Goal: Task Accomplishment & Management: Complete application form

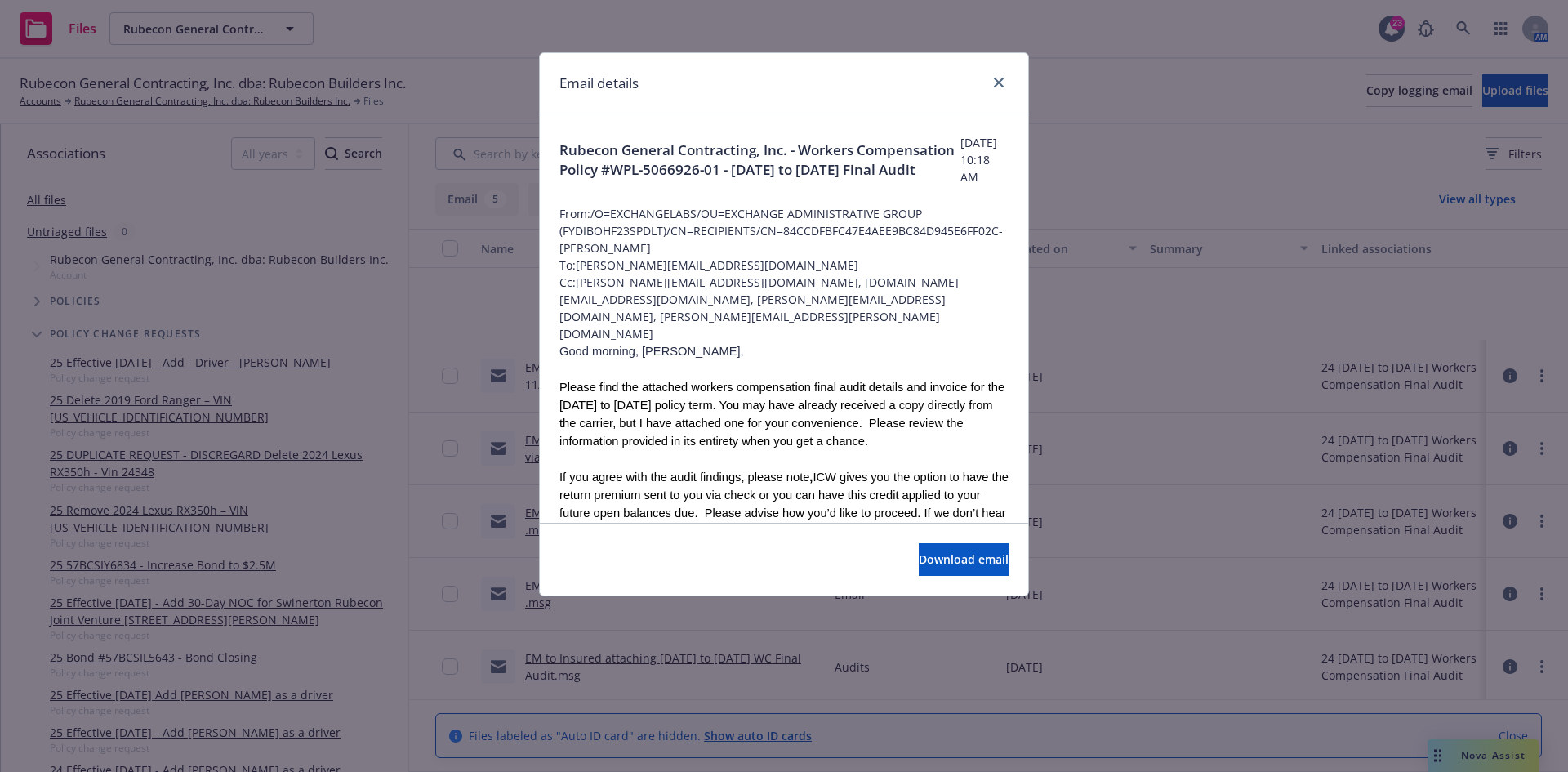
scroll to position [149, 0]
click at [999, 87] on icon "close" at bounding box center [1000, 82] width 10 height 10
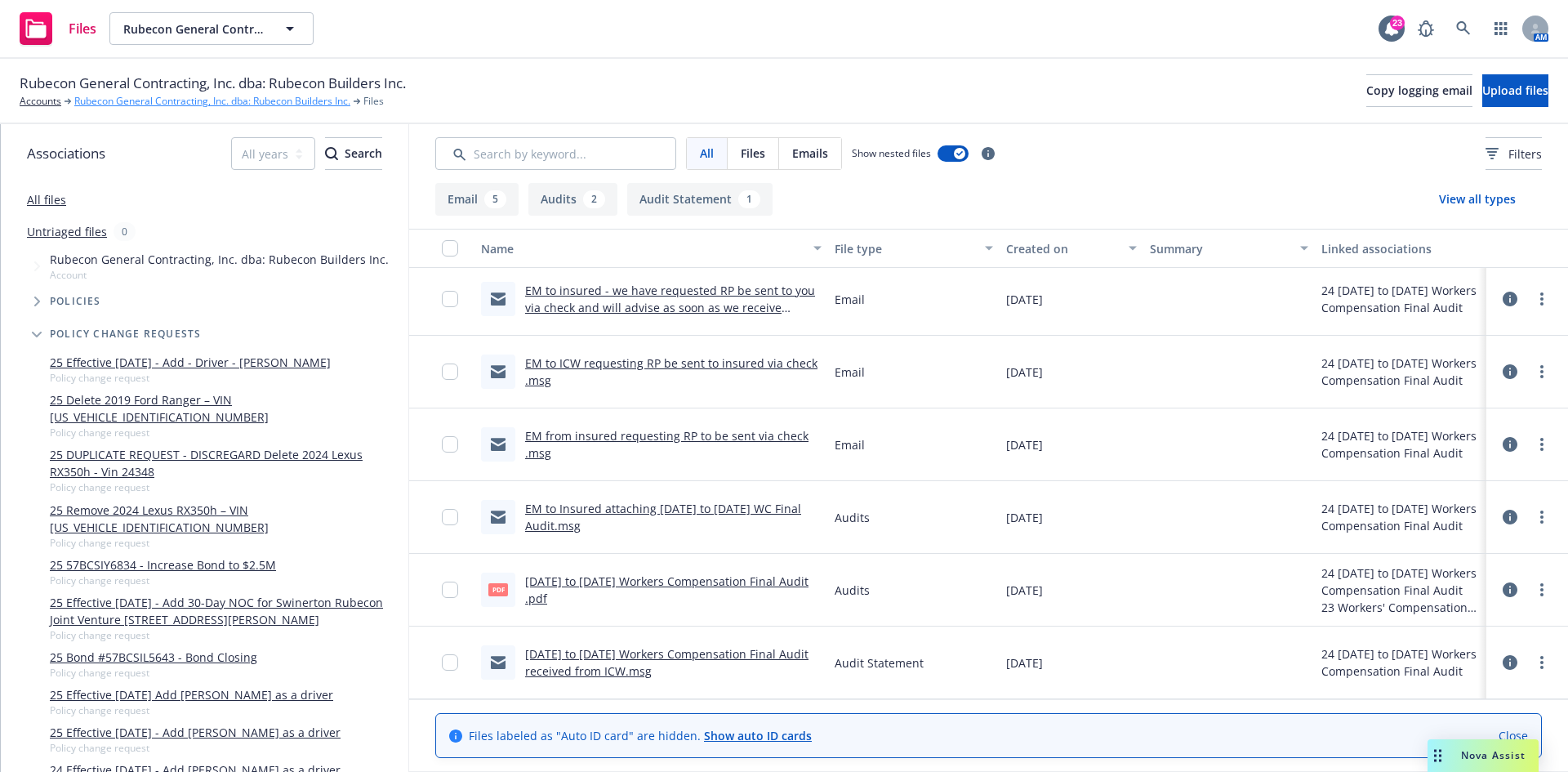
click at [99, 99] on link "Rubecon General Contracting, Inc. dba: Rubecon Builders Inc." at bounding box center [212, 101] width 276 height 15
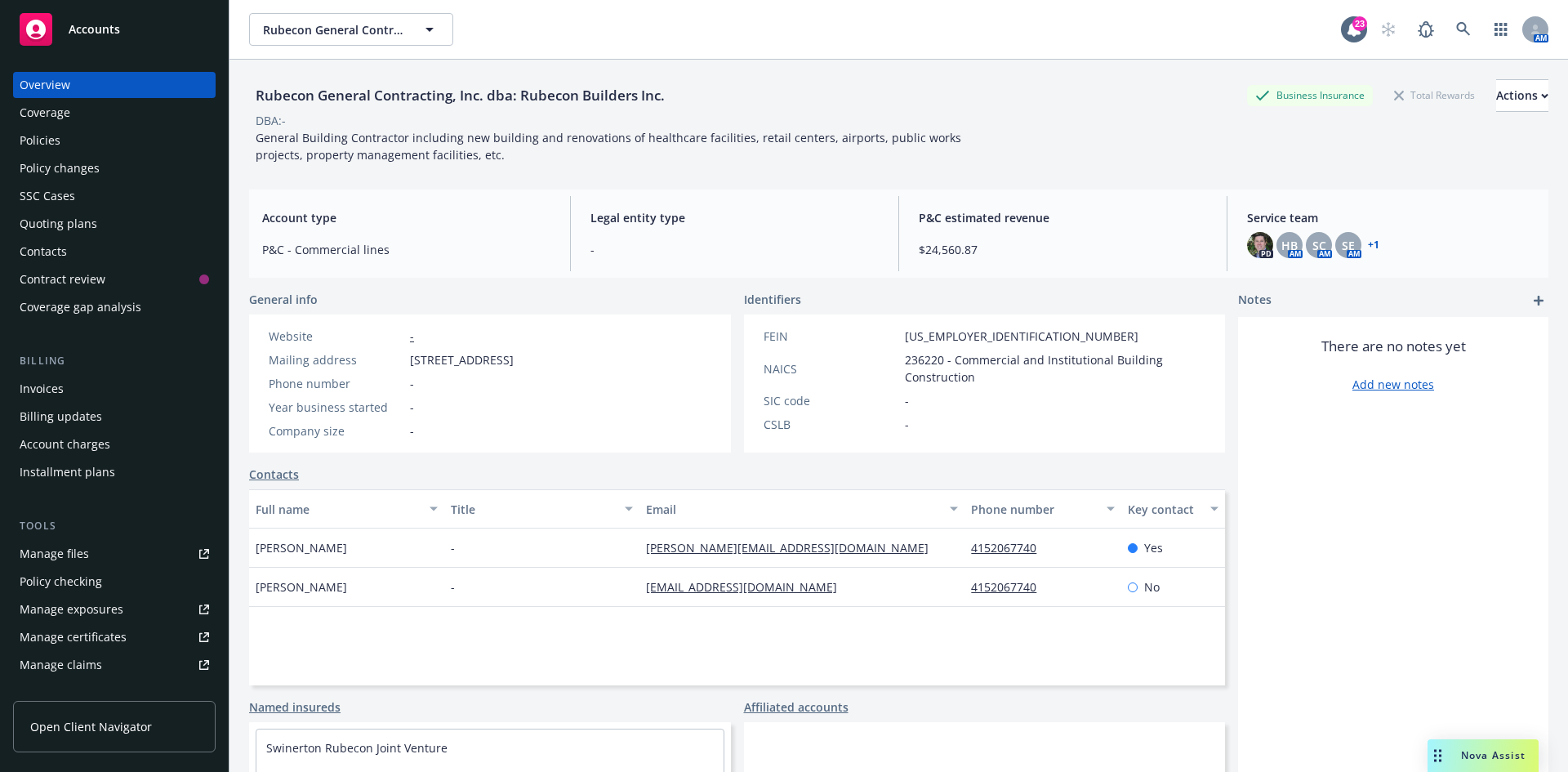
click at [79, 171] on div "Policy changes" at bounding box center [59, 168] width 80 height 26
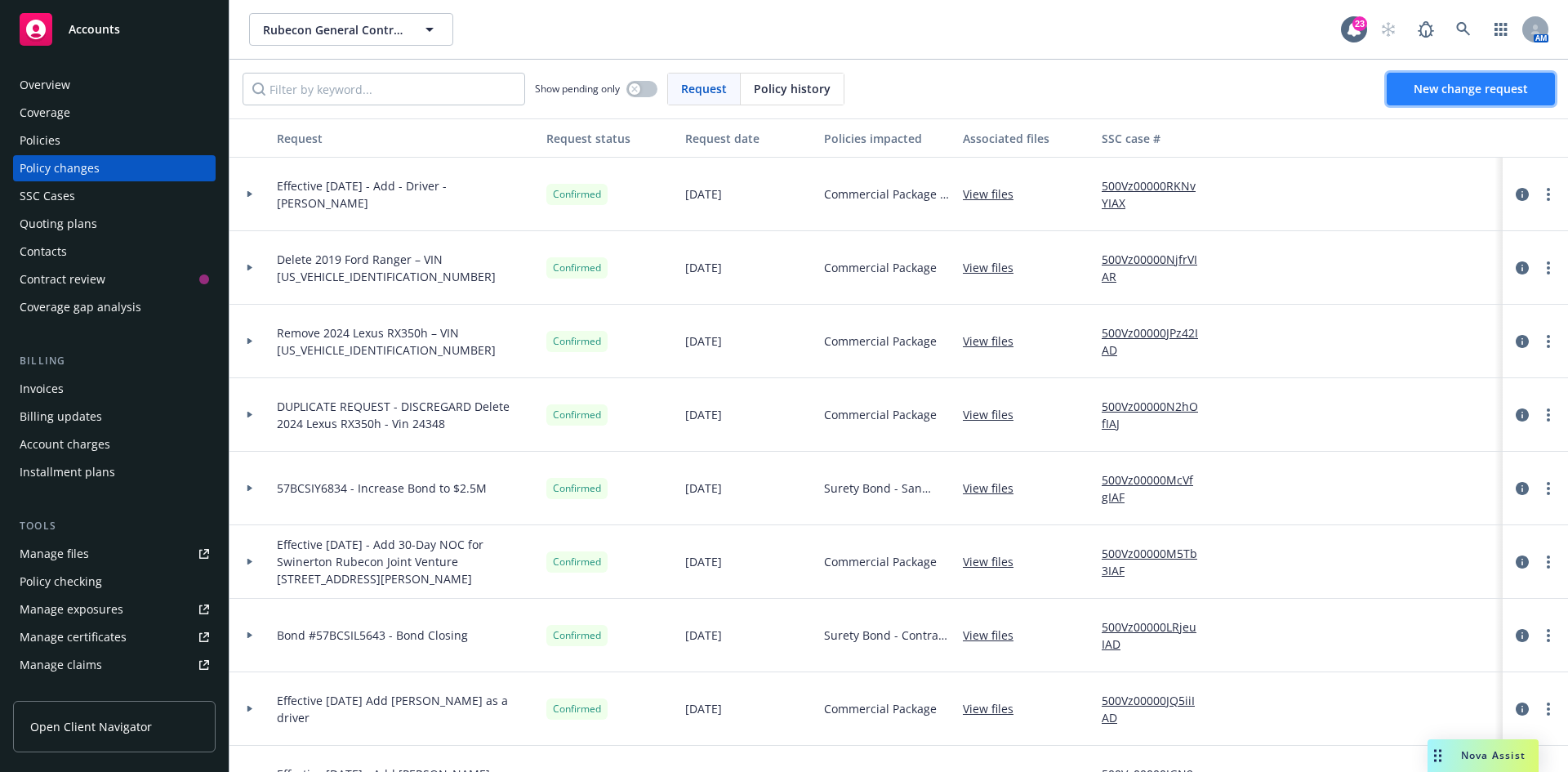
click at [1450, 102] on link "New change request" at bounding box center [1471, 89] width 168 height 33
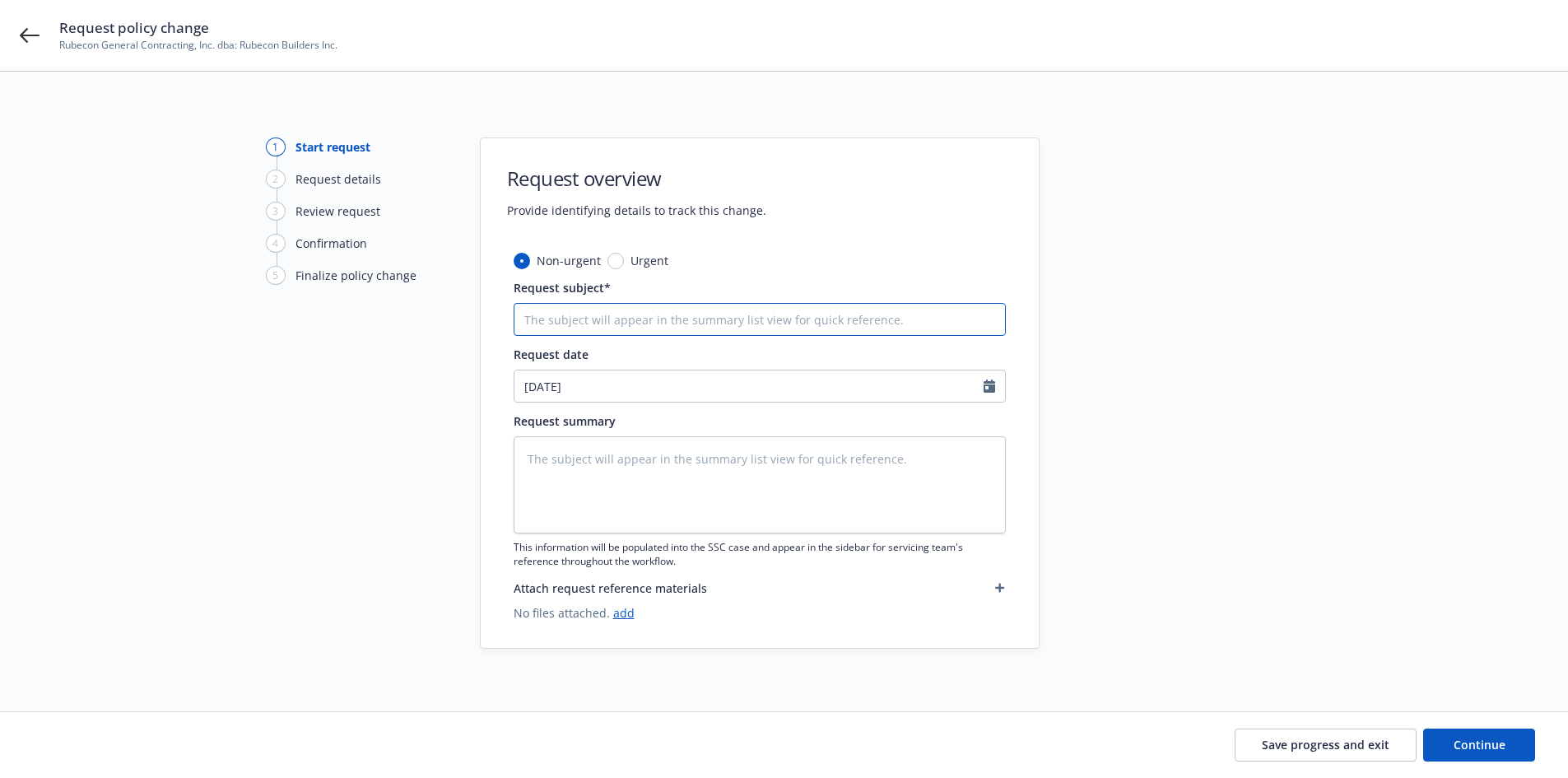
click at [553, 316] on input "Request subject*" at bounding box center [760, 319] width 492 height 33
type textarea "x"
type input "2"
type textarea "x"
type input "24"
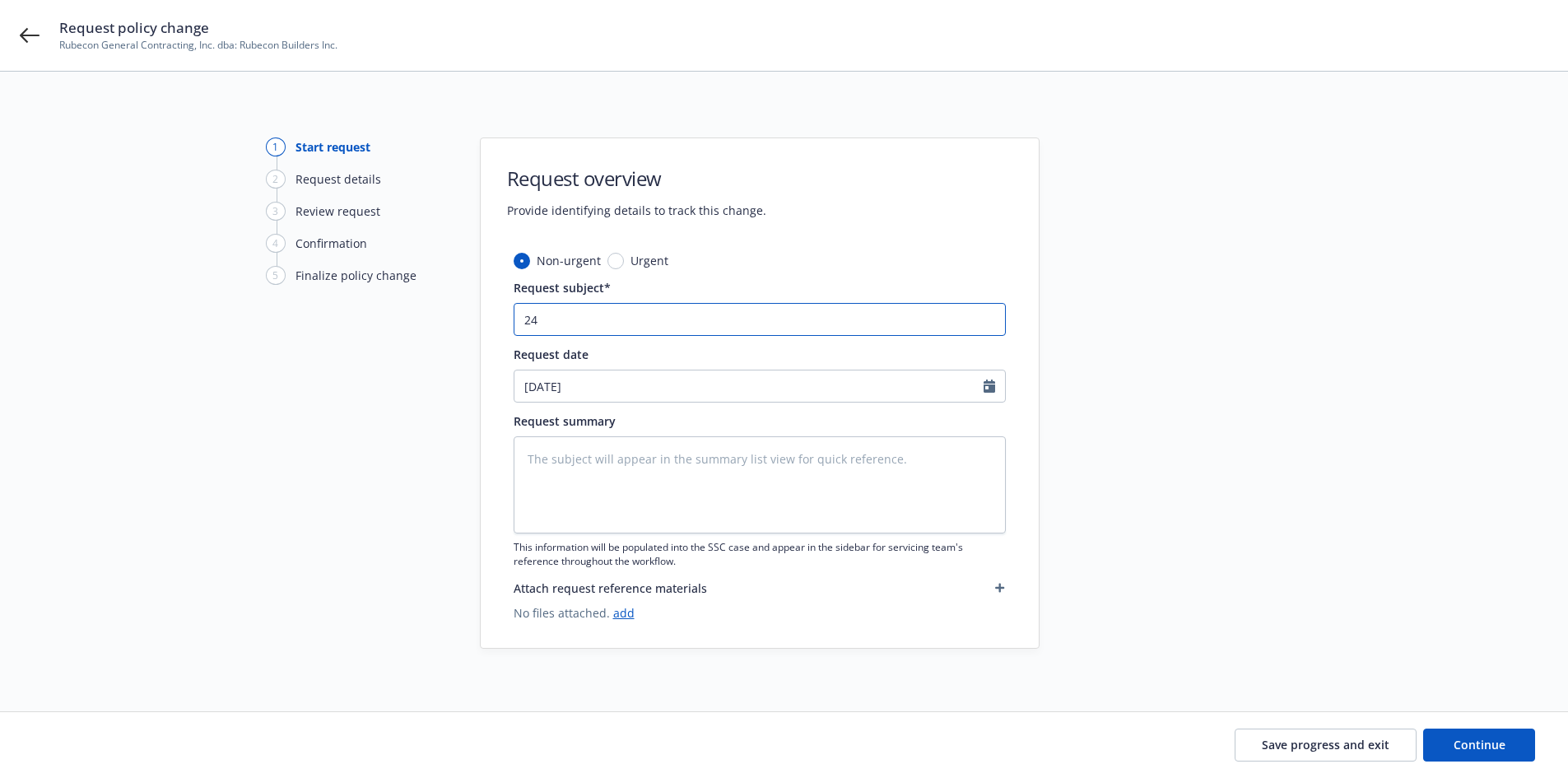
type textarea "x"
type input "24-"
type textarea "x"
type input "24-2"
type textarea "x"
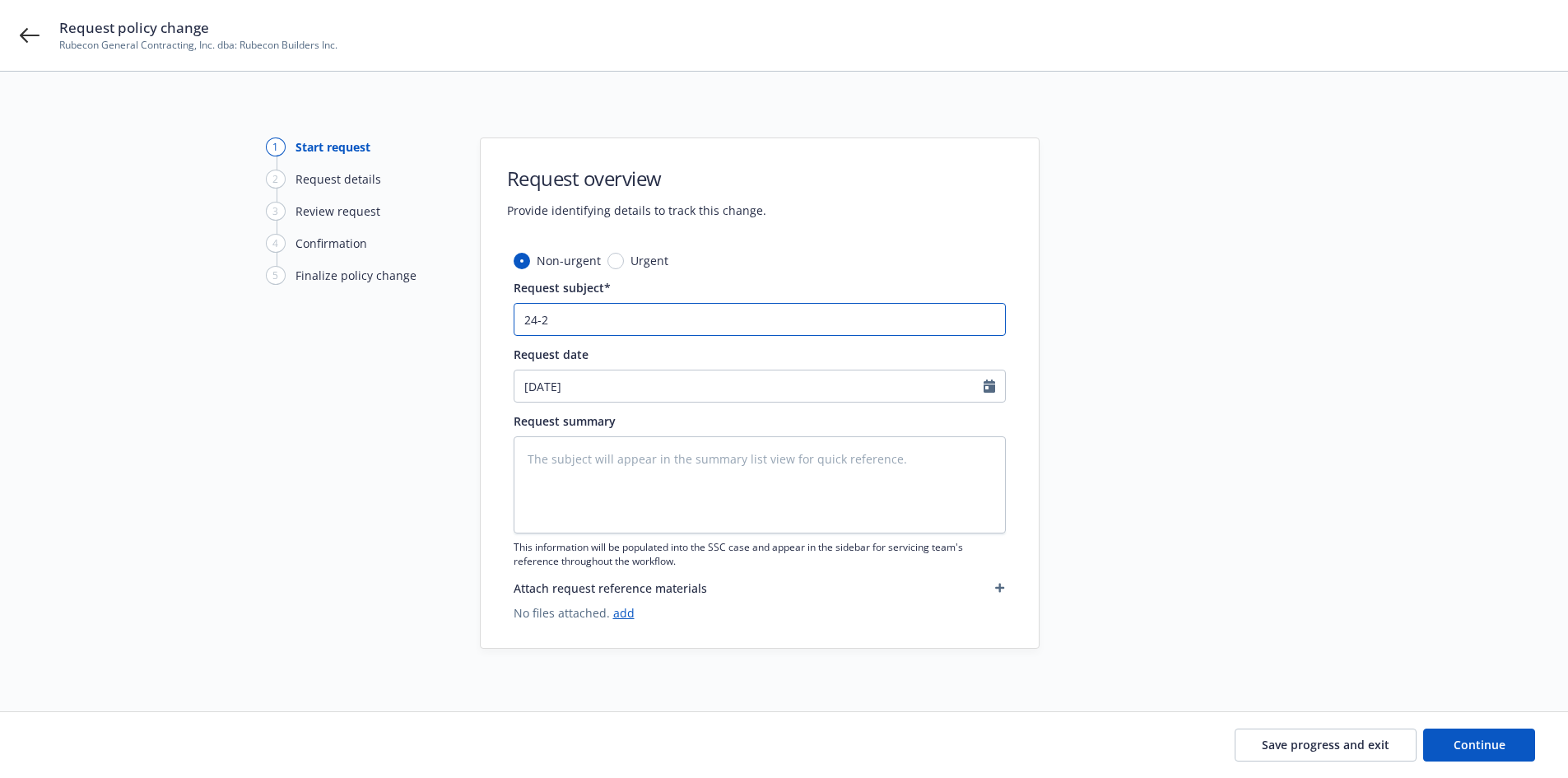
type input "24-25"
type textarea "x"
type input "24-25"
type textarea "x"
type input "24-25 W"
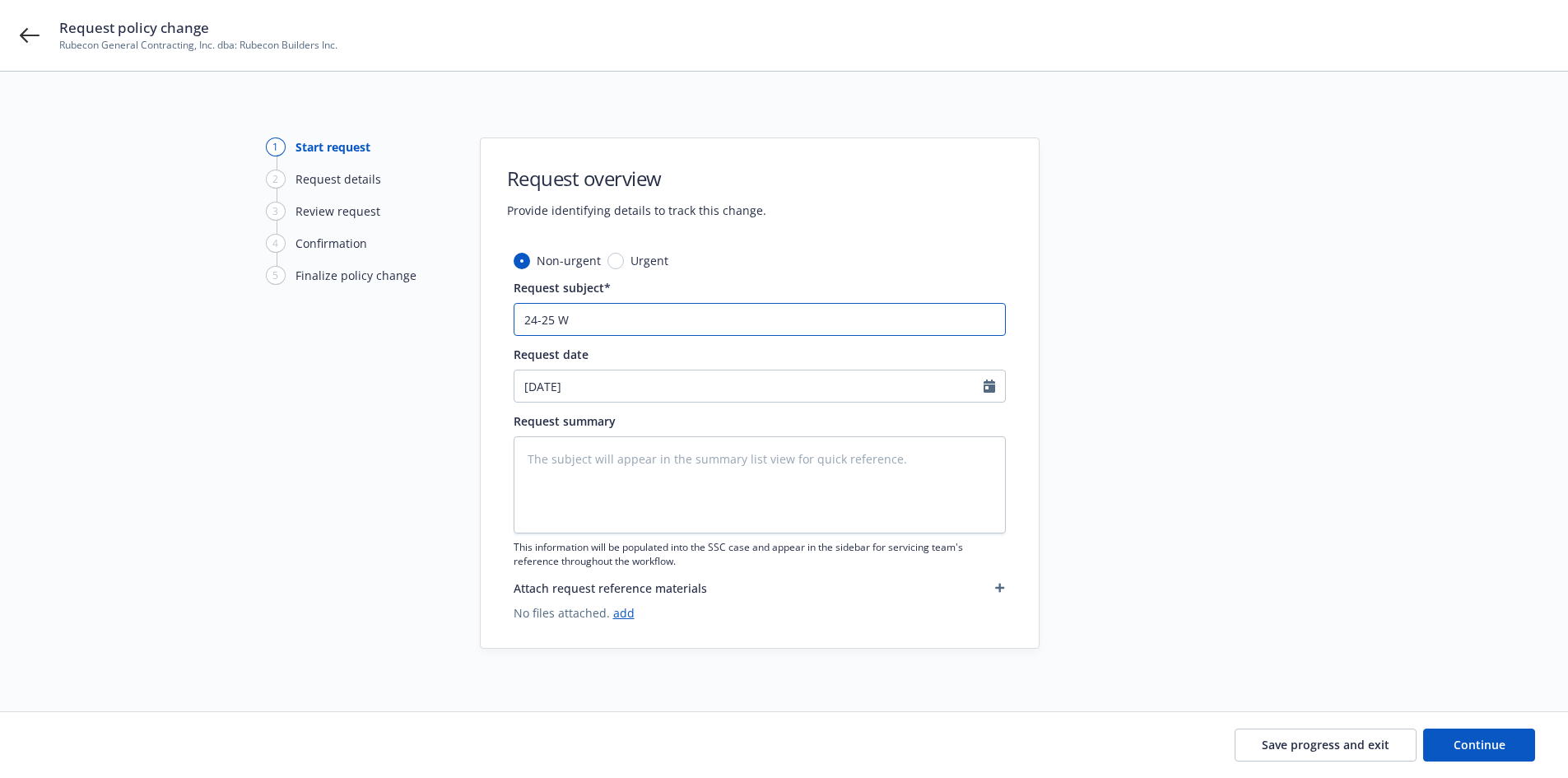
type textarea "x"
type input "24-25 WC"
type textarea "x"
type input "24-25 WC"
type textarea "x"
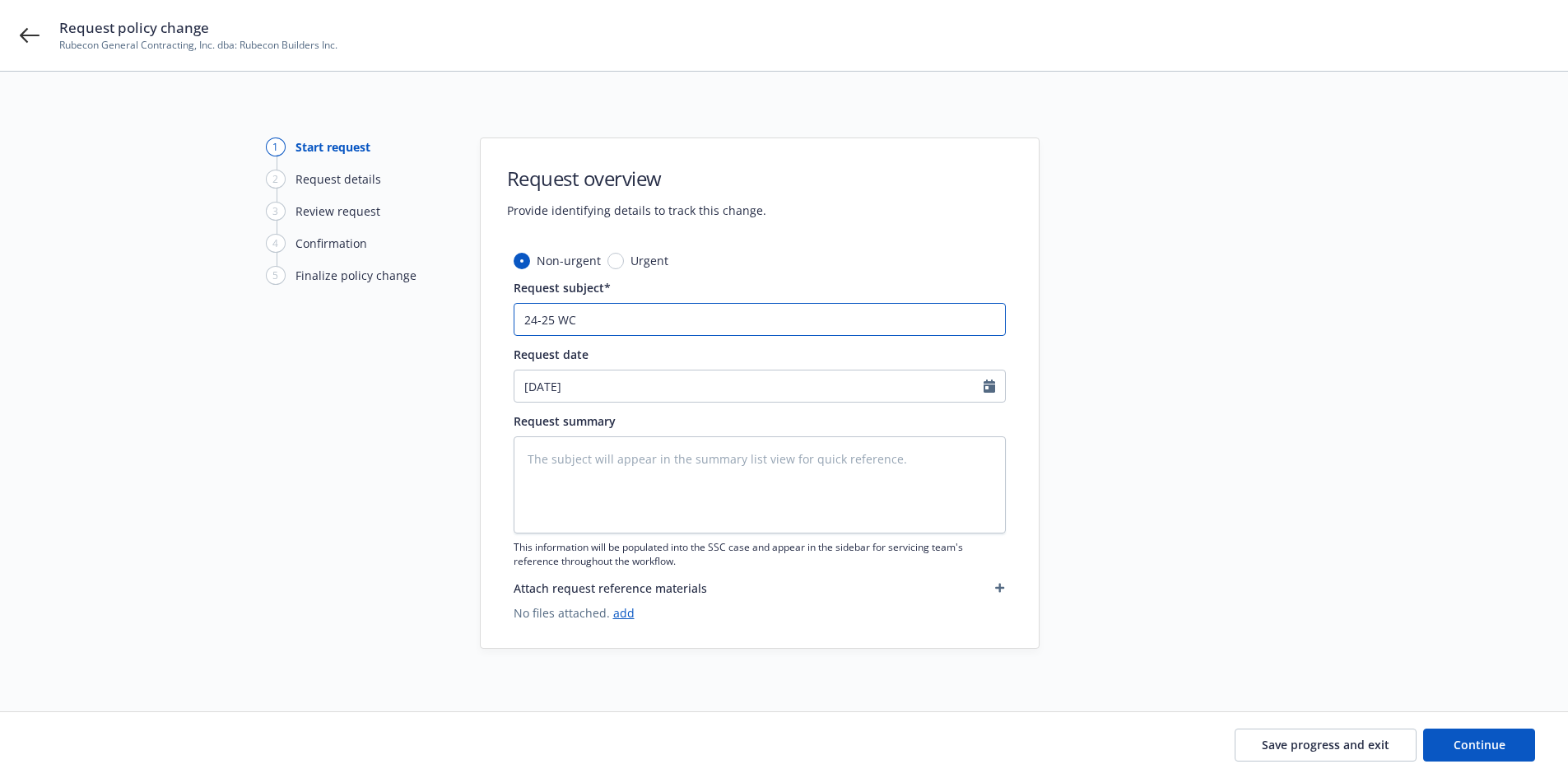
type input "24-25 WC F"
type textarea "x"
type input "24-25 WC Fi"
type textarea "x"
type input "24-25 WC Fin"
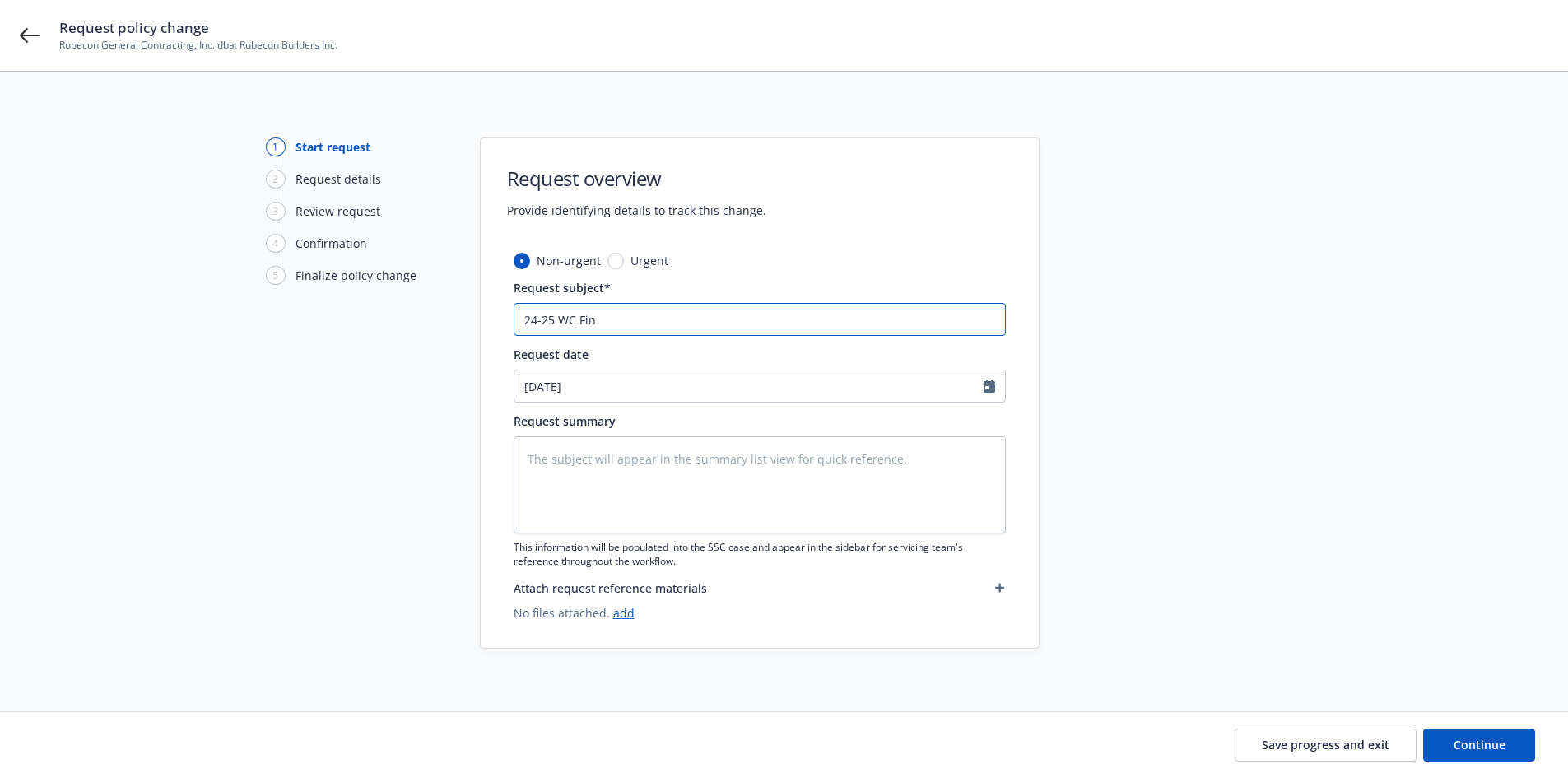
type textarea "x"
type input "24-25 [PERSON_NAME]"
type textarea "x"
type input "24-25 WC Final"
type textarea "x"
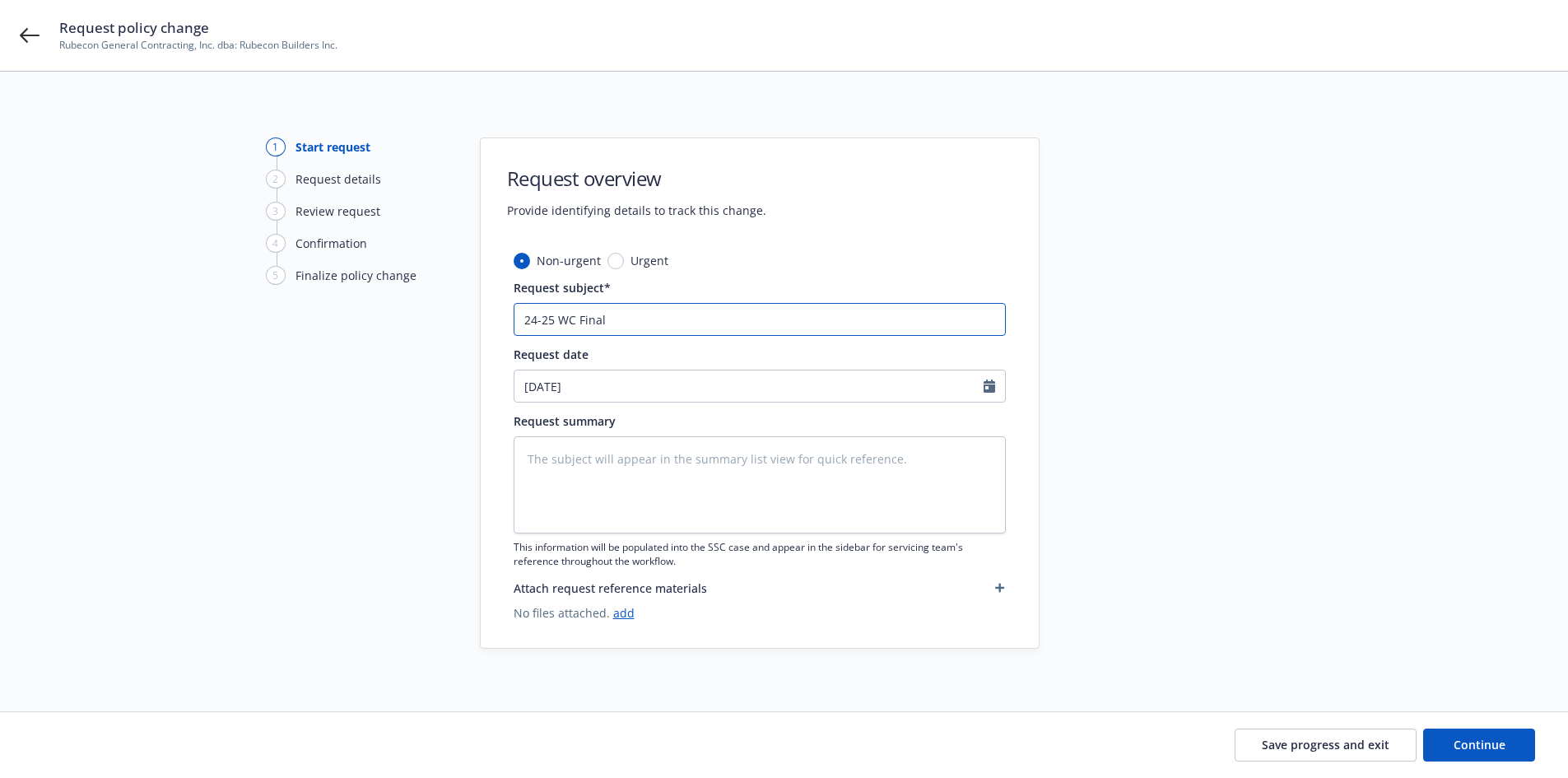
type input "24-25 WC Final"
type textarea "x"
type input "24-25 WC Final A"
type textarea "x"
type input "24-25 WC Final Au"
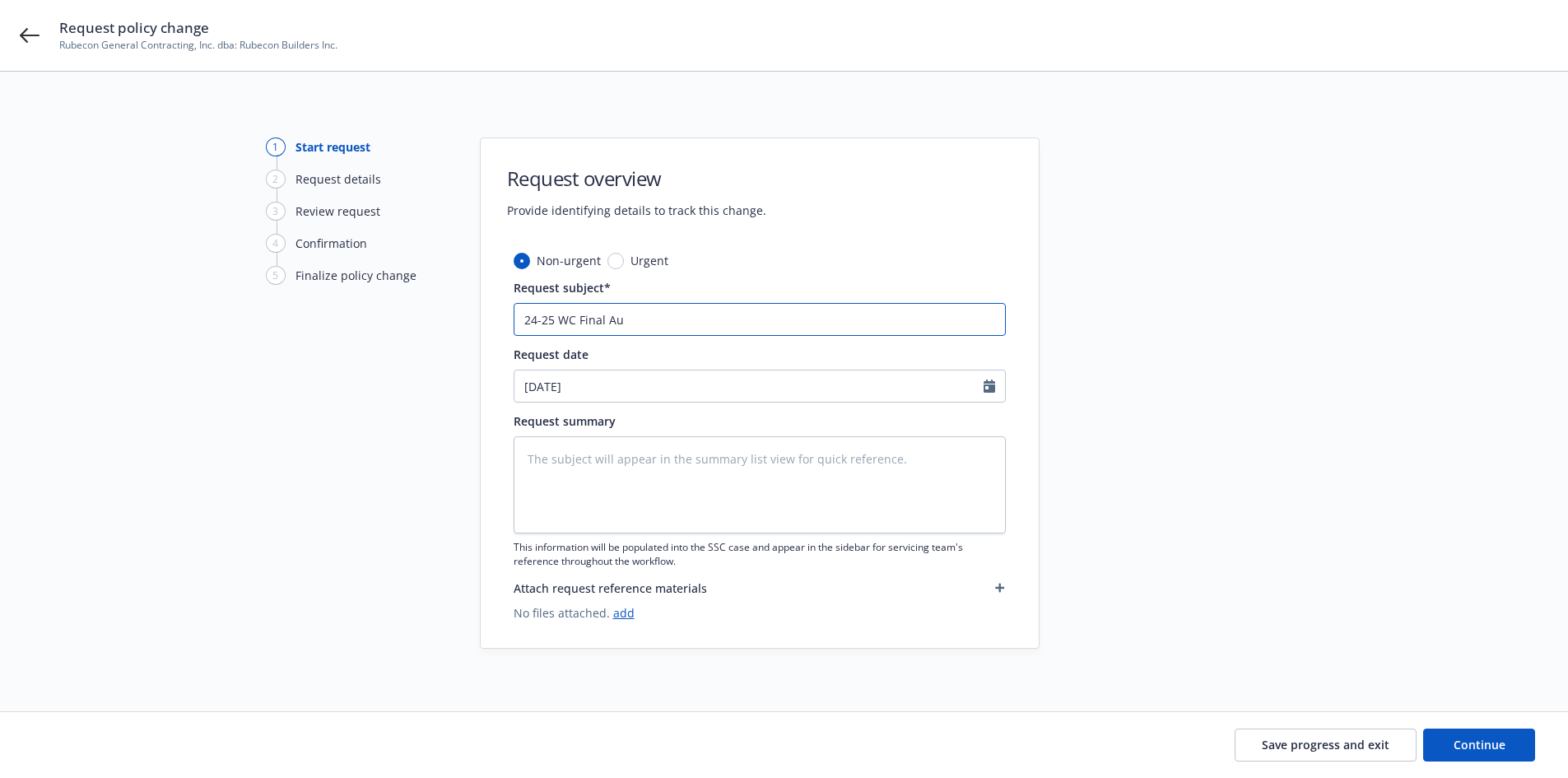
type textarea "x"
type input "24-25 WC Final Aut"
type textarea "x"
type input "24-25 WC Final Auto"
type textarea "x"
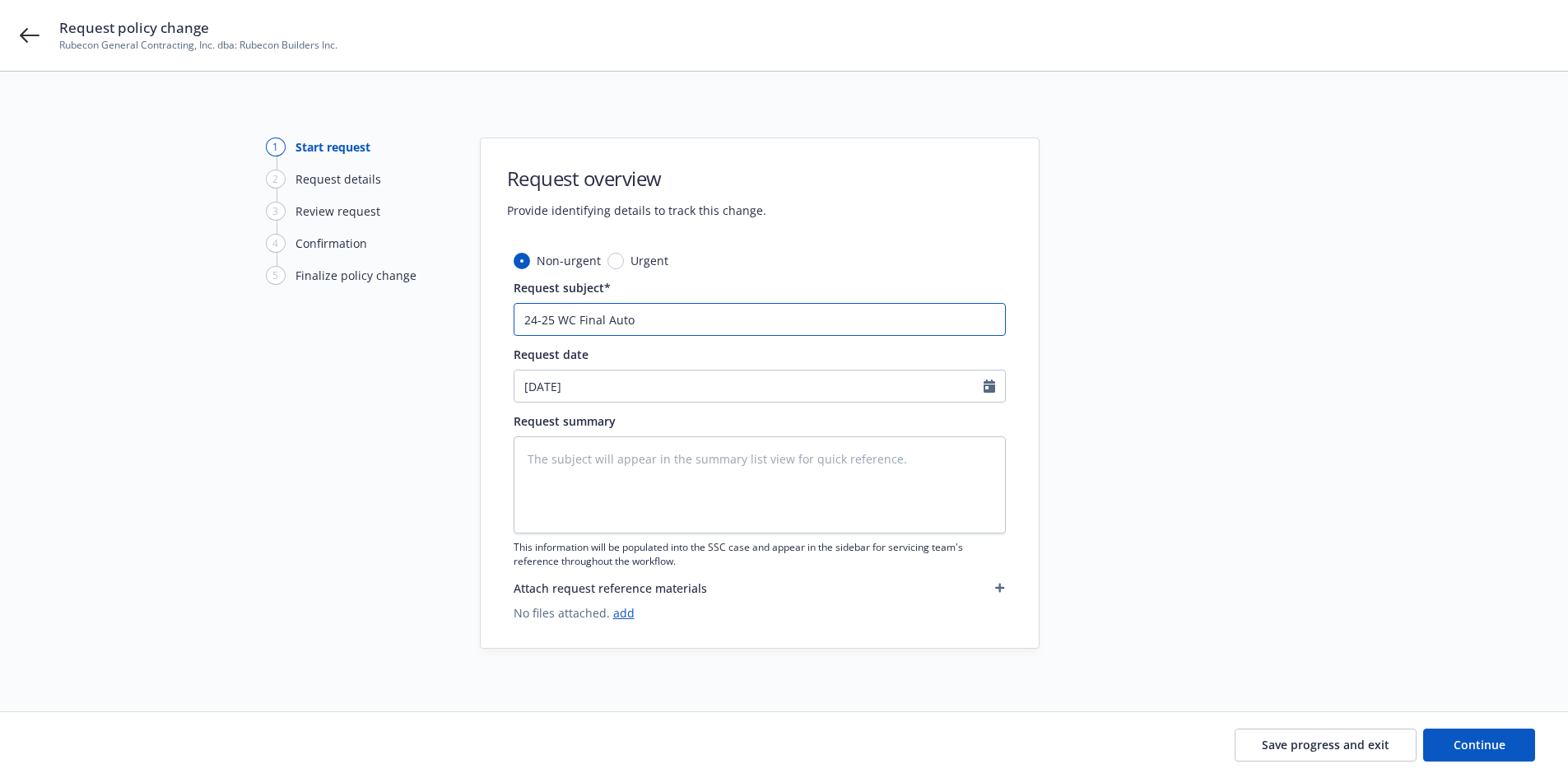
type input "24-25 WC Final Auto"
click at [628, 614] on link "add" at bounding box center [624, 613] width 21 height 16
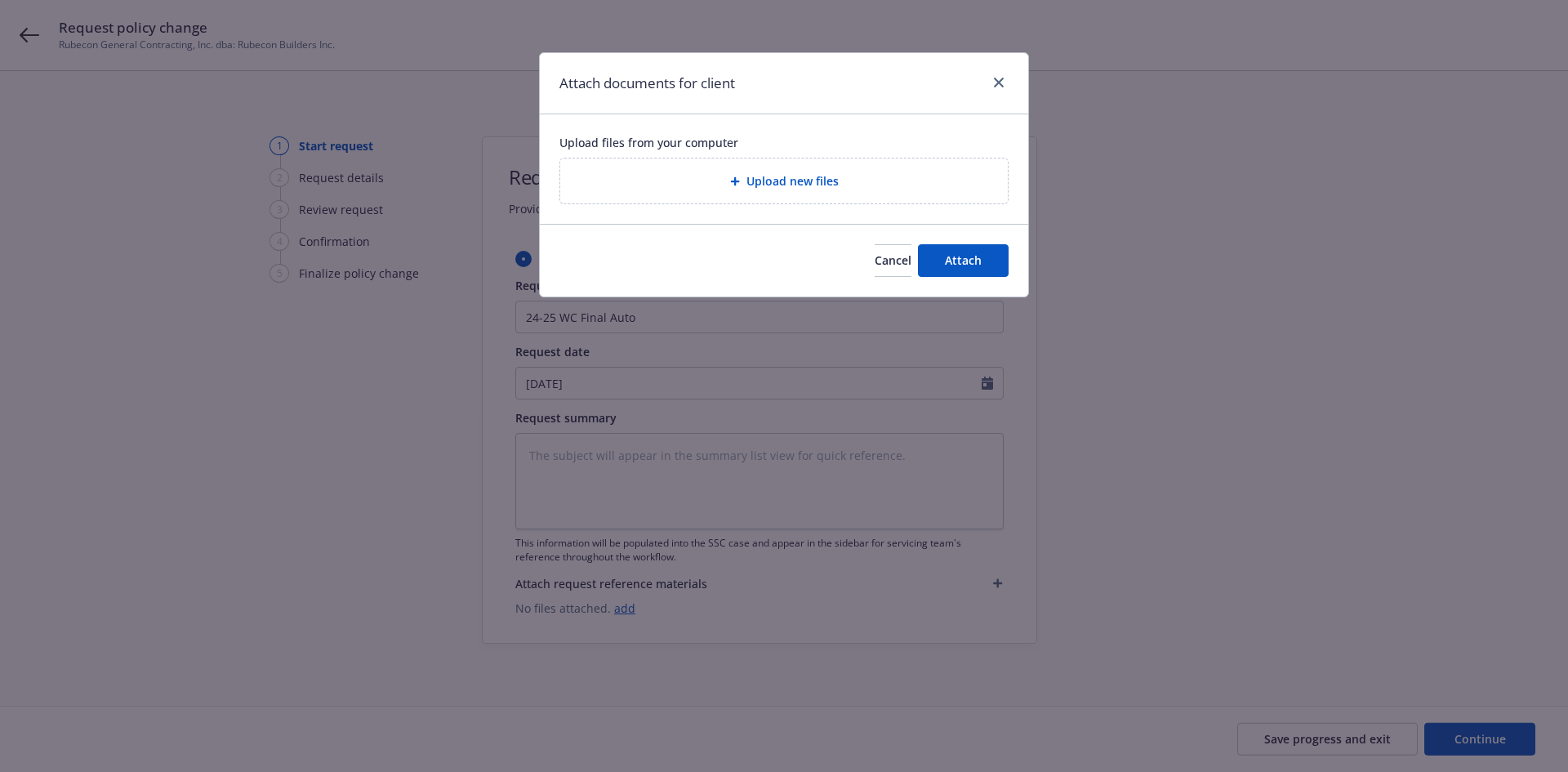
type textarea "x"
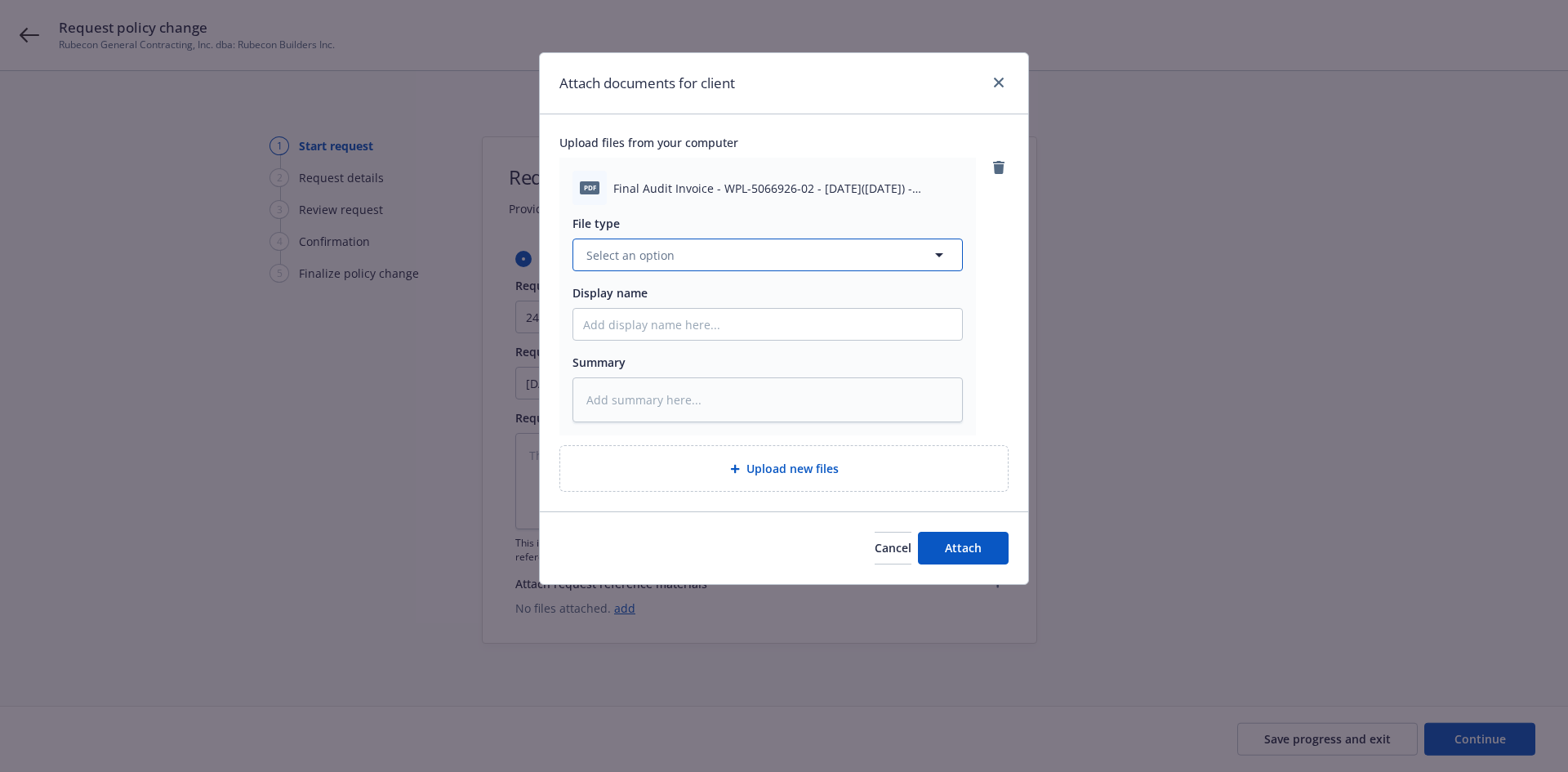
click at [774, 256] on button "Select an option" at bounding box center [767, 254] width 391 height 33
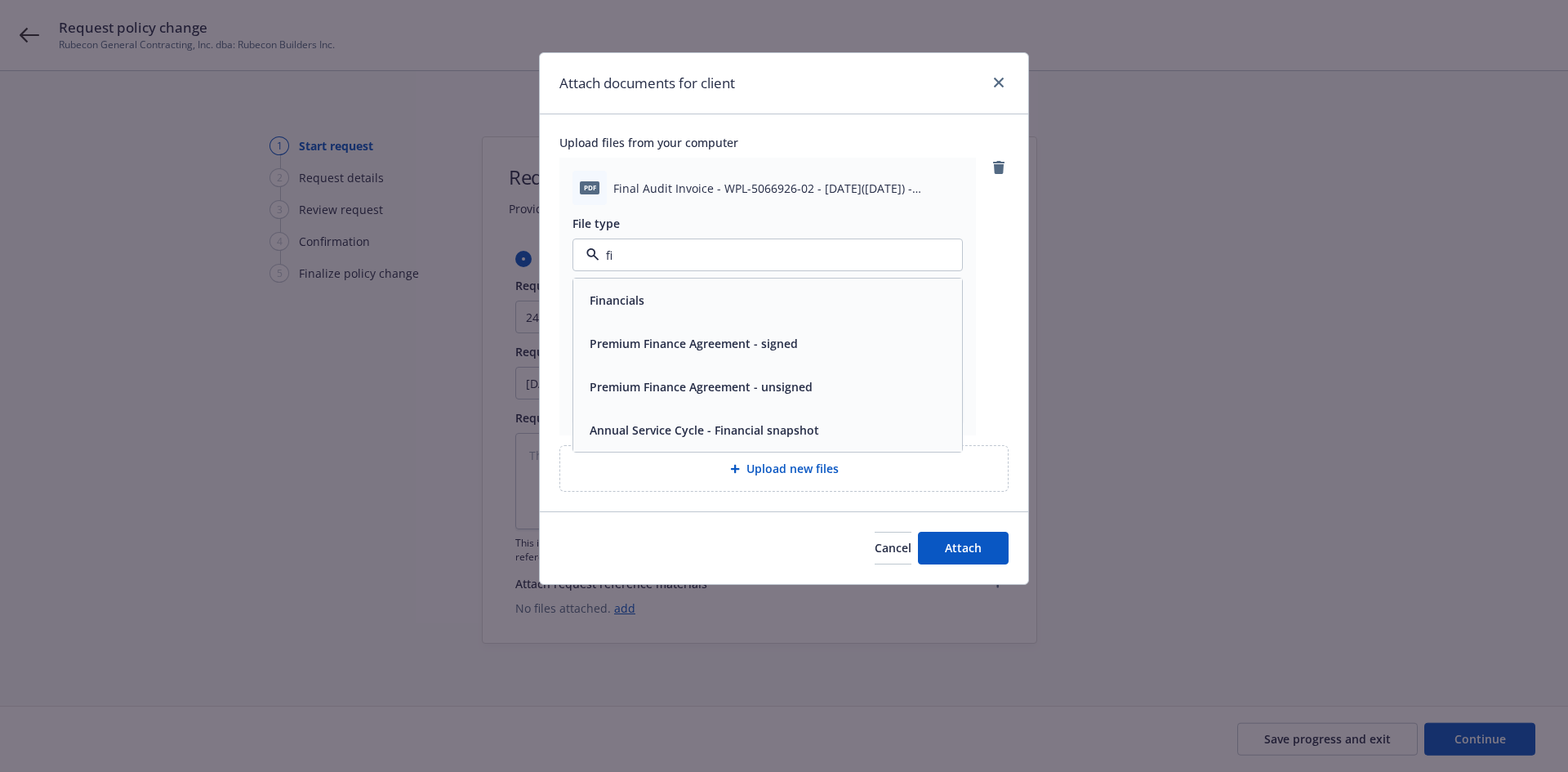
type input "f"
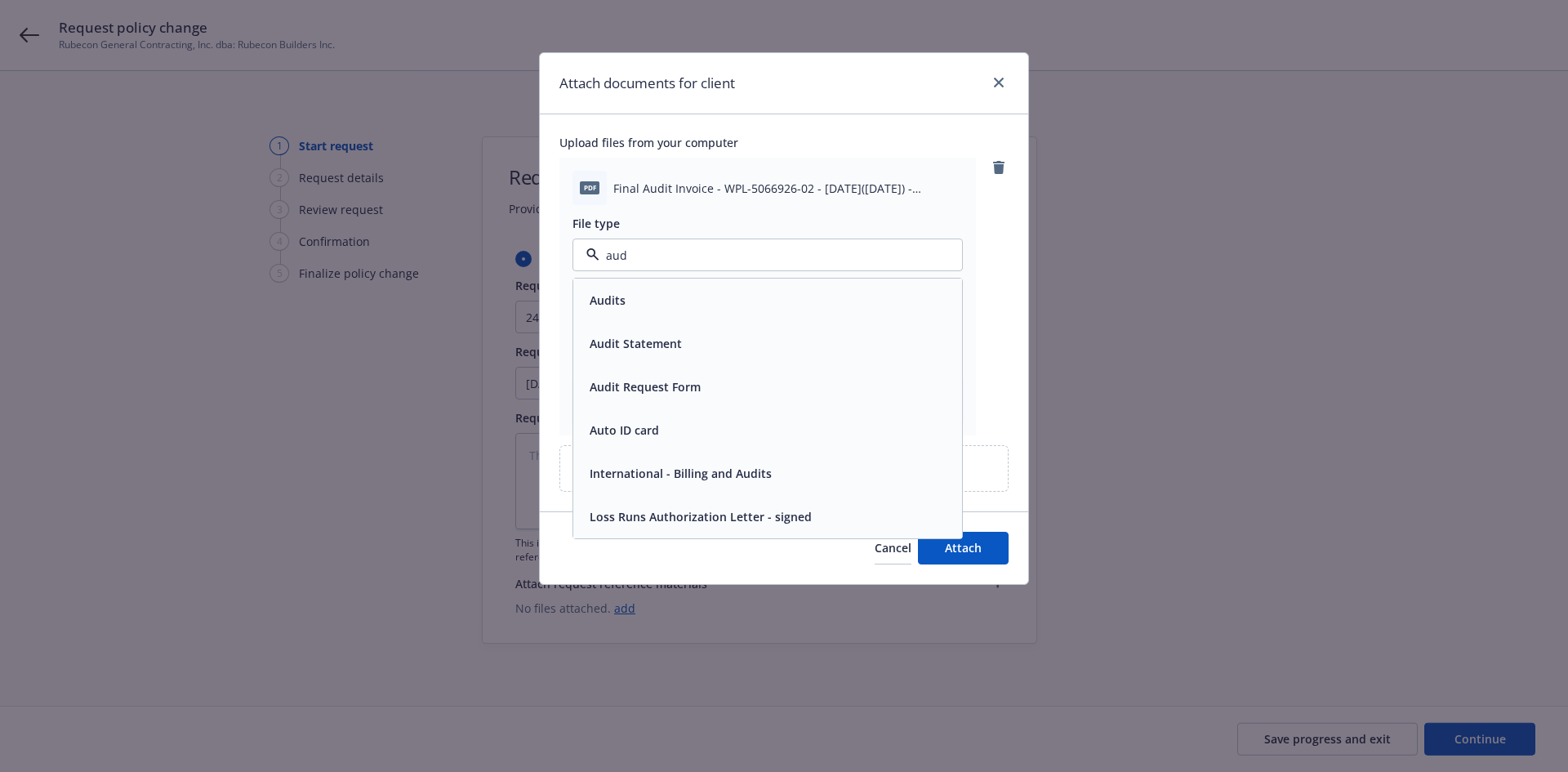
type input "audi"
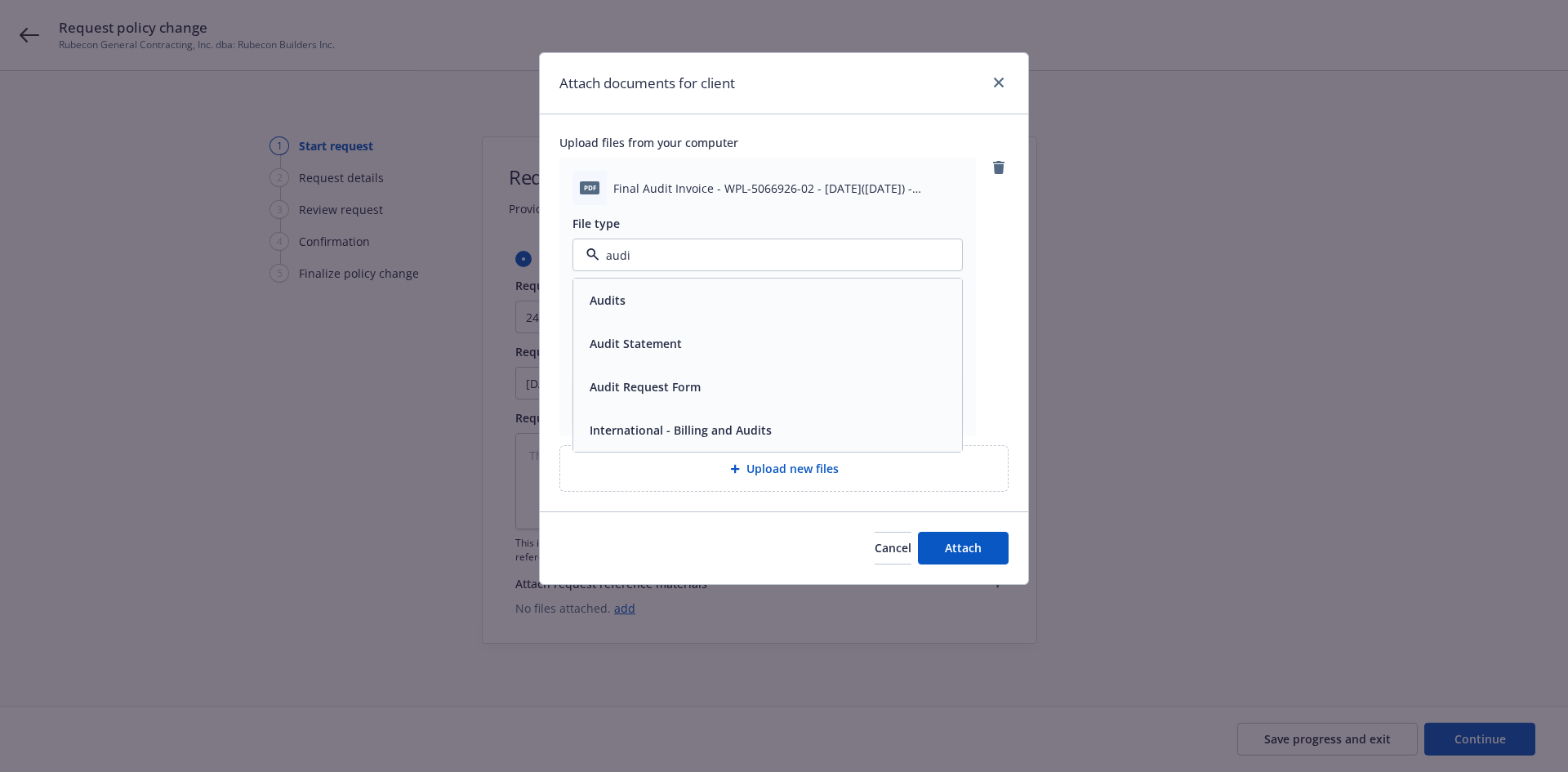
click at [742, 298] on div "Audits" at bounding box center [767, 300] width 369 height 24
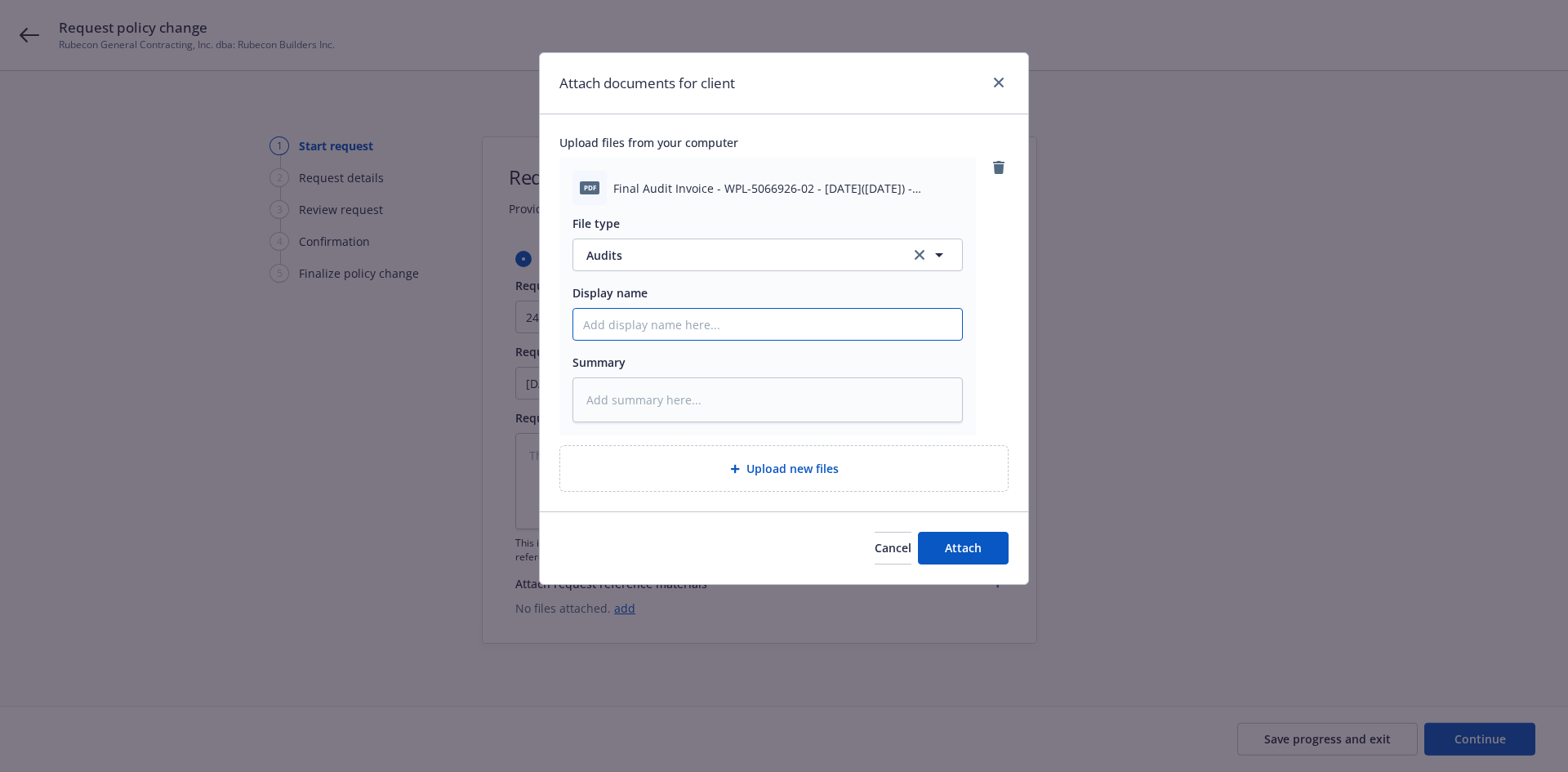
click at [676, 327] on input "Display name" at bounding box center [767, 323] width 389 height 31
type textarea "x"
type input "2"
type textarea "x"
type input "24"
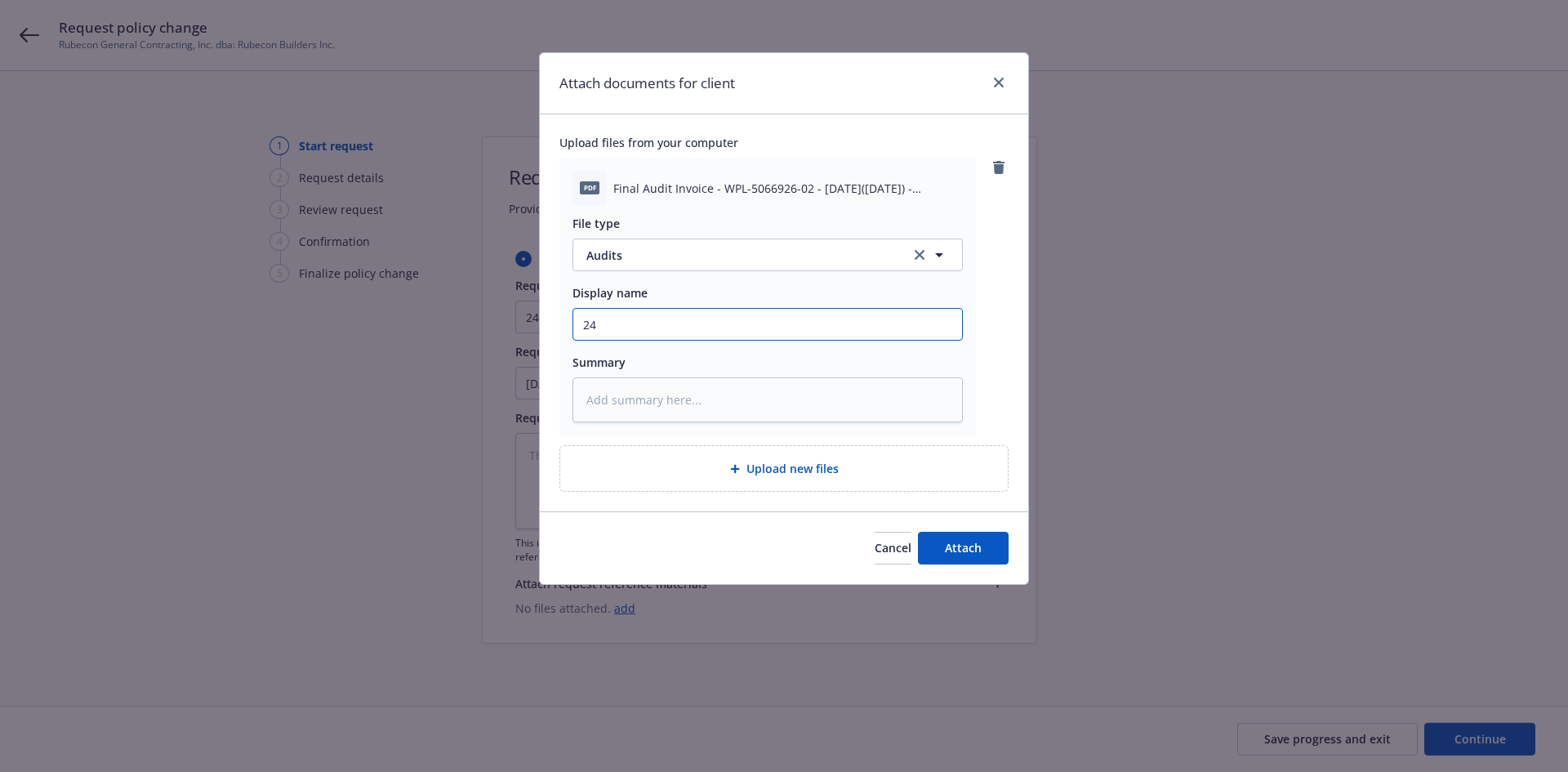
type textarea "x"
type input "24-"
type textarea "x"
type input "24-25"
type textarea "x"
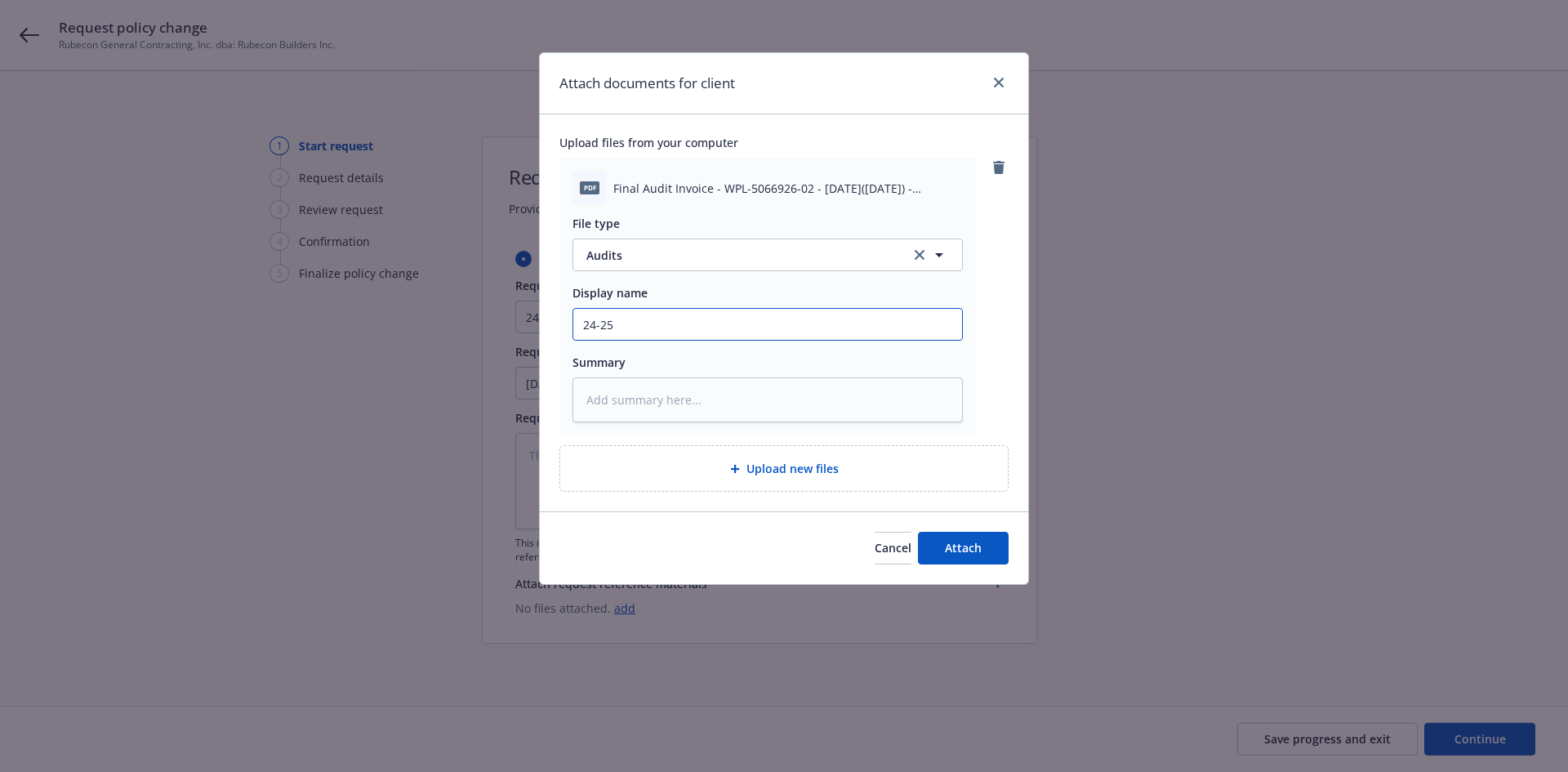
type input "24-256"
type textarea "x"
type input "24-25"
type textarea "x"
type input "24-25"
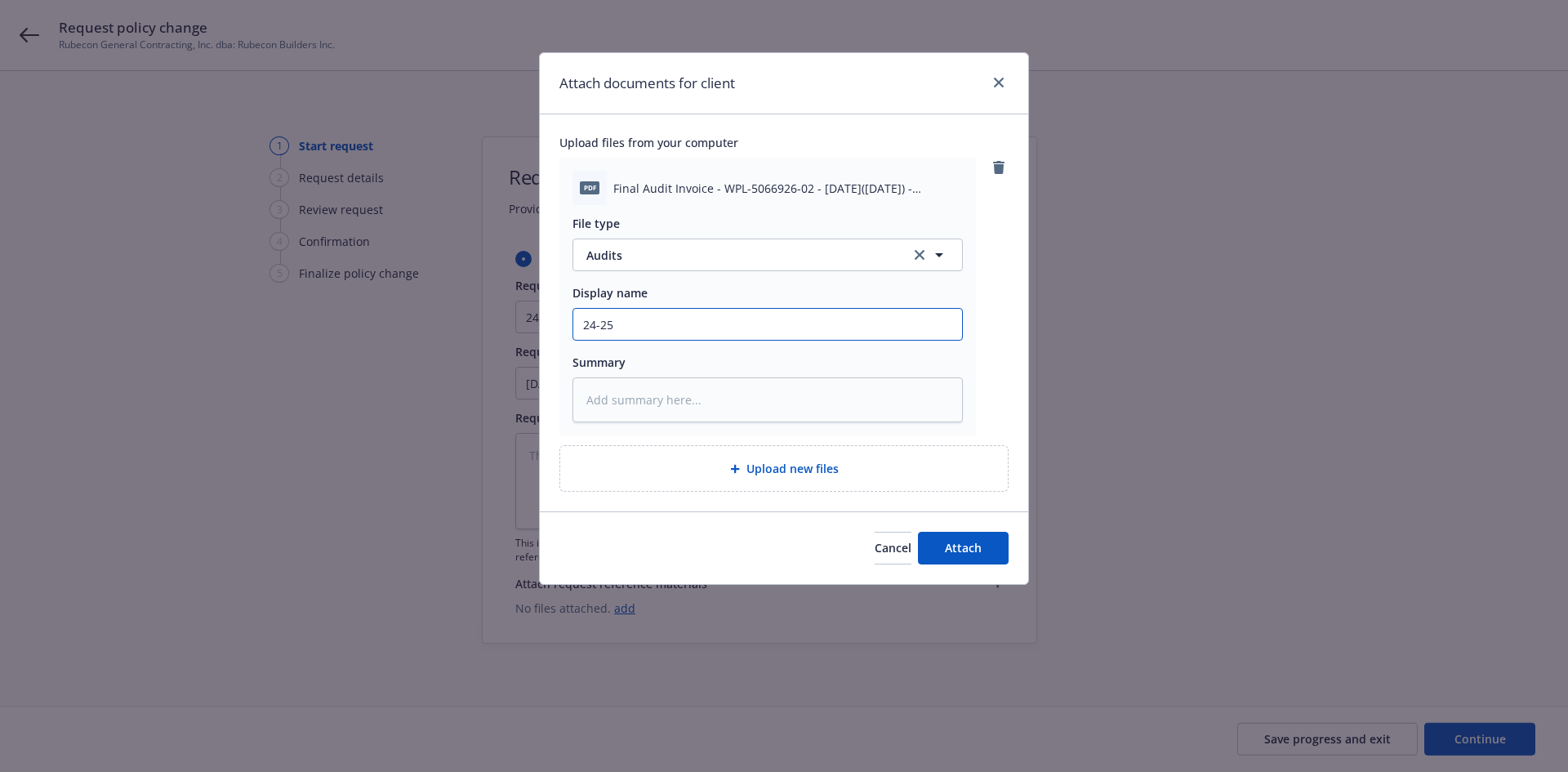
type textarea "x"
type input "24-25 W"
type textarea "x"
type input "24-25 WC"
type textarea "x"
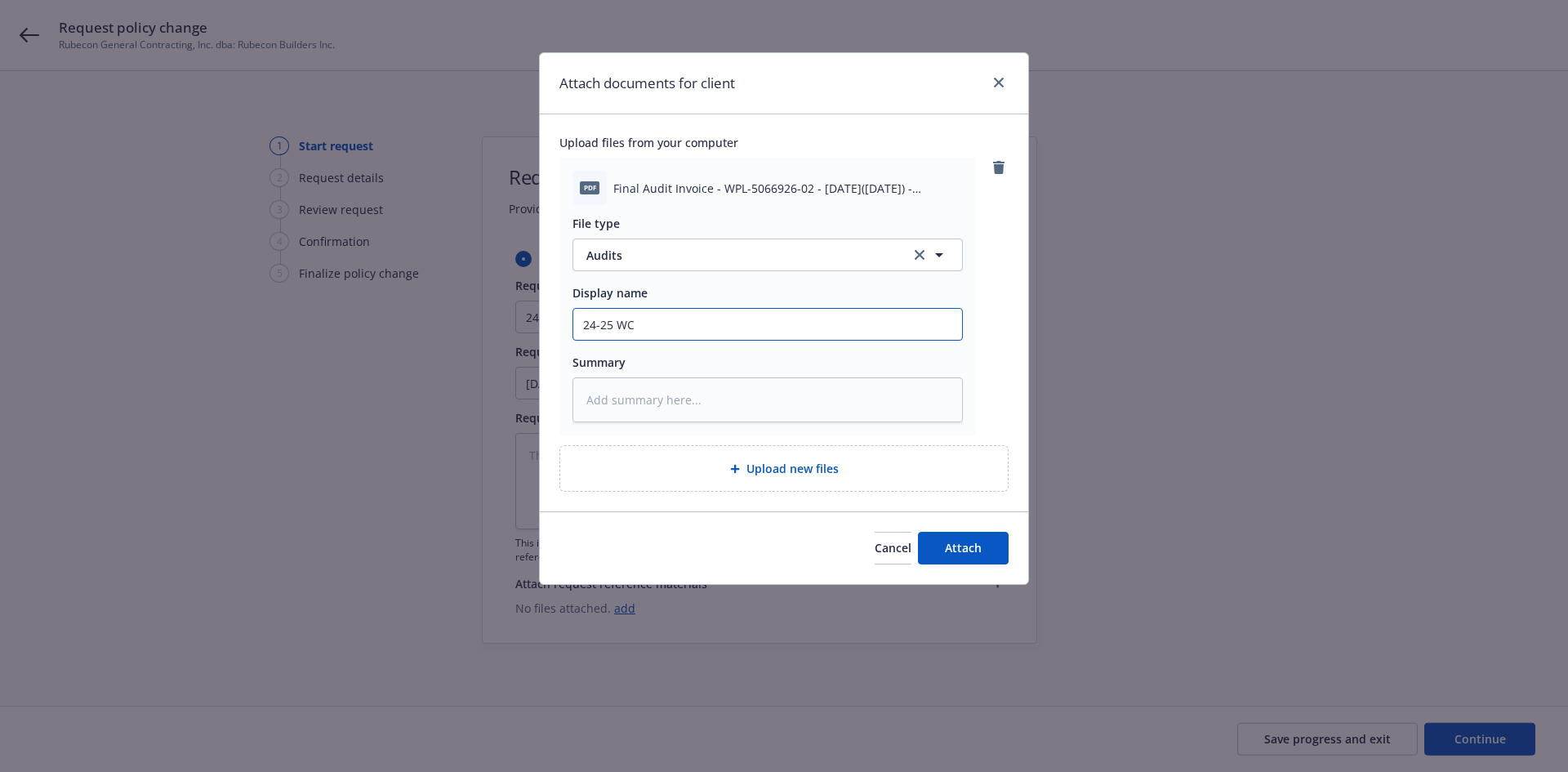
type input "24-25 WC"
type textarea "x"
type input "24-25 WC F"
type textarea "x"
type input "24-25 WC Fi"
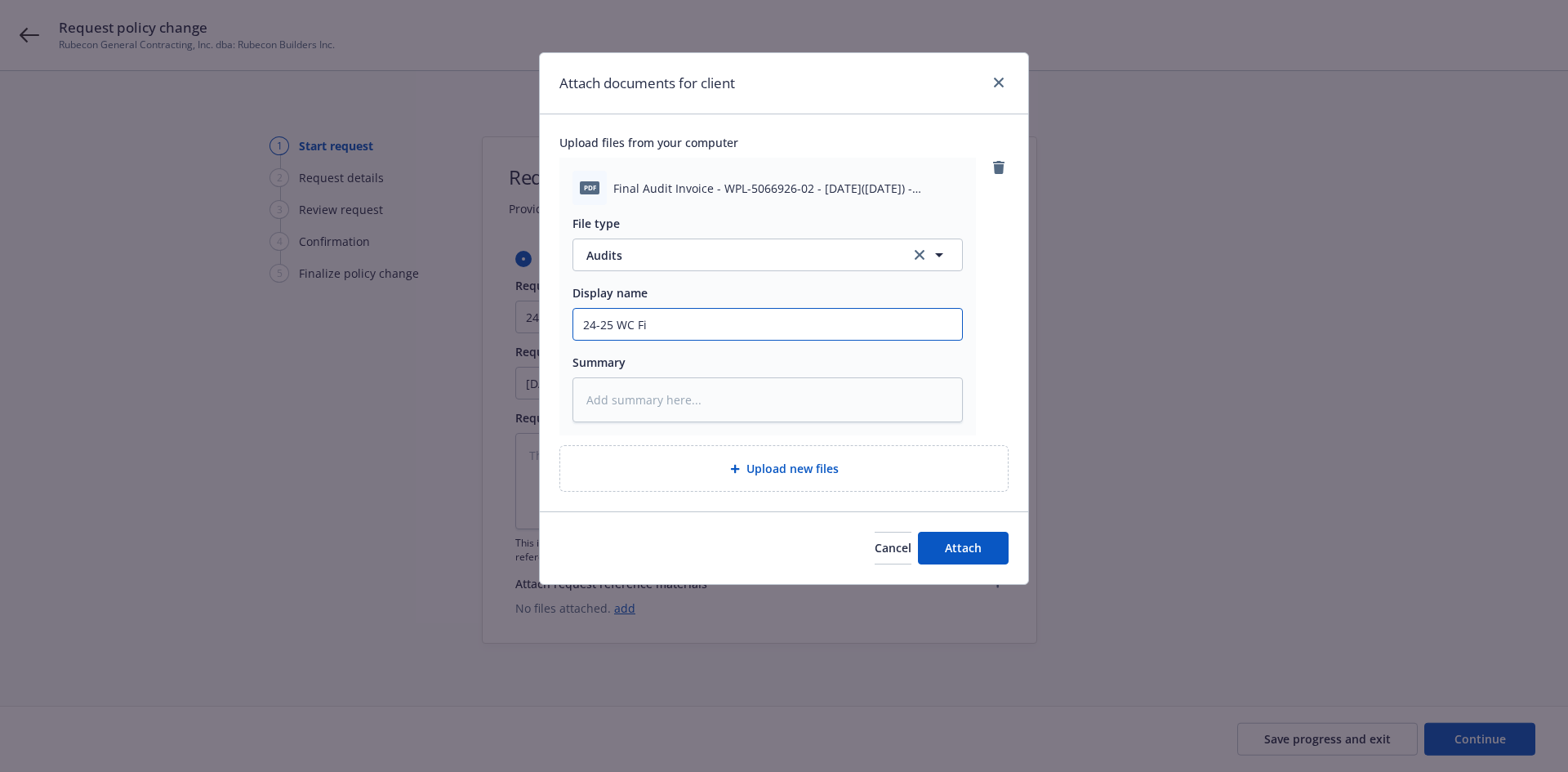
type textarea "x"
type input "24-25 [PERSON_NAME]"
type textarea "x"
type input "24-25 WC Final"
type textarea "x"
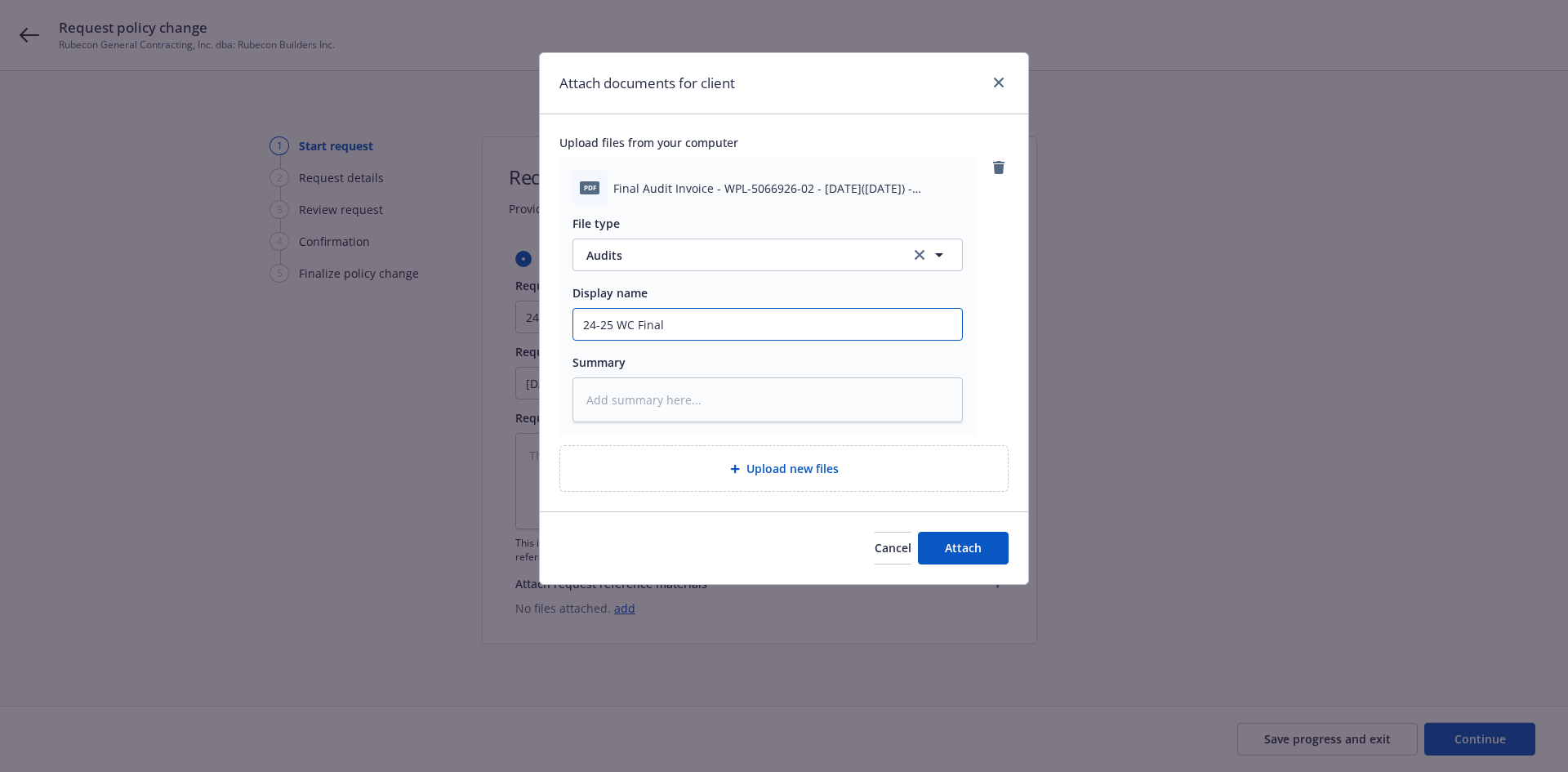
type input "24-25 WC Final"
type textarea "x"
type input "24-25 WC Final A"
type textarea "x"
type input "24-25 WC Final Au"
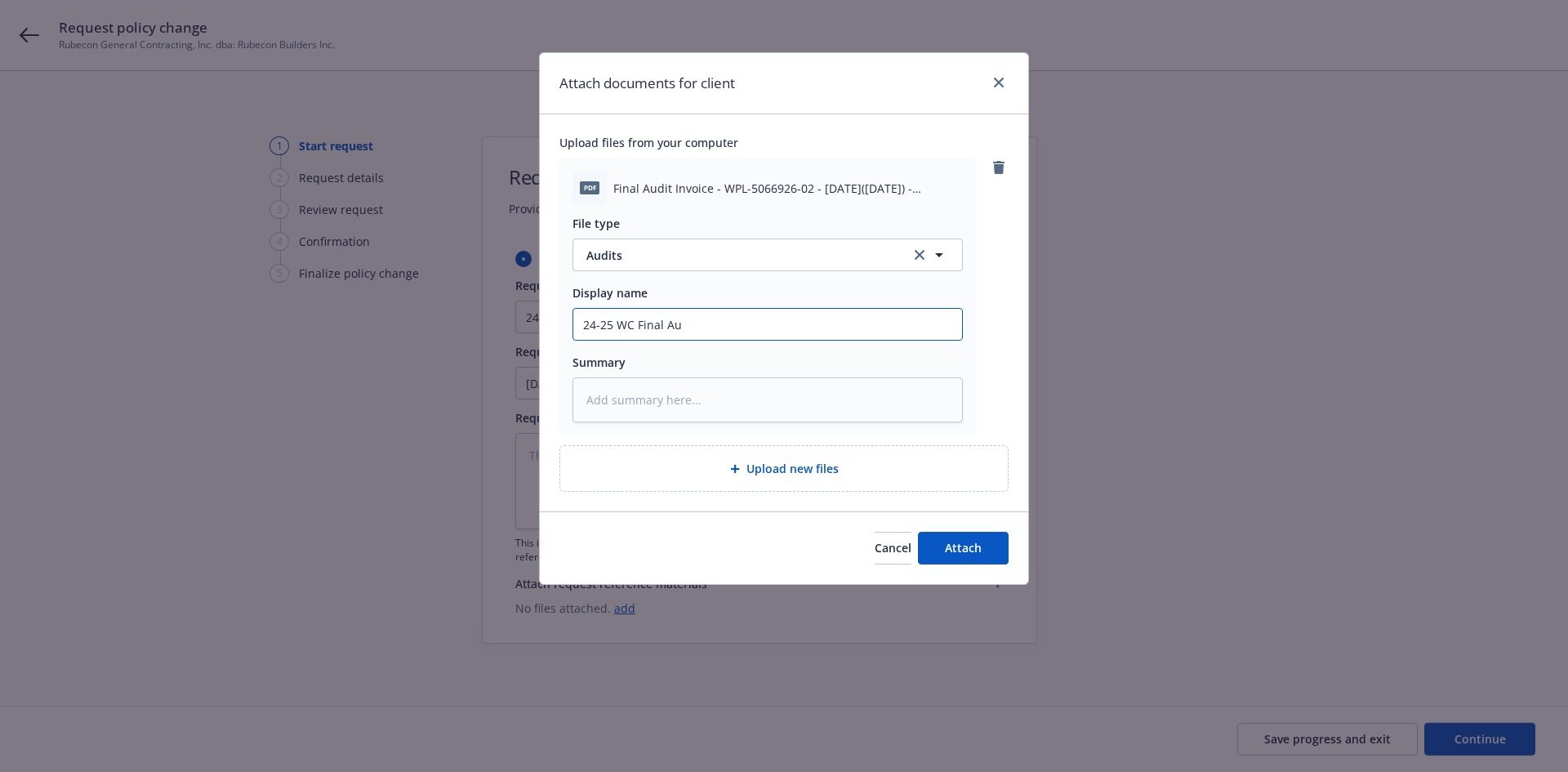
type textarea "x"
type input "24-25 WC Final Aud"
type textarea "x"
type input "24-25 WC Final Audi"
type textarea "x"
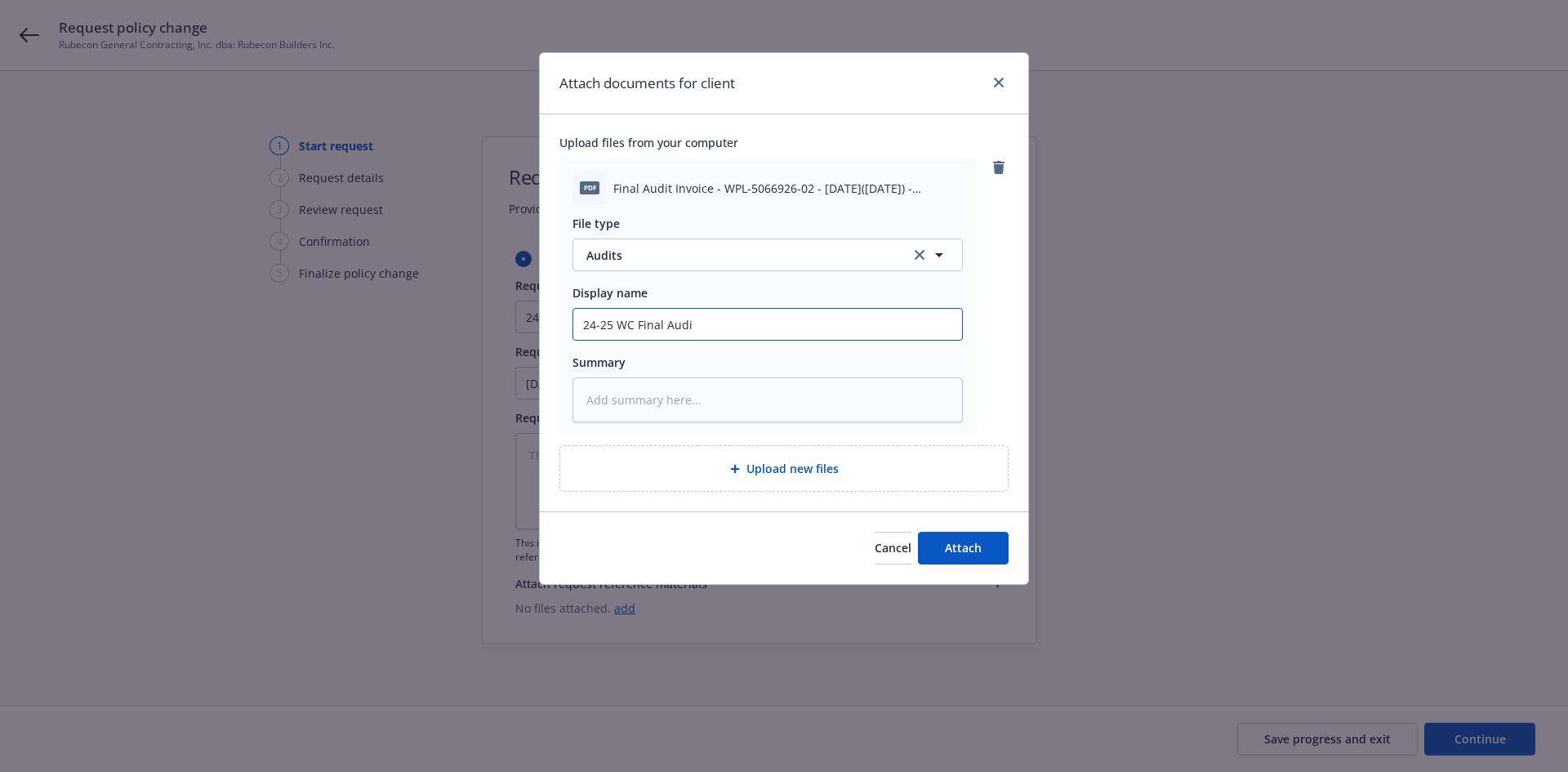
type input "24-25 WC Final Audit"
type textarea "x"
type input "24-25 WC Final Audit"
click at [650, 390] on textarea at bounding box center [767, 399] width 391 height 44
drag, startPoint x: 705, startPoint y: 330, endPoint x: 575, endPoint y: 368, distance: 135.4
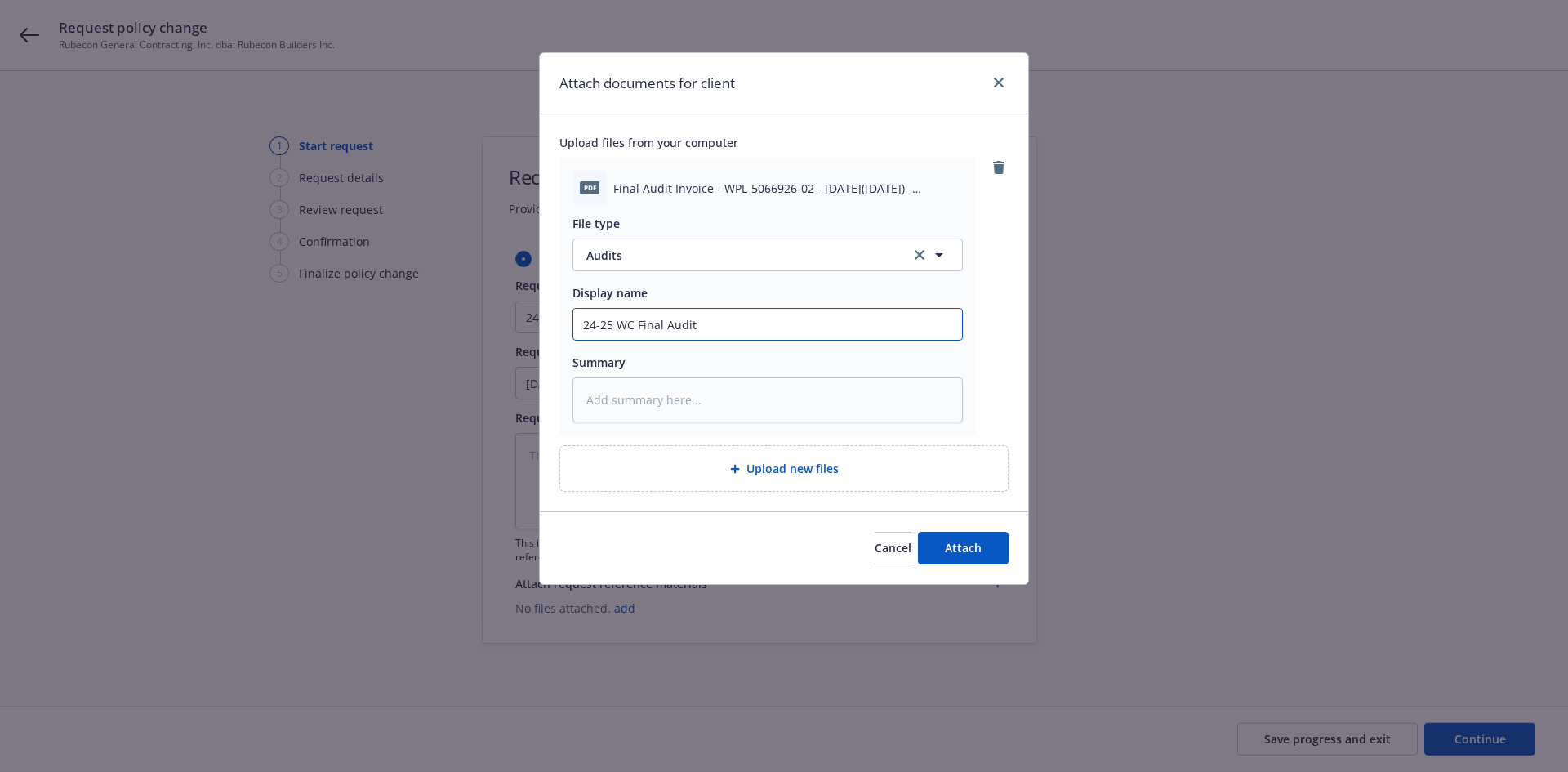
click at [575, 368] on div "File type Audits Audits Display name 24-25 WC Final Audit Summary" at bounding box center [767, 313] width 391 height 217
click at [596, 394] on textarea at bounding box center [767, 399] width 391 height 44
paste textarea "24-25 WC Final Audit"
type textarea "x"
type textarea "24-25 WC Final Audit"
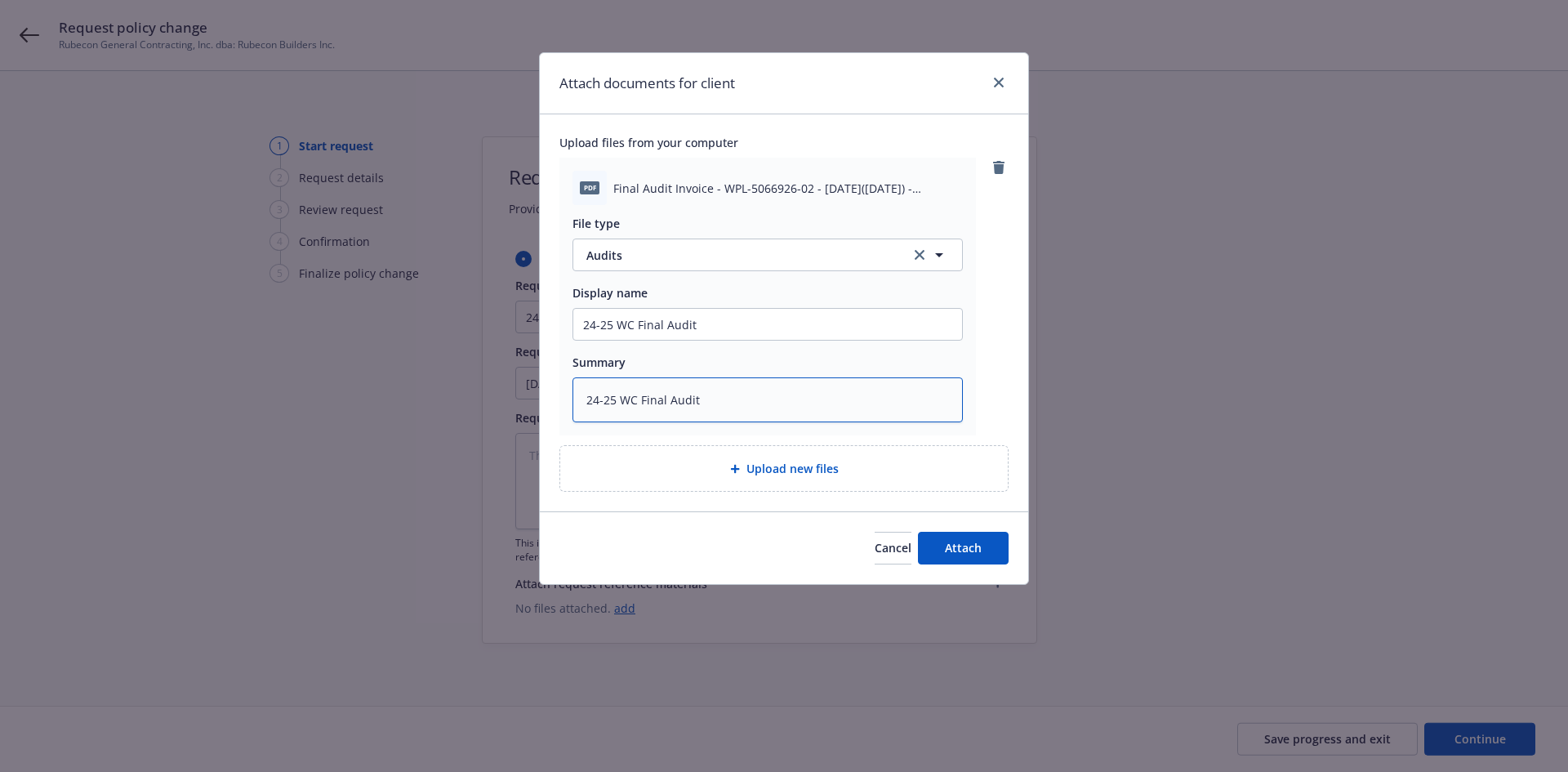
type textarea "x"
type textarea "24-25 WC Final Audit -"
type textarea "x"
type textarea "24-25 WC Final Audit -"
type textarea "x"
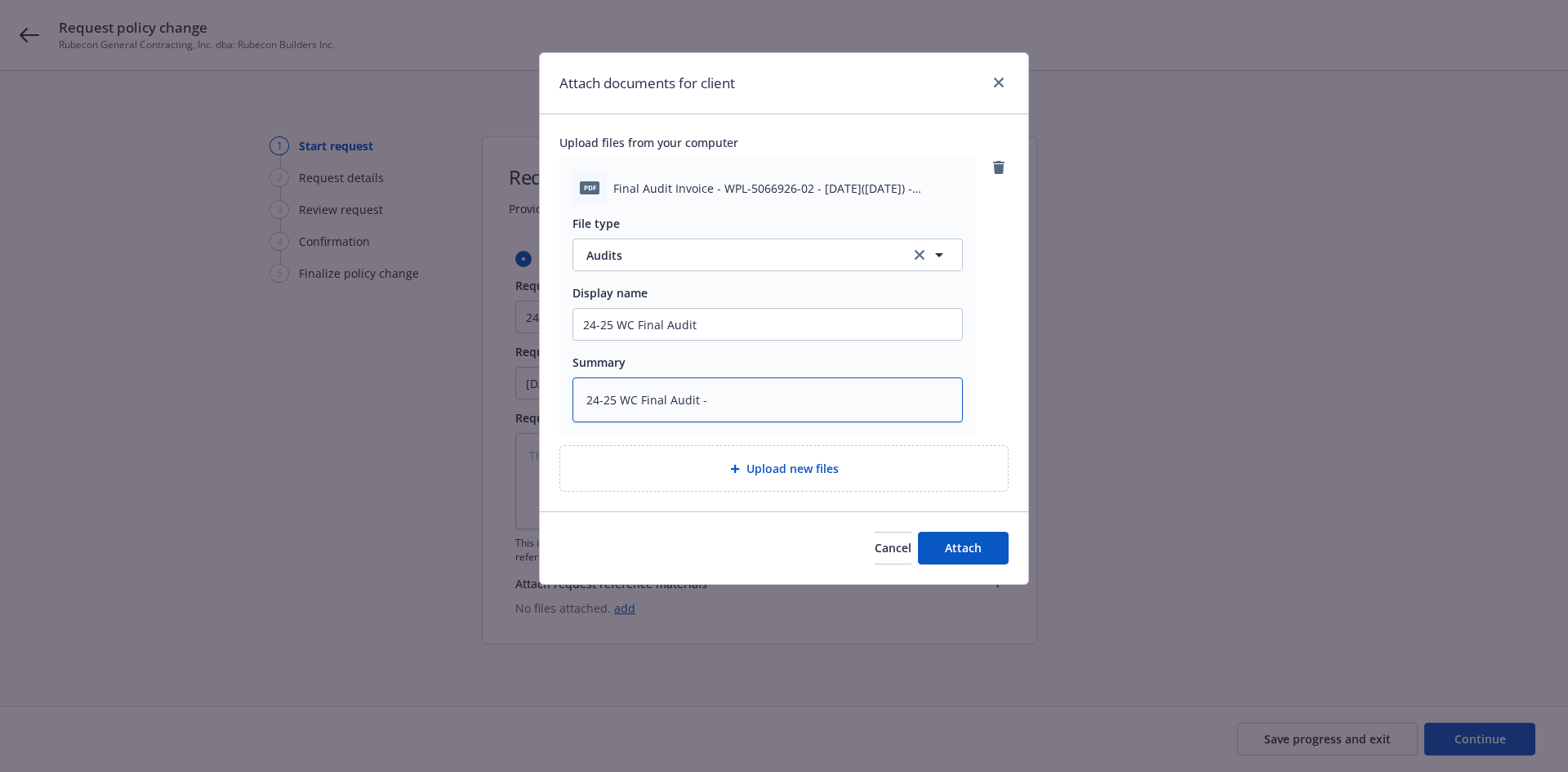
type textarea "24-25 WC Final Audit - r"
type textarea "x"
type textarea "24-25 WC Final Audit - rr"
type textarea "x"
type textarea "24-25 WC Final Audit - rre"
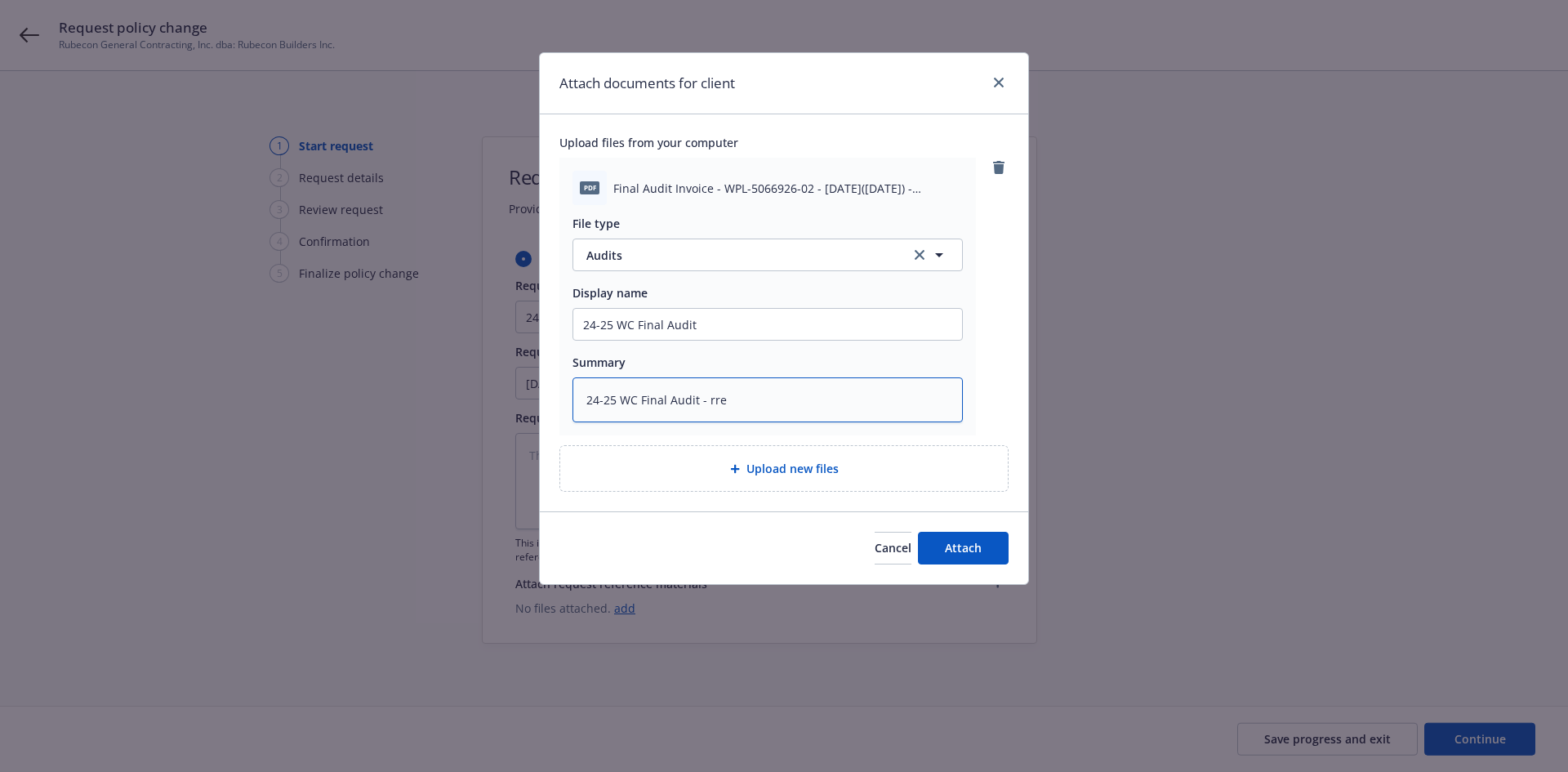
type textarea "x"
type textarea "24-25 WC Final Audit - rr"
type textarea "x"
type textarea "24-25 WC Final Audit - r"
type textarea "x"
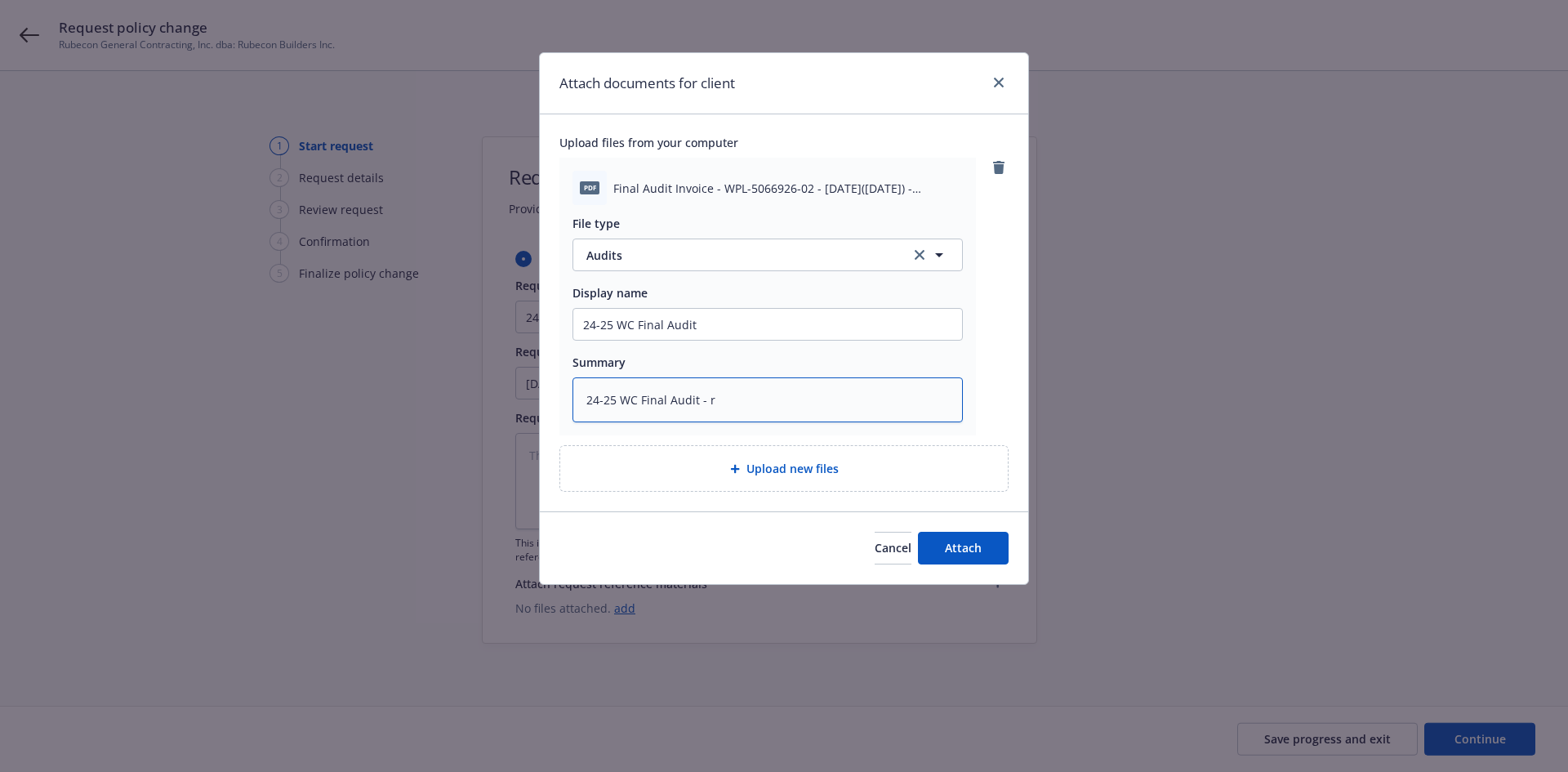
type textarea "24-25 WC Final Audit - re"
type textarea "x"
type textarea "24-25 WC Final Audit - rec"
type textarea "x"
type textarea "24-25 WC Final Audit - rec'"
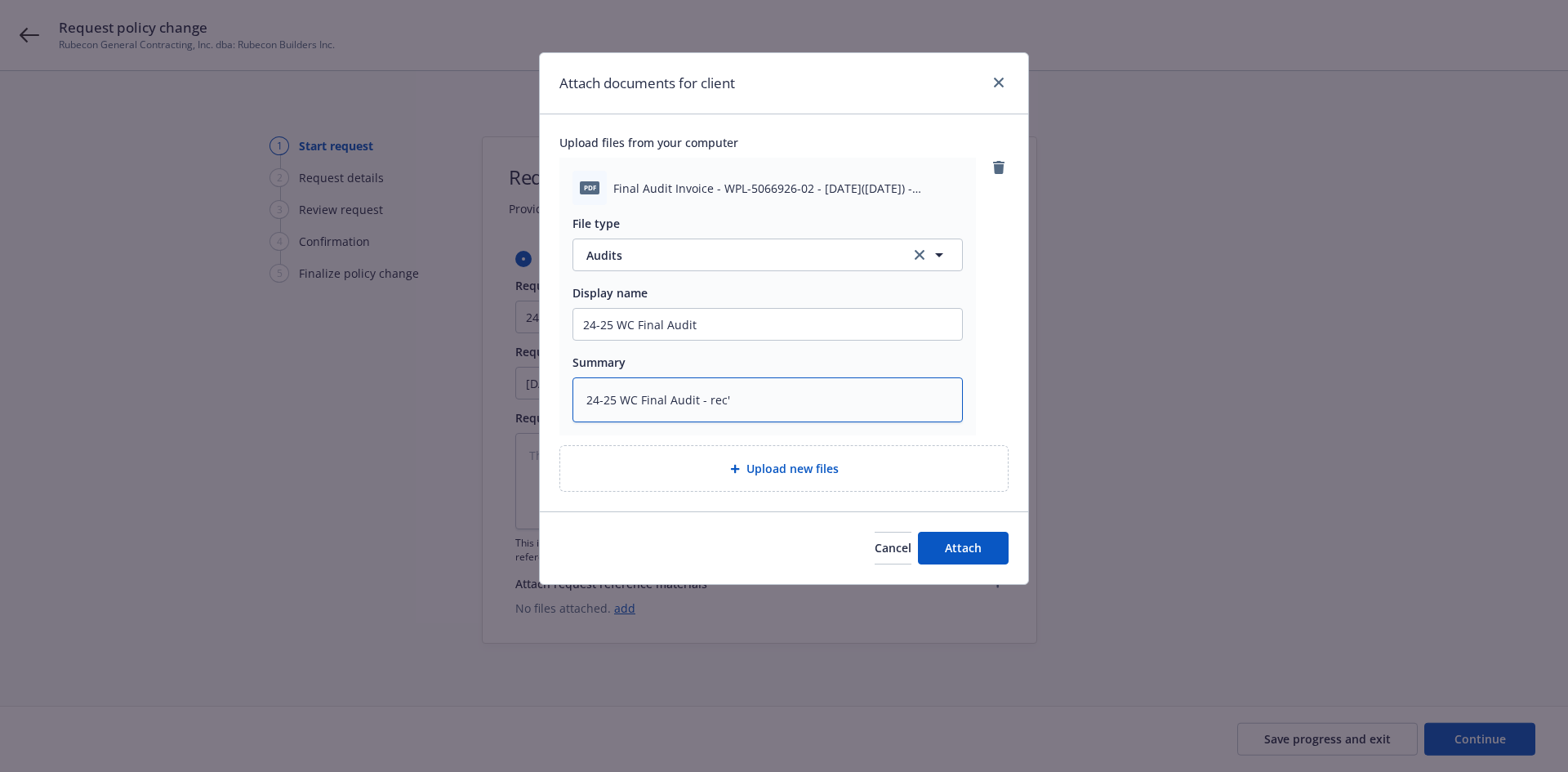
type textarea "x"
type textarea "24-25 WC Final Audit - rec'd"
type textarea "x"
type textarea "24-25 WC Final Audit - rec'd"
type textarea "x"
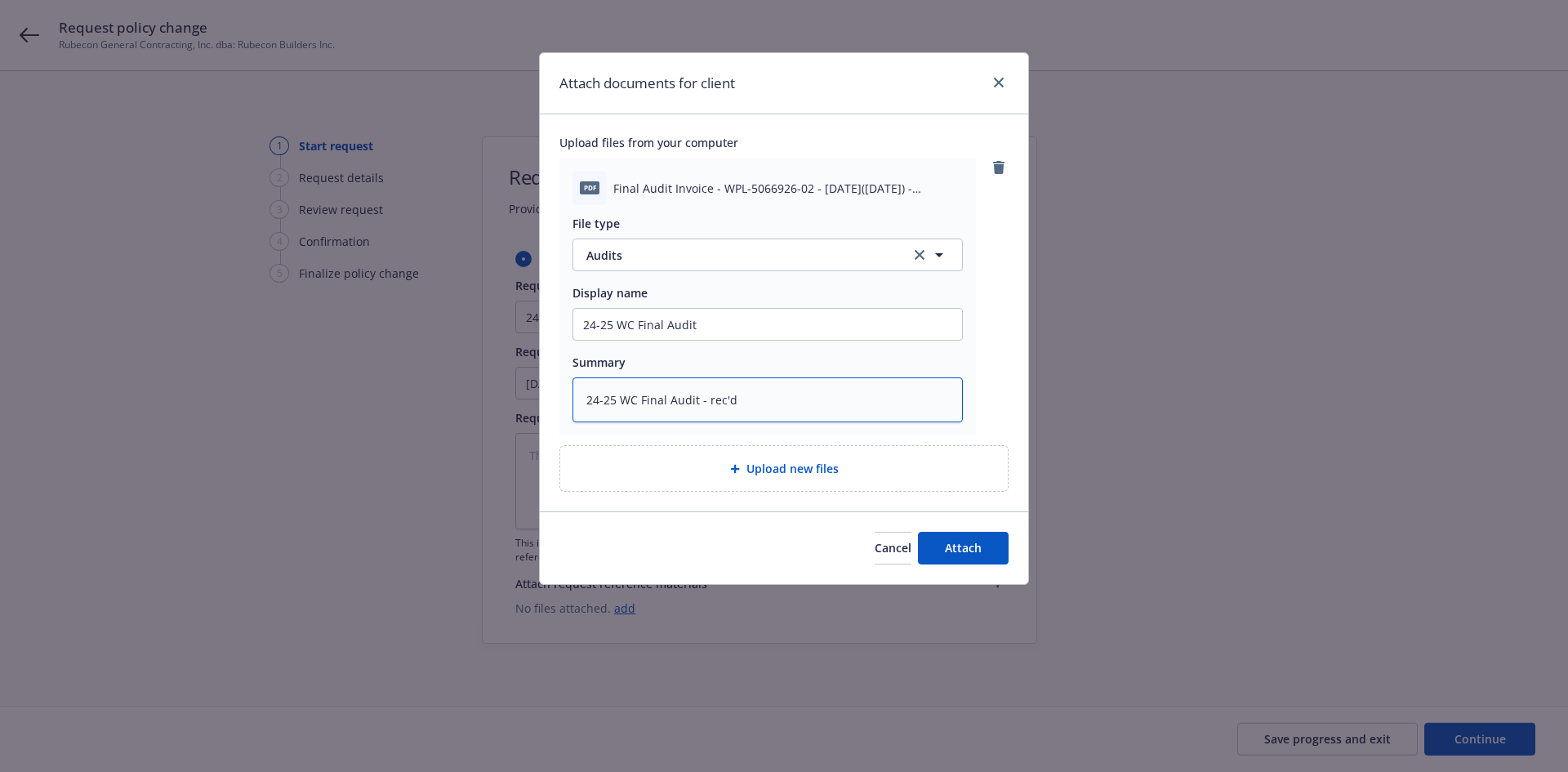
type textarea "24-25 WC Final Audit - rec'd f"
type textarea "x"
type textarea "24-25 WC Final Audit - rec'd fr"
type textarea "x"
type textarea "24-25 WC Final Audit - rec'd fro"
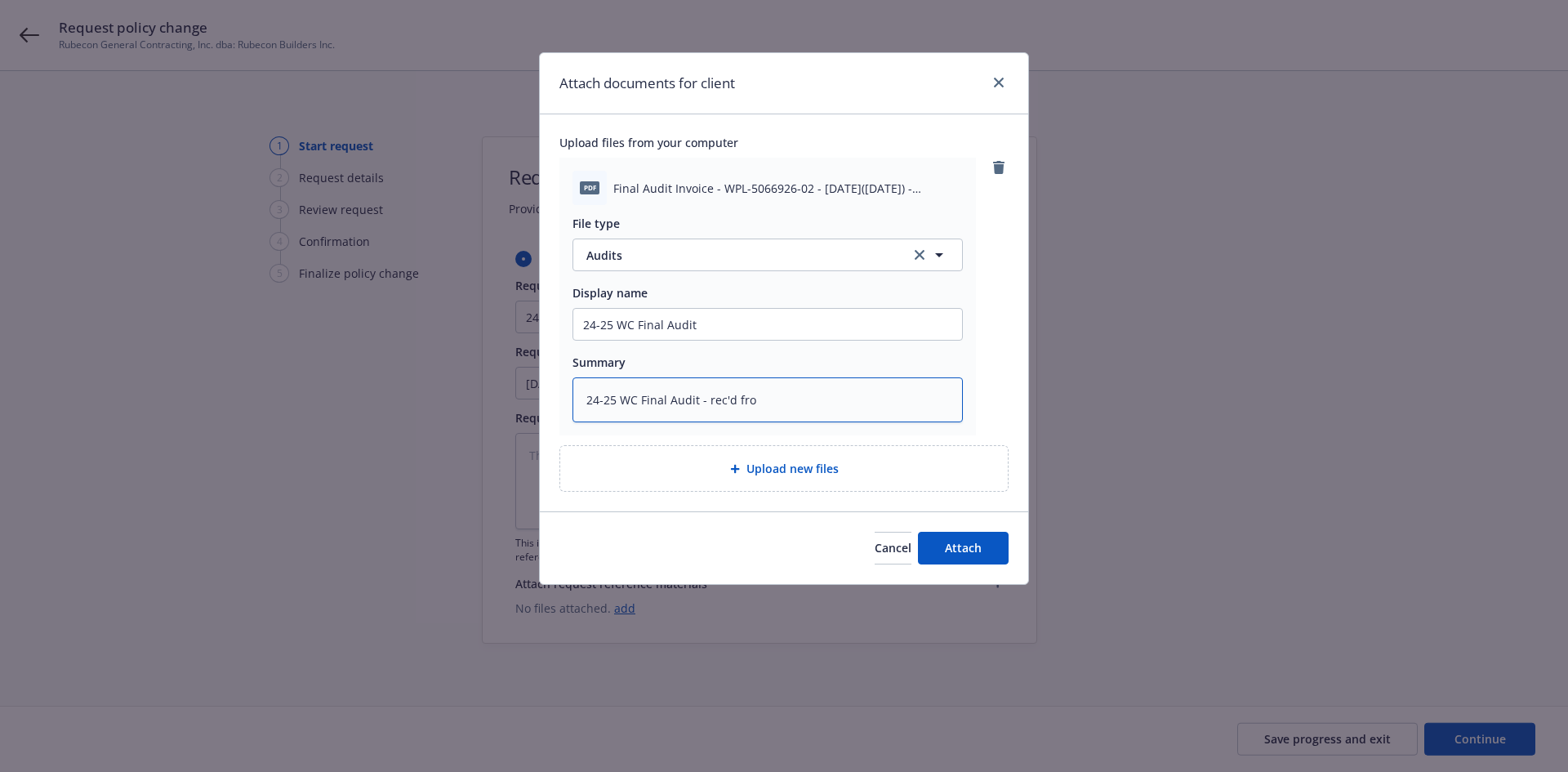
type textarea "x"
type textarea "24-25 WC Final Audit - rec'd from"
type textarea "x"
type textarea "24-25 WC Final Audit - rec'd from"
type textarea "x"
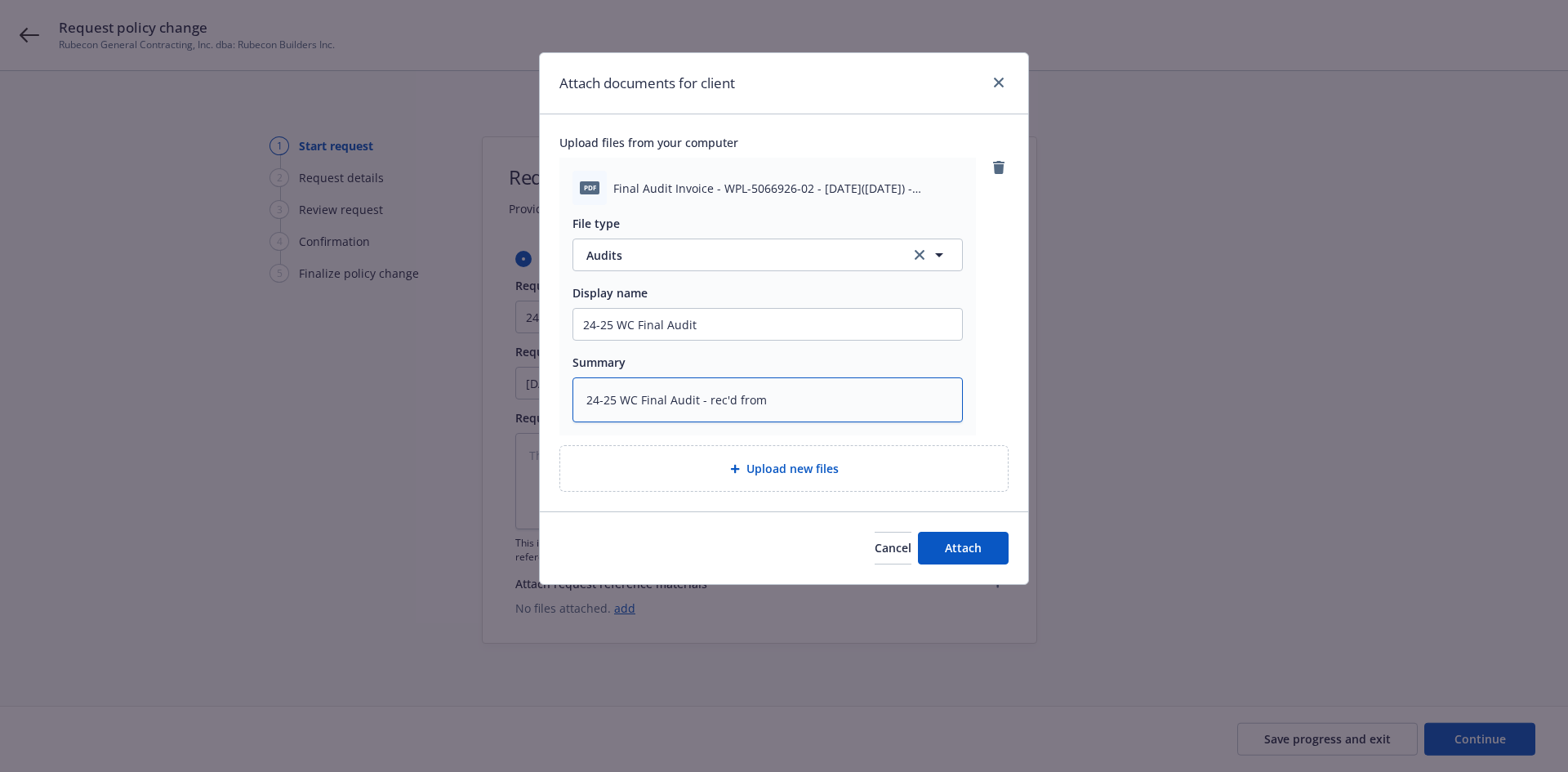
type textarea "24-25 WC Final Audit - rec'd from I"
type textarea "x"
type textarea "24-25 WC Final Audit - rec'd from IC"
type textarea "x"
type textarea "24-25 WC Final Audit - rec'd from ICW"
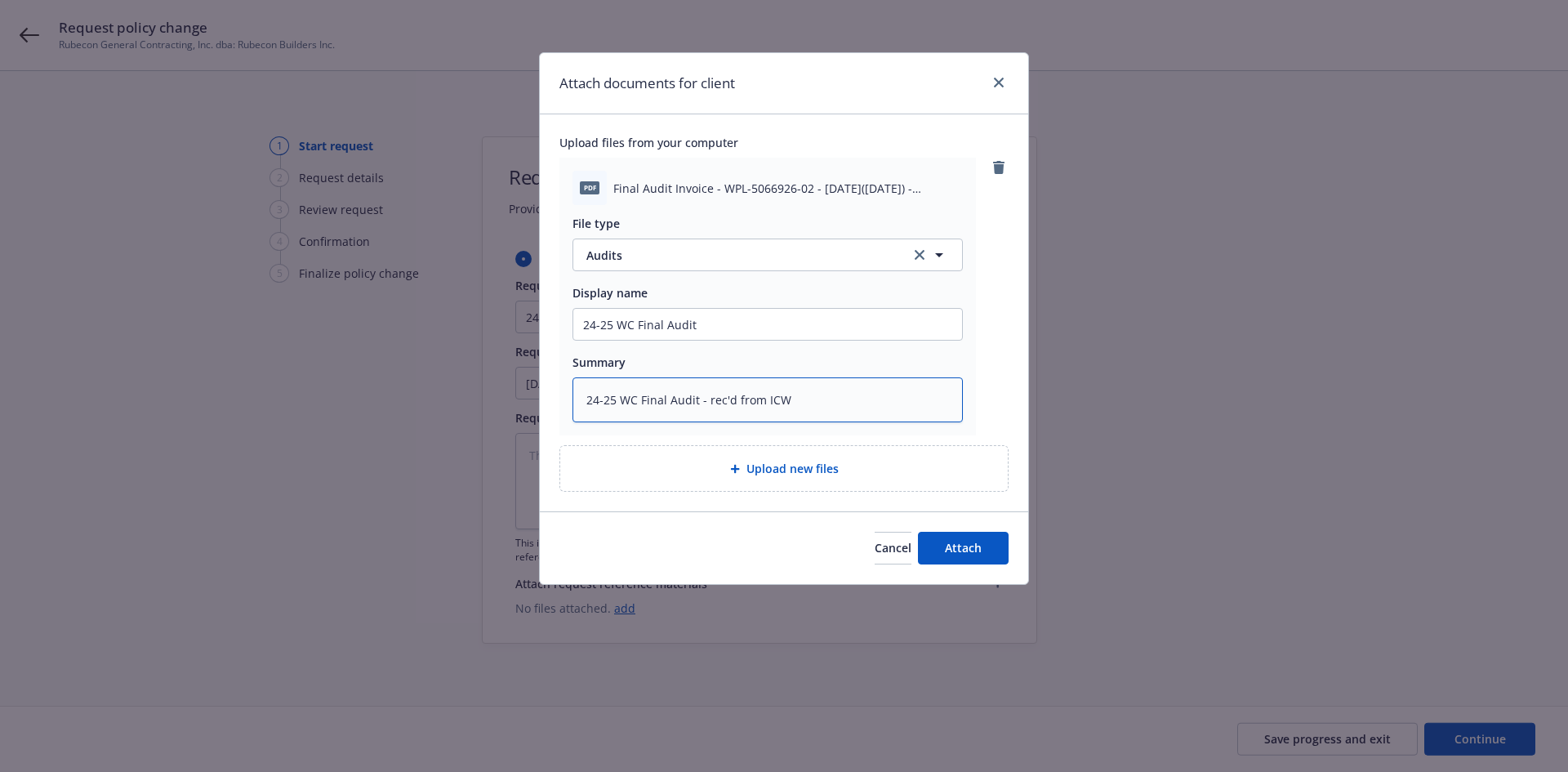
type textarea "x"
type textarea "24-25 WC Final Audit - rec'd from ICW"
click at [971, 537] on button "Attach" at bounding box center [964, 548] width 91 height 33
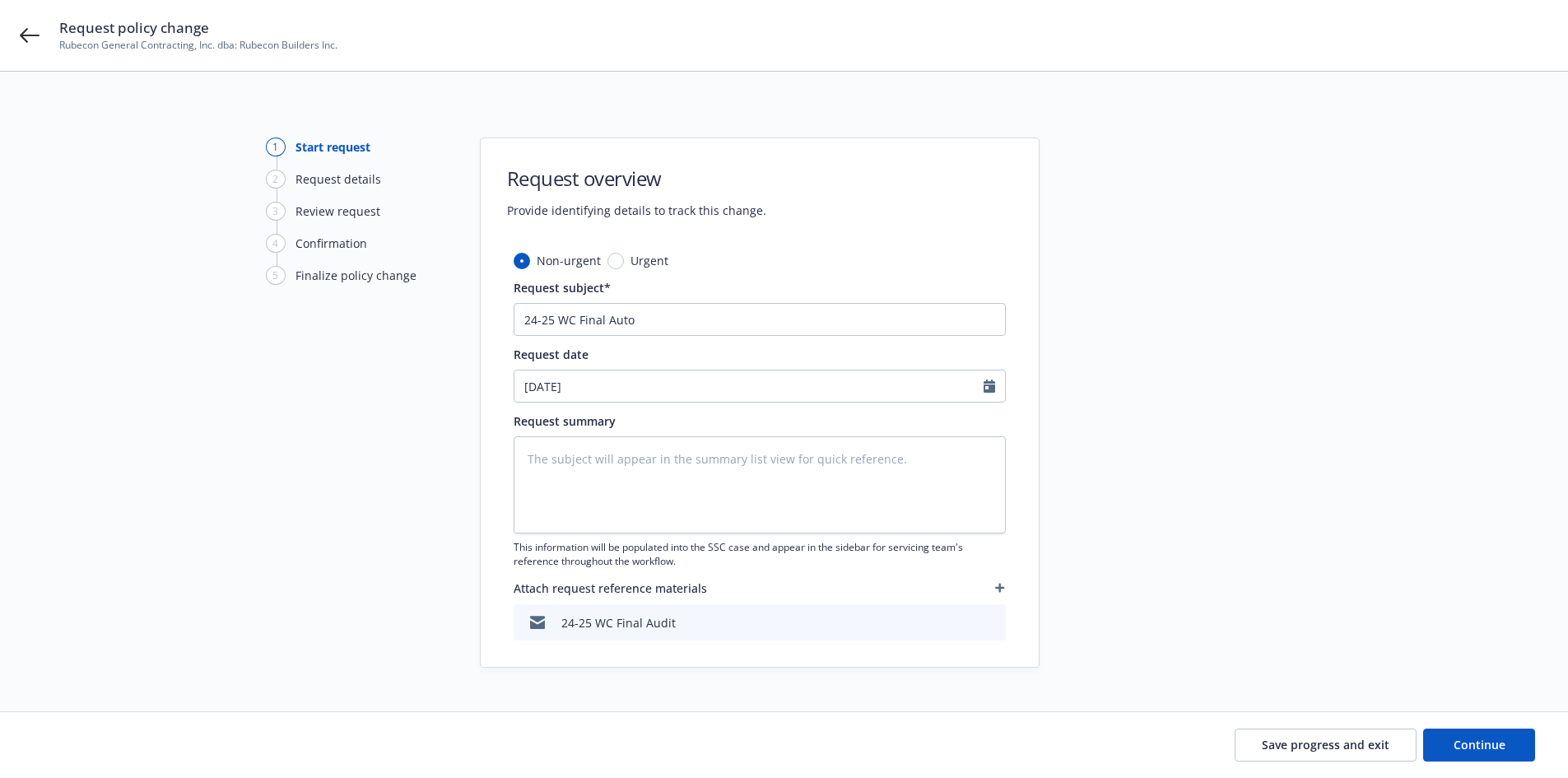
click at [995, 585] on icon "button" at bounding box center [1000, 588] width 10 height 10
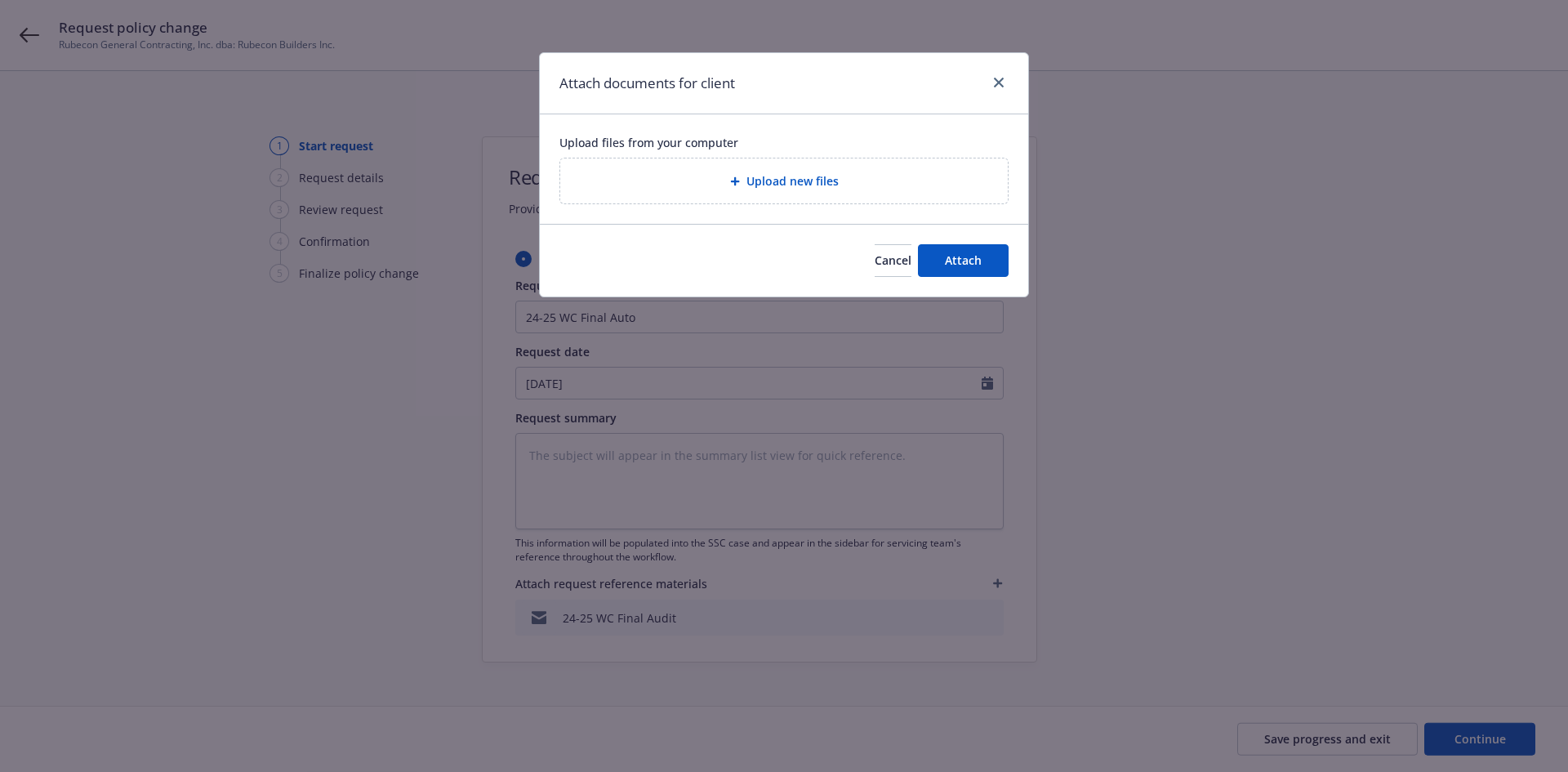
type textarea "x"
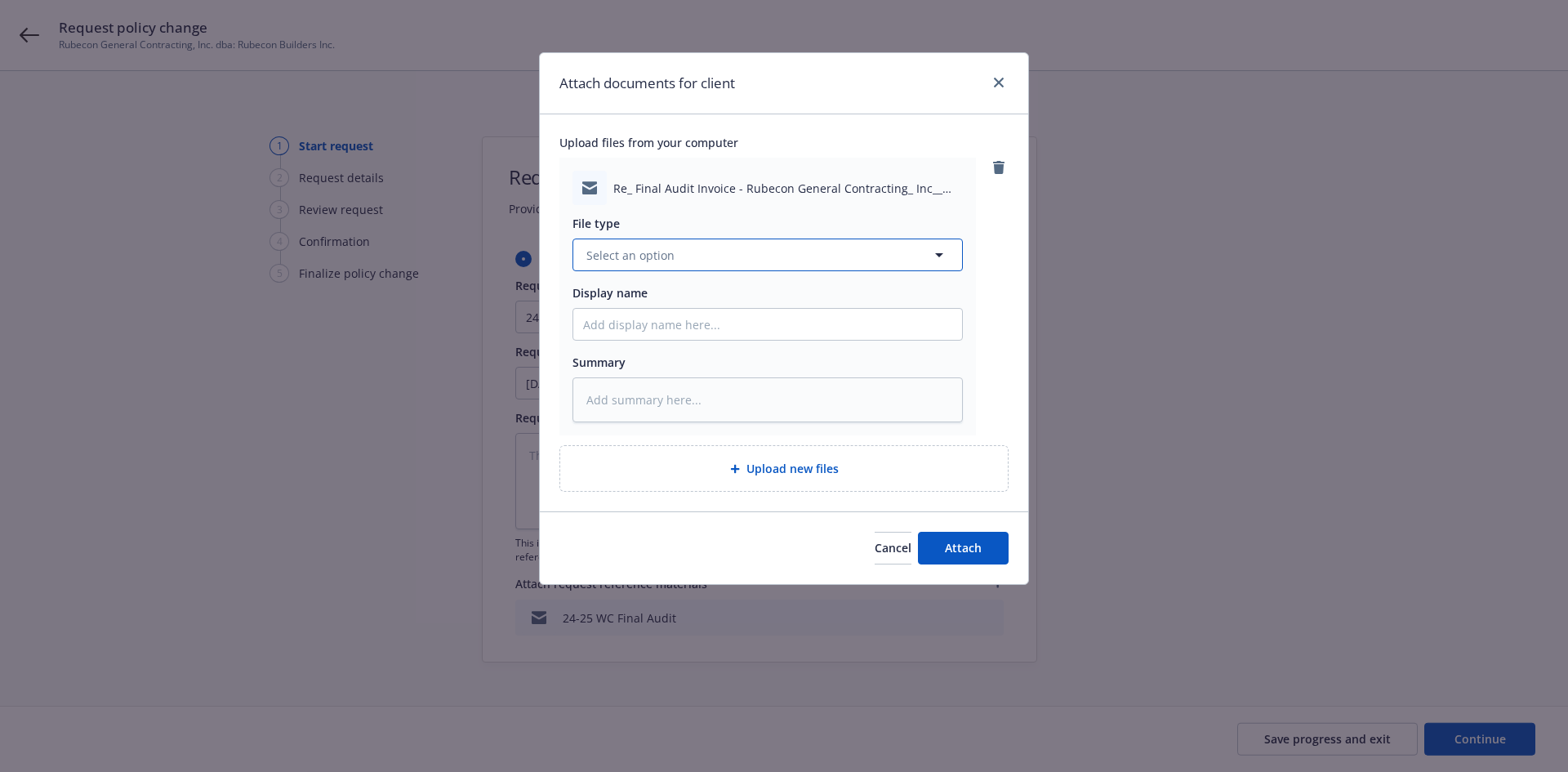
click at [764, 260] on button "Select an option" at bounding box center [767, 254] width 391 height 33
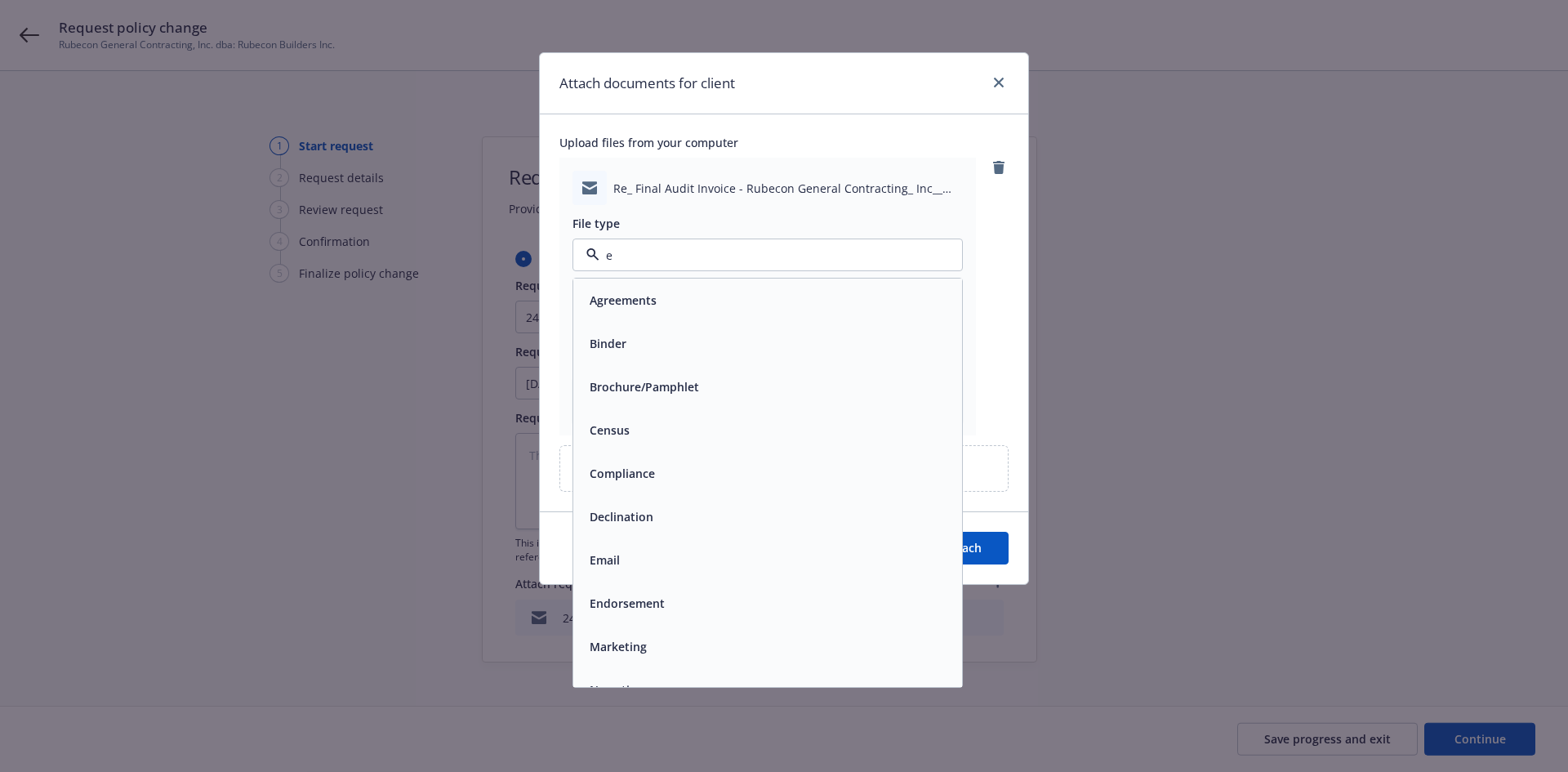
type input "em"
click at [705, 326] on div "Email" at bounding box center [767, 344] width 389 height 43
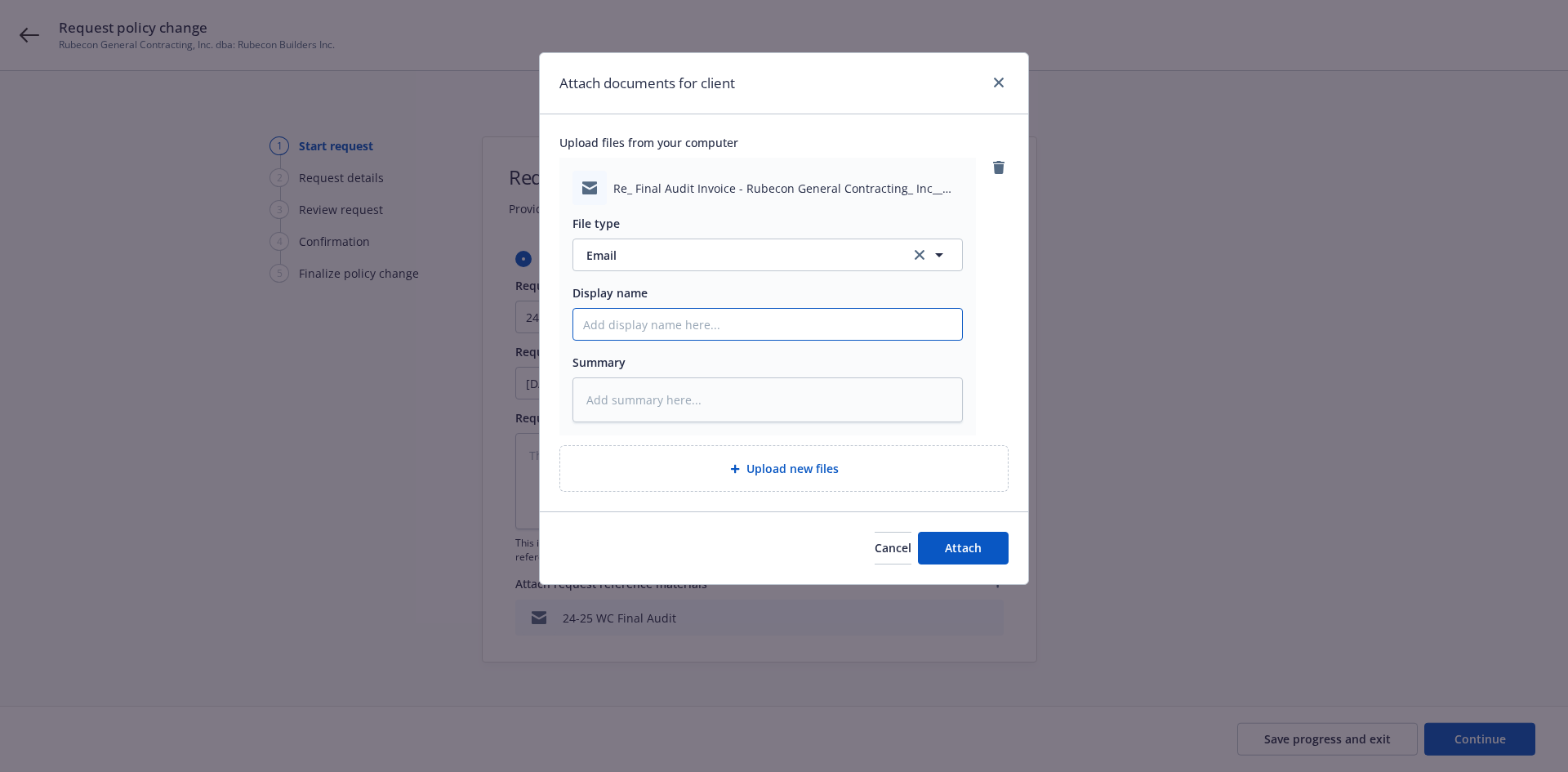
click at [682, 325] on input "Display name" at bounding box center [767, 323] width 389 height 31
type textarea "x"
type input "F"
type textarea "x"
type input "F/"
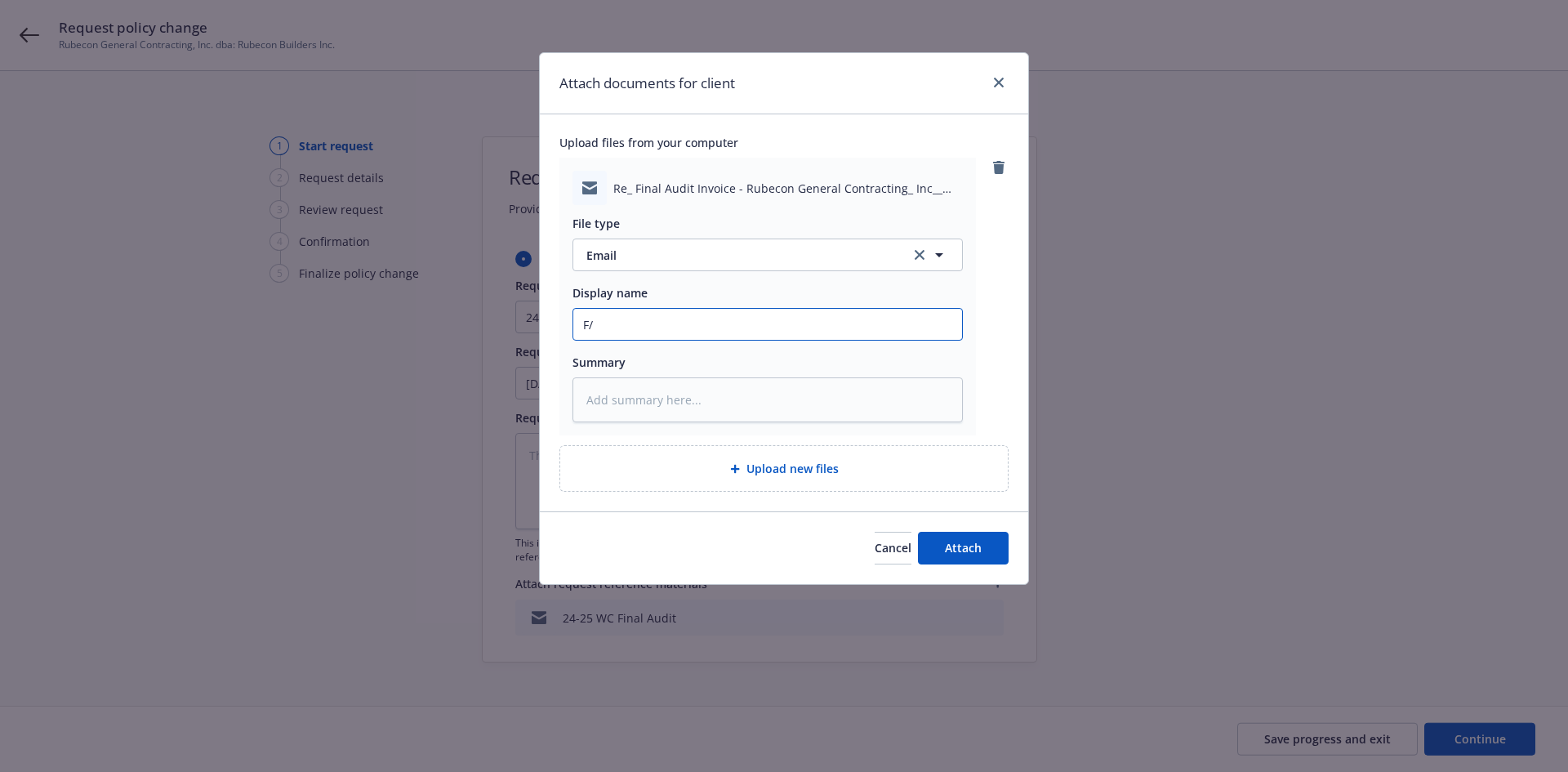
type textarea "x"
type input "F/I"
type textarea "x"
type input "F/IC"
type textarea "x"
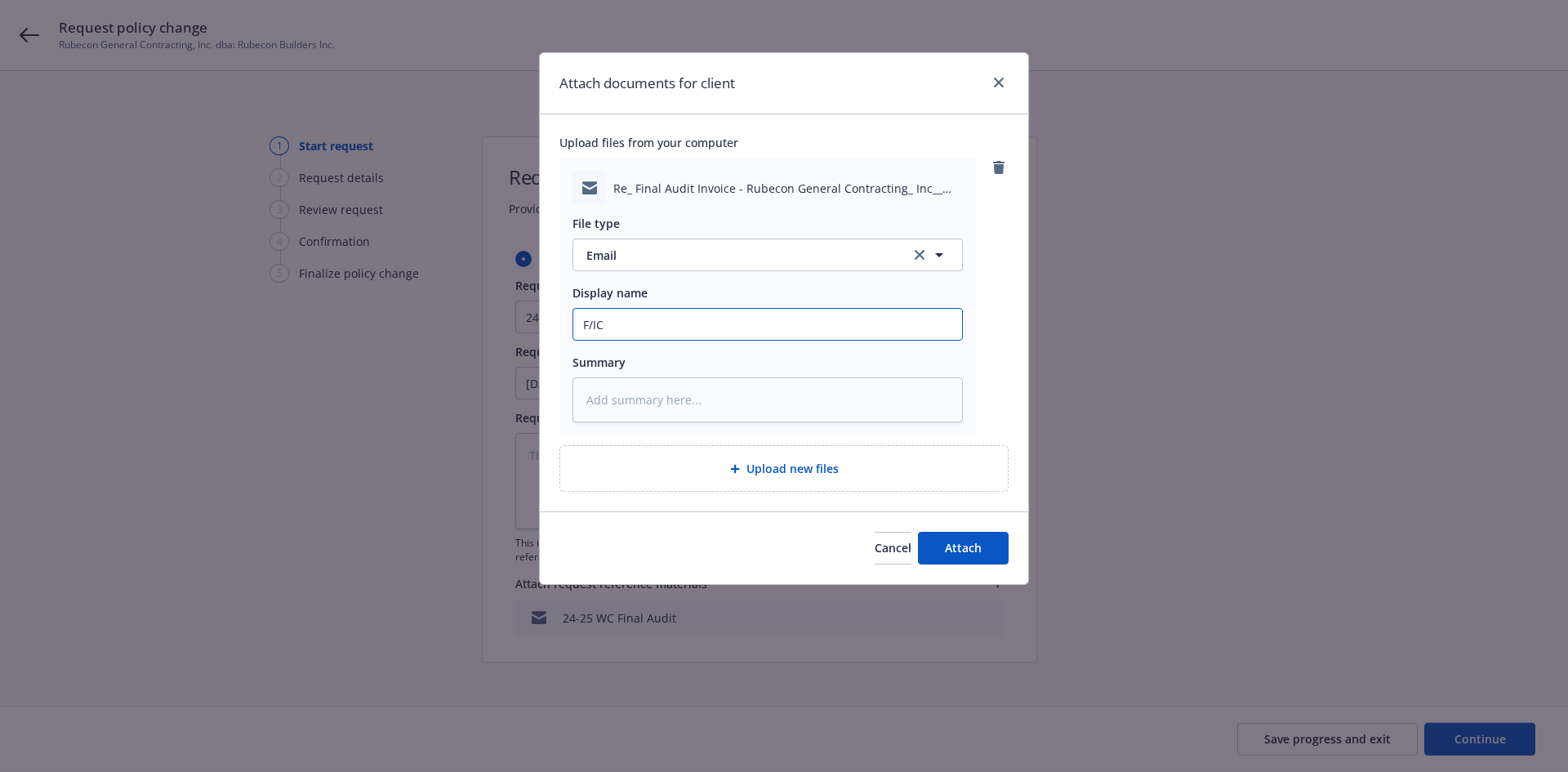
type input "F/ICW"
type textarea "x"
type input "F/ICW"
type textarea "x"
type input "F/ICW a"
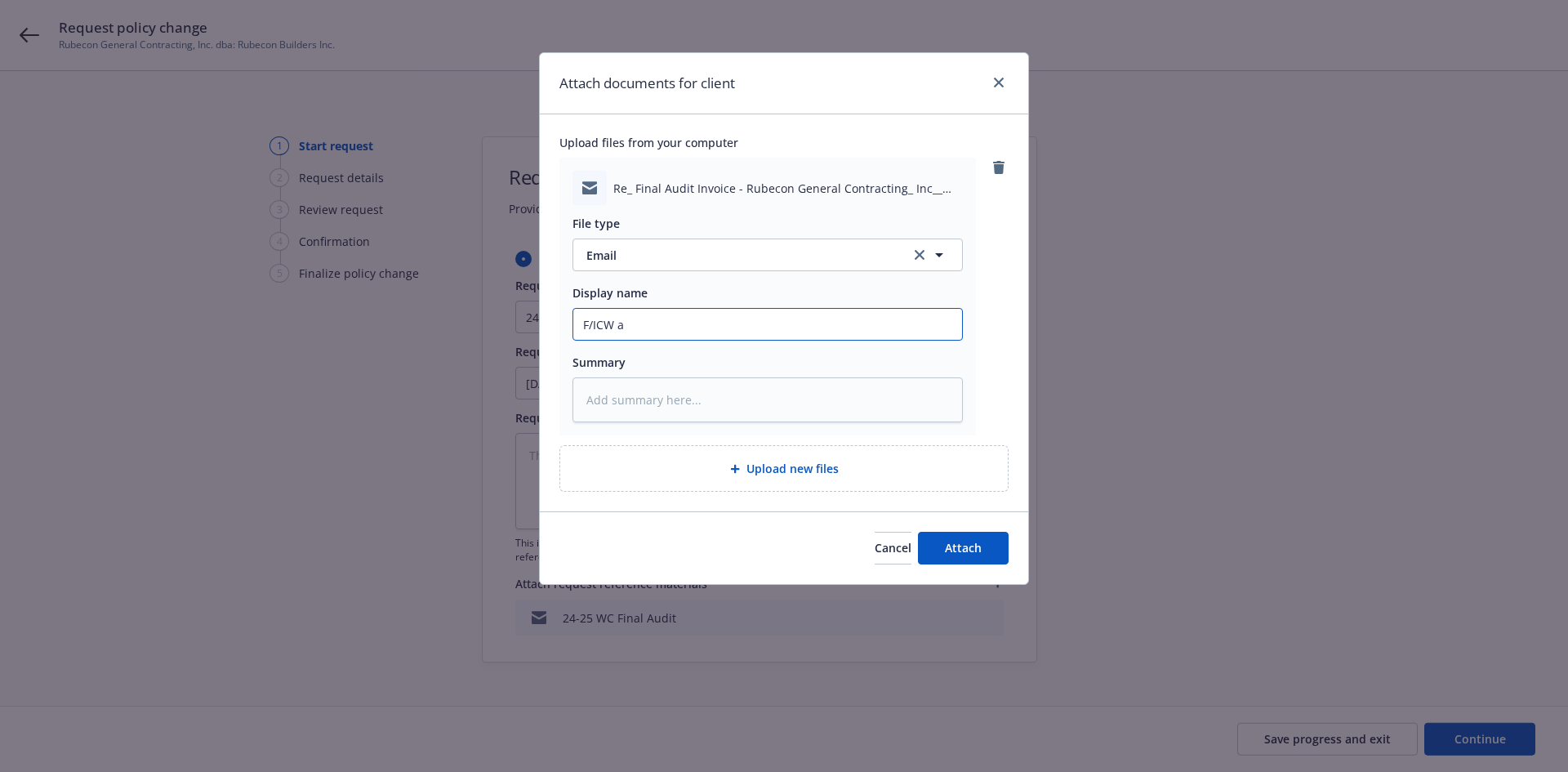
type textarea "x"
type input "F/ICW at"
type textarea "x"
type input "F/ICW att"
type textarea "x"
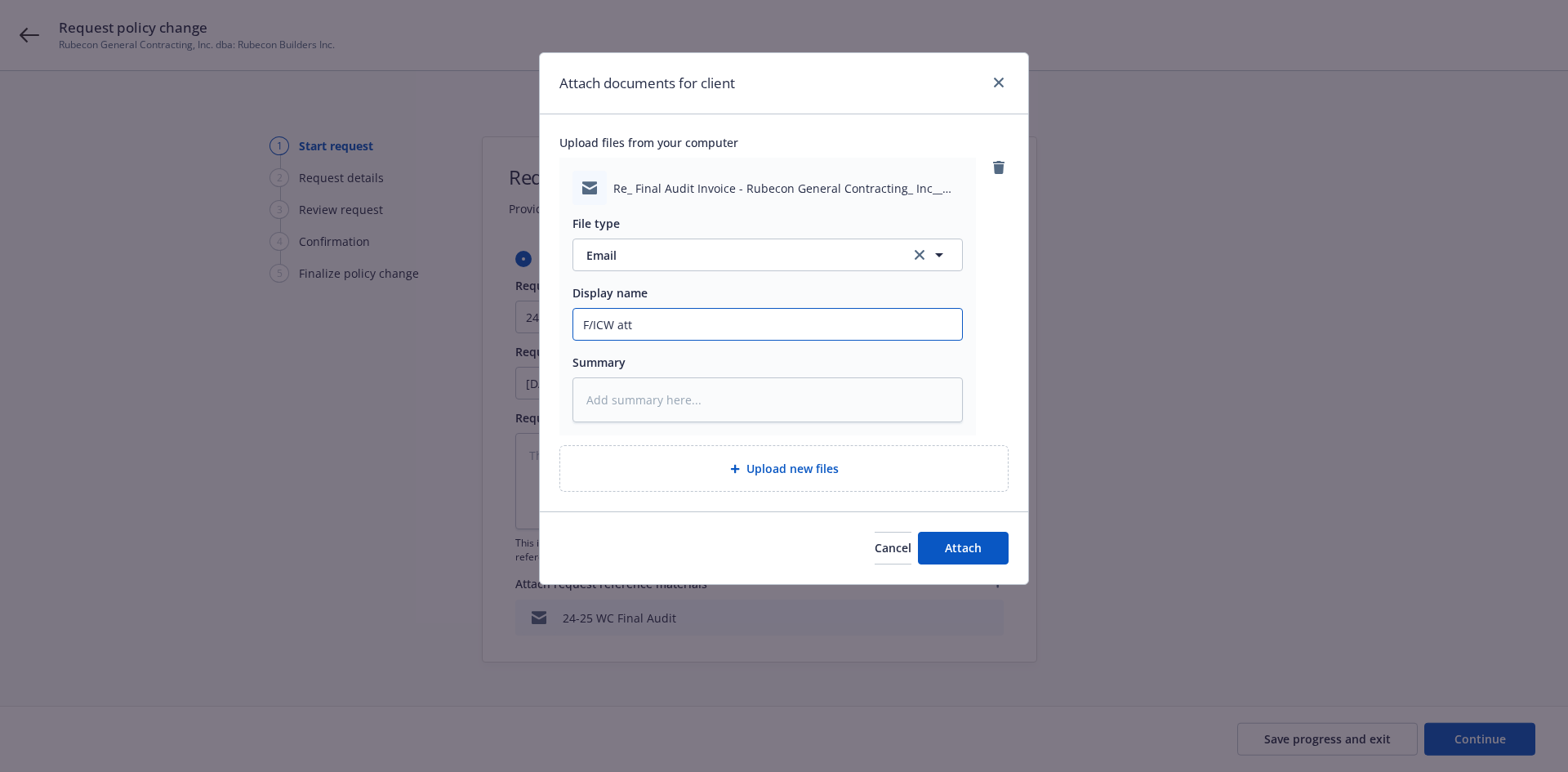
type input "F/ICW atta"
type textarea "x"
type input "F/ICW attac"
type textarea "x"
type input "F/ICW attach"
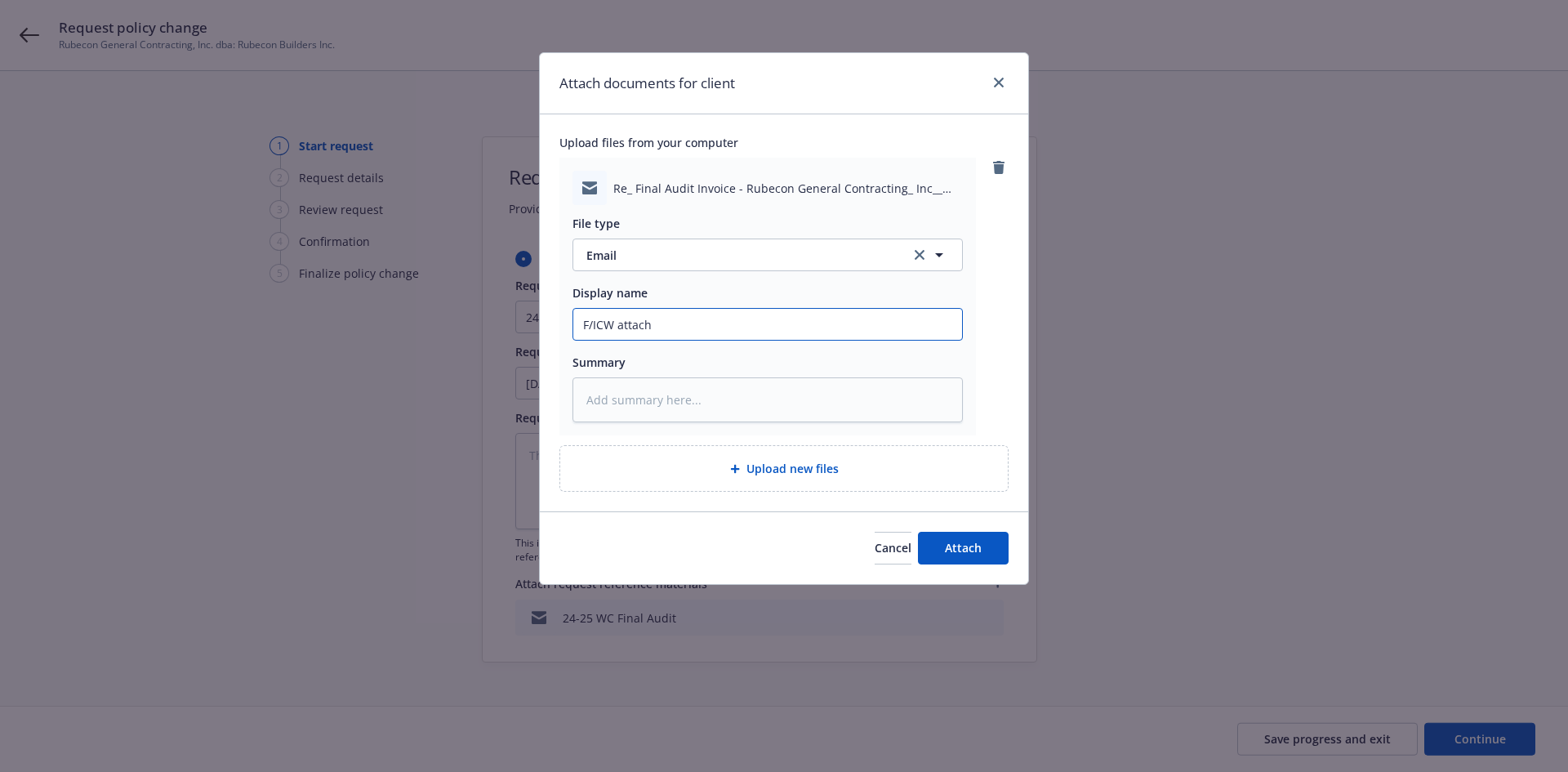
type textarea "x"
type input "F/ICW attachi"
type textarea "x"
type input "F/ICW attachin"
type textarea "x"
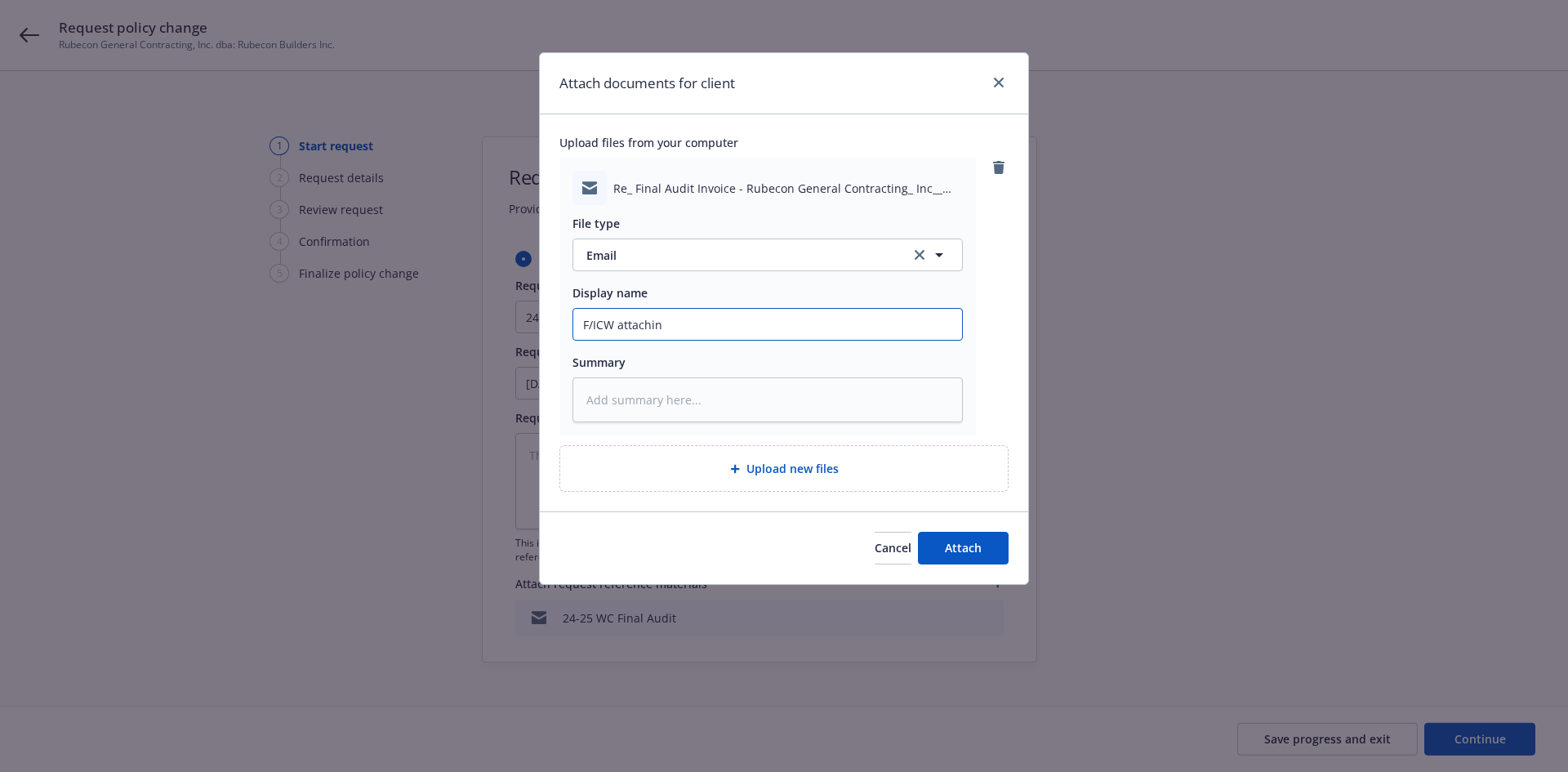
type input "F/ICW attaching"
type textarea "x"
type input "F/ICW attaching"
type textarea "x"
type input "F/ICW attaching t"
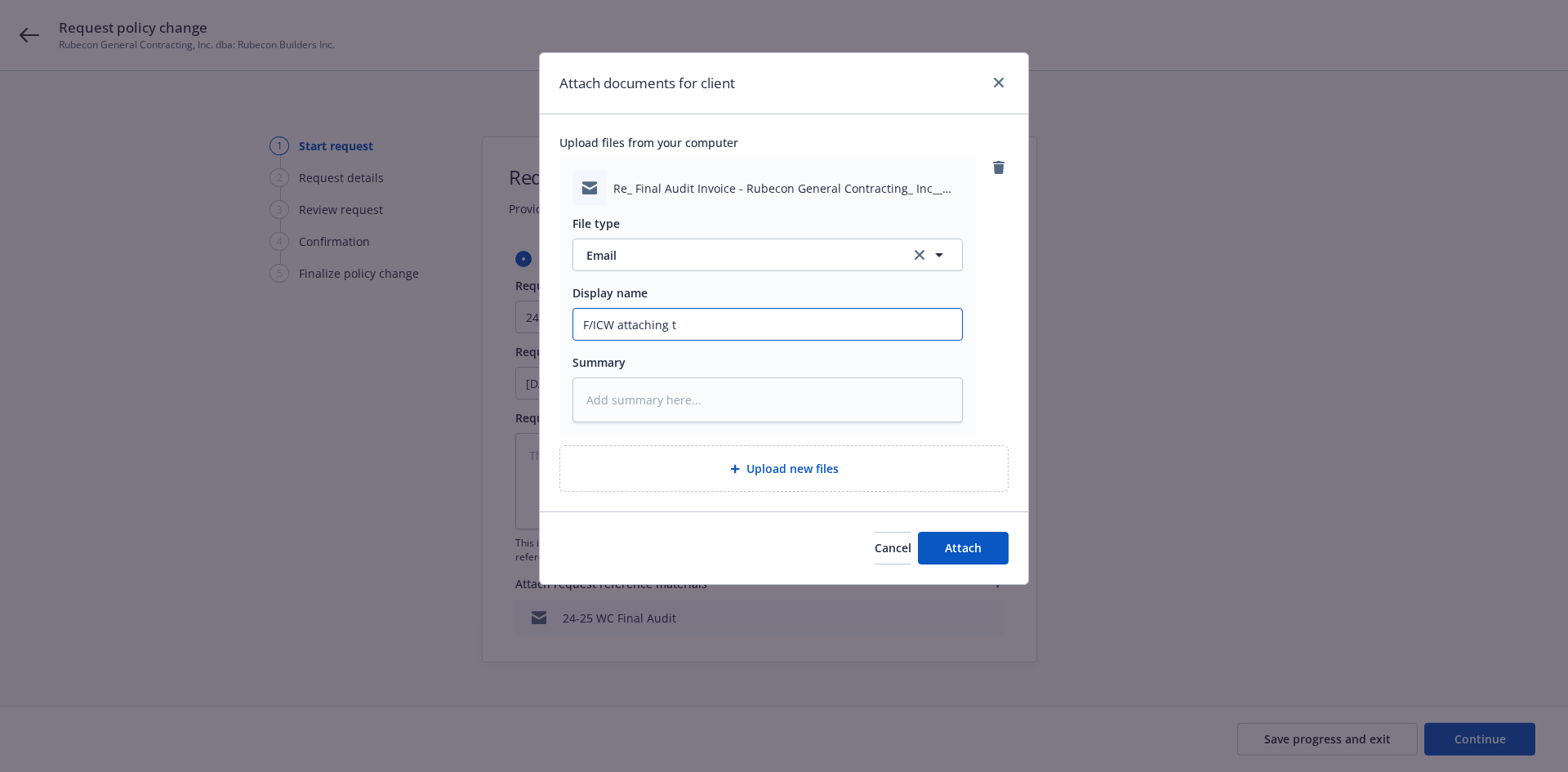
type textarea "x"
type input "F/ICW attaching th"
type textarea "x"
type input "F/ICW attaching the"
type textarea "x"
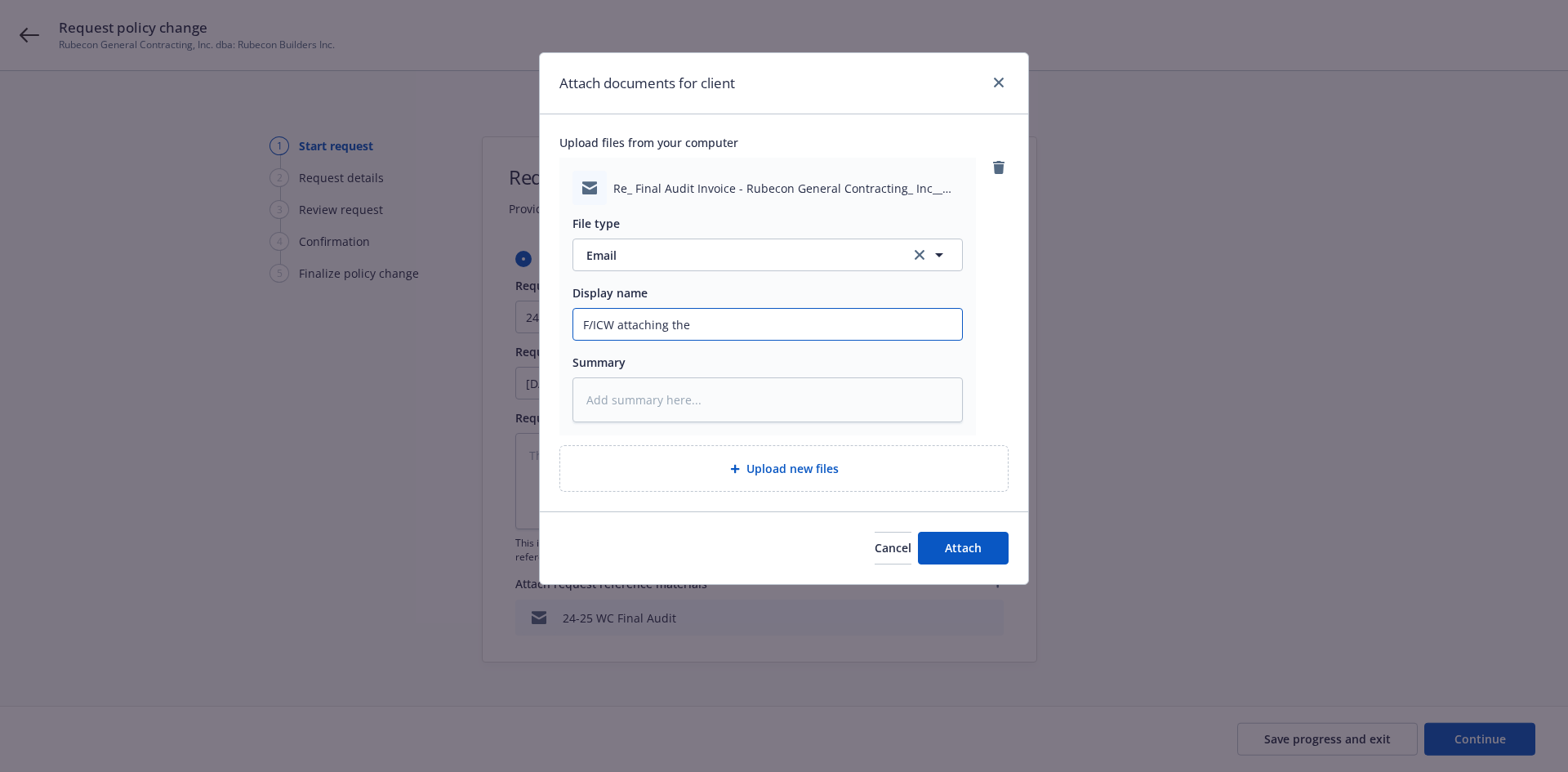
type input "F/ICW attaching the"
type textarea "x"
type input "F/ICW attaching the 2"
type textarea "x"
type input "F/ICW attaching the 24"
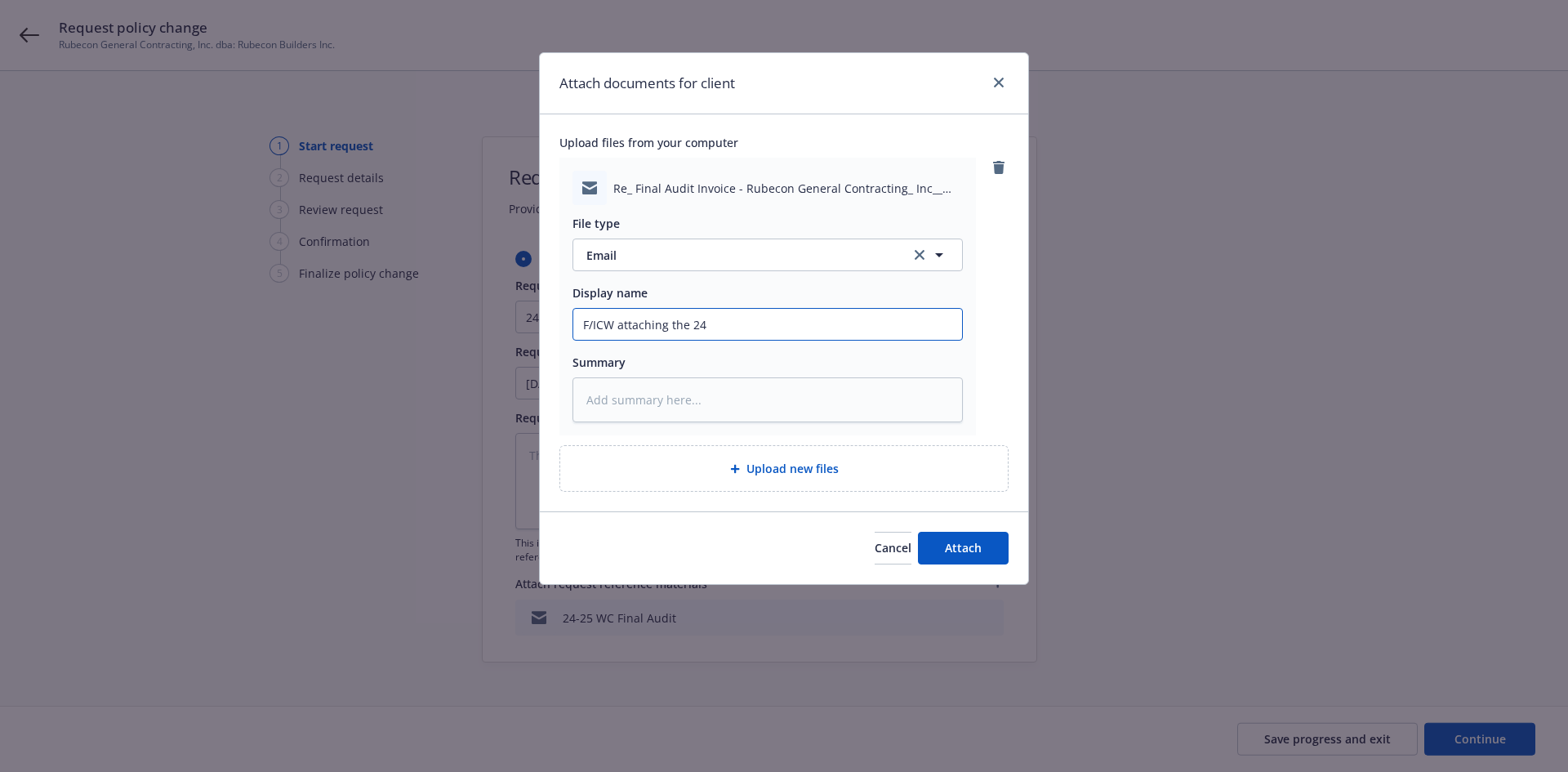
type textarea "x"
type input "F/ICW attaching the 24-"
type textarea "x"
type input "F/ICW attaching the 24-2"
type textarea "x"
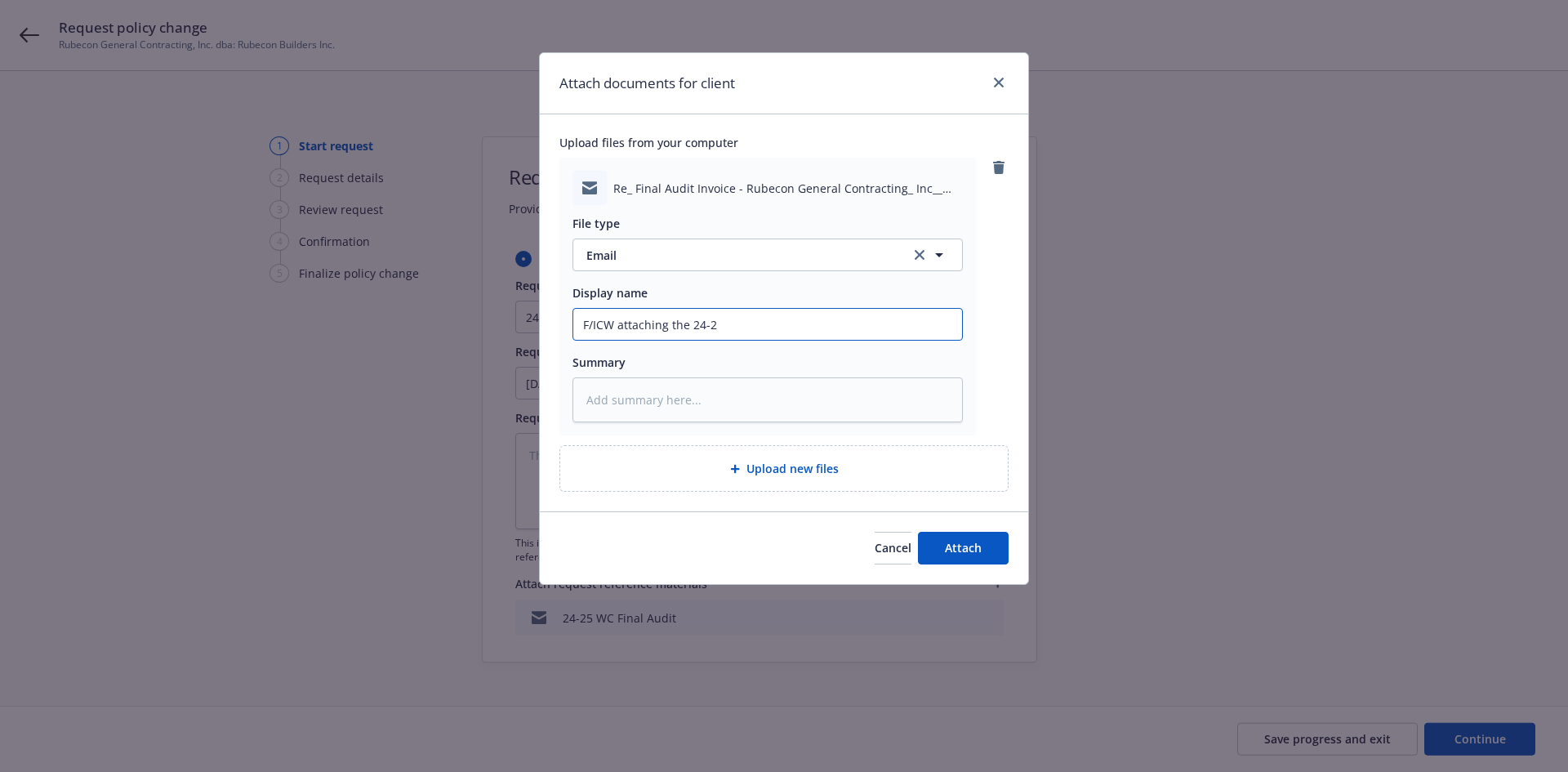
type input "F/ICW attaching the 24-25"
type textarea "x"
type input "F/ICW attaching the 24-25"
type textarea "x"
type input "F/ICW attaching the 24-25 W"
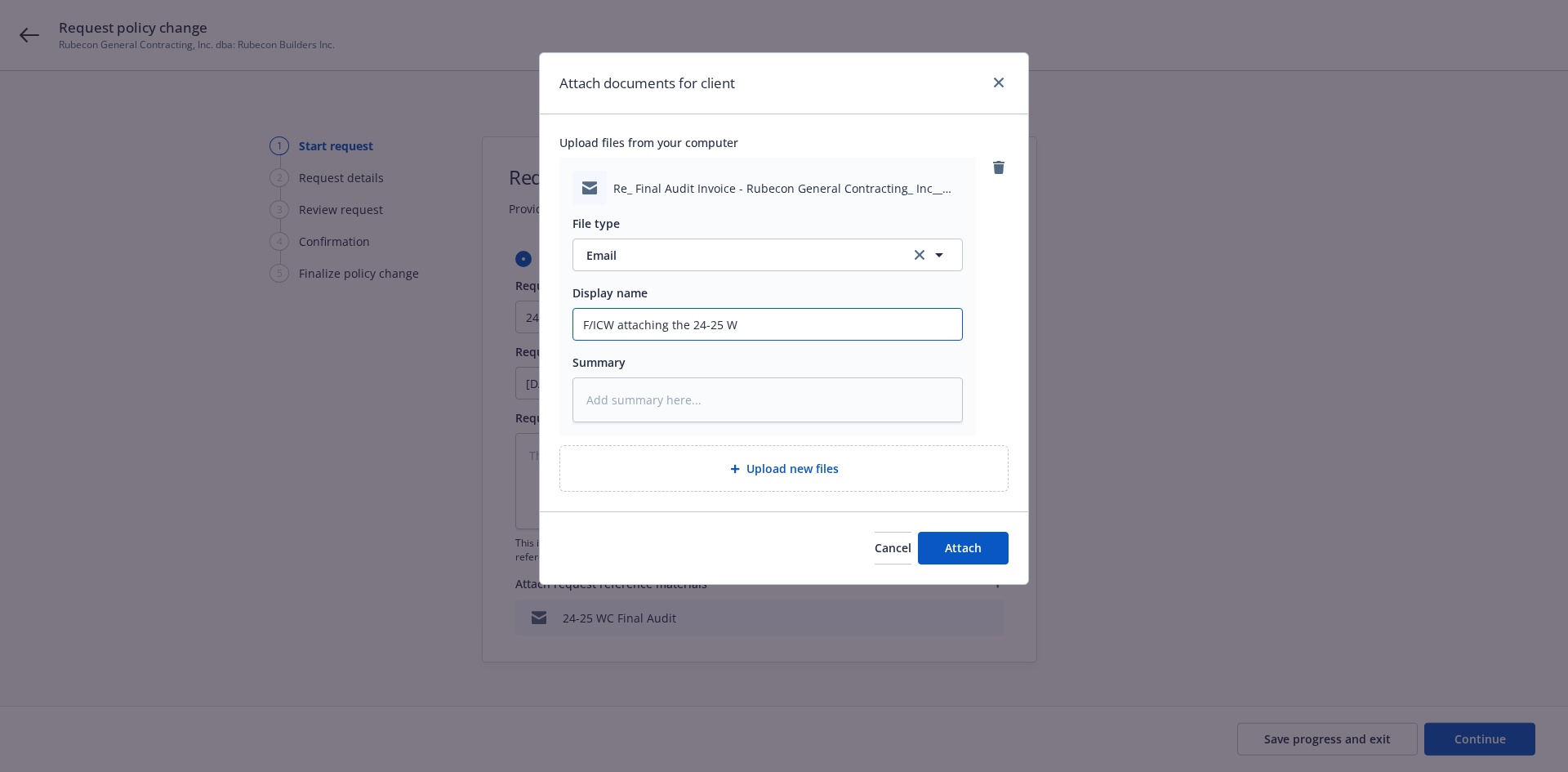
type textarea "x"
type input "F/ICW attaching the 24-25 WC"
type textarea "x"
type input "F/ICW attaching the 24-25 WC"
type textarea "x"
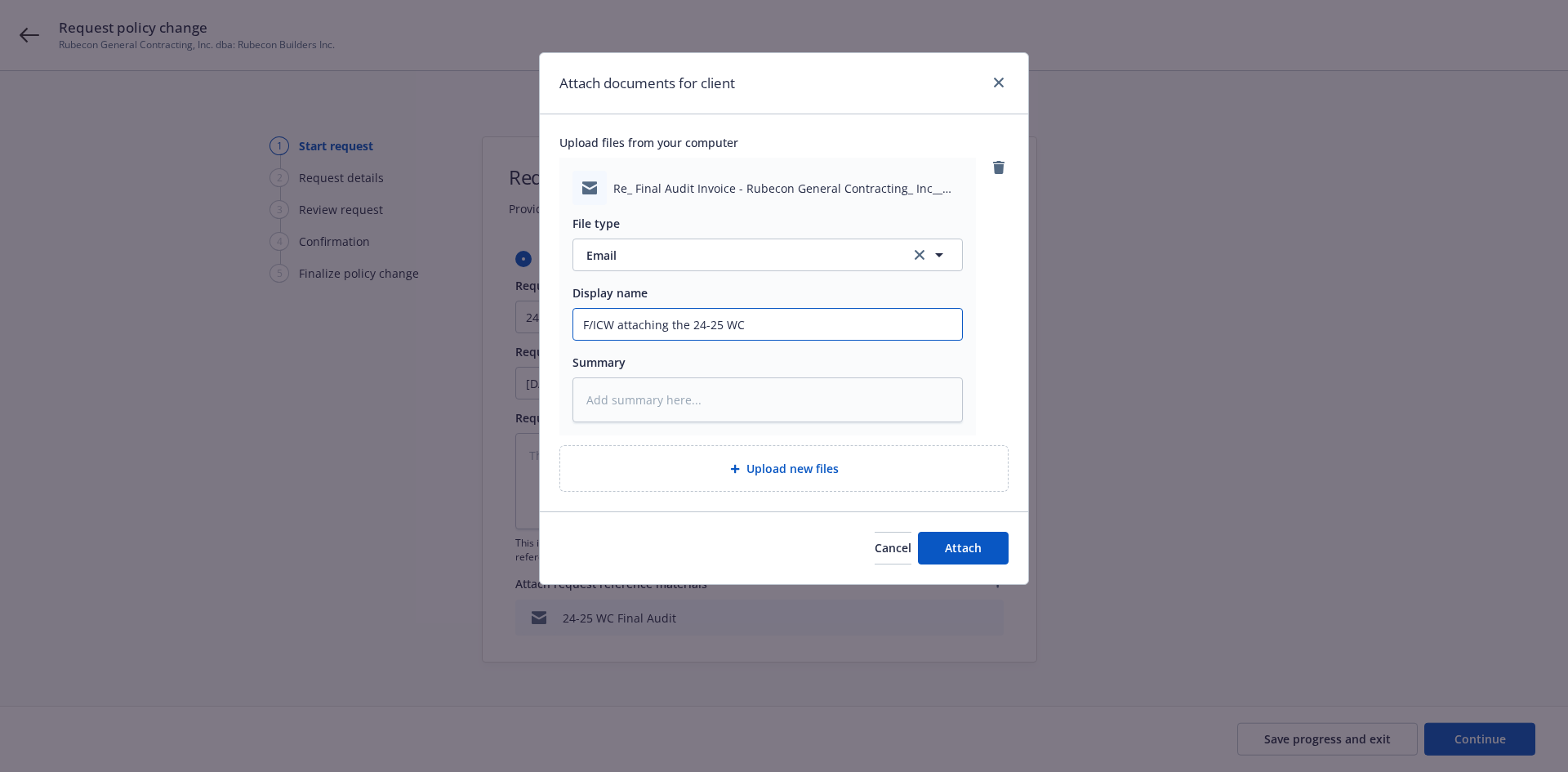
type input "F/ICW attaching the 24-25 WC f"
type textarea "x"
type input "F/ICW attaching the 24-25 WC"
type textarea "x"
type input "F/ICW attaching the 24-25 WC F"
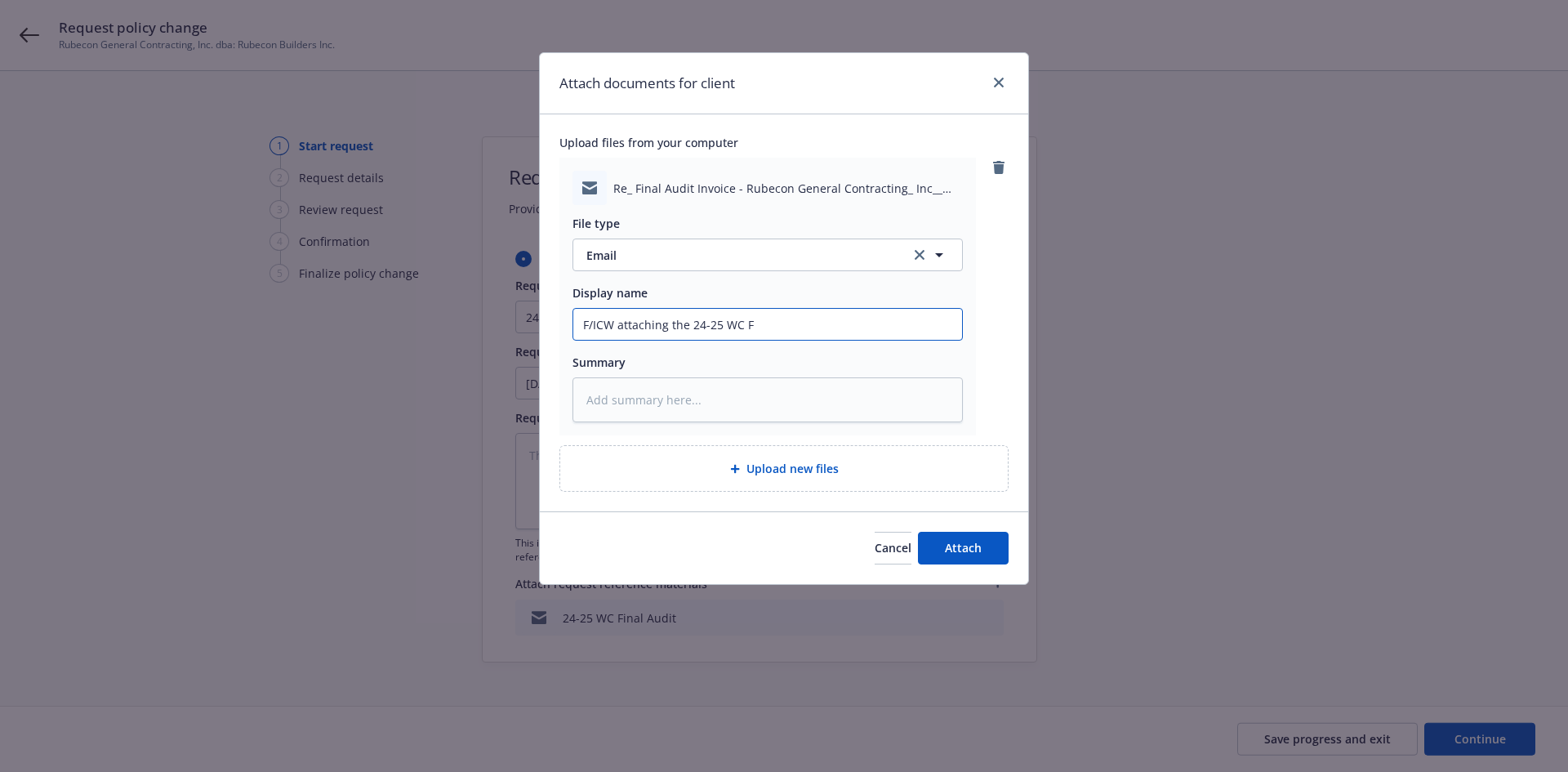
type textarea "x"
type input "F/ICW attaching the 24-25 WC Fi"
type textarea "x"
type input "F/ICW attaching the 24-25 WC Fin"
type textarea "x"
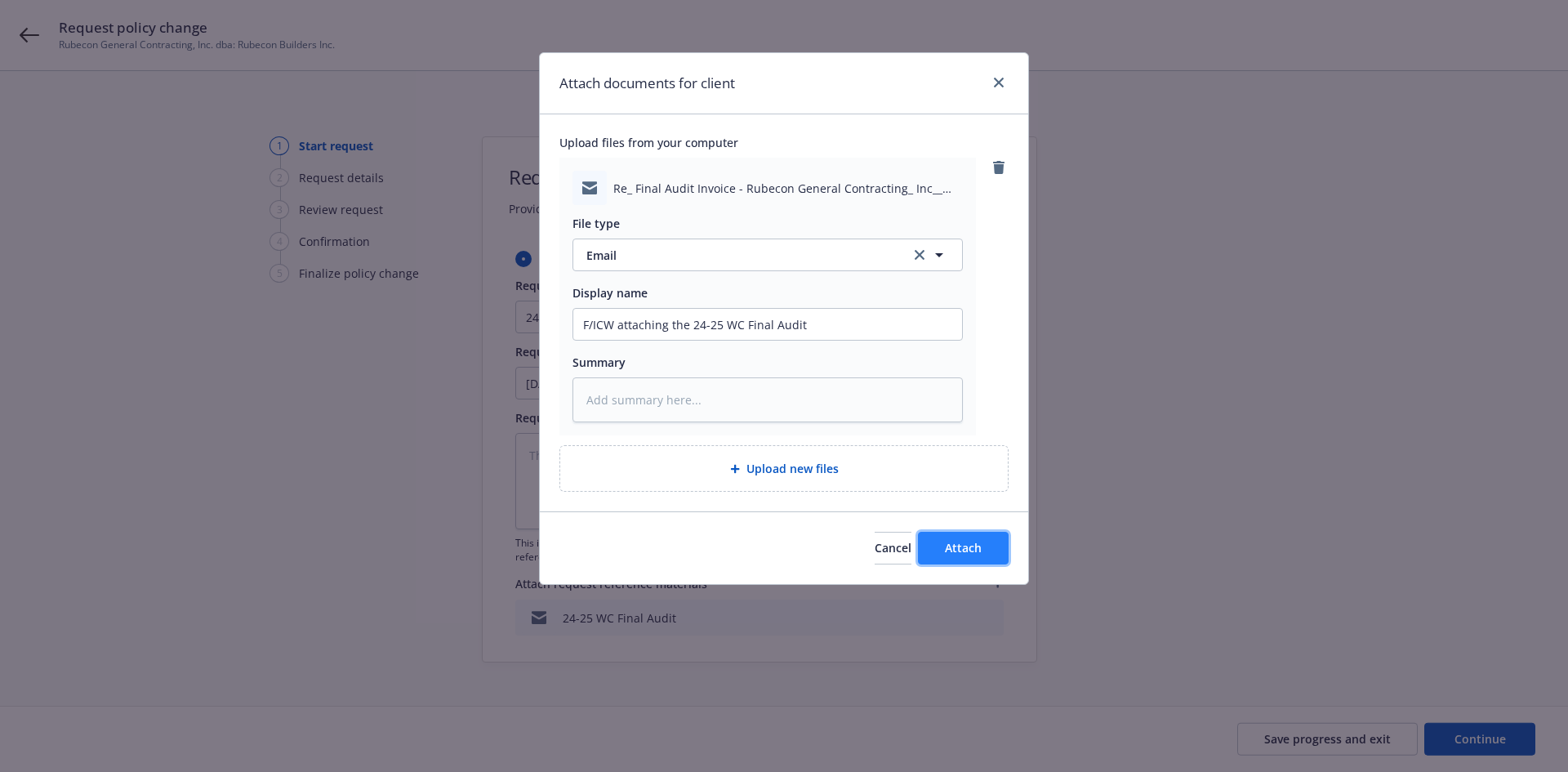
click at [958, 548] on span "Attach" at bounding box center [963, 548] width 37 height 16
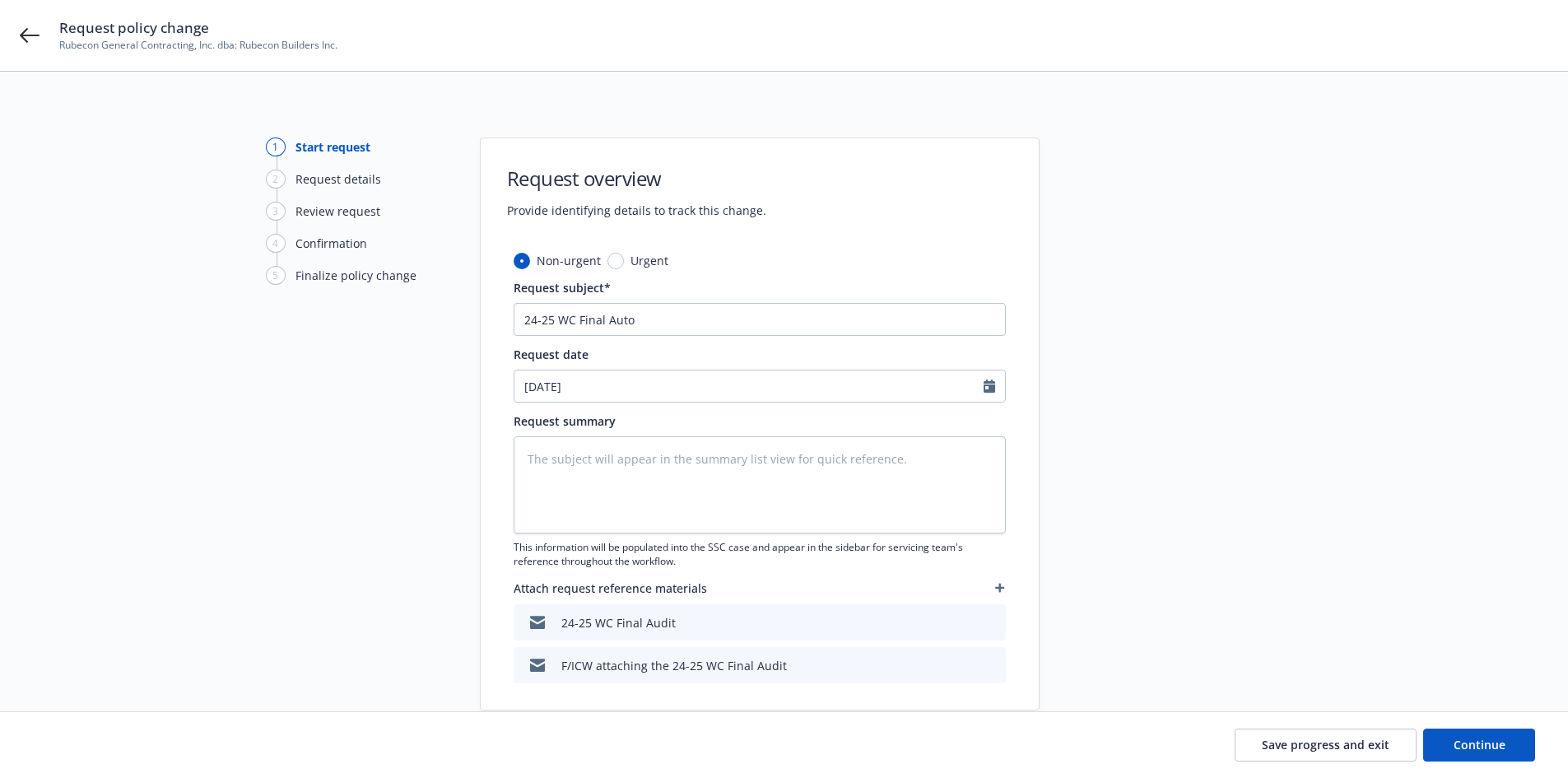
click at [1003, 585] on icon "button" at bounding box center [1000, 588] width 10 height 10
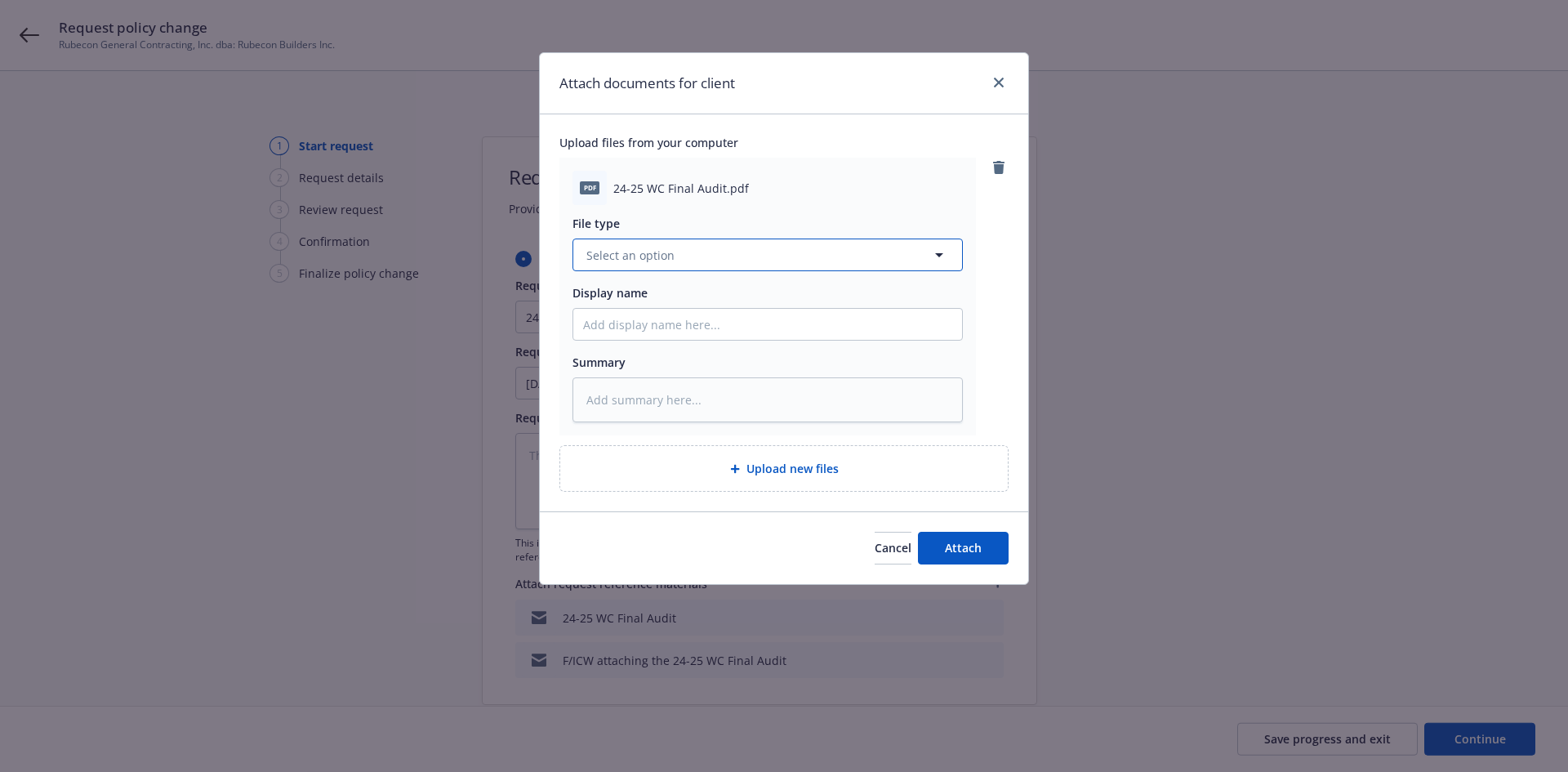
click at [675, 261] on button "Select an option" at bounding box center [767, 254] width 391 height 33
click at [670, 306] on div "Audits" at bounding box center [767, 300] width 369 height 24
click at [651, 312] on input "Display name" at bounding box center [767, 323] width 389 height 31
drag, startPoint x: 730, startPoint y: 319, endPoint x: 518, endPoint y: 322, distance: 212.0
click at [518, 322] on div "Attach documents for client Upload files from your computer pdf 24-25 WC Final …" at bounding box center [784, 386] width 1568 height 772
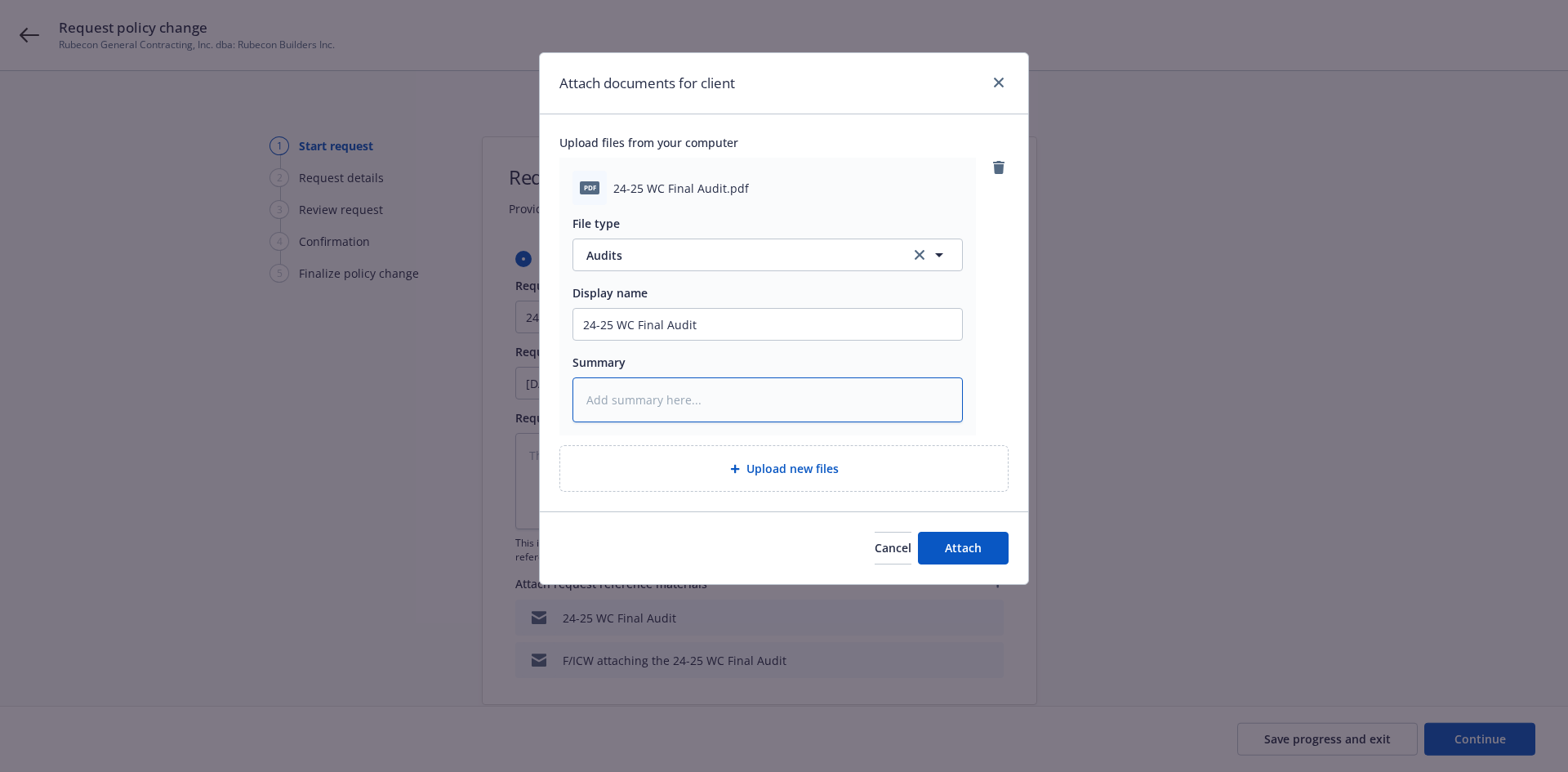
click at [668, 402] on textarea at bounding box center [767, 399] width 391 height 44
paste textarea "24-25 WC Final Audit"
click at [976, 564] on button "Attach" at bounding box center [964, 548] width 91 height 33
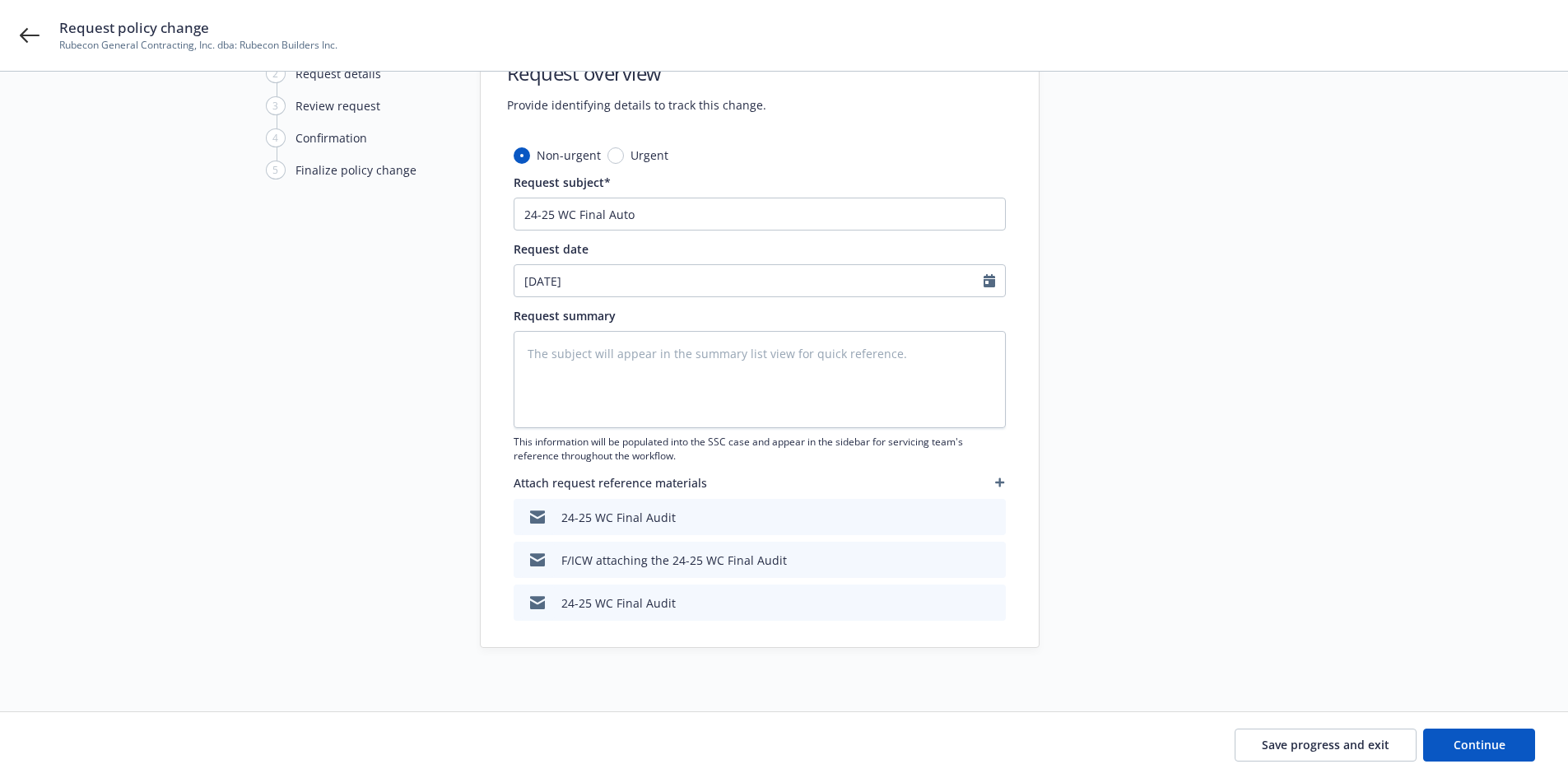
scroll to position [108, 0]
click at [1467, 740] on span "Continue" at bounding box center [1479, 744] width 52 height 16
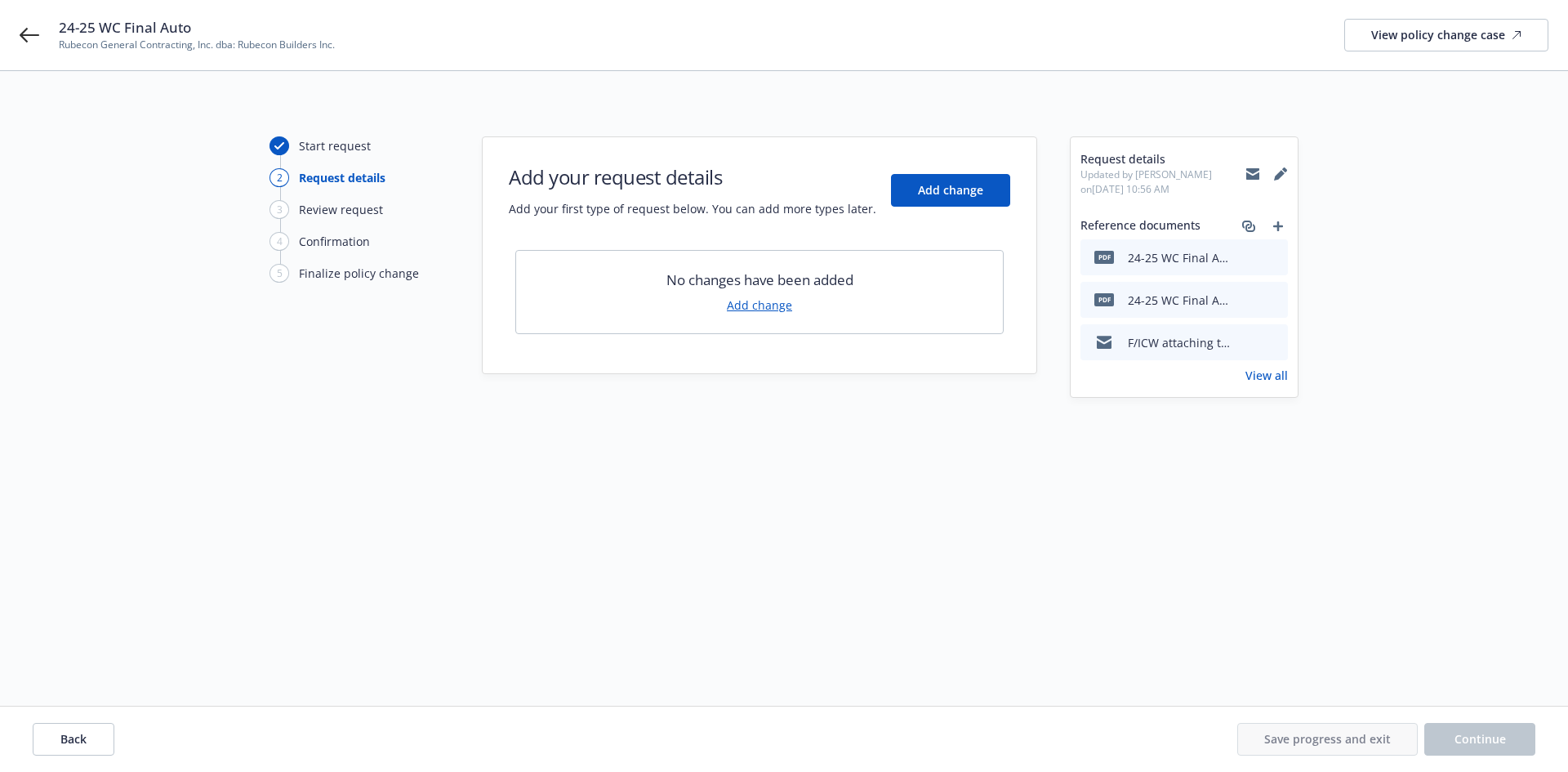
click at [19, 28] on div "24-25 WC Final Auto Rubecon General Contracting, Inc. dba: Rubecon Builders Inc…" at bounding box center [784, 35] width 1568 height 70
click at [23, 36] on icon at bounding box center [30, 35] width 20 height 15
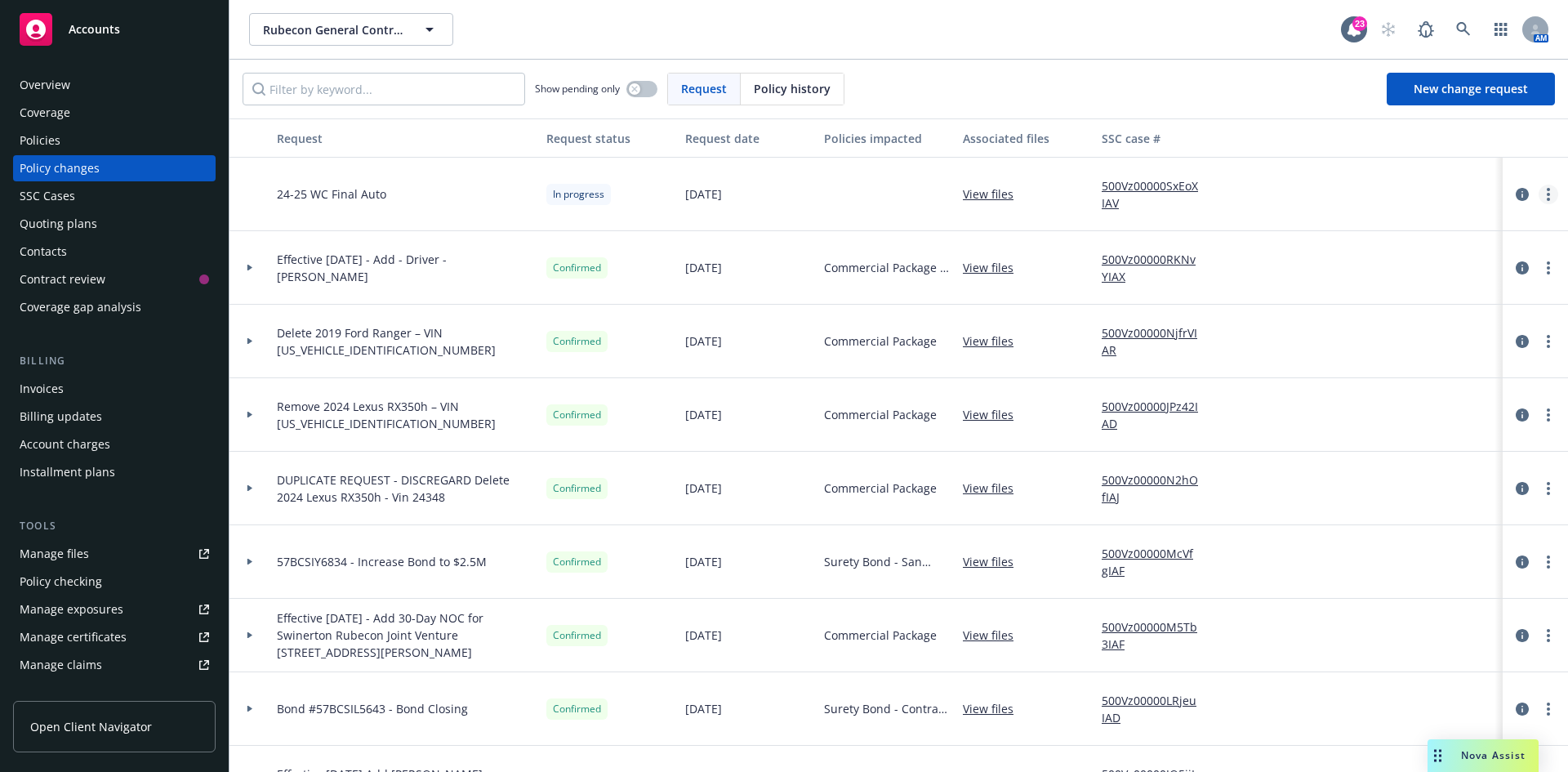
click at [1539, 196] on link "more" at bounding box center [1549, 195] width 20 height 20
click at [1376, 257] on link "Edit request summary" at bounding box center [1405, 260] width 280 height 33
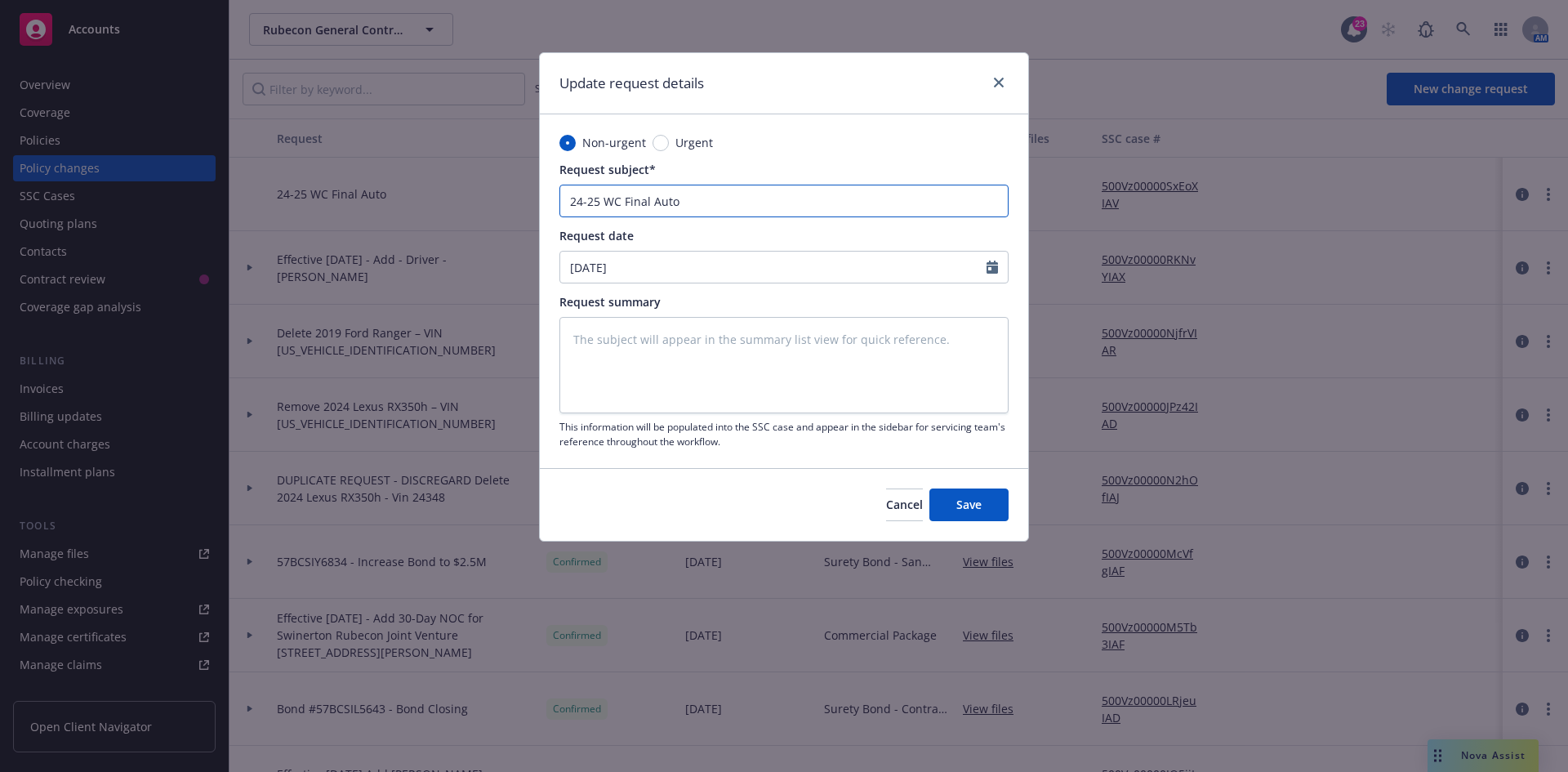
click at [699, 207] on input "24-25 WC Final Auto" at bounding box center [784, 201] width 449 height 33
click at [986, 508] on button "Save" at bounding box center [969, 504] width 79 height 33
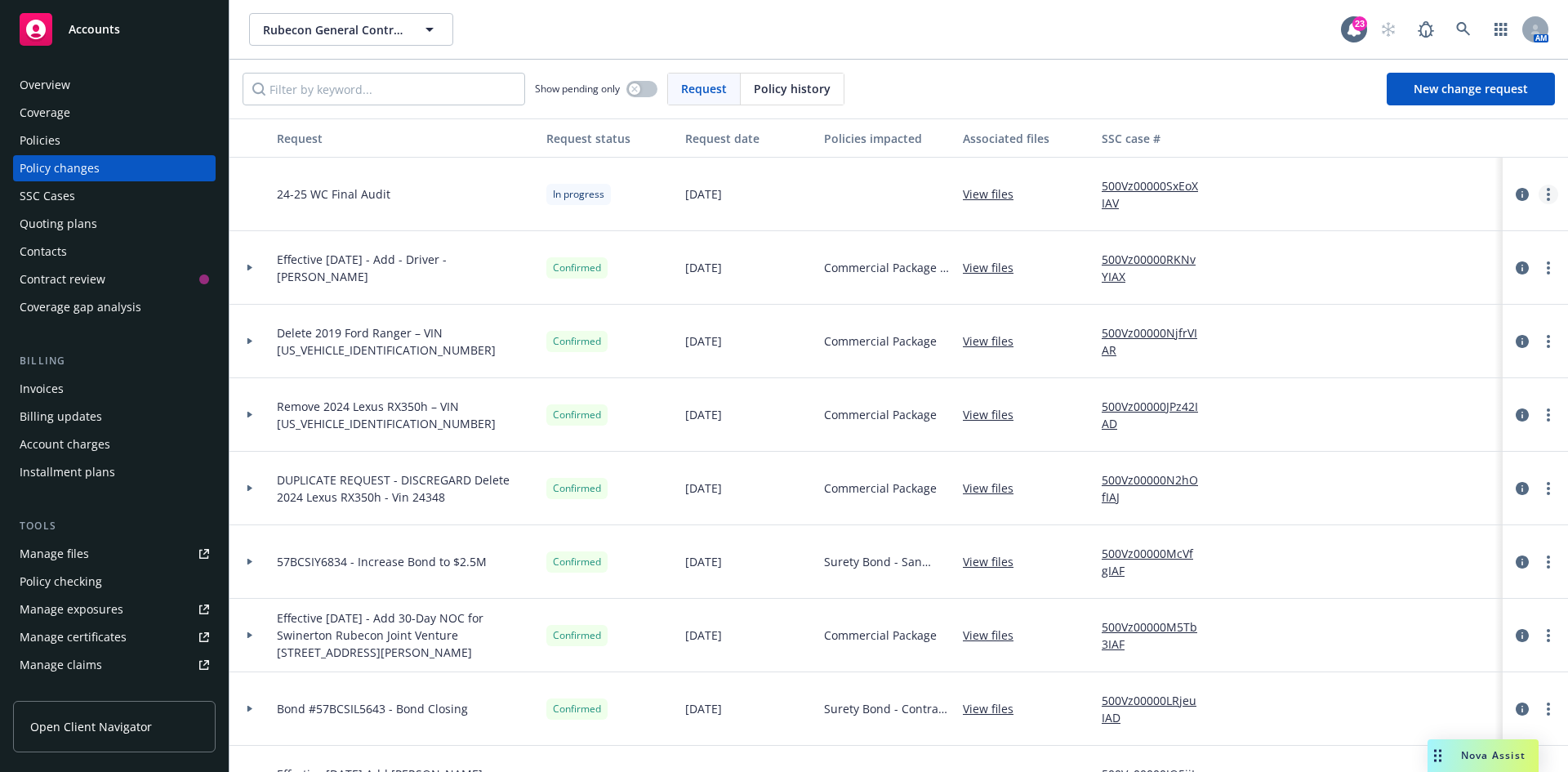
click at [1539, 193] on link "more" at bounding box center [1549, 195] width 20 height 20
click at [1338, 333] on link "Resume workflow" at bounding box center [1405, 325] width 280 height 33
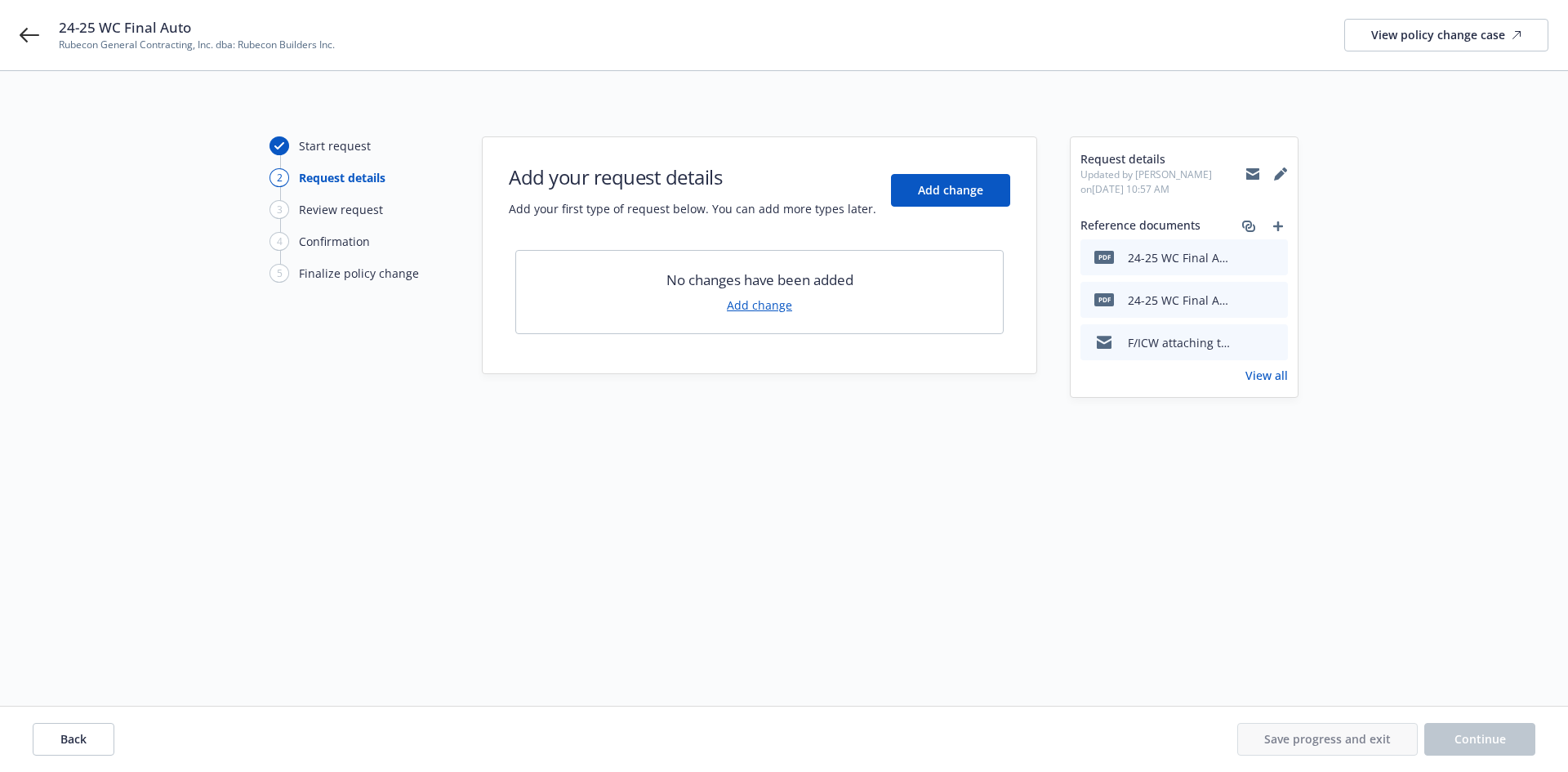
click at [745, 303] on link "Add change" at bounding box center [759, 304] width 65 height 17
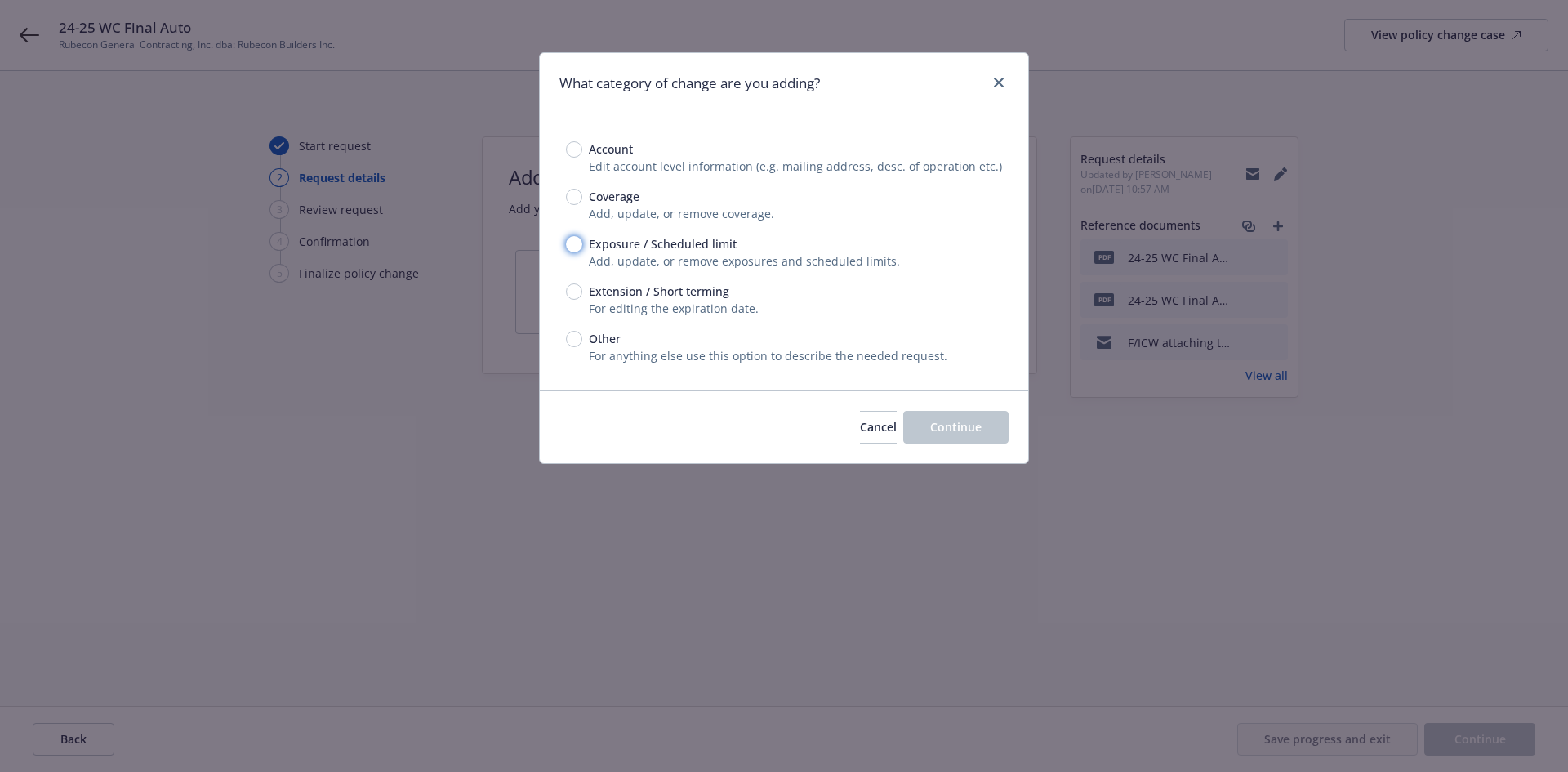
click at [576, 251] on input "Exposure / Scheduled limit" at bounding box center [574, 244] width 17 height 17
click at [566, 341] on div "Account Edit account level information (e.g. mailing address, desc. of operatio…" at bounding box center [784, 252] width 488 height 276
click at [573, 339] on input "Other" at bounding box center [574, 339] width 17 height 17
click at [980, 427] on span "Continue" at bounding box center [956, 427] width 51 height 16
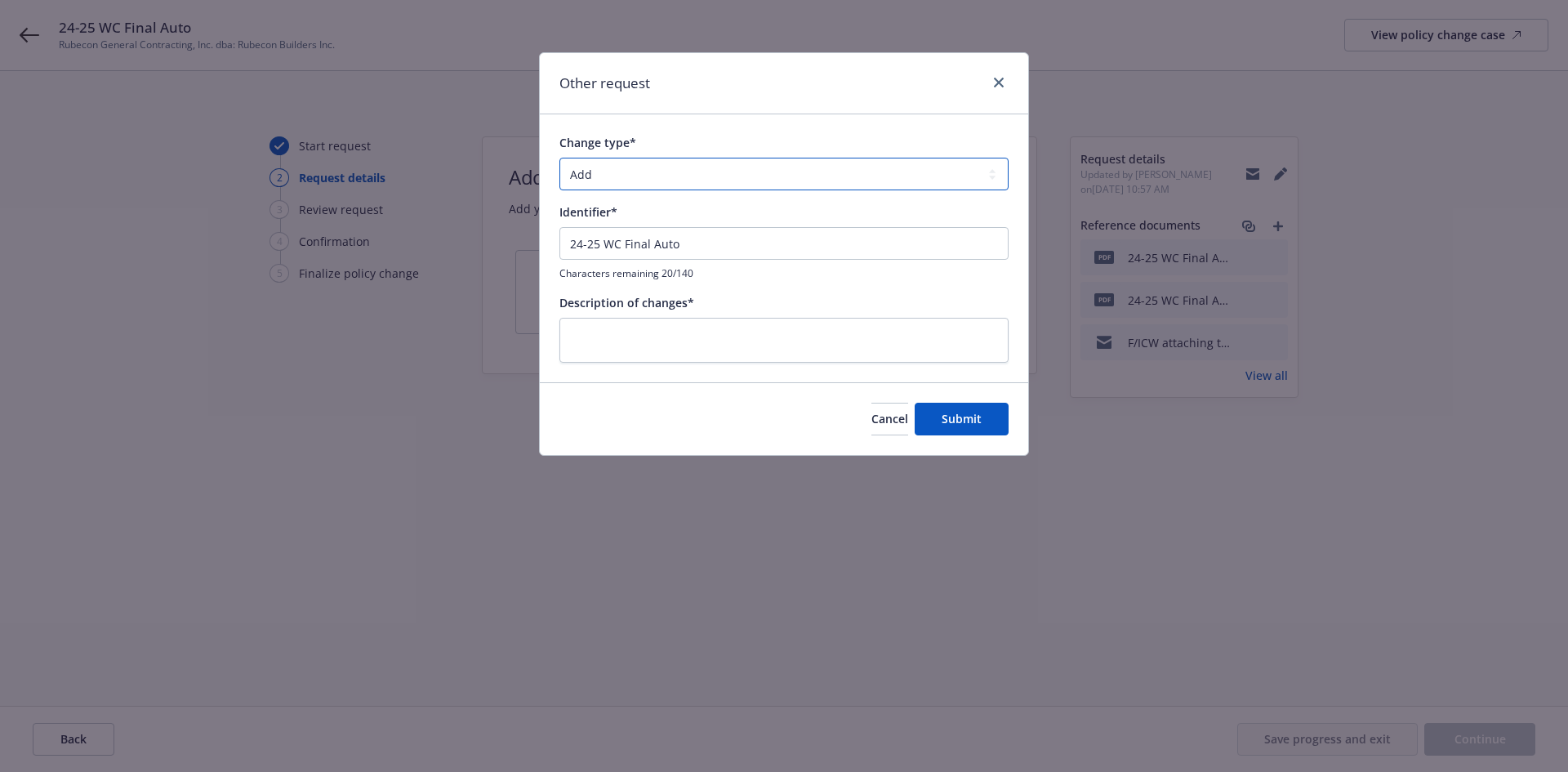
click at [617, 186] on select "Add Audit Change Remove" at bounding box center [784, 173] width 449 height 33
click at [560, 157] on select "Add Audit Change Remove" at bounding box center [784, 173] width 449 height 33
click at [674, 243] on input "24-25 WC Final Auto" at bounding box center [784, 243] width 449 height 33
drag, startPoint x: 703, startPoint y: 240, endPoint x: 232, endPoint y: 222, distance: 471.3
click at [232, 222] on div "Other request Change type* Add Audit Change Remove Identifier* 24-25 WC Final A…" at bounding box center [784, 386] width 1568 height 772
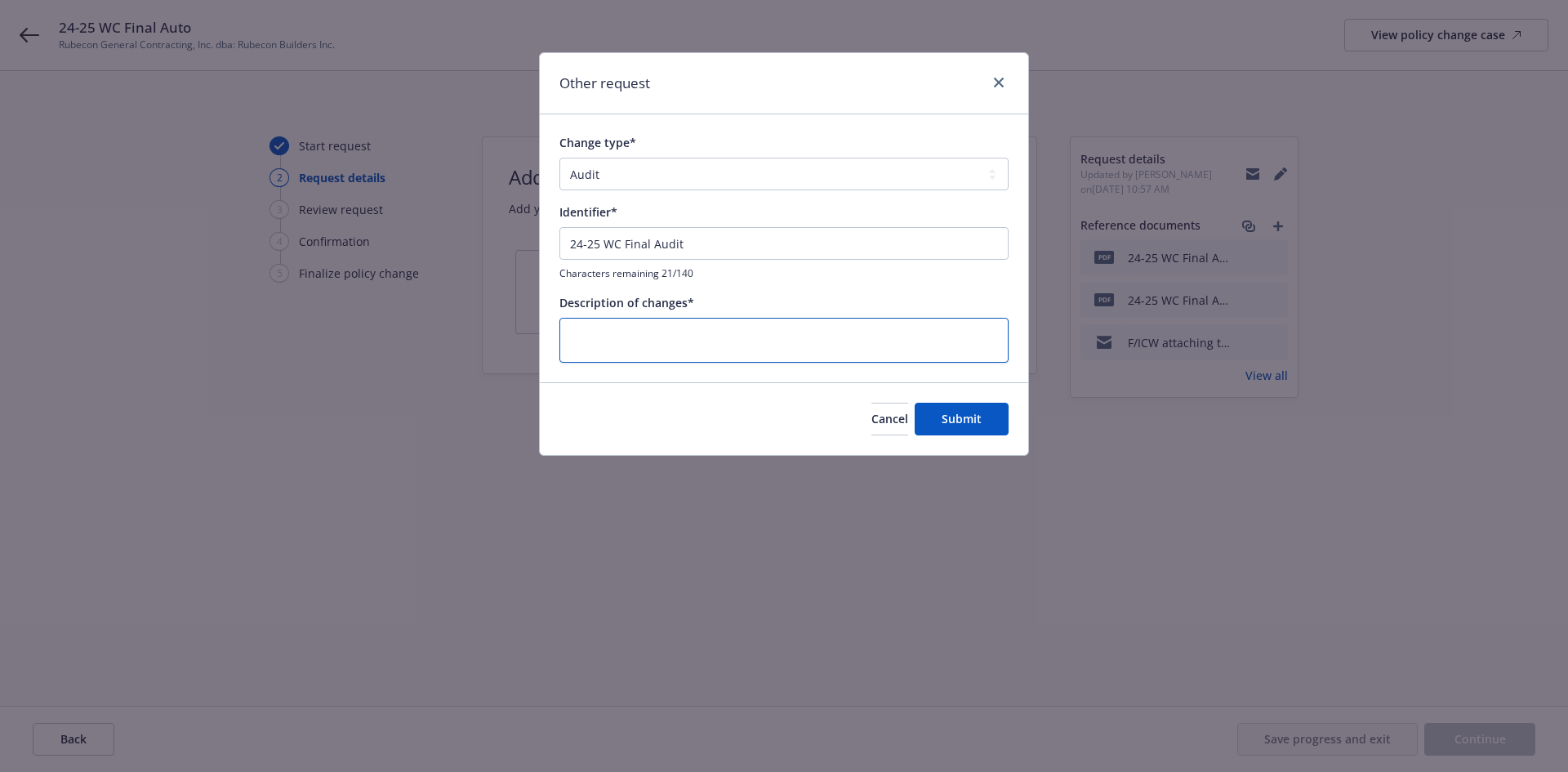
click at [702, 346] on textarea at bounding box center [784, 339] width 449 height 44
paste textarea "24-25 WC Final Audit"
click at [956, 421] on span "Submit" at bounding box center [962, 419] width 40 height 16
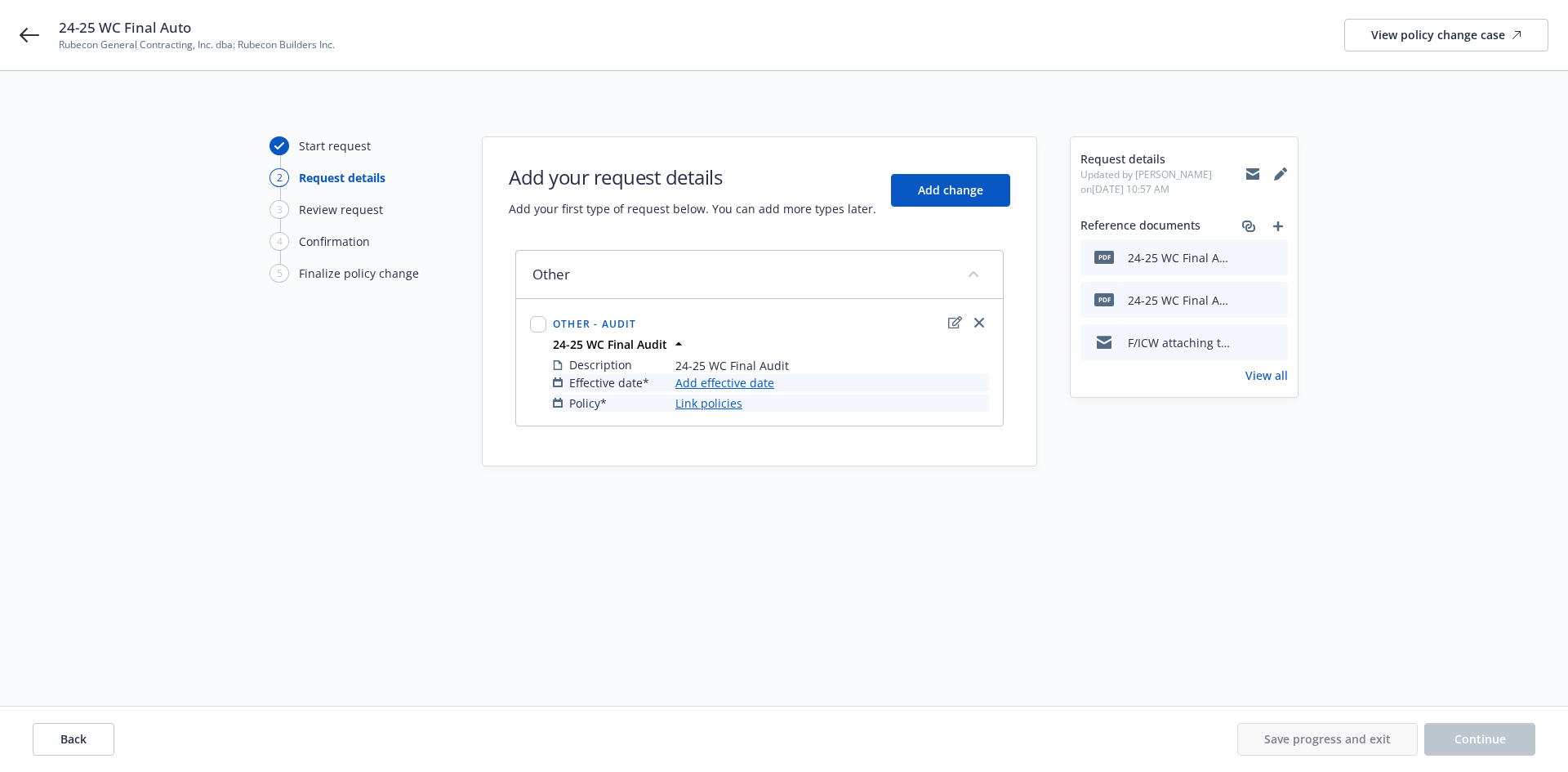
click at [709, 386] on link "Add effective date" at bounding box center [725, 382] width 99 height 17
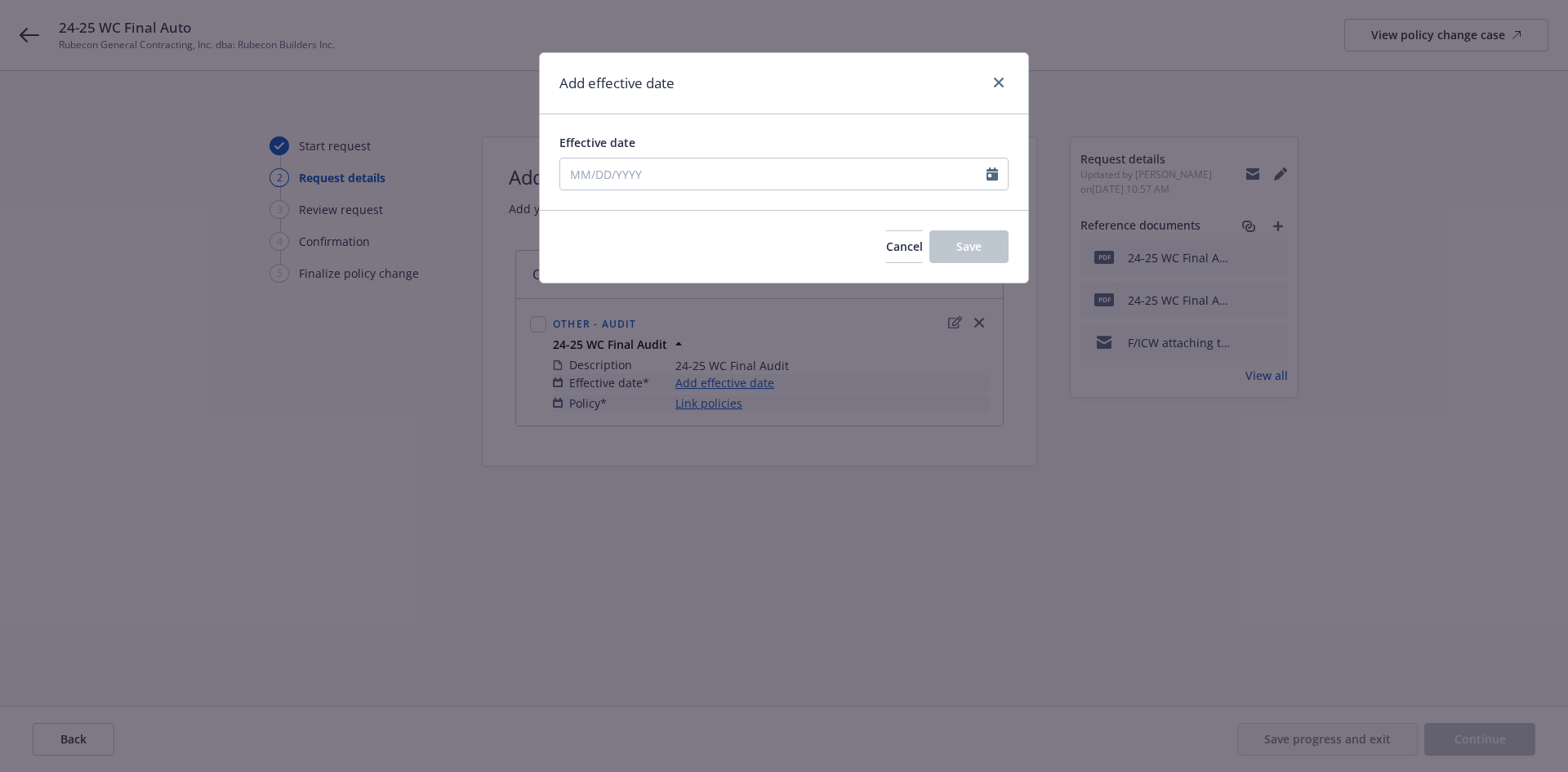
click at [991, 165] on div at bounding box center [997, 173] width 21 height 31
click at [593, 181] on input "Effective date" at bounding box center [773, 173] width 426 height 31
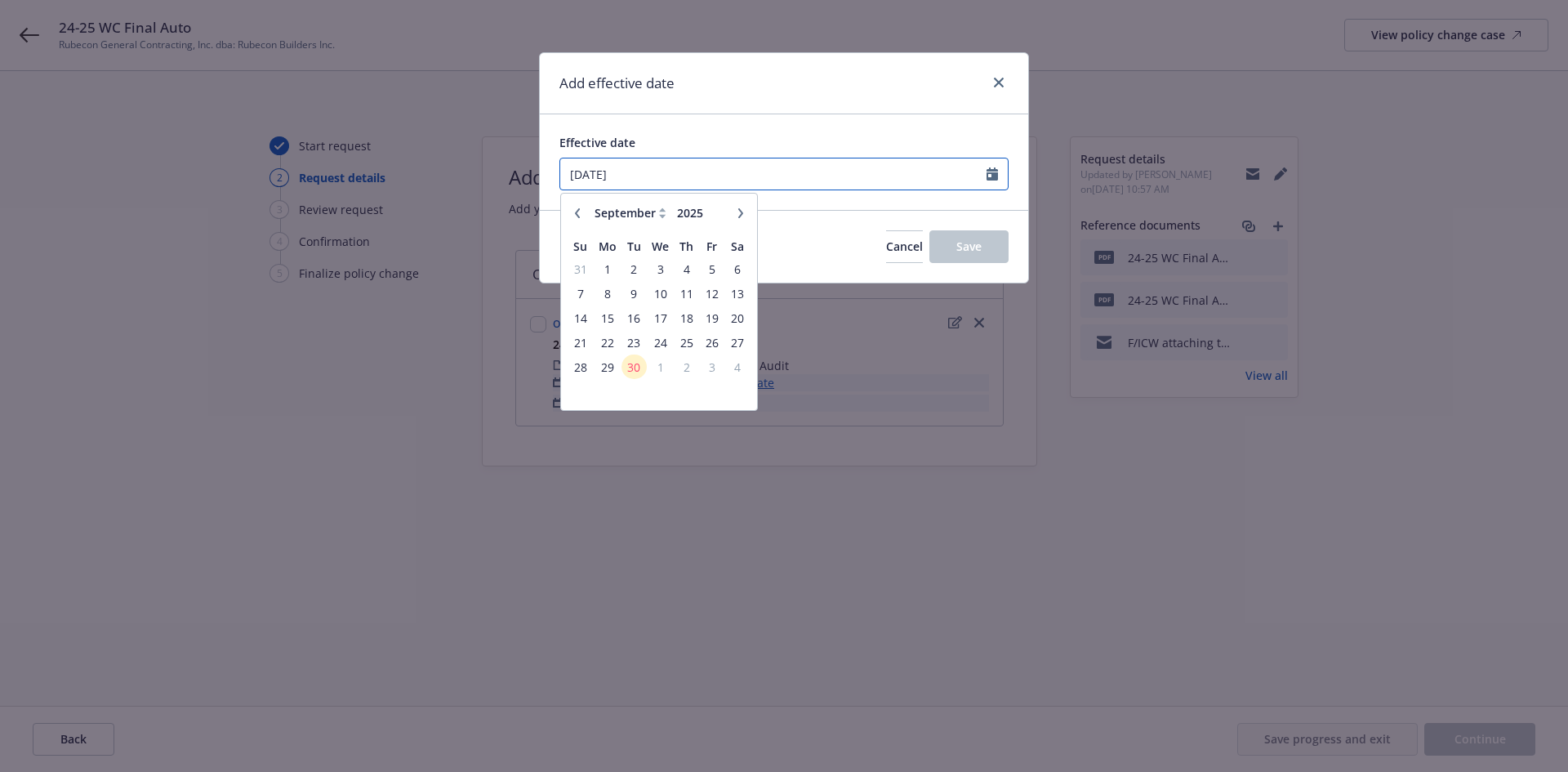
click at [762, 162] on input "[DATE]" at bounding box center [773, 173] width 426 height 31
click at [719, 214] on input "2024" at bounding box center [701, 213] width 53 height 17
click at [575, 213] on icon "button" at bounding box center [577, 214] width 10 height 10
click at [636, 298] on span "6" at bounding box center [634, 294] width 22 height 21
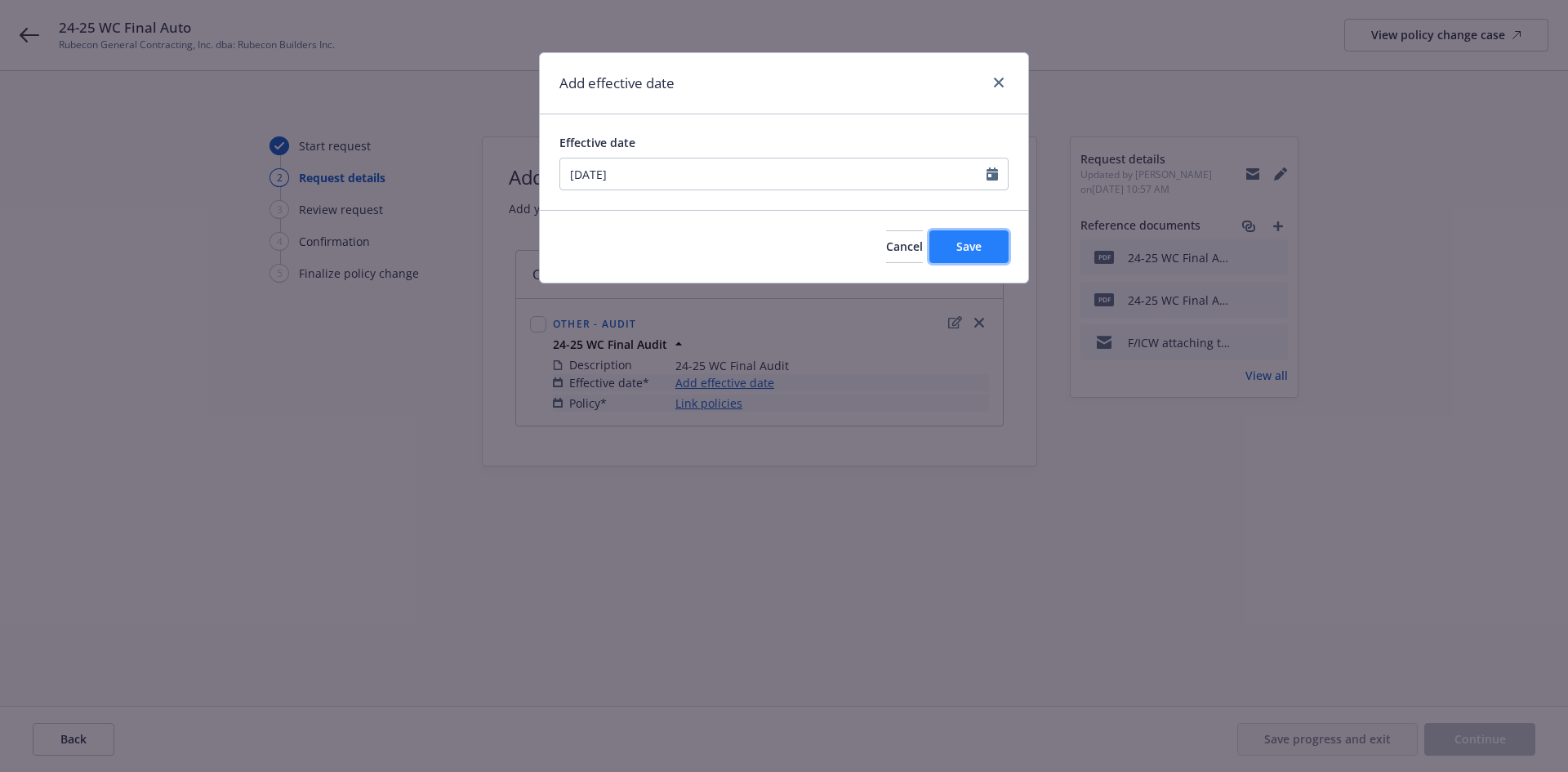
click at [974, 246] on span "Save" at bounding box center [970, 246] width 26 height 16
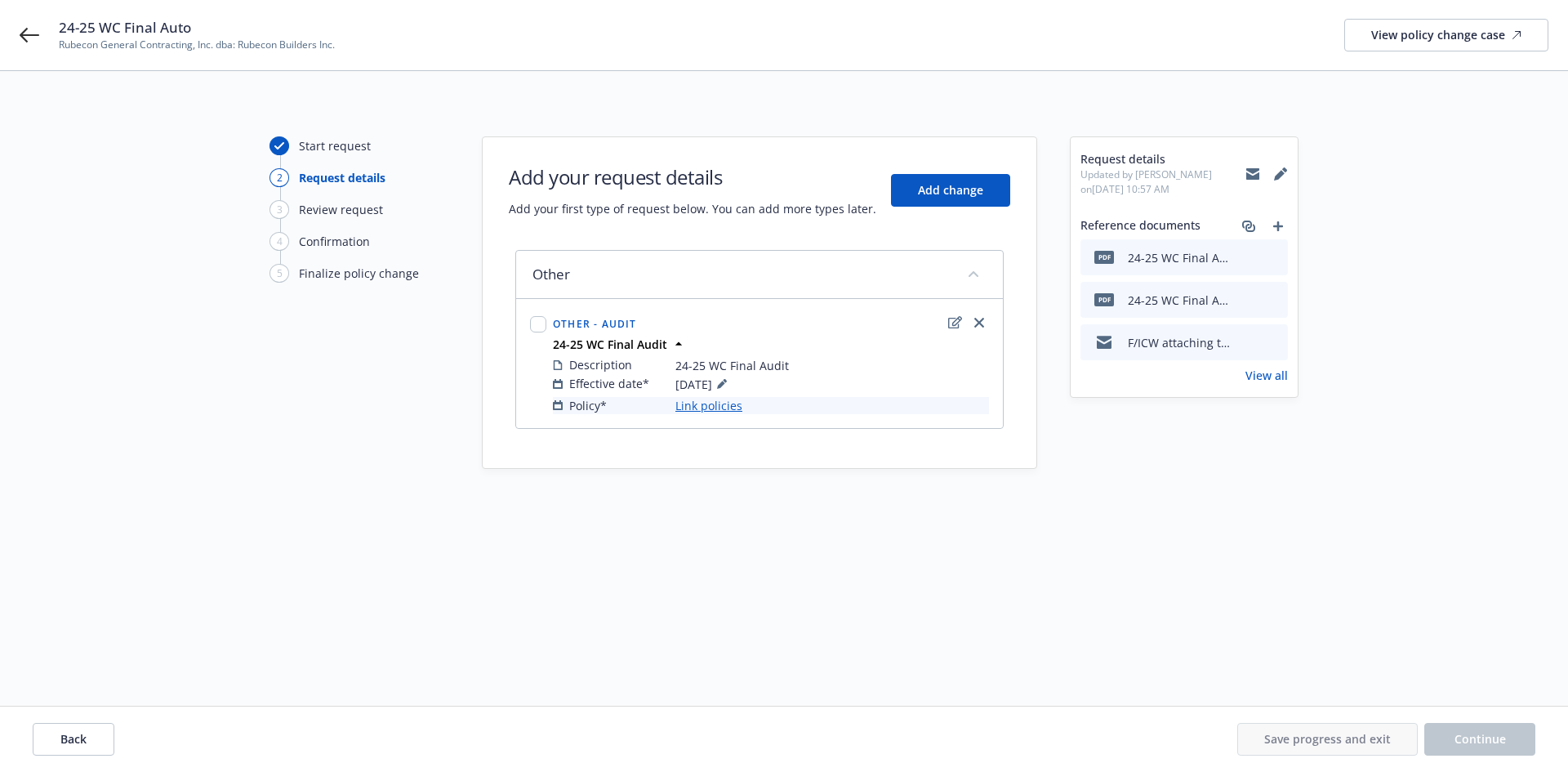
click at [712, 400] on link "Link policies" at bounding box center [709, 405] width 67 height 17
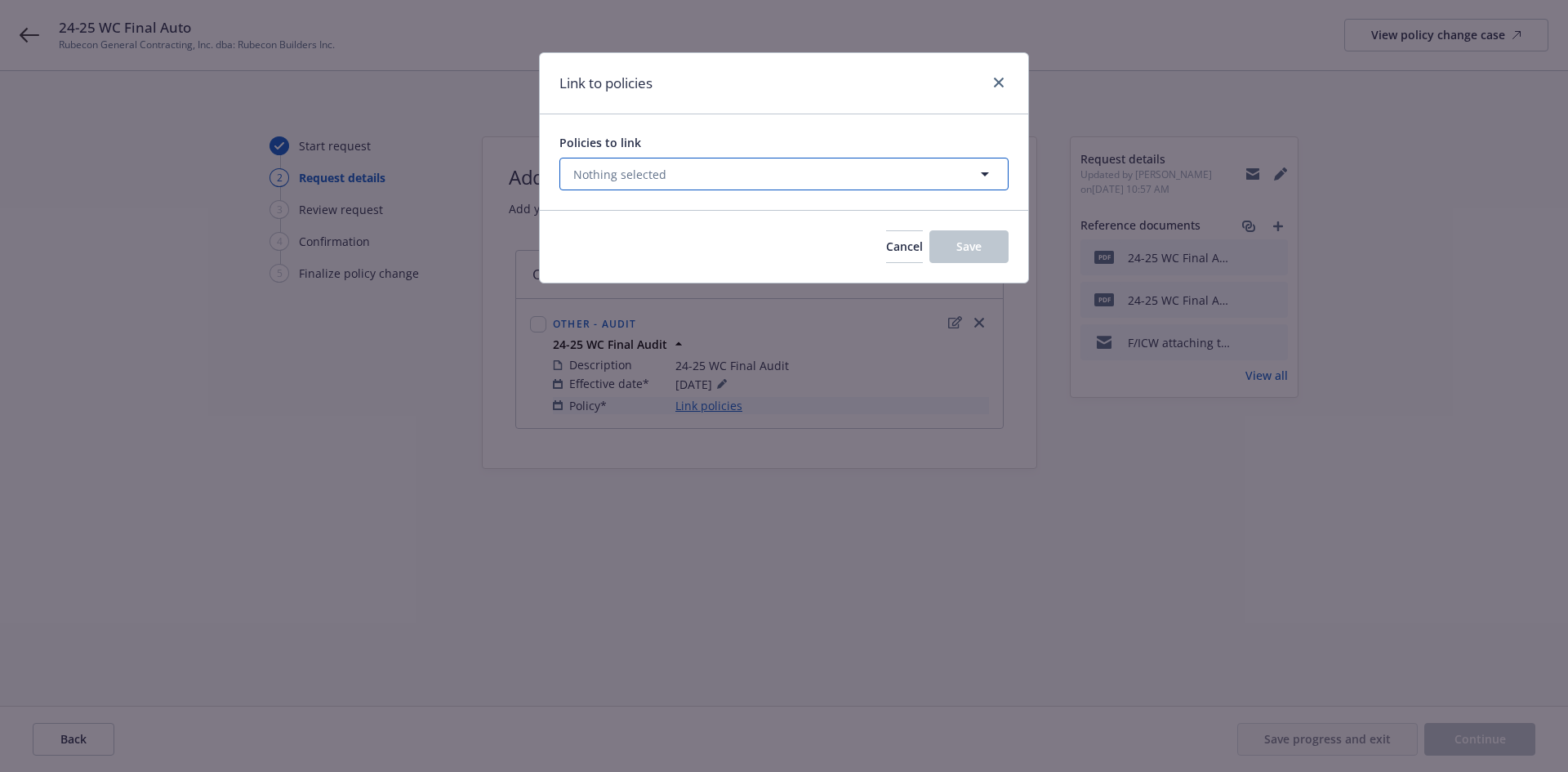
click at [741, 168] on button "Nothing selected" at bounding box center [784, 173] width 449 height 33
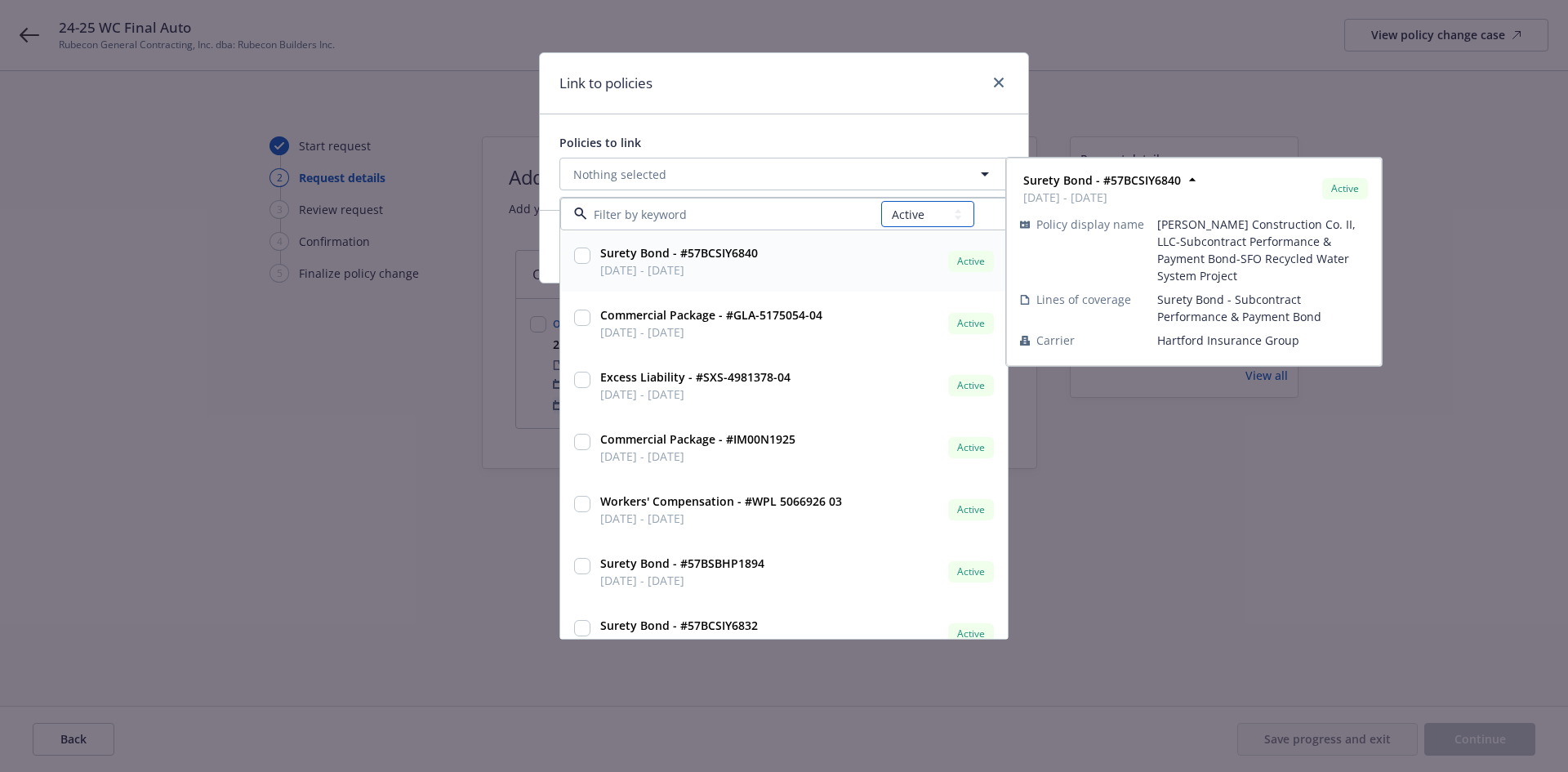
click at [926, 219] on select "All Active Upcoming Expired Cancelled" at bounding box center [928, 214] width 93 height 26
click at [882, 201] on select "All Active Upcoming Expired Cancelled" at bounding box center [928, 214] width 93 height 26
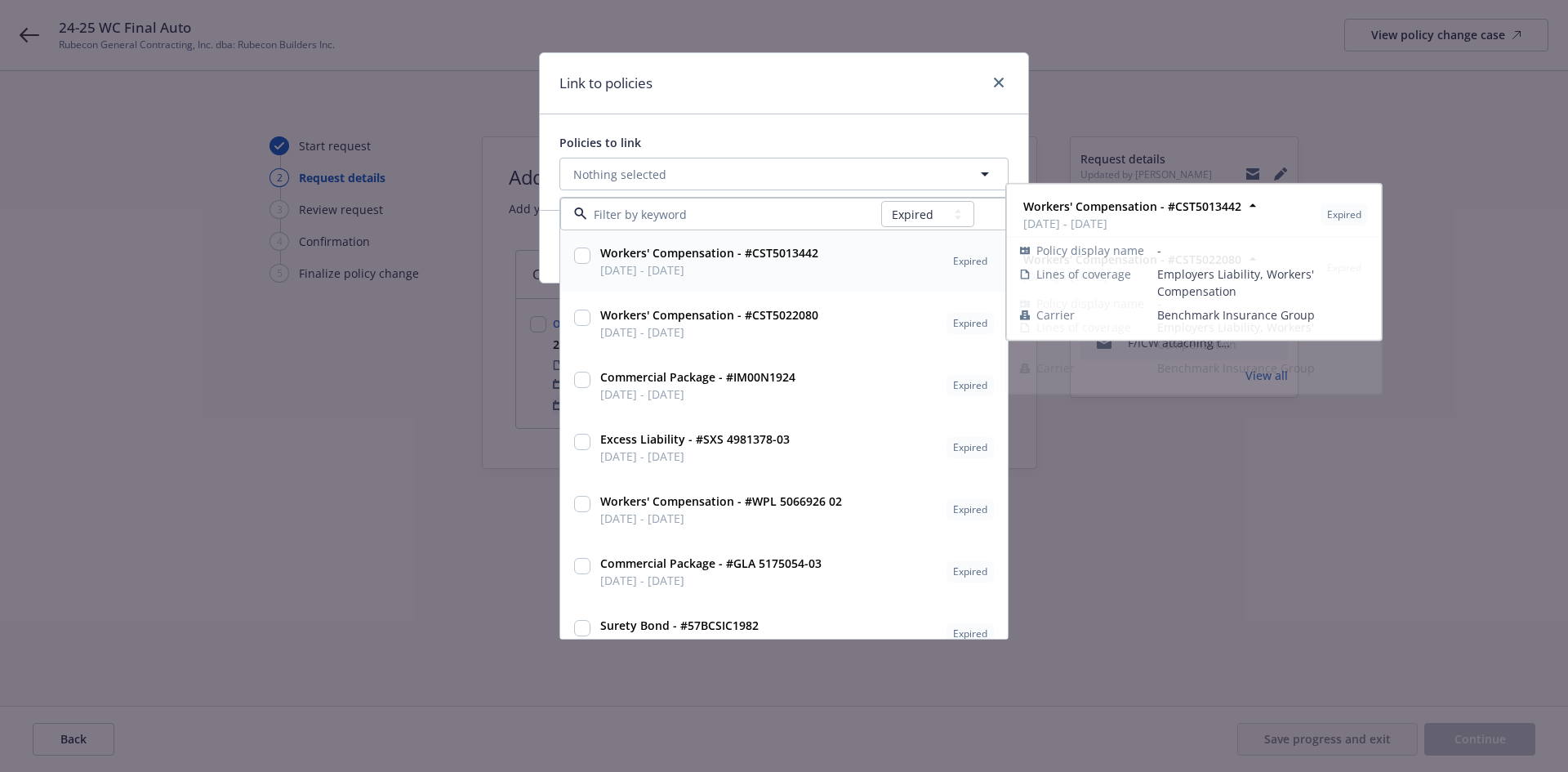
click at [702, 223] on div "All Active Upcoming Expired Cancelled" at bounding box center [784, 214] width 448 height 33
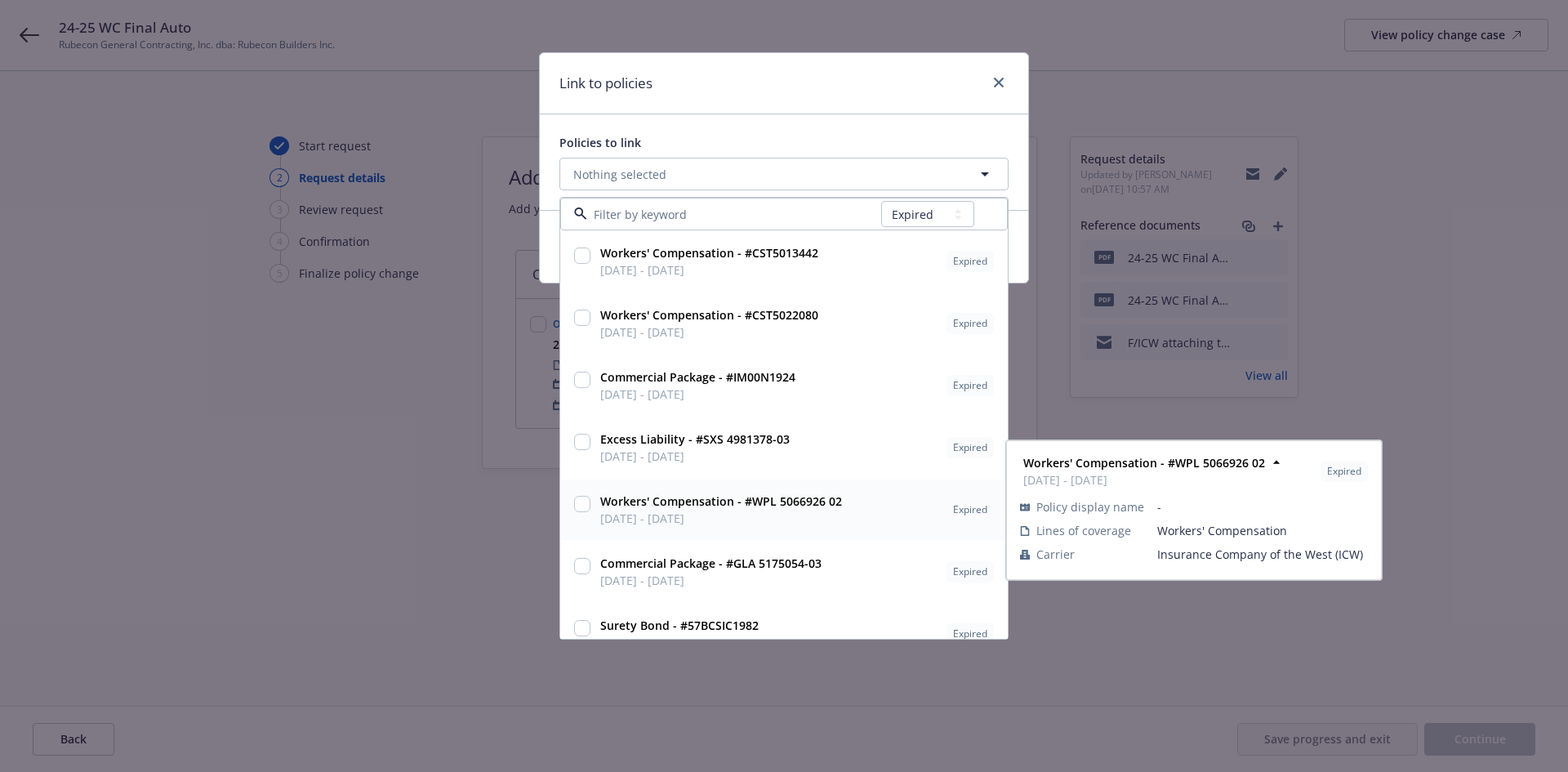
click at [583, 502] on input "checkbox" at bounding box center [582, 504] width 17 height 17
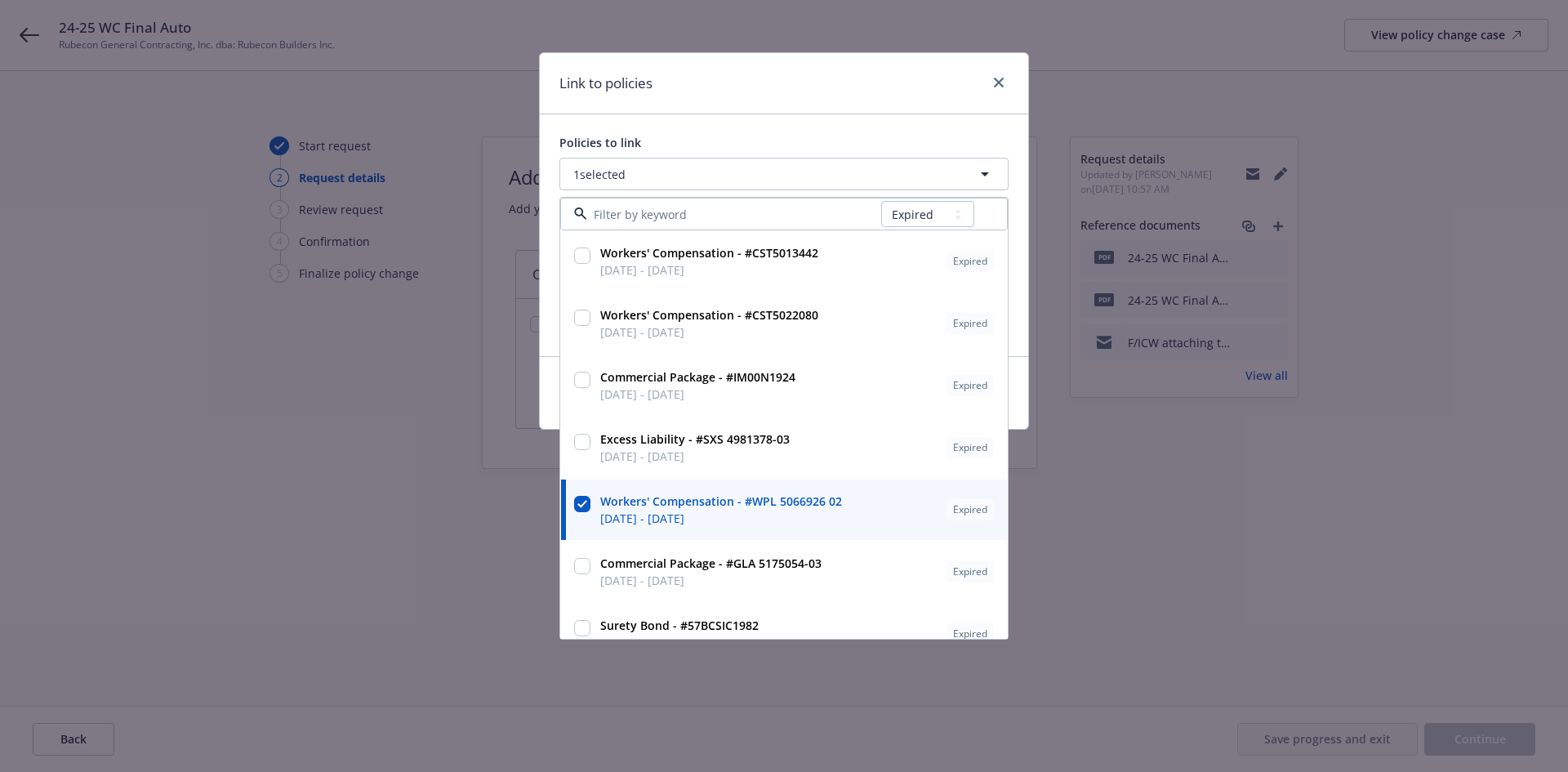
click at [725, 134] on div "Policies to link" at bounding box center [784, 142] width 449 height 17
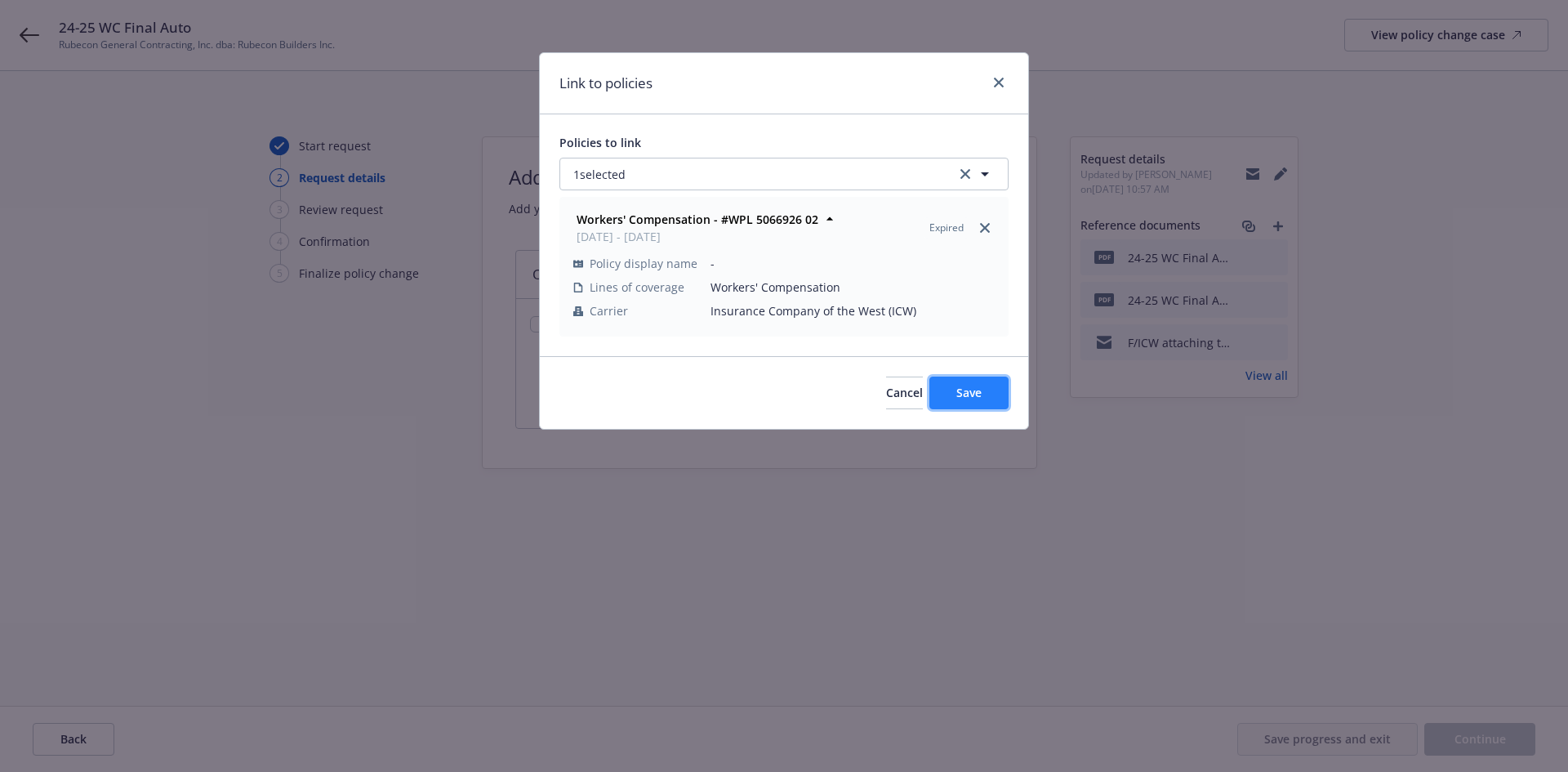
click at [952, 383] on button "Save" at bounding box center [969, 392] width 79 height 33
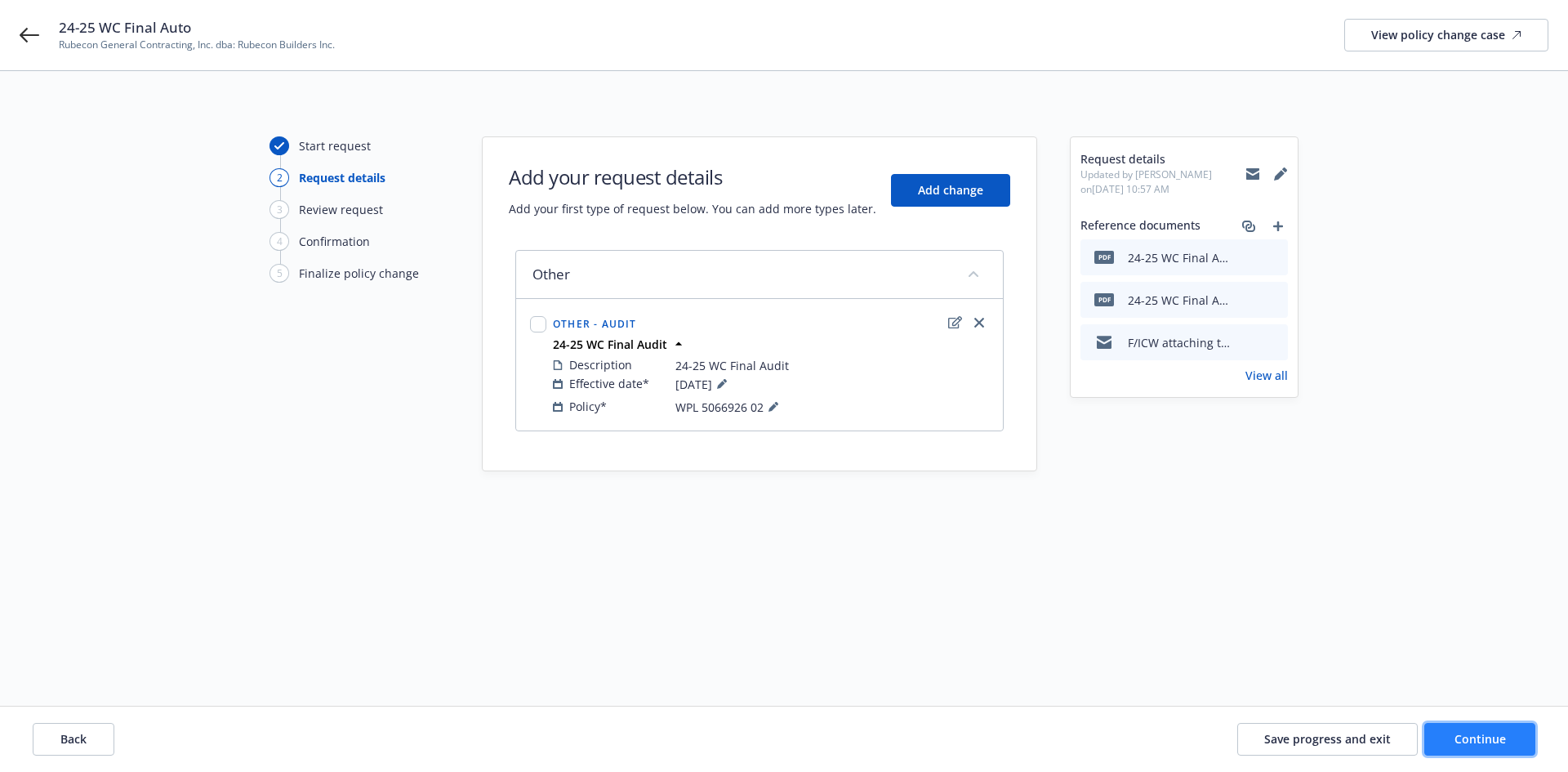
click at [1491, 735] on span "Continue" at bounding box center [1481, 738] width 51 height 16
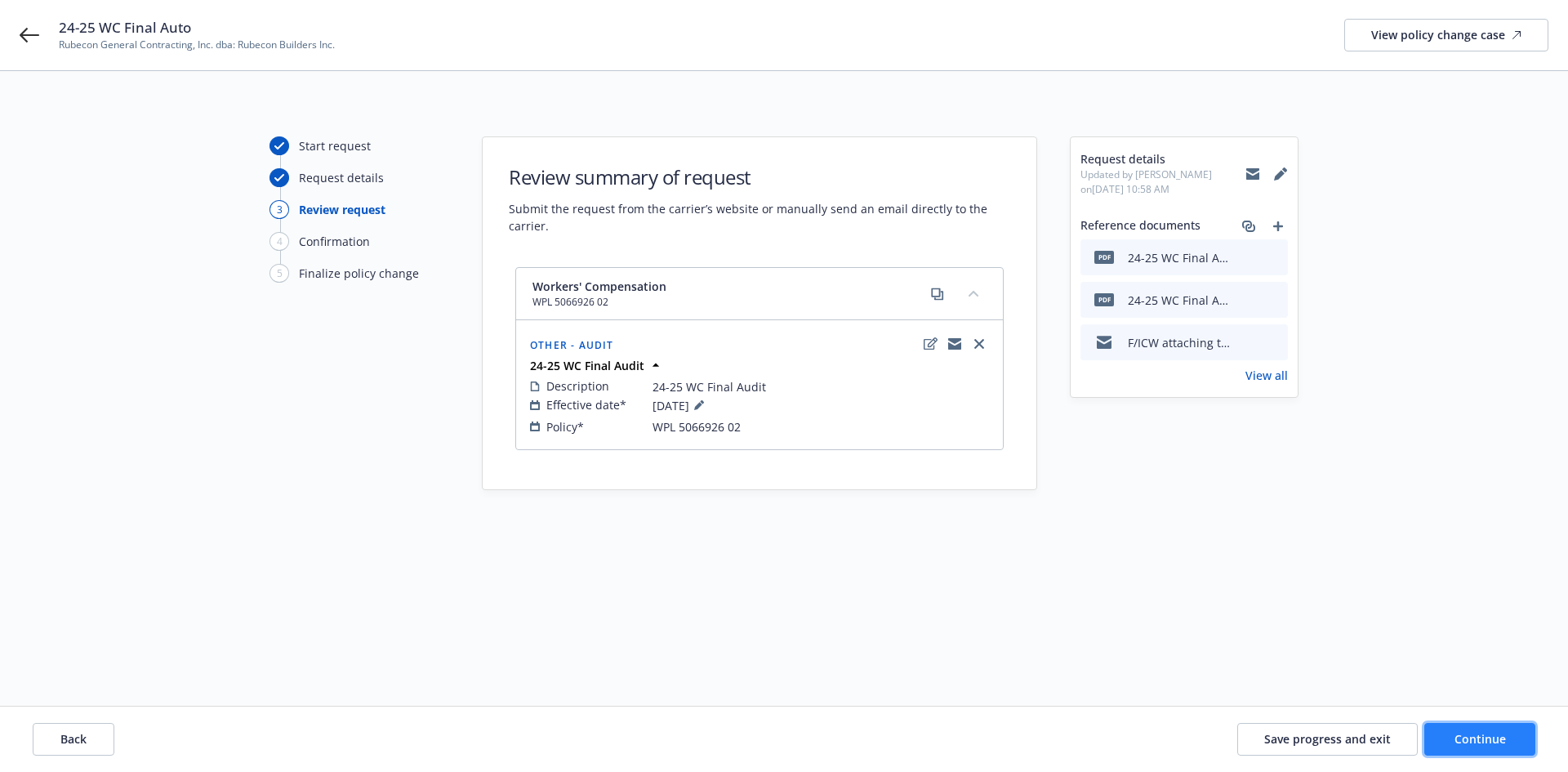
click at [1491, 735] on span "Continue" at bounding box center [1481, 738] width 51 height 16
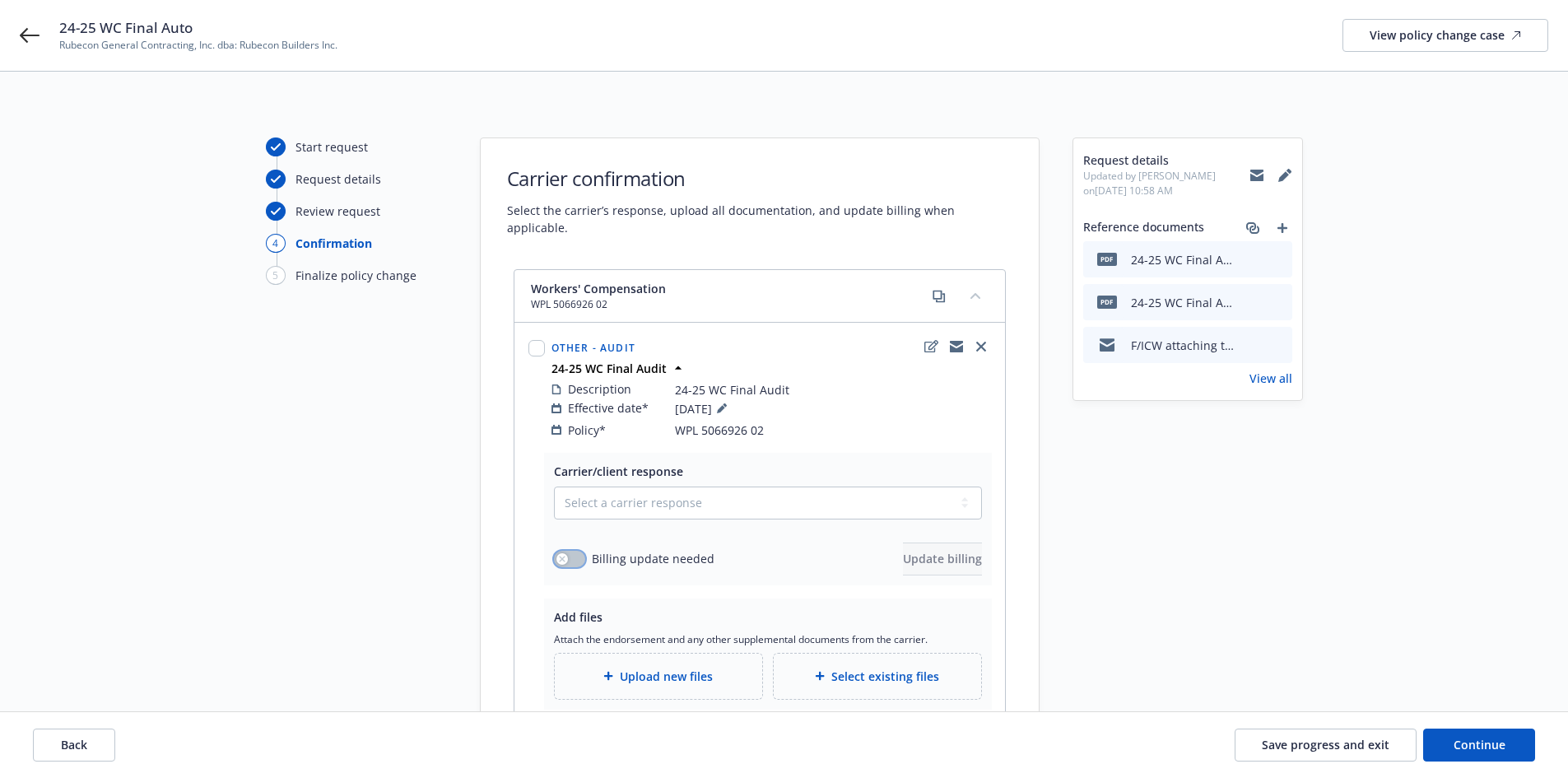
click at [581, 551] on button "button" at bounding box center [569, 559] width 31 height 17
click at [903, 551] on span "Update billing" at bounding box center [941, 559] width 79 height 16
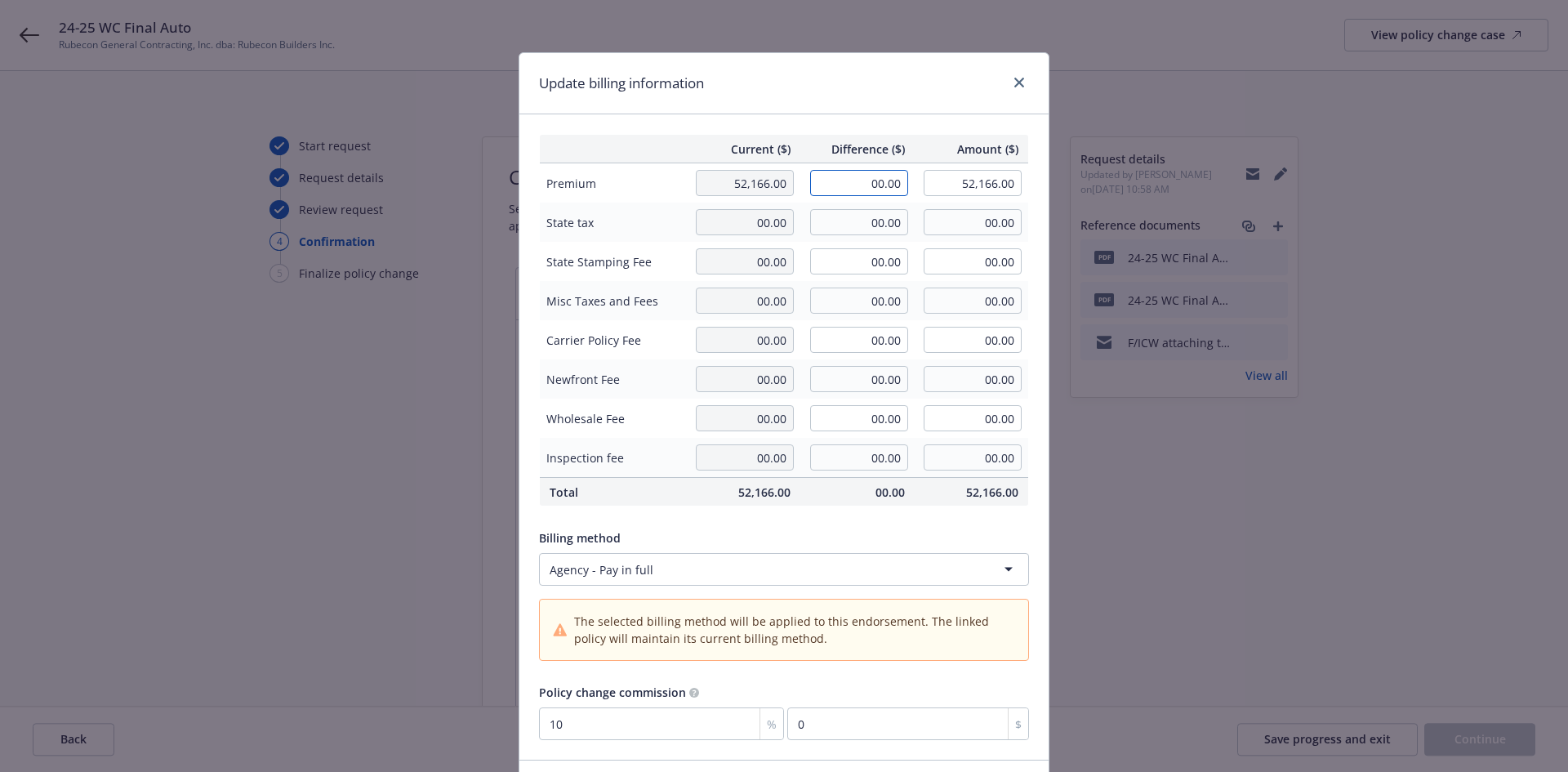
drag, startPoint x: 861, startPoint y: 187, endPoint x: 919, endPoint y: 186, distance: 58.0
click at [919, 186] on tr "Premium 52,166.00 00.00 52,166.00" at bounding box center [784, 183] width 489 height 40
drag, startPoint x: 850, startPoint y: 178, endPoint x: 901, endPoint y: 178, distance: 51.0
click at [900, 178] on input "-2411.84" at bounding box center [859, 183] width 98 height 26
drag, startPoint x: 853, startPoint y: 303, endPoint x: 914, endPoint y: 303, distance: 61.0
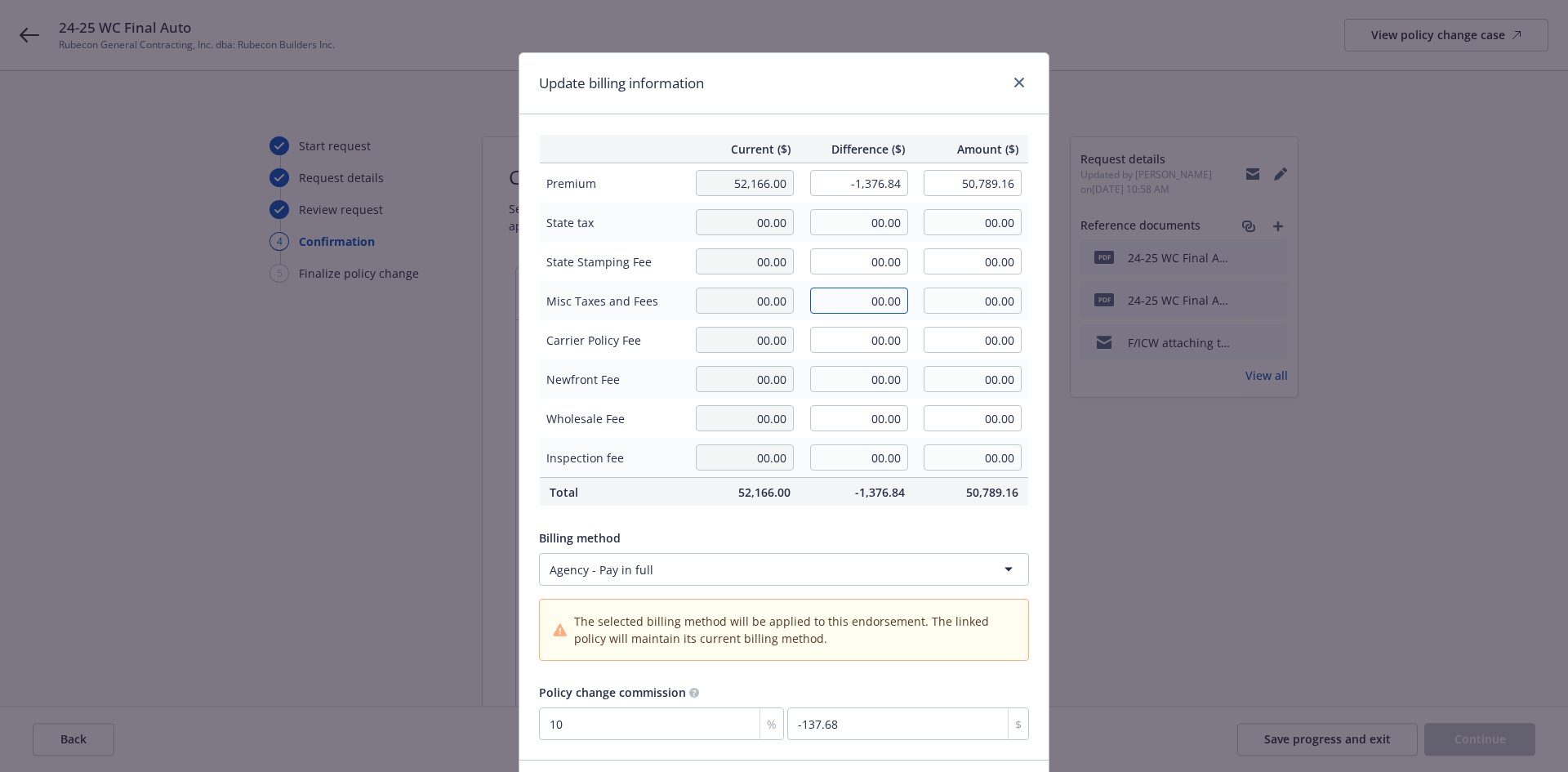
click at [914, 303] on tr "Misc Taxes and Fees 00.00 00.00 00.00" at bounding box center [784, 300] width 489 height 40
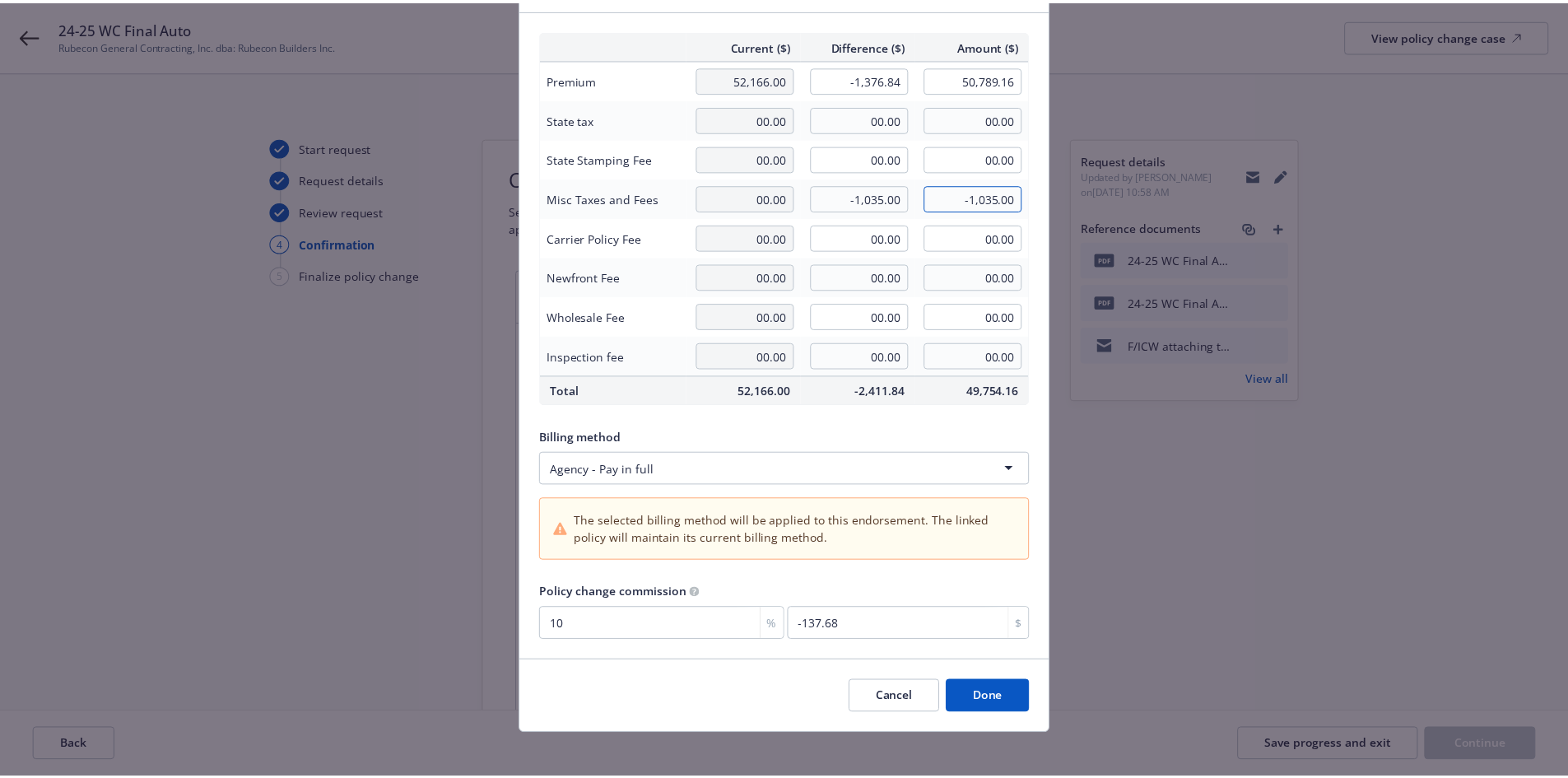
scroll to position [115, 0]
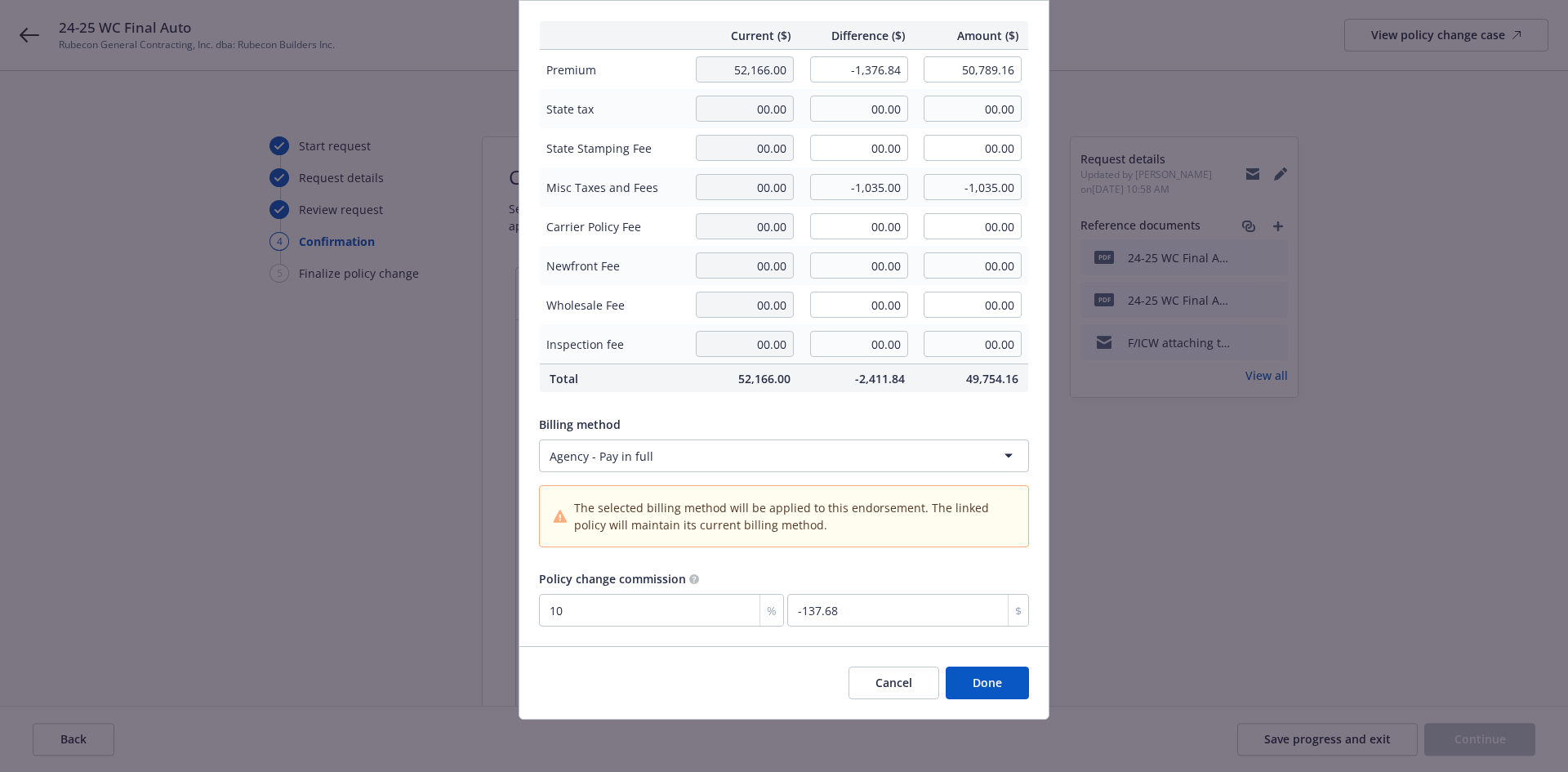
click at [975, 685] on button "Done" at bounding box center [988, 682] width 83 height 33
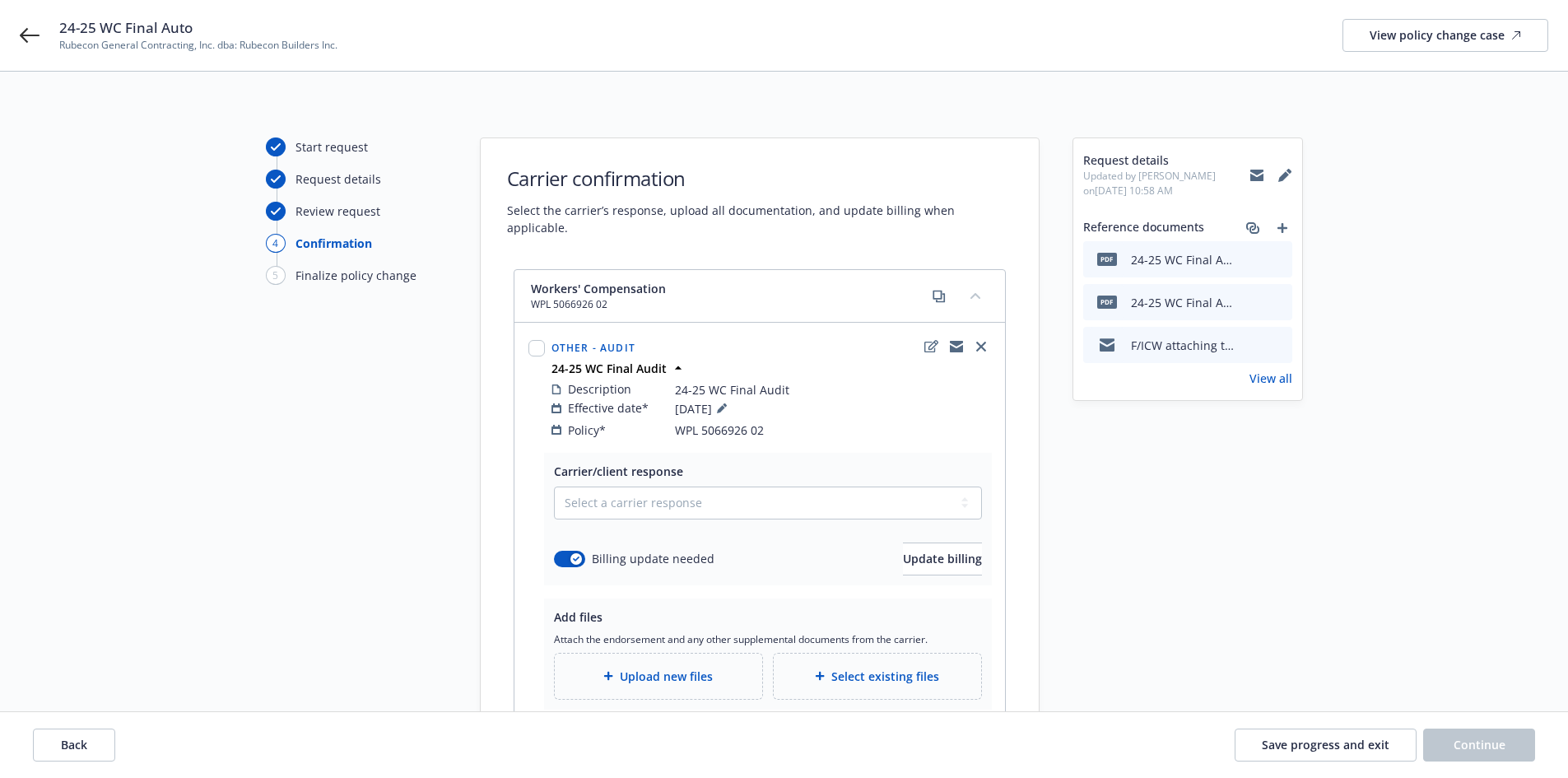
click at [982, 690] on div "Add files Attach the endorsement and any other supplemental documents from the …" at bounding box center [767, 654] width 447 height 112
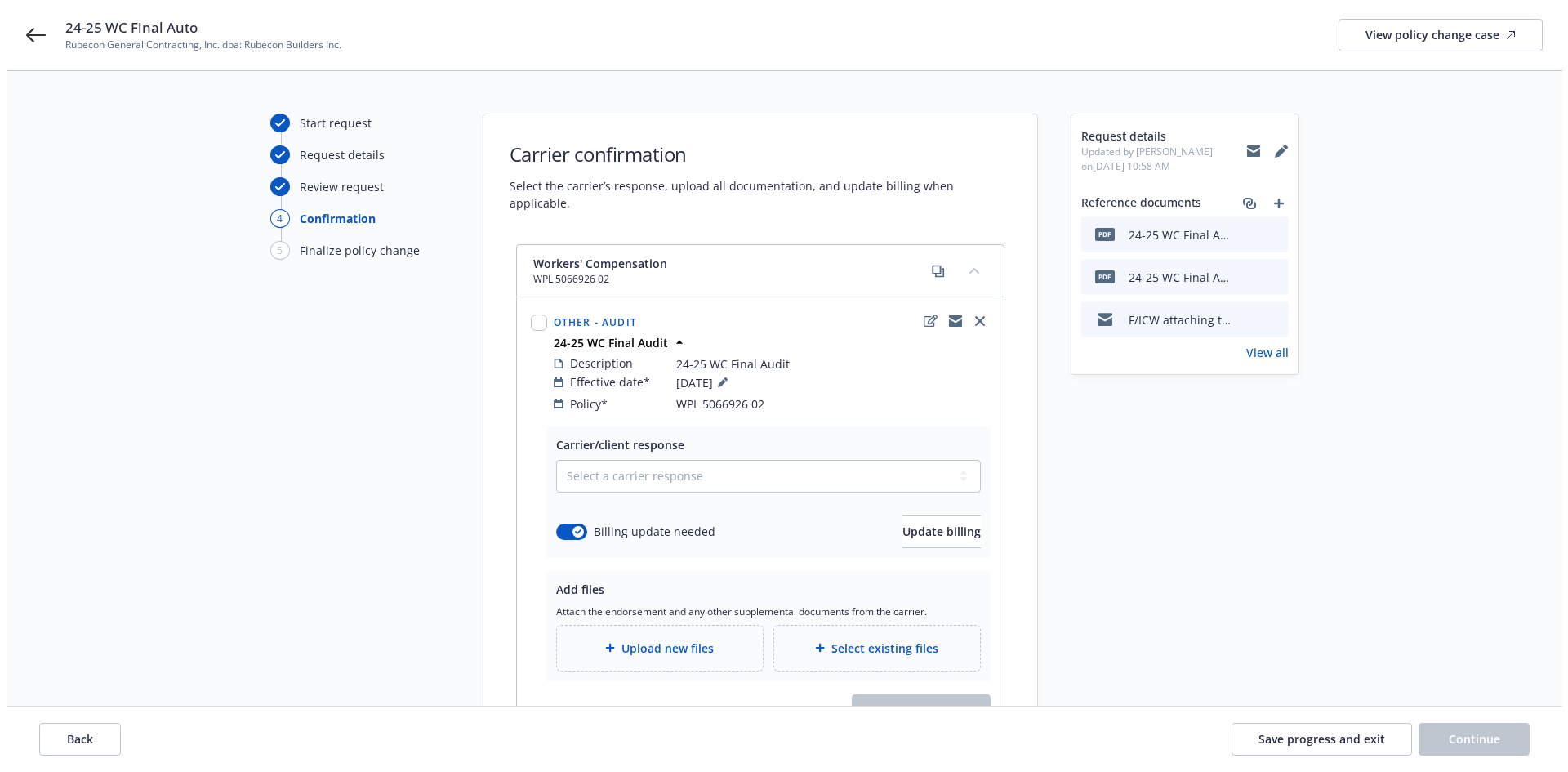
scroll to position [146, 0]
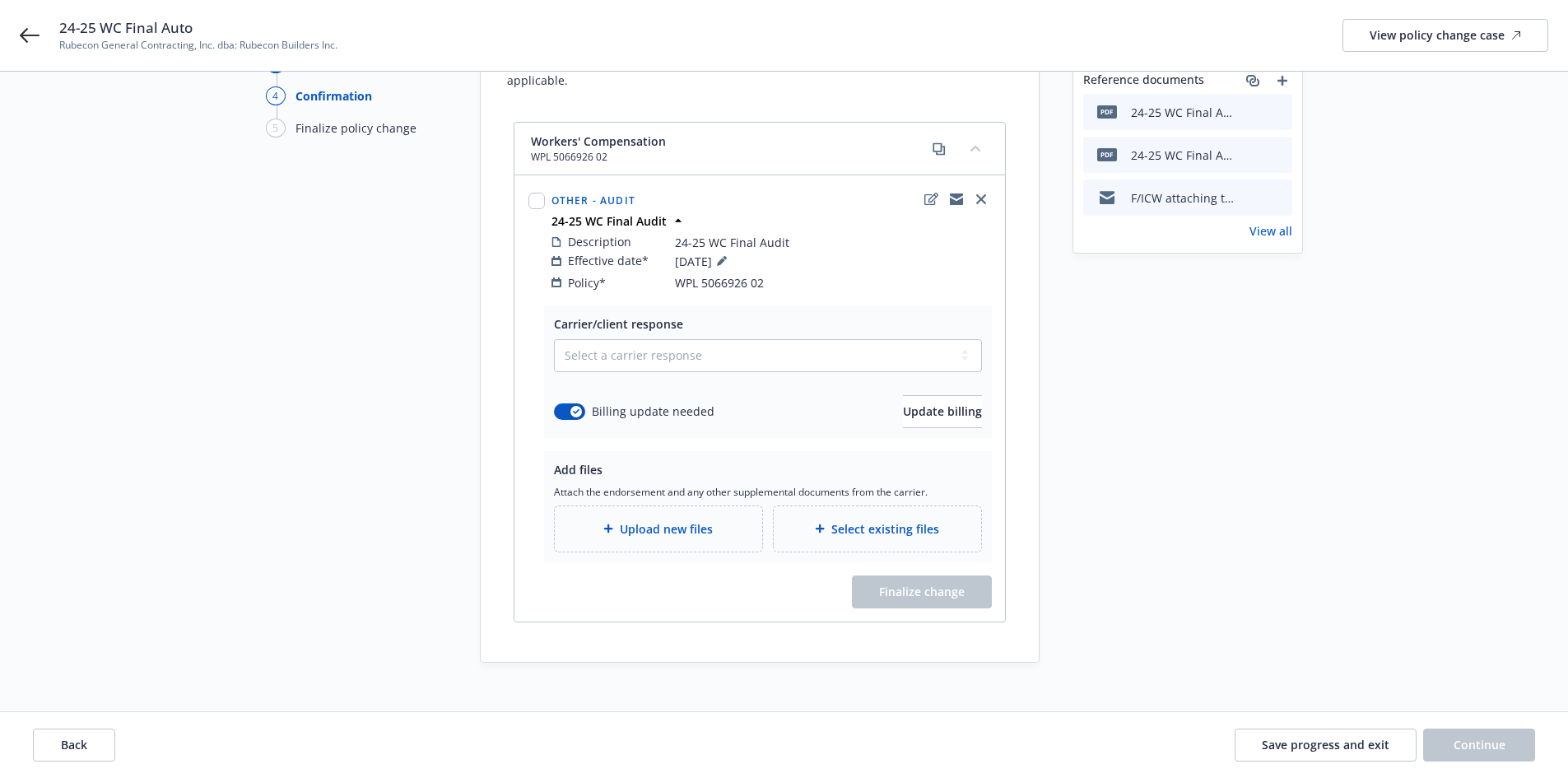
click at [817, 523] on icon at bounding box center [820, 528] width 10 height 10
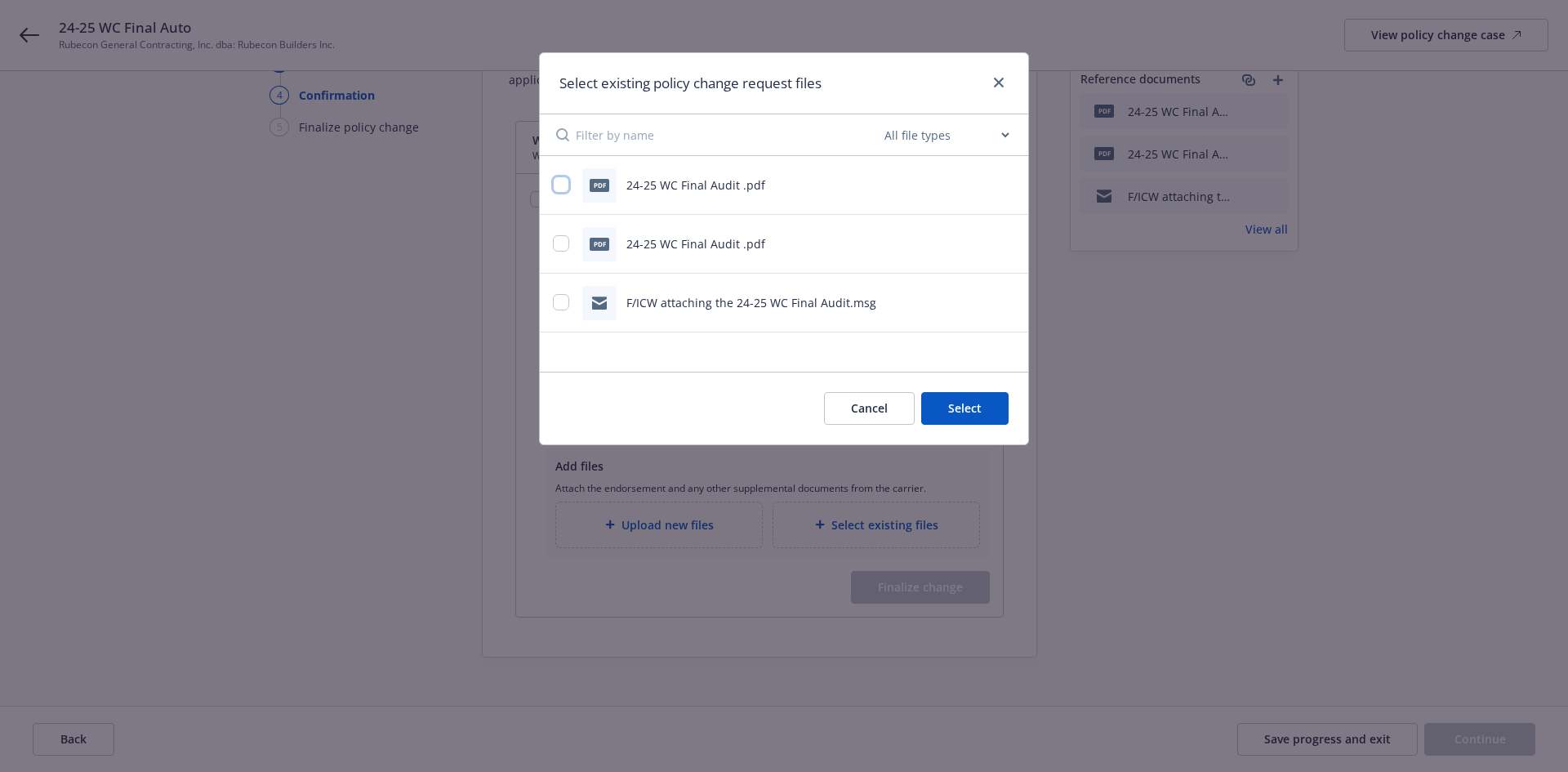
click at [566, 186] on input "checkbox" at bounding box center [561, 184] width 17 height 17
click at [943, 404] on button "Select 1 file" at bounding box center [949, 408] width 118 height 33
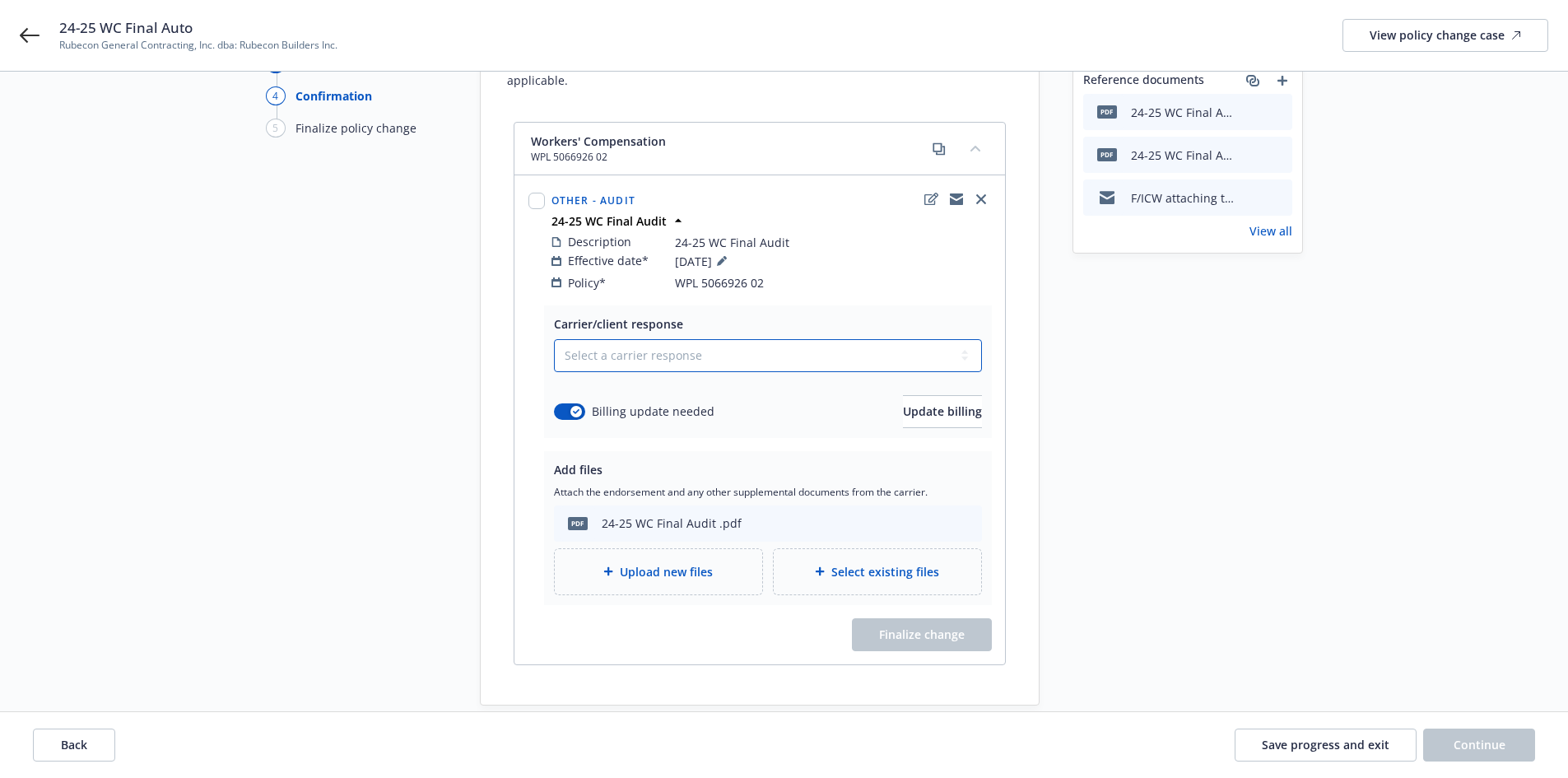
click at [638, 345] on select "Select a carrier response Accepted Accepted with revision No endorsement needed…" at bounding box center [768, 355] width 428 height 33
click at [554, 339] on select "Select a carrier response Accepted Accepted with revision No endorsement needed…" at bounding box center [768, 355] width 428 height 33
click at [943, 627] on span "Finalize change" at bounding box center [921, 635] width 86 height 16
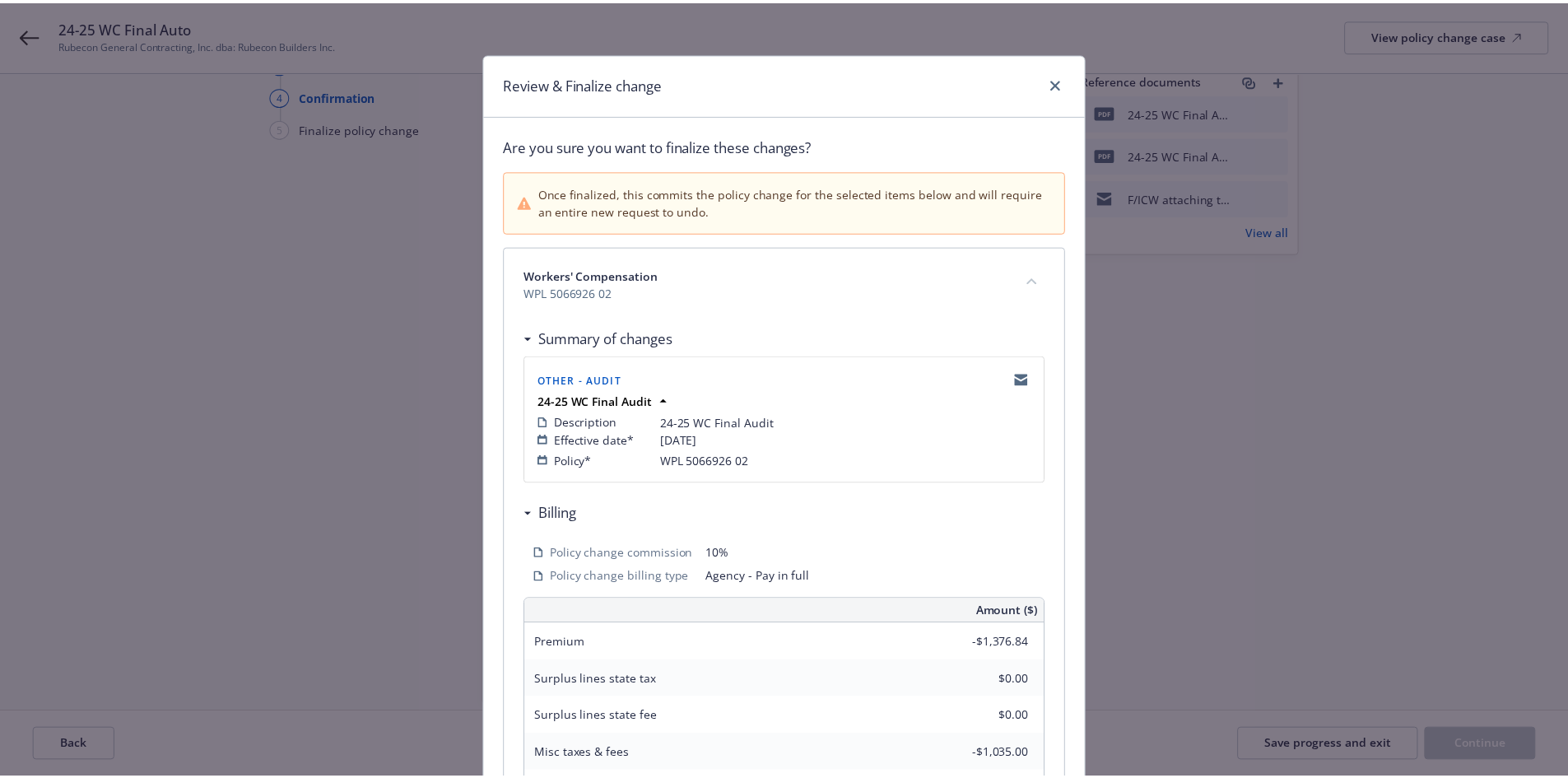
scroll to position [335, 0]
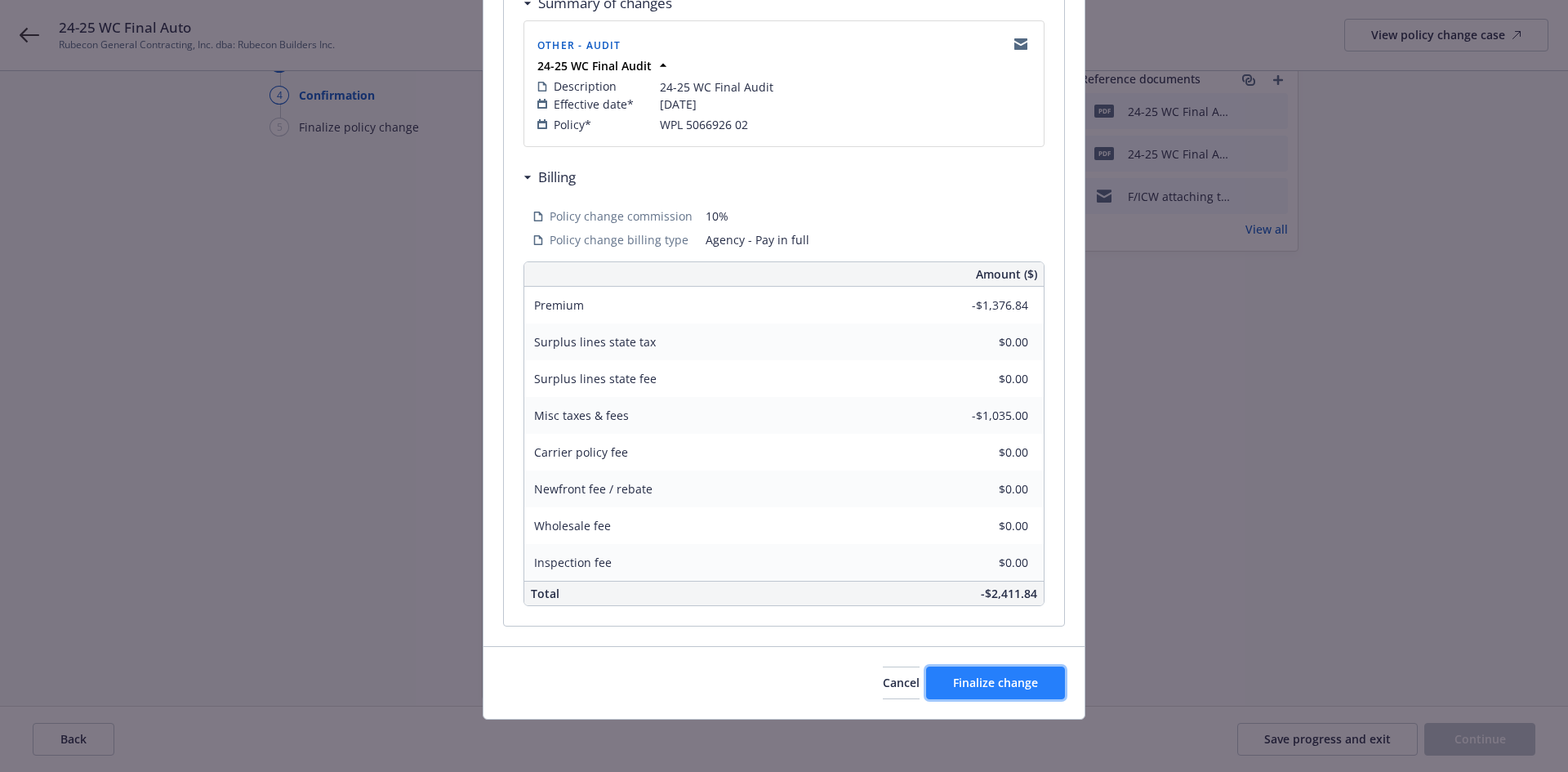
click at [1002, 676] on span "Finalize change" at bounding box center [996, 682] width 85 height 16
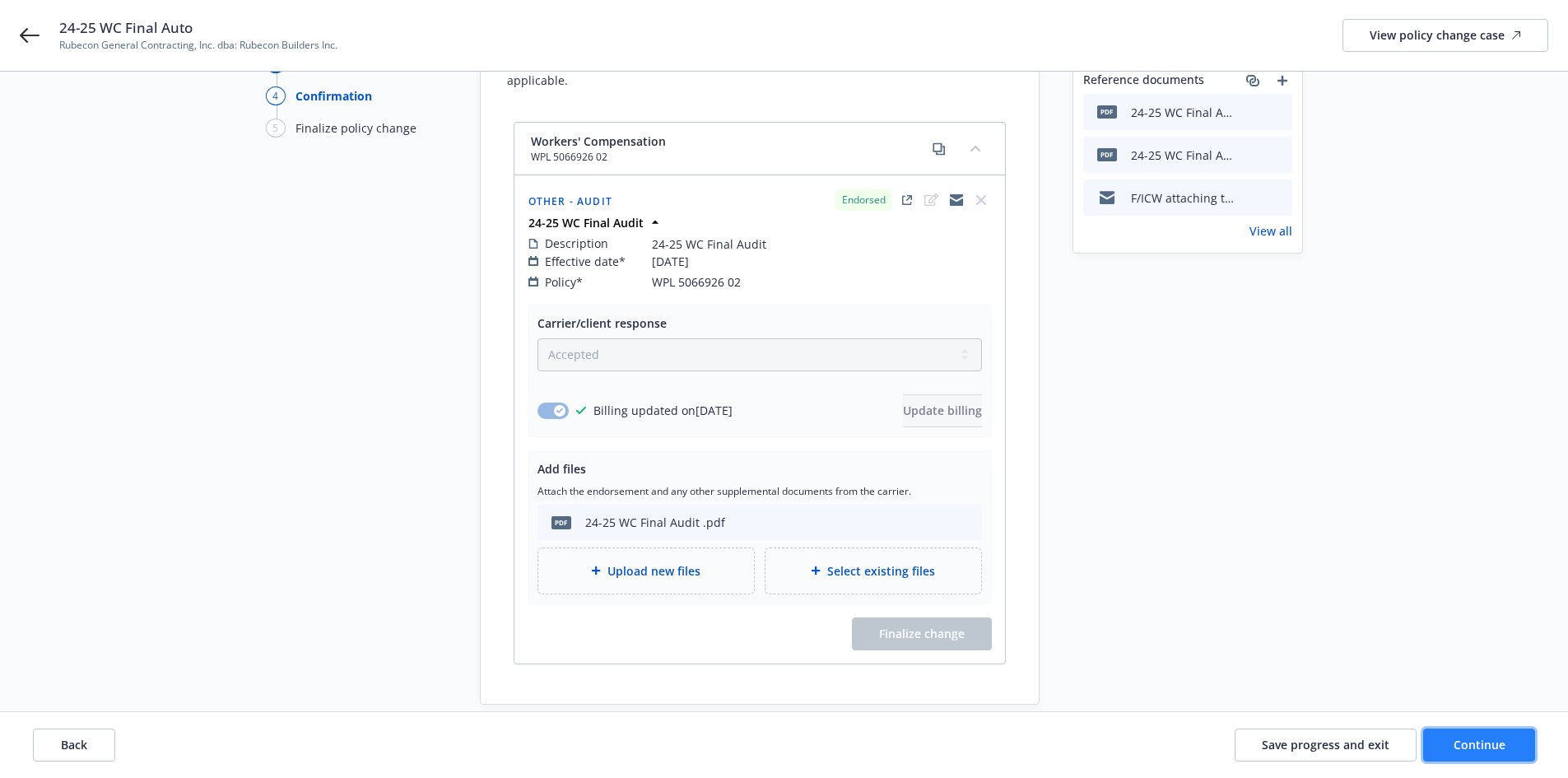
click at [1485, 746] on span "Continue" at bounding box center [1479, 744] width 52 height 16
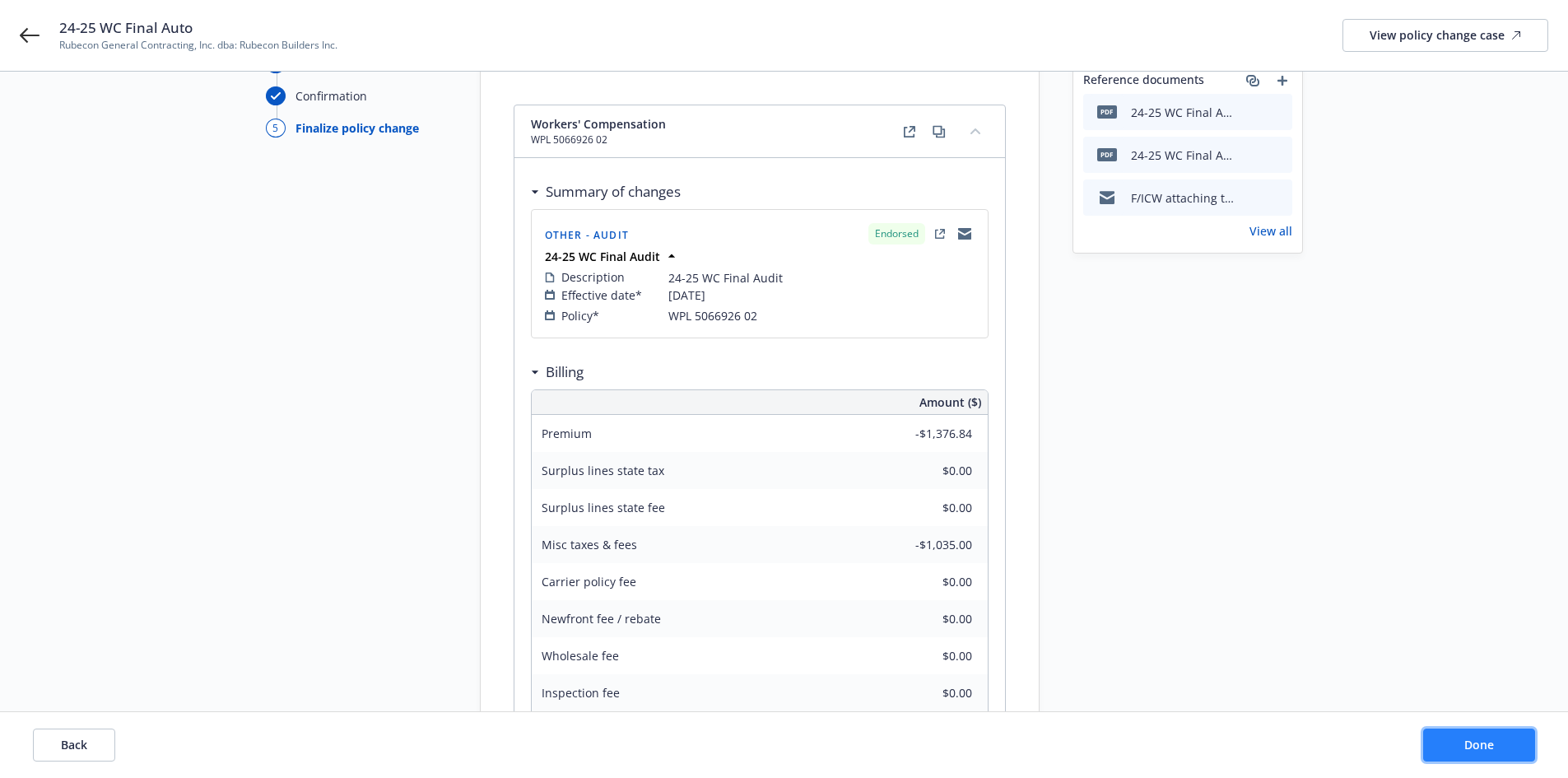
click at [1485, 746] on span "Done" at bounding box center [1479, 744] width 30 height 16
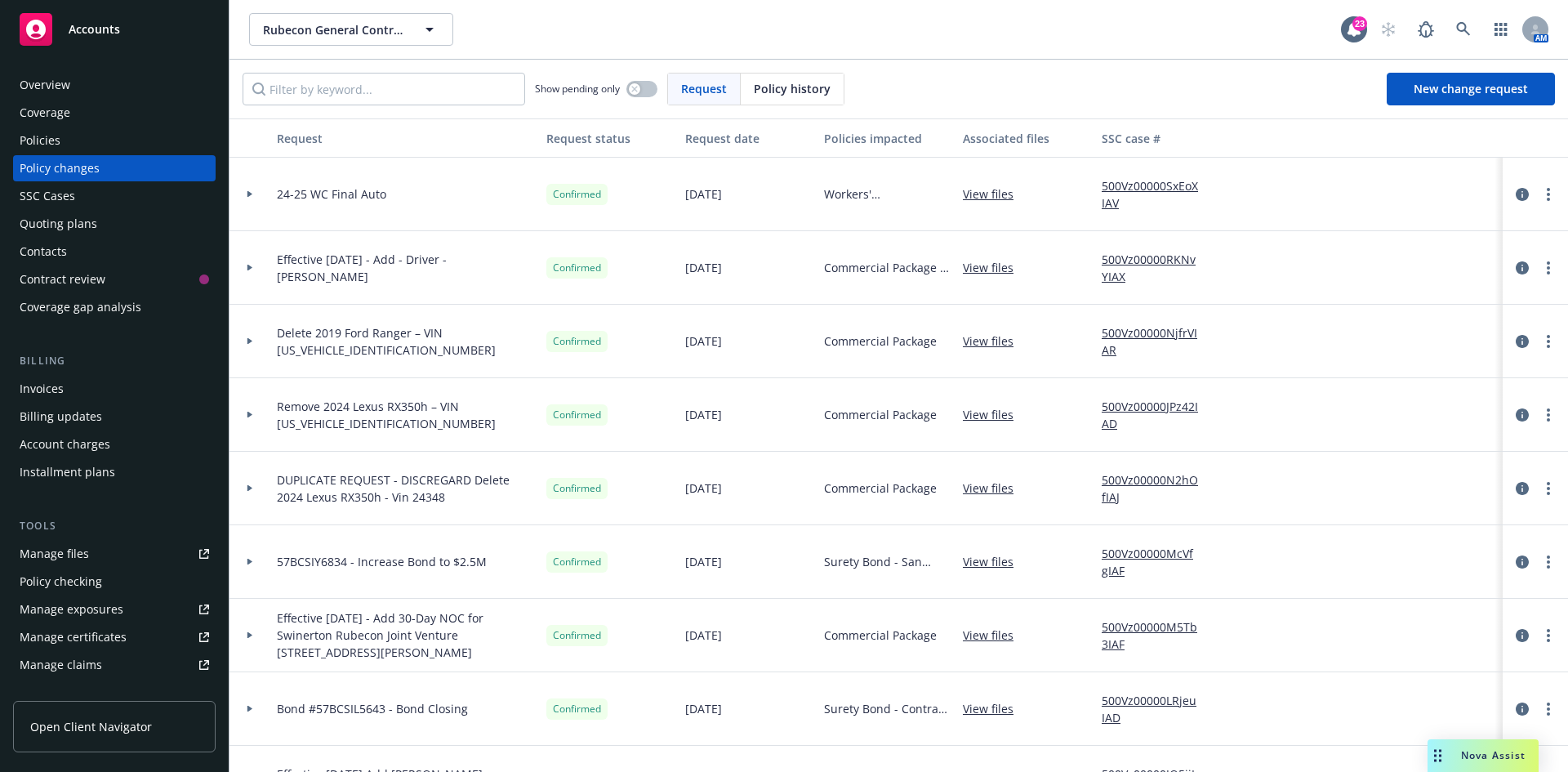
click at [90, 36] on span "Accounts" at bounding box center [94, 29] width 51 height 13
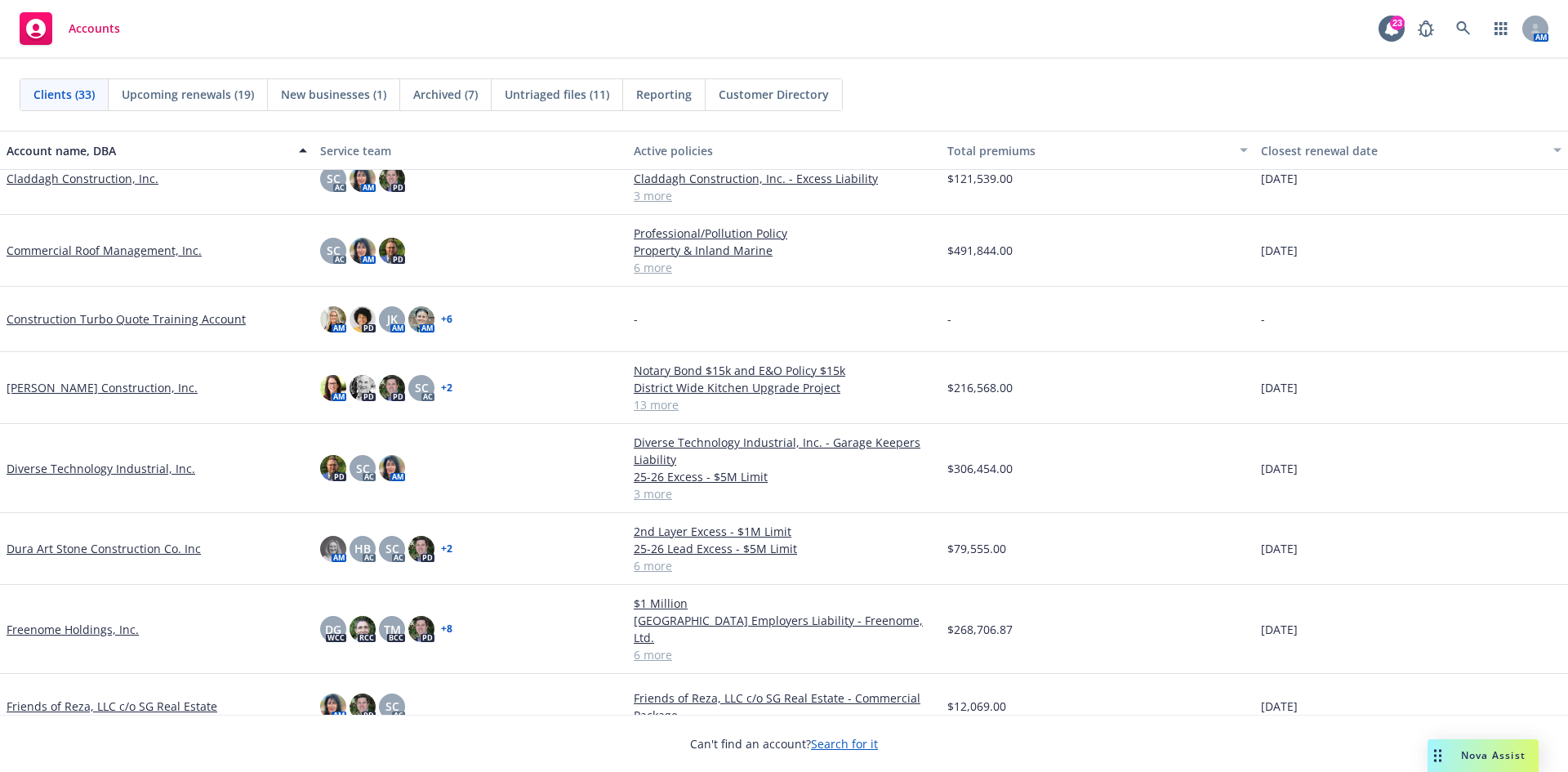
scroll to position [326, 0]
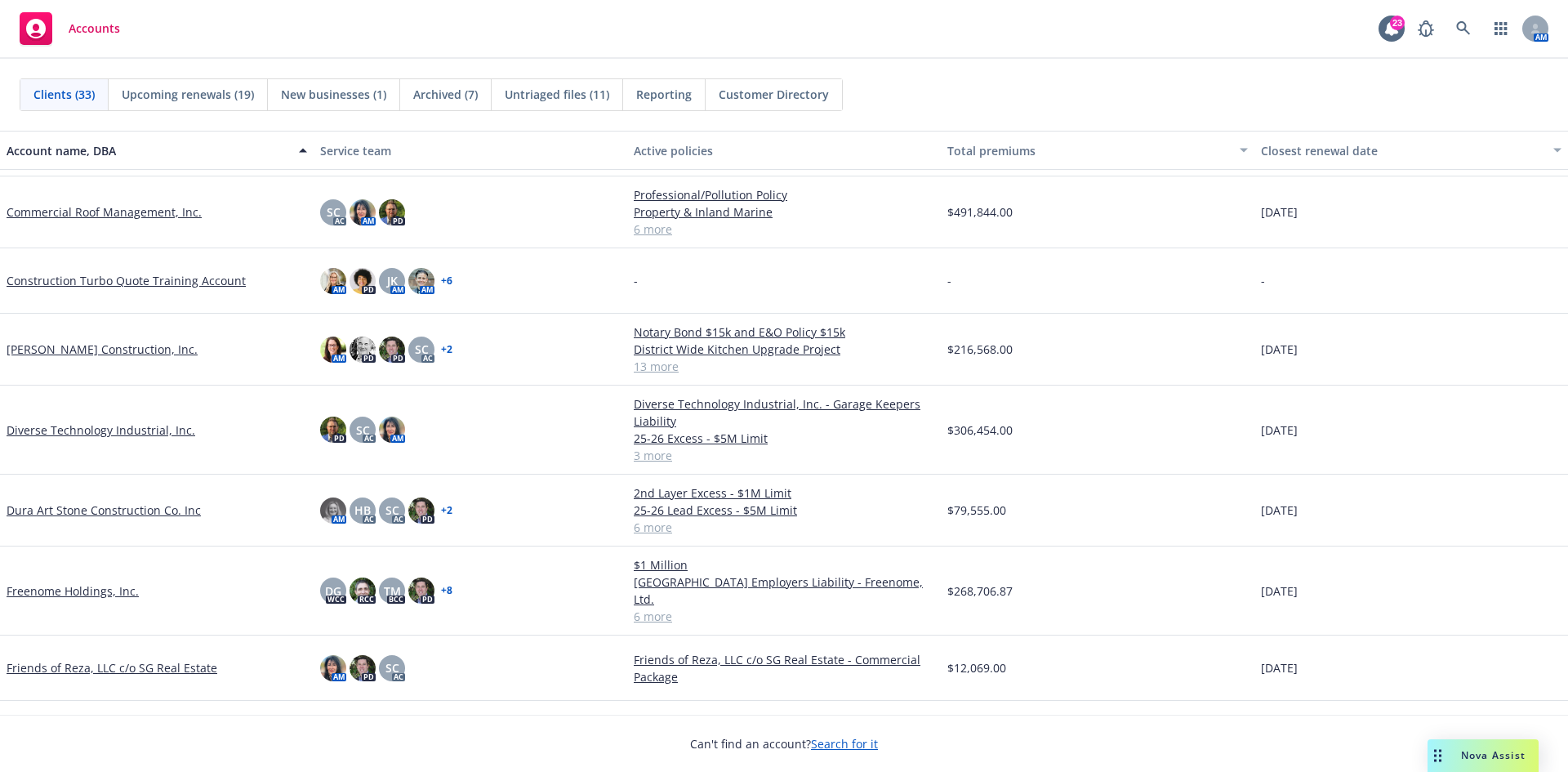
click at [27, 425] on link "Diverse Technology Industrial, Inc." at bounding box center [101, 429] width 189 height 17
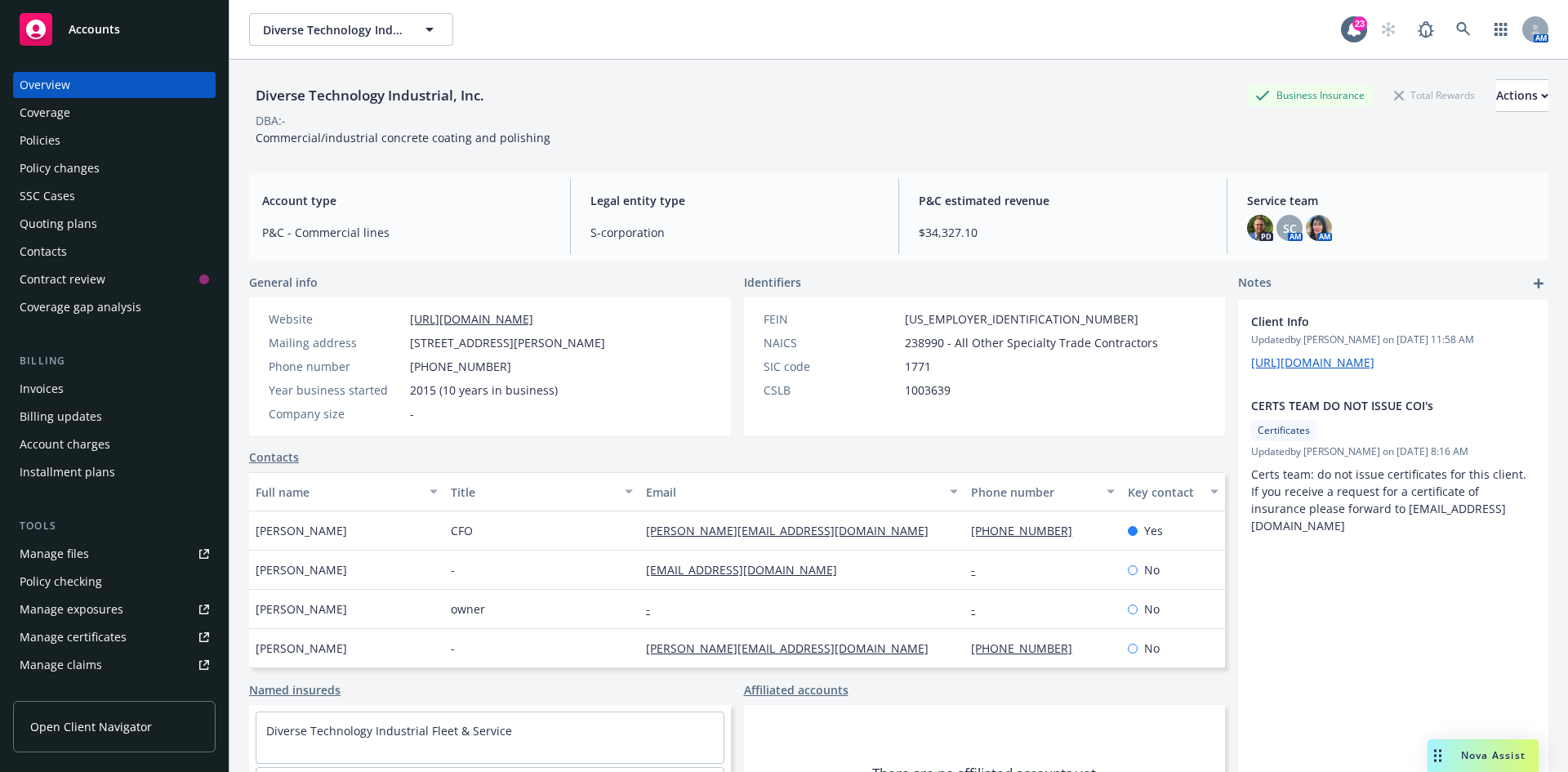
click at [57, 143] on div "Policies" at bounding box center [40, 140] width 41 height 26
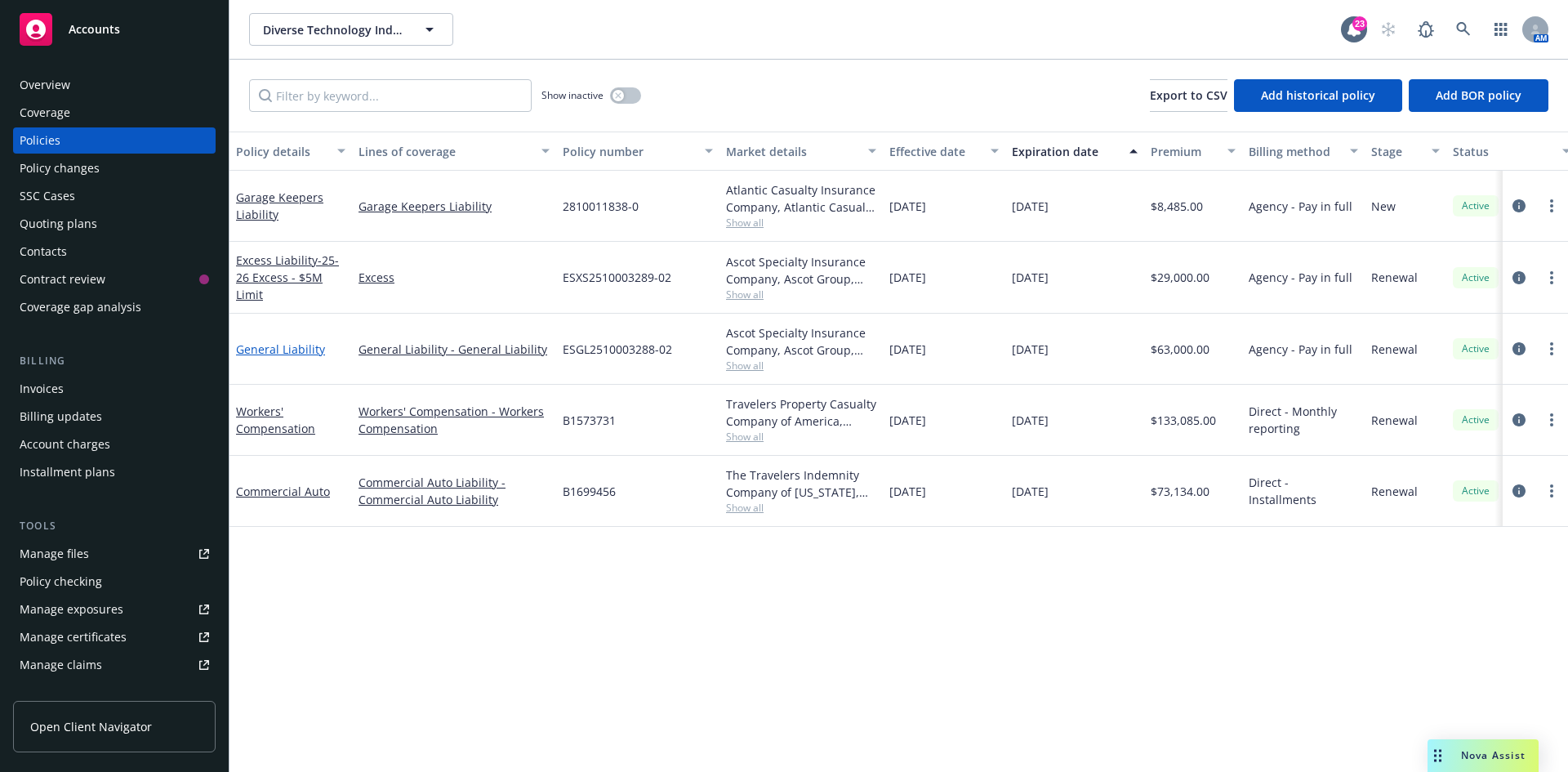
click at [281, 350] on link "General Liability" at bounding box center [281, 349] width 89 height 16
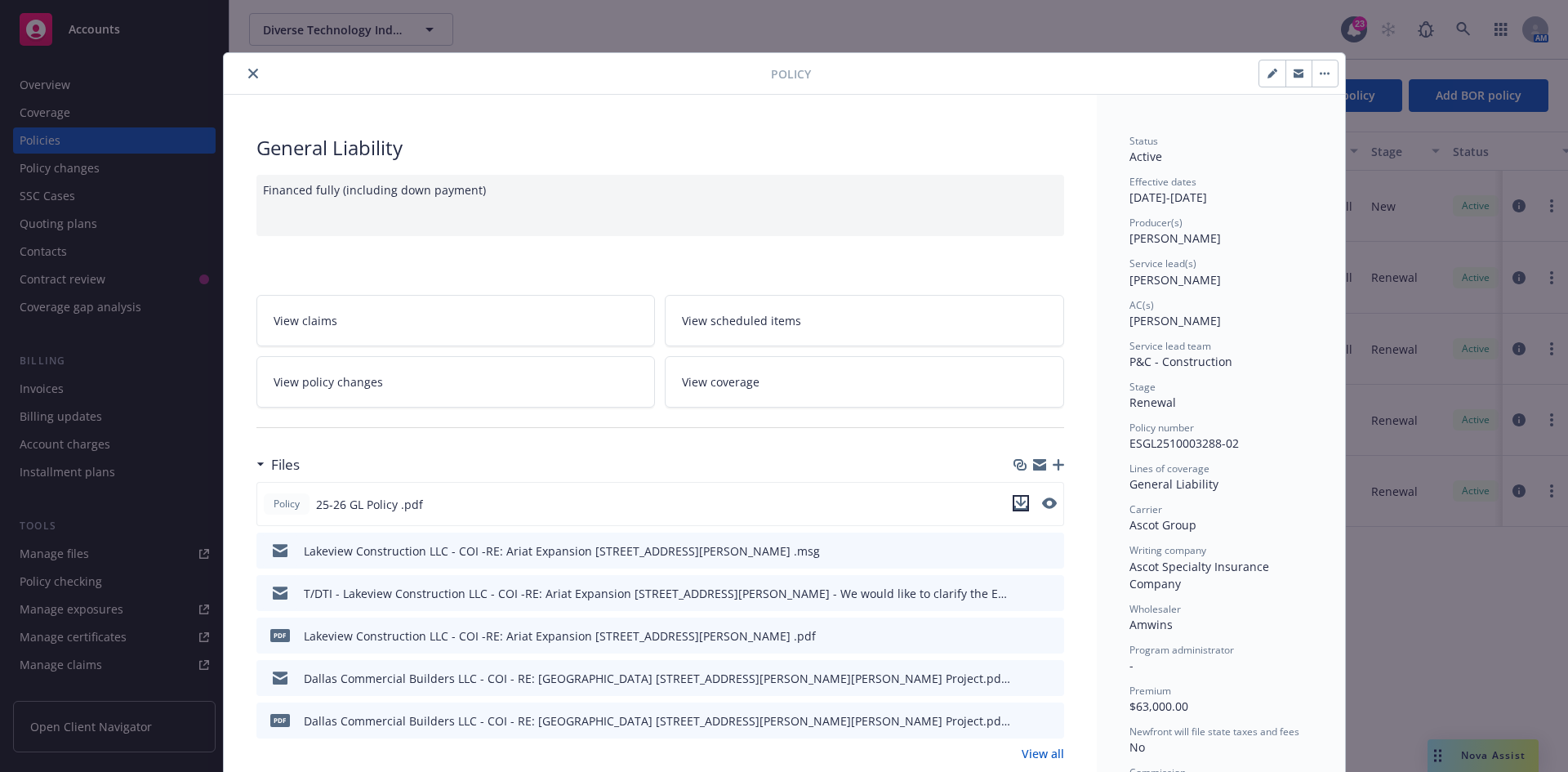
click at [1019, 503] on icon "download file" at bounding box center [1020, 502] width 13 height 13
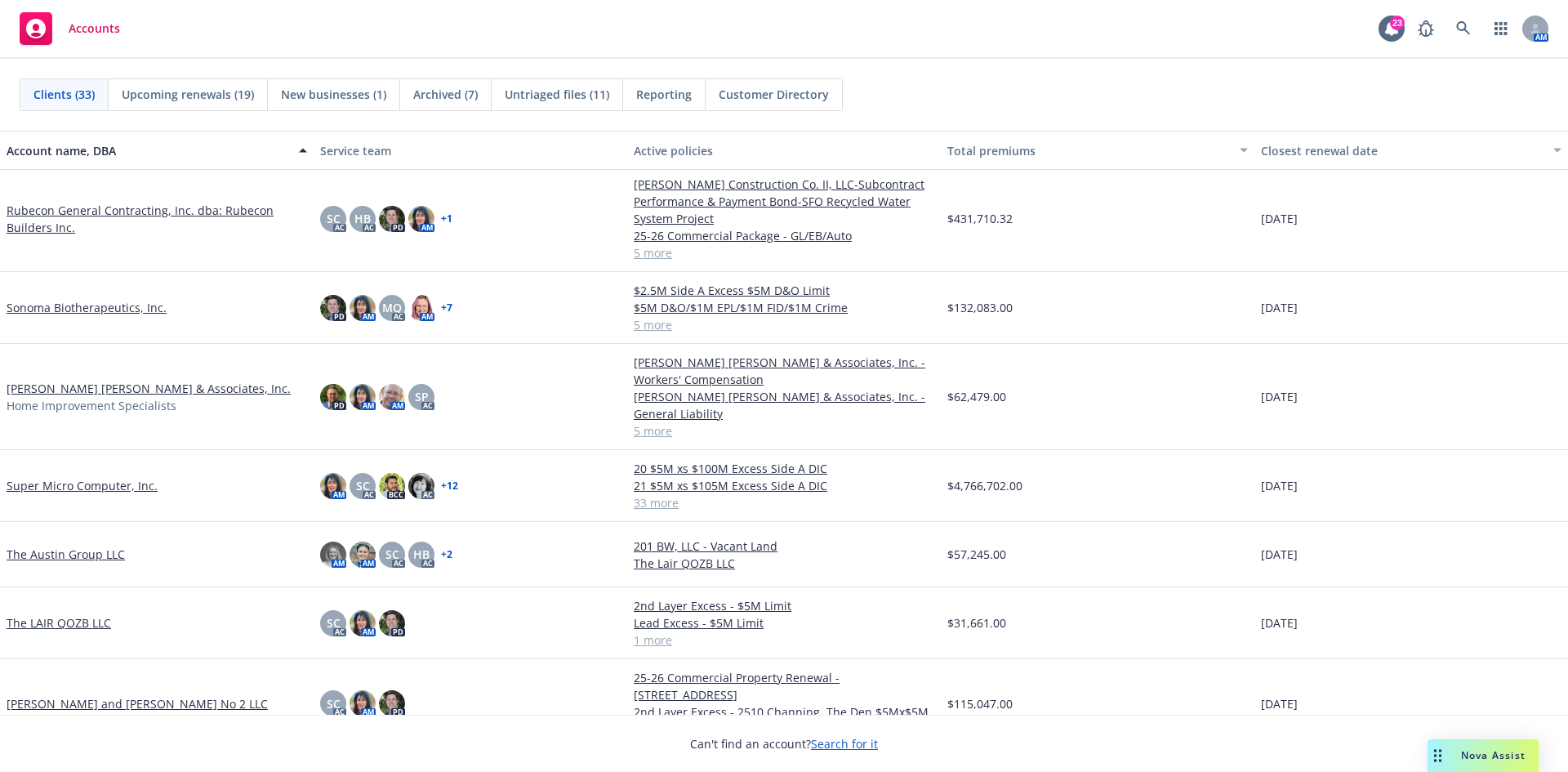
scroll to position [1633, 0]
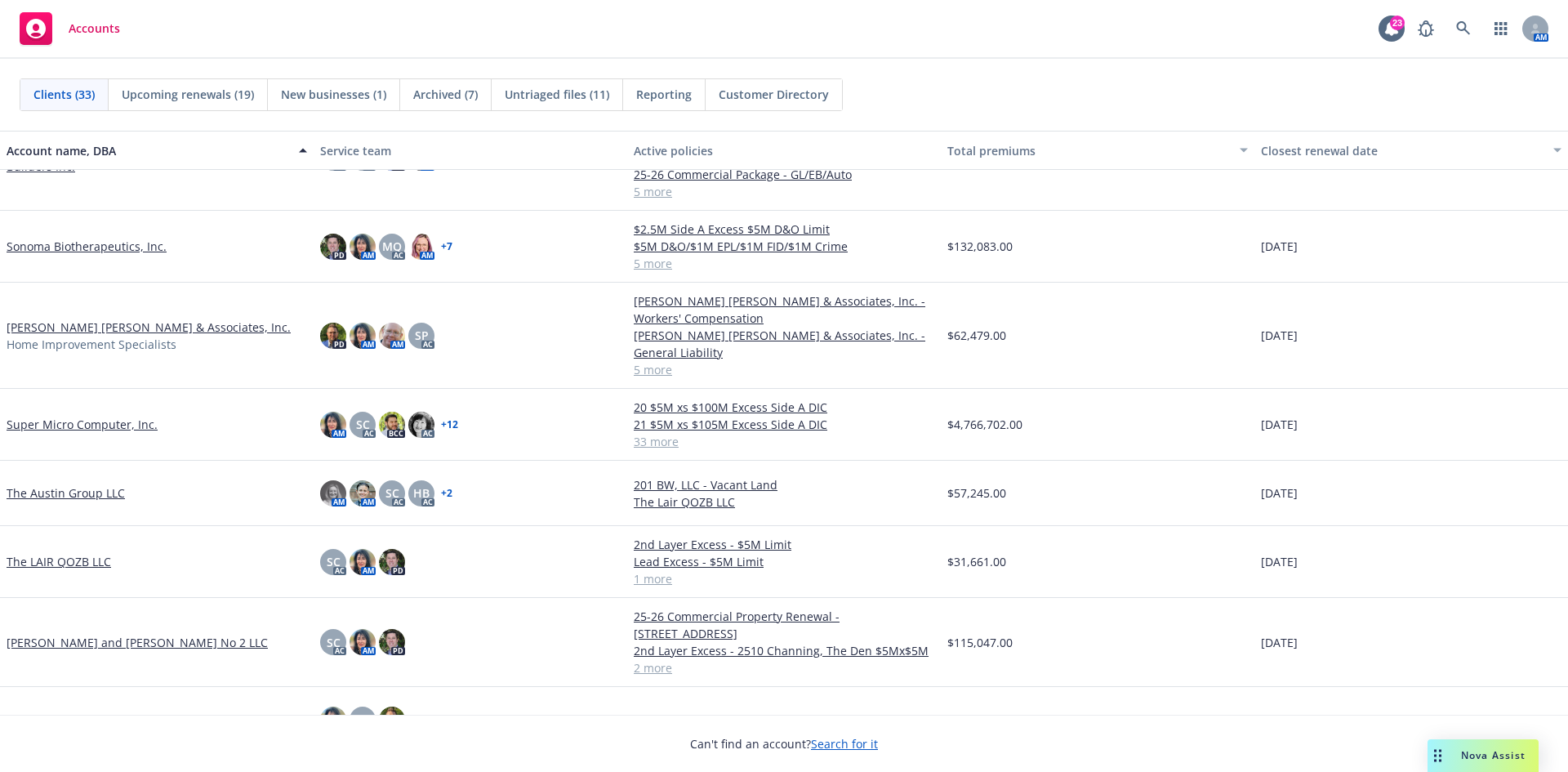
click at [108, 318] on link "[PERSON_NAME] [PERSON_NAME] & Associates, Inc." at bounding box center [149, 326] width 285 height 17
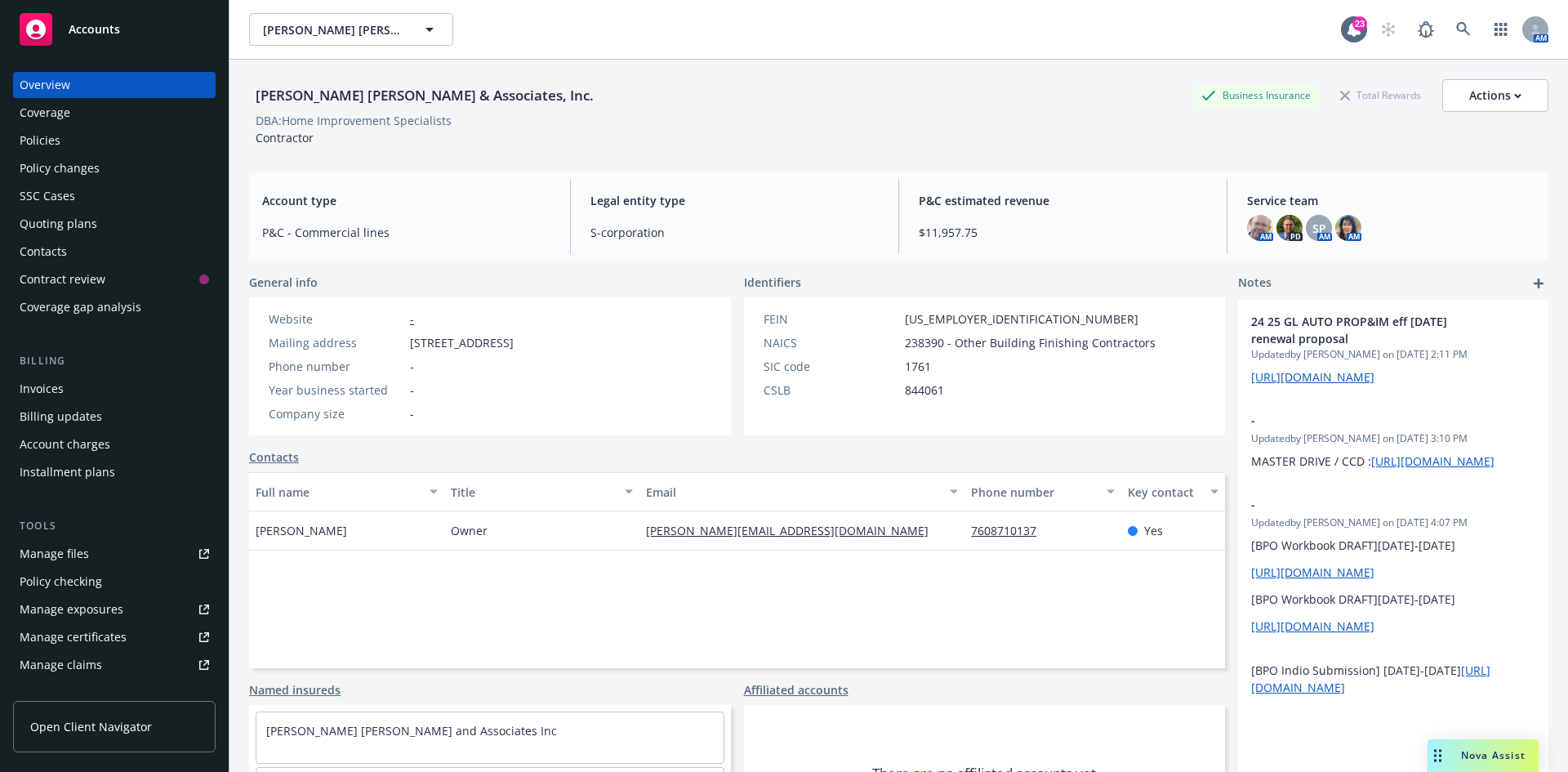
click at [47, 137] on div "Policies" at bounding box center [40, 140] width 41 height 26
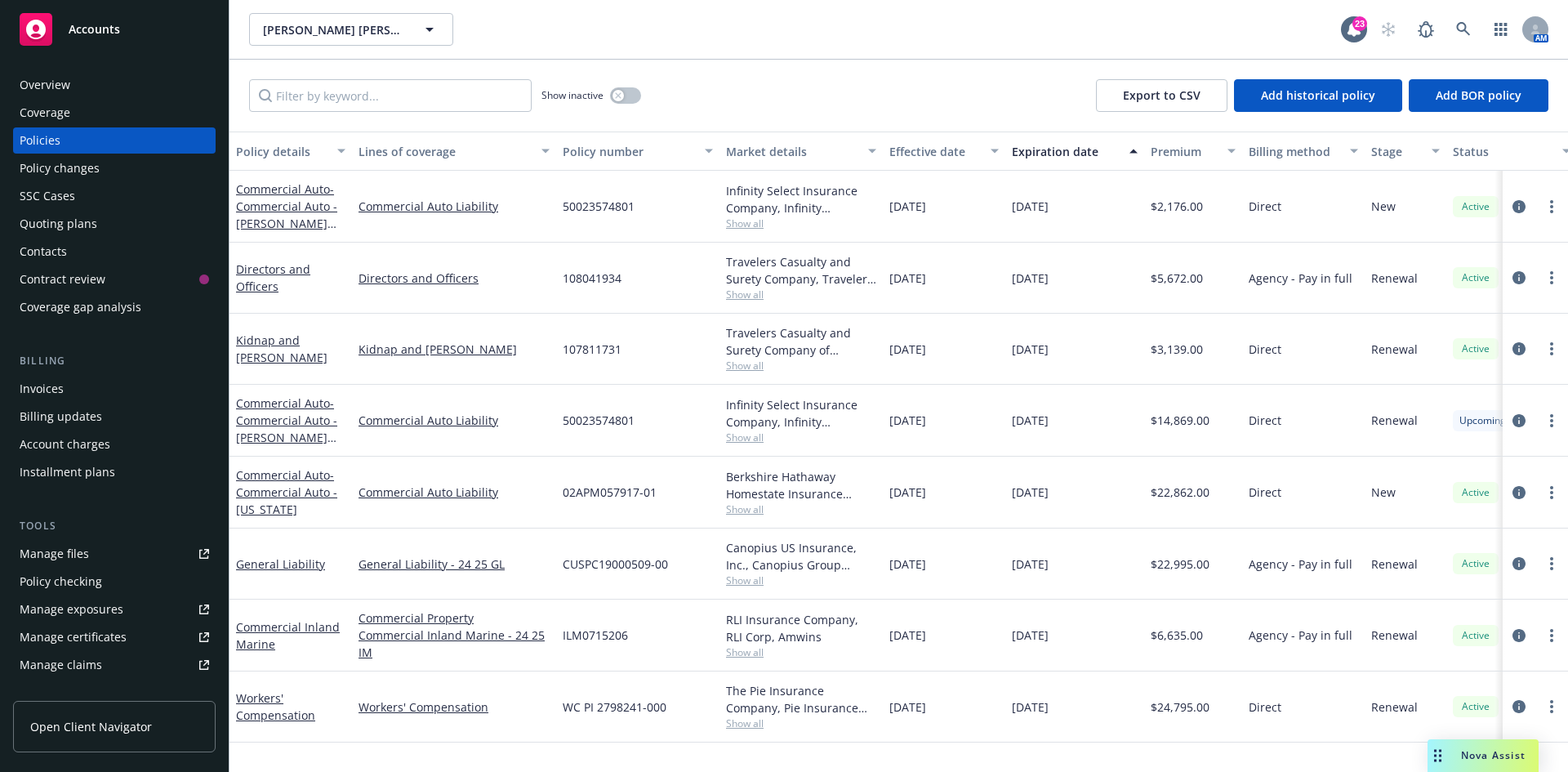
click at [117, 172] on div "Policy changes" at bounding box center [115, 168] width 190 height 26
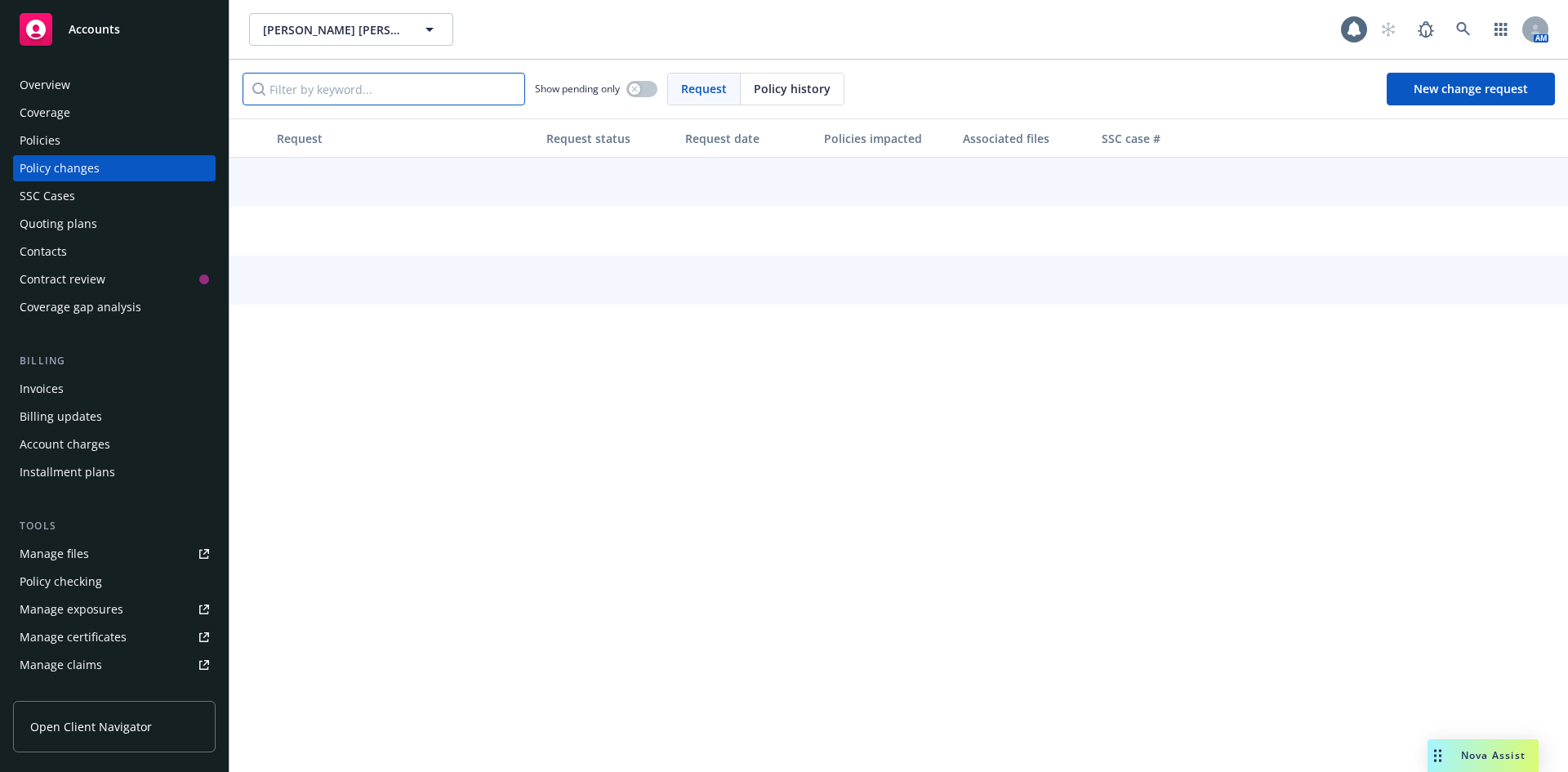
click at [427, 87] on input "Filter by keyword..." at bounding box center [384, 89] width 283 height 33
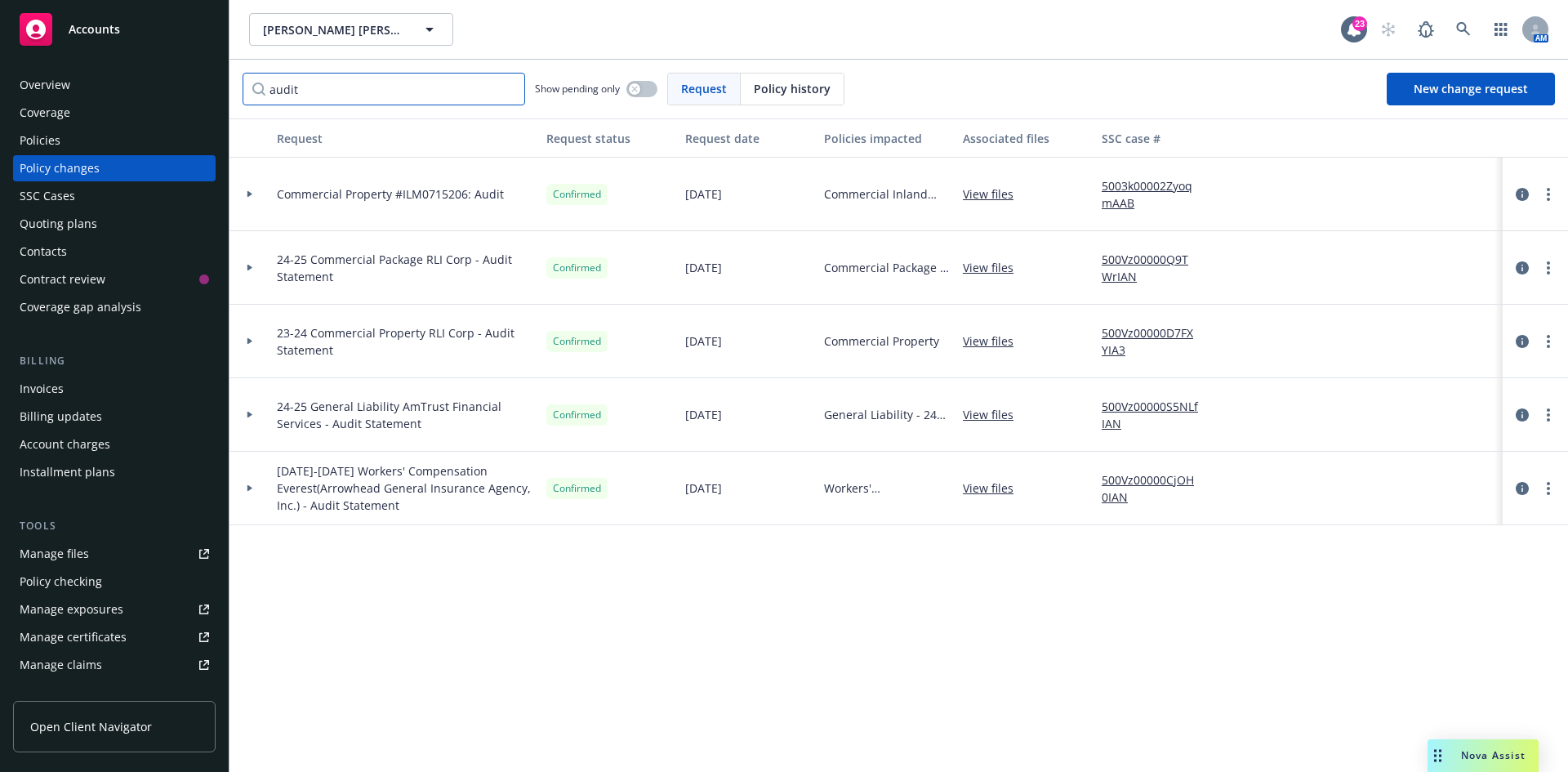
drag, startPoint x: 309, startPoint y: 87, endPoint x: 166, endPoint y: 83, distance: 143.1
click at [166, 83] on div "Accounts Overview Coverage Policies Policy changes SSC Cases Quoting plans Cont…" at bounding box center [784, 386] width 1568 height 772
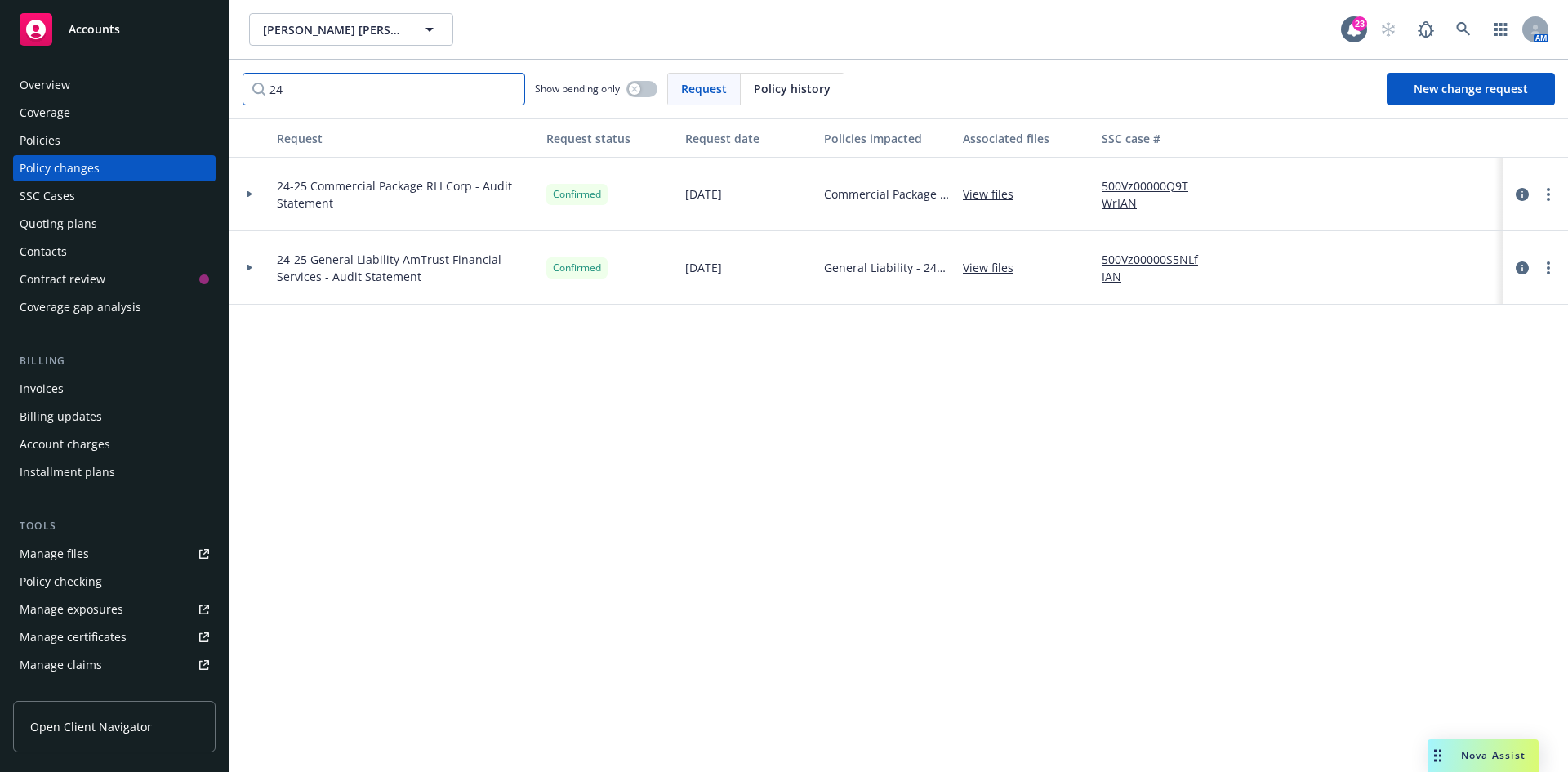
type input "2"
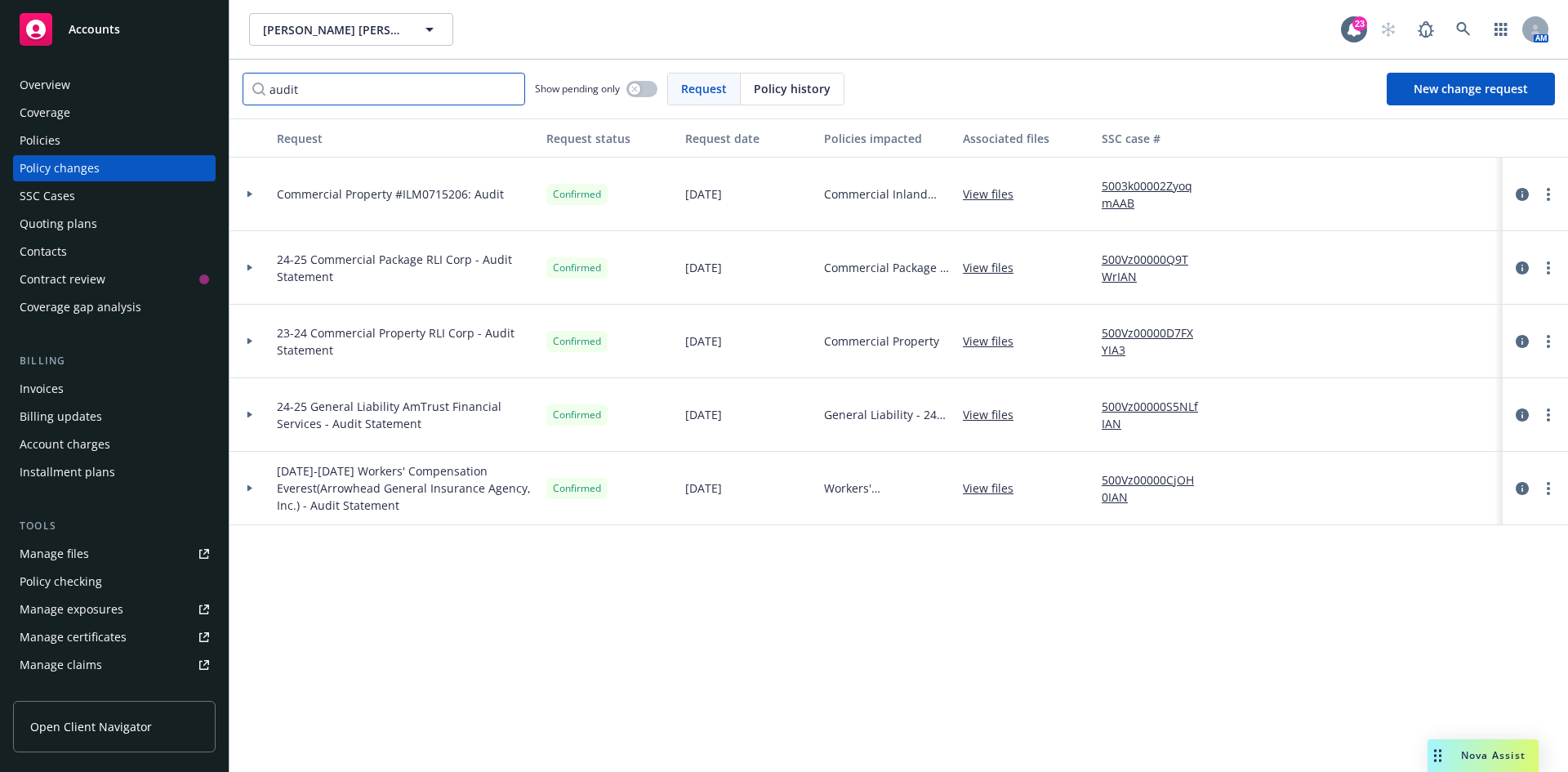
type input "audit"
click at [1002, 411] on link "View files" at bounding box center [995, 414] width 63 height 17
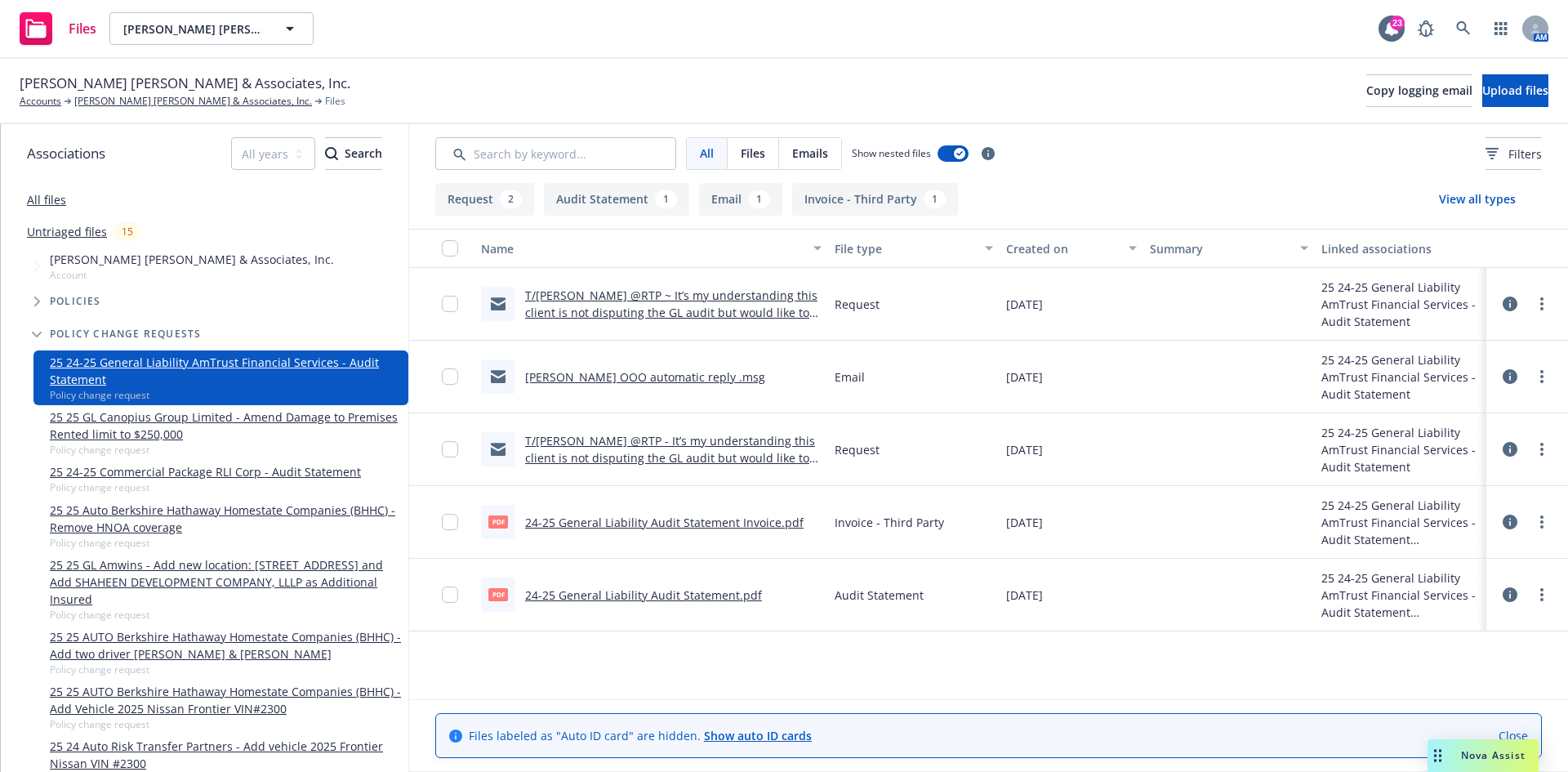
click at [674, 594] on link "24-25 General Liability Audit Statement.pdf" at bounding box center [644, 595] width 237 height 16
click at [655, 519] on link "24-25 General Liability Audit Statement Invoice.pdf" at bounding box center [664, 523] width 279 height 16
click at [1483, 89] on button "Upload files" at bounding box center [1516, 90] width 66 height 33
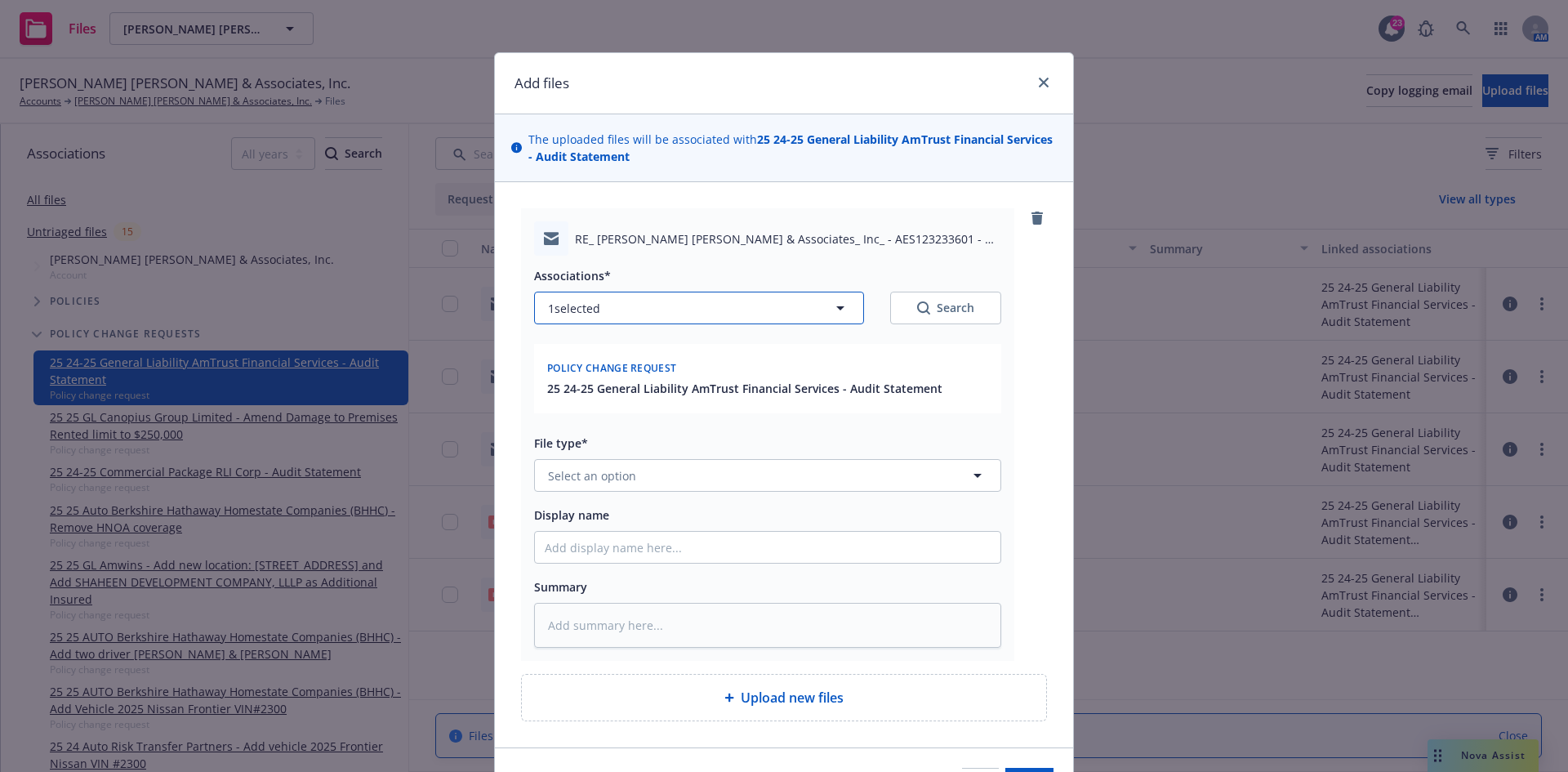
click at [694, 322] on button "1 selected" at bounding box center [699, 307] width 330 height 33
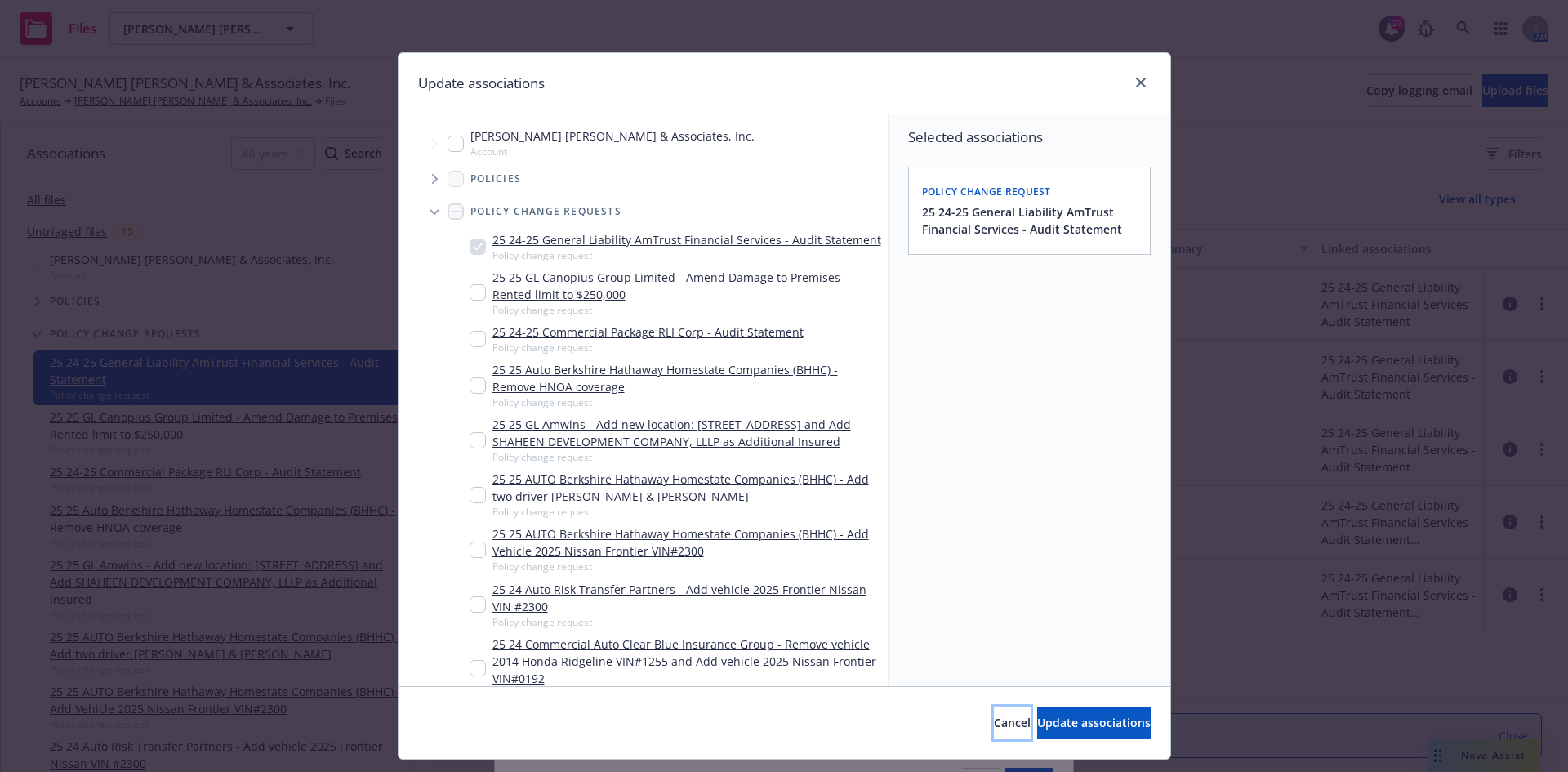
click at [995, 717] on span "Cancel" at bounding box center [1012, 723] width 37 height 16
type textarea "x"
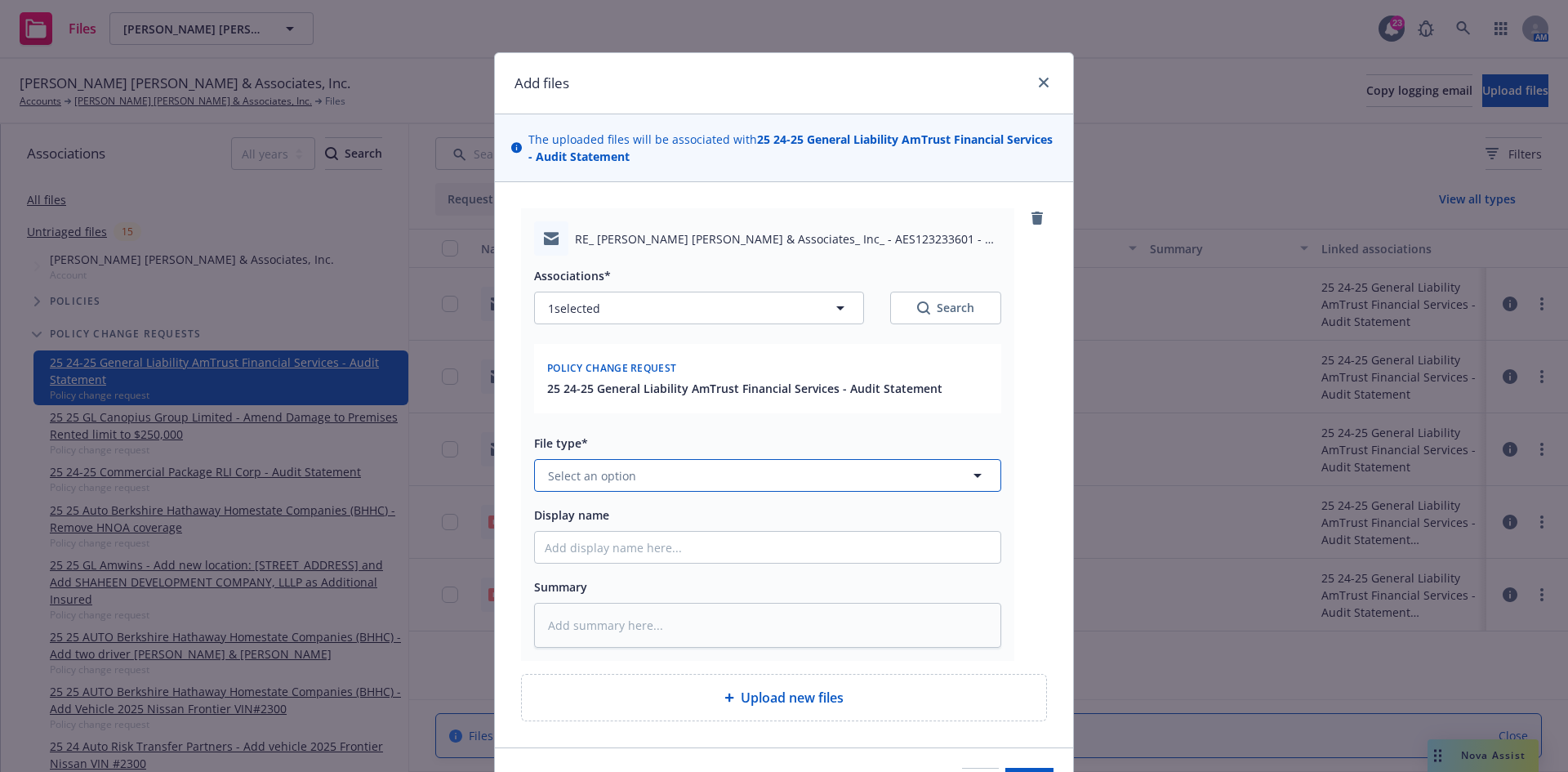
click at [604, 475] on span "Select an option" at bounding box center [591, 475] width 88 height 17
type input "emai"
click at [604, 442] on div "Email" at bounding box center [767, 430] width 446 height 24
click at [585, 557] on input "Display name" at bounding box center [767, 547] width 466 height 31
type textarea "x"
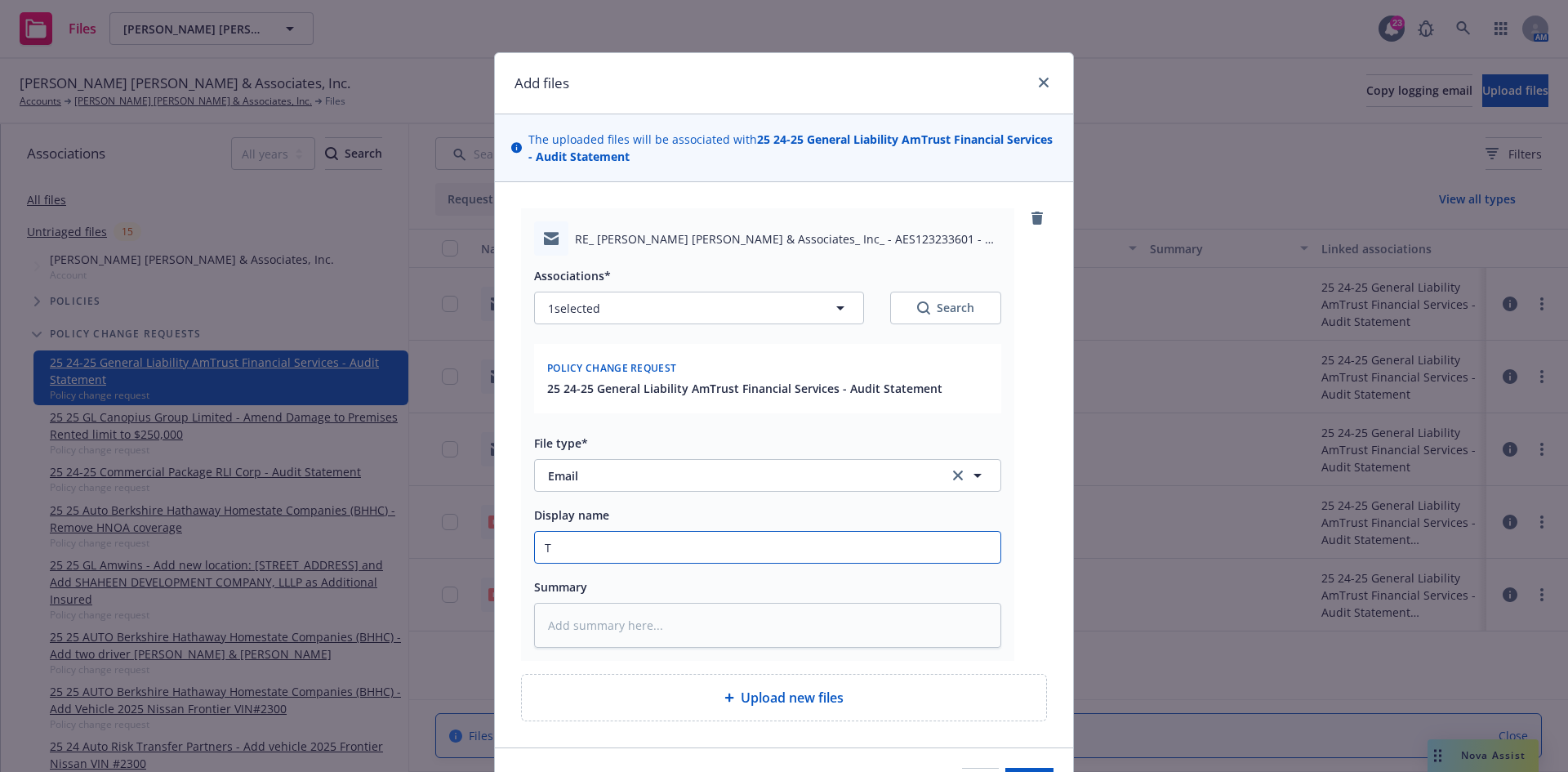
type input "T"
type textarea "x"
type input "F"
type textarea "x"
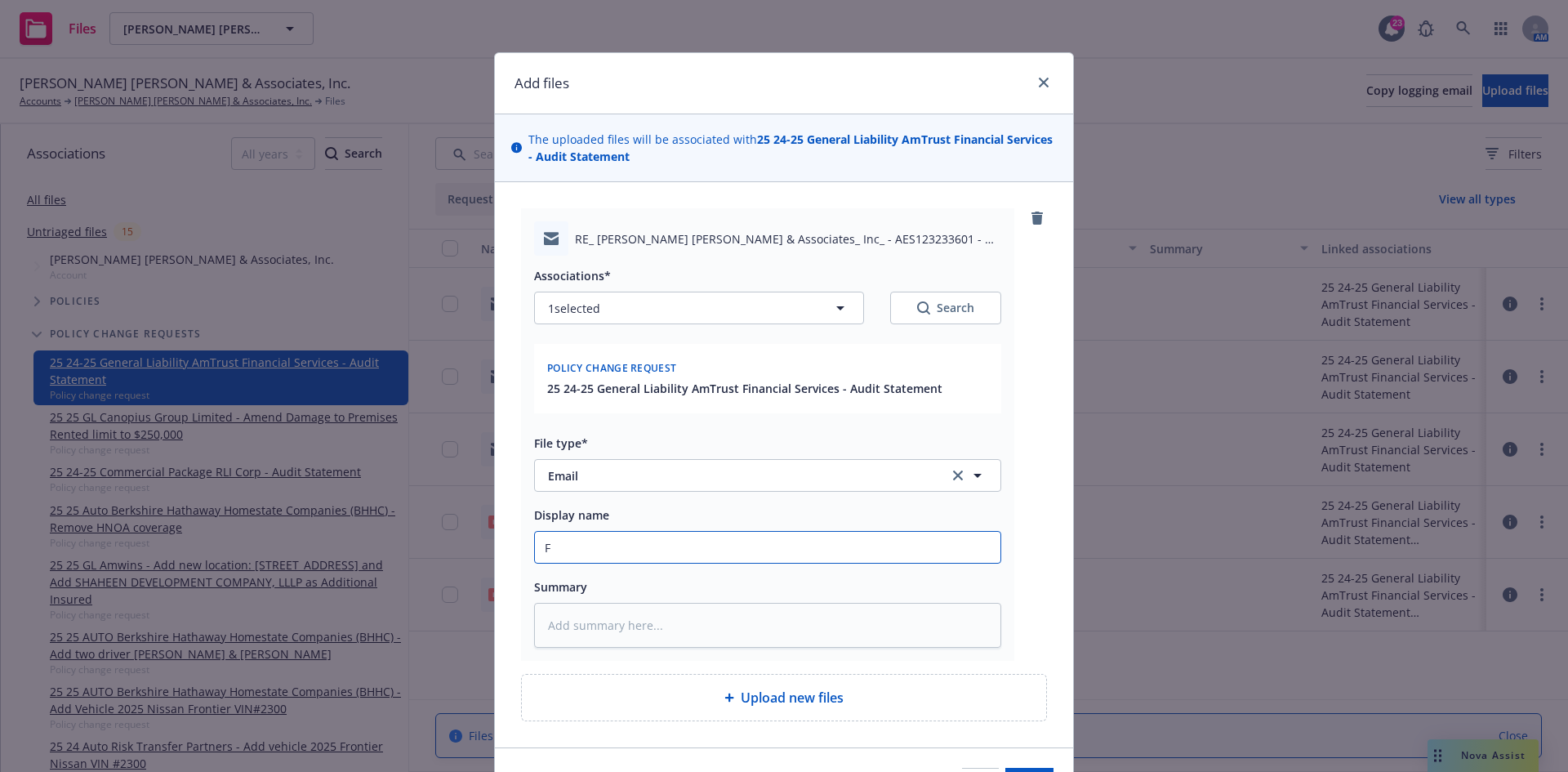
type input "F/"
type textarea "x"
type input "F/R"
type textarea "x"
type input "F/RT"
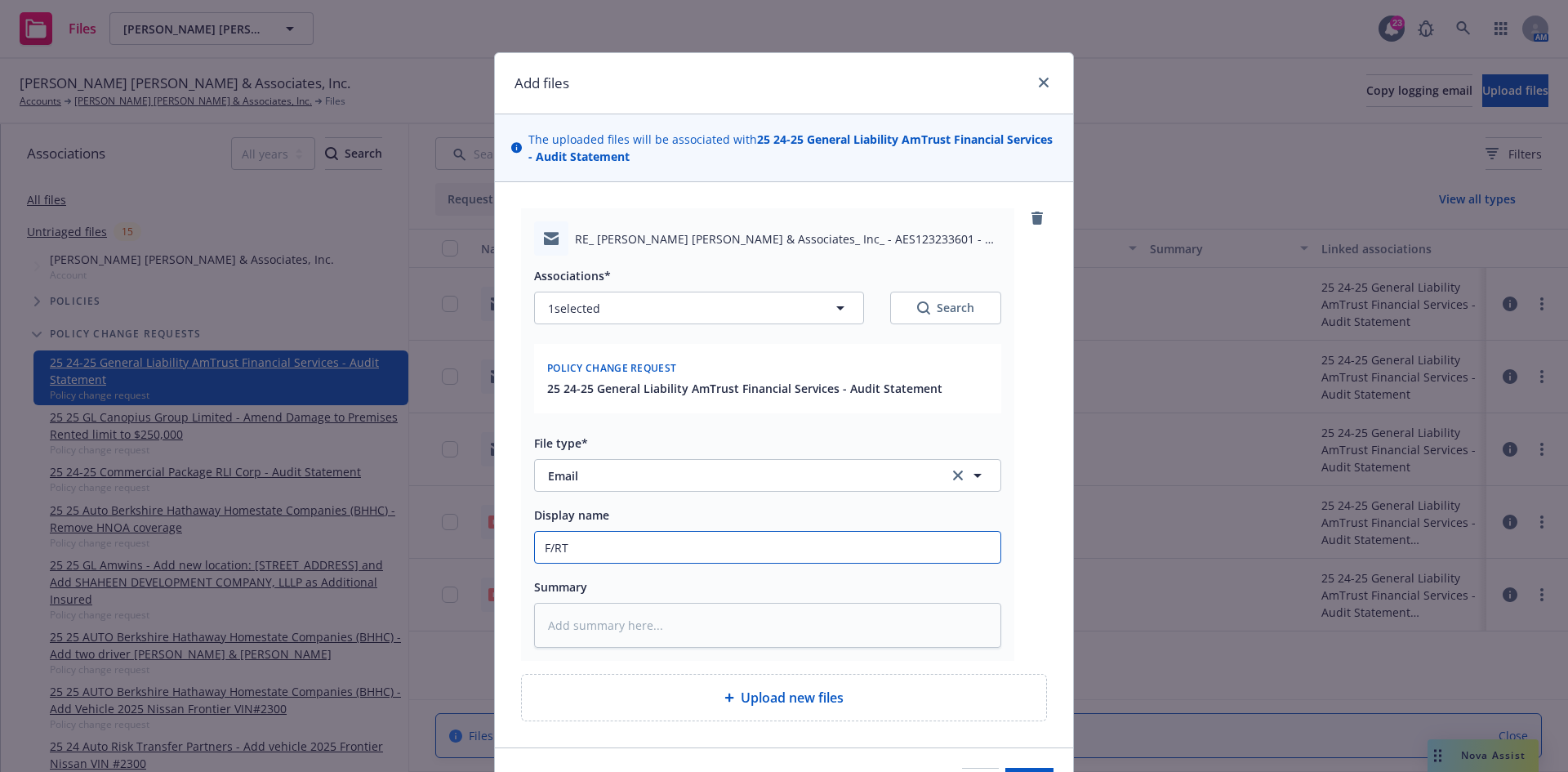
type textarea "x"
type input "F/RTP"
type textarea "x"
type input "F/RTP"
type textarea "x"
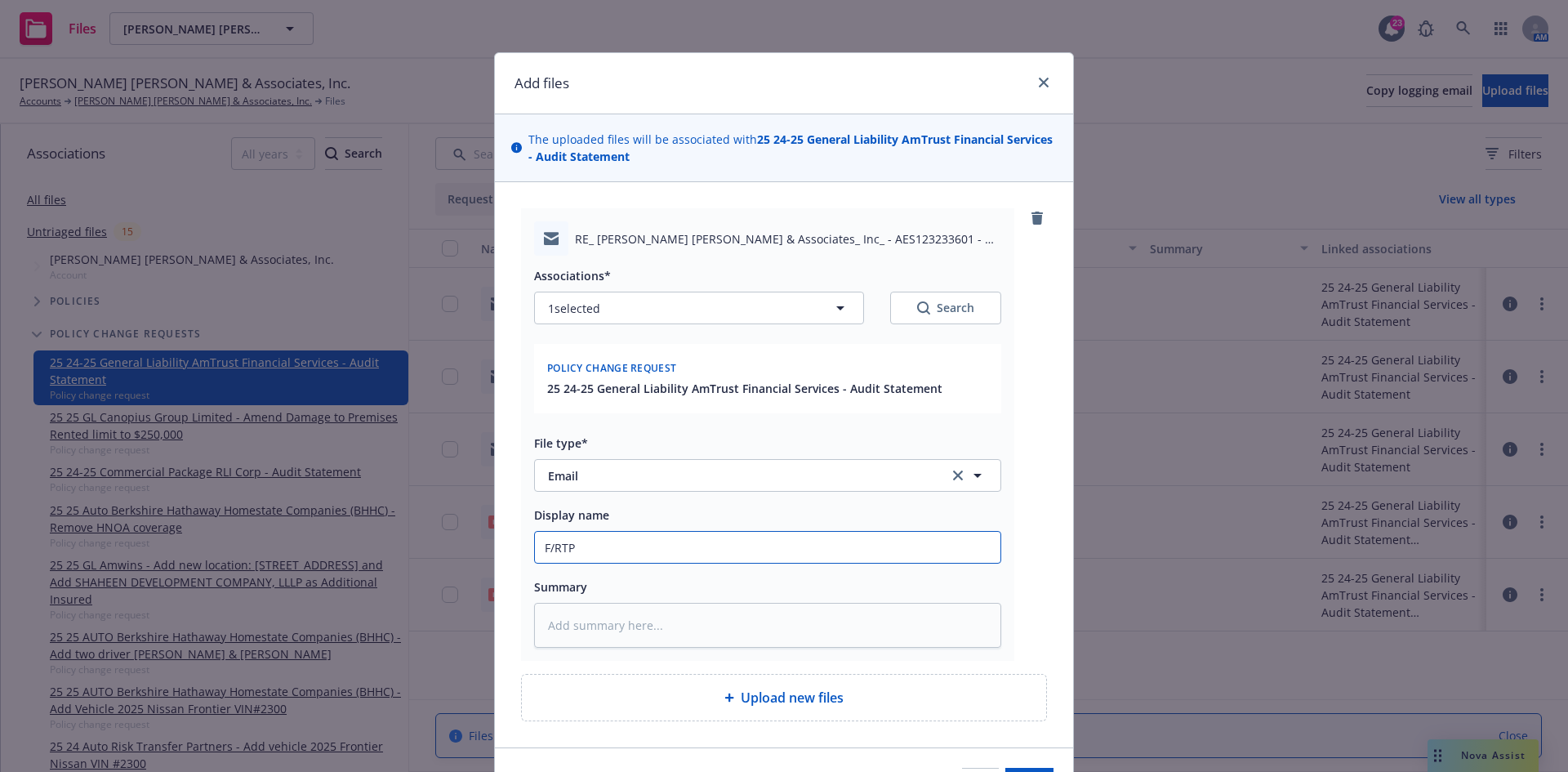
type input "F/RTP -"
type textarea "x"
type input "F/RTP -"
click at [718, 552] on input "F/RTP -" at bounding box center [767, 547] width 466 height 31
paste input "The carrier has approved 3 installments. I will send over the new invoices once…"
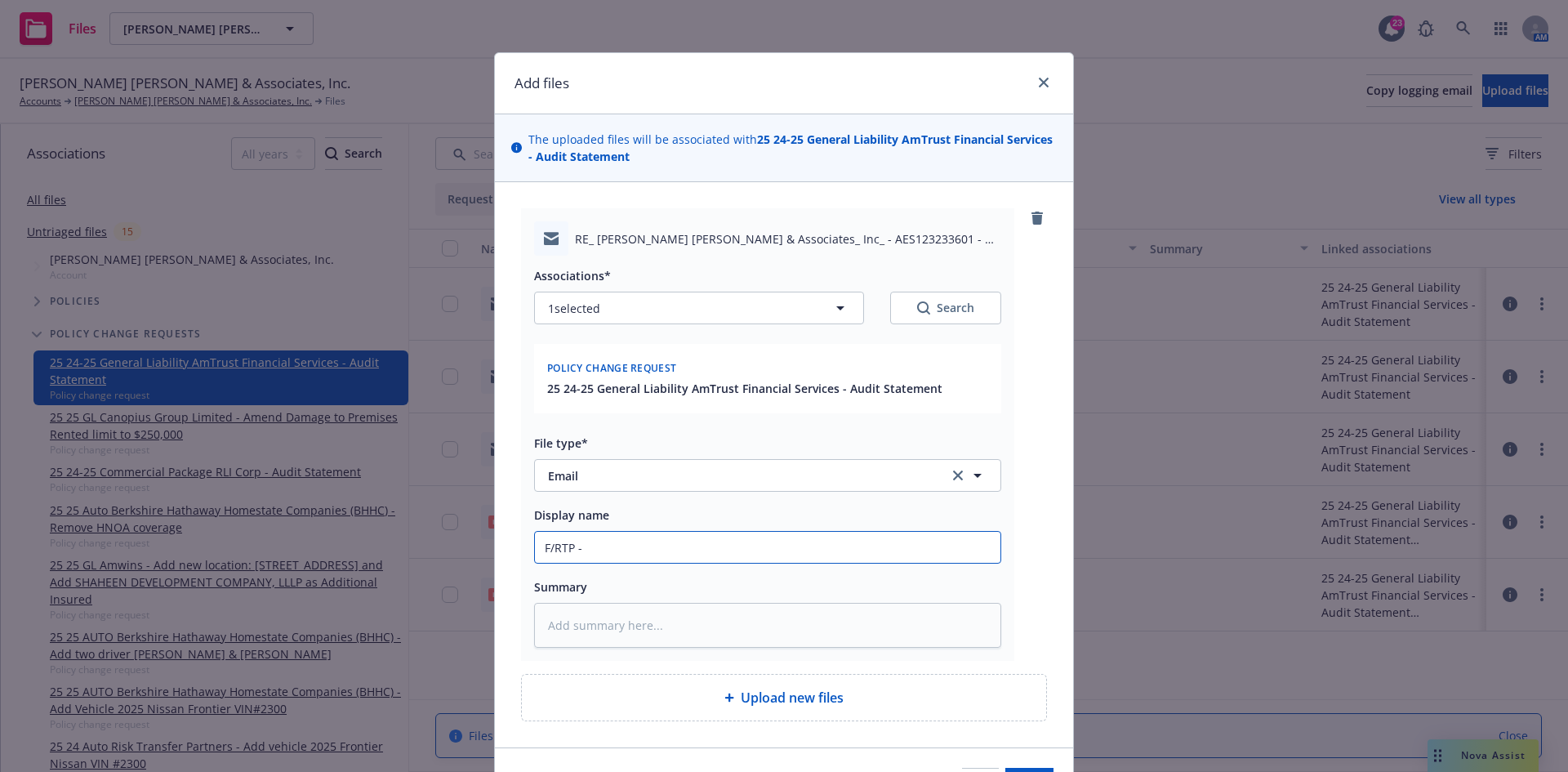
type textarea "x"
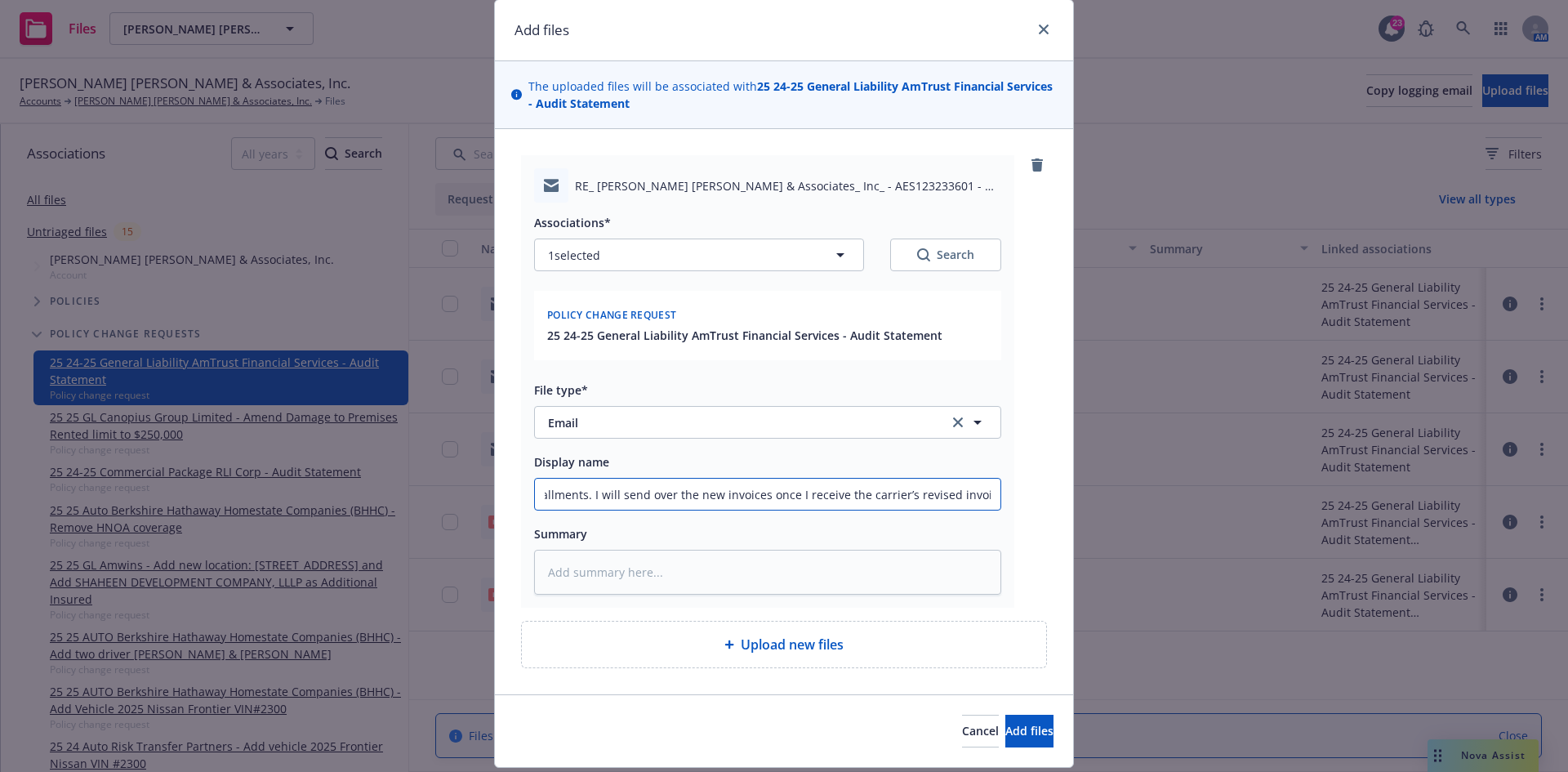
scroll to position [101, 0]
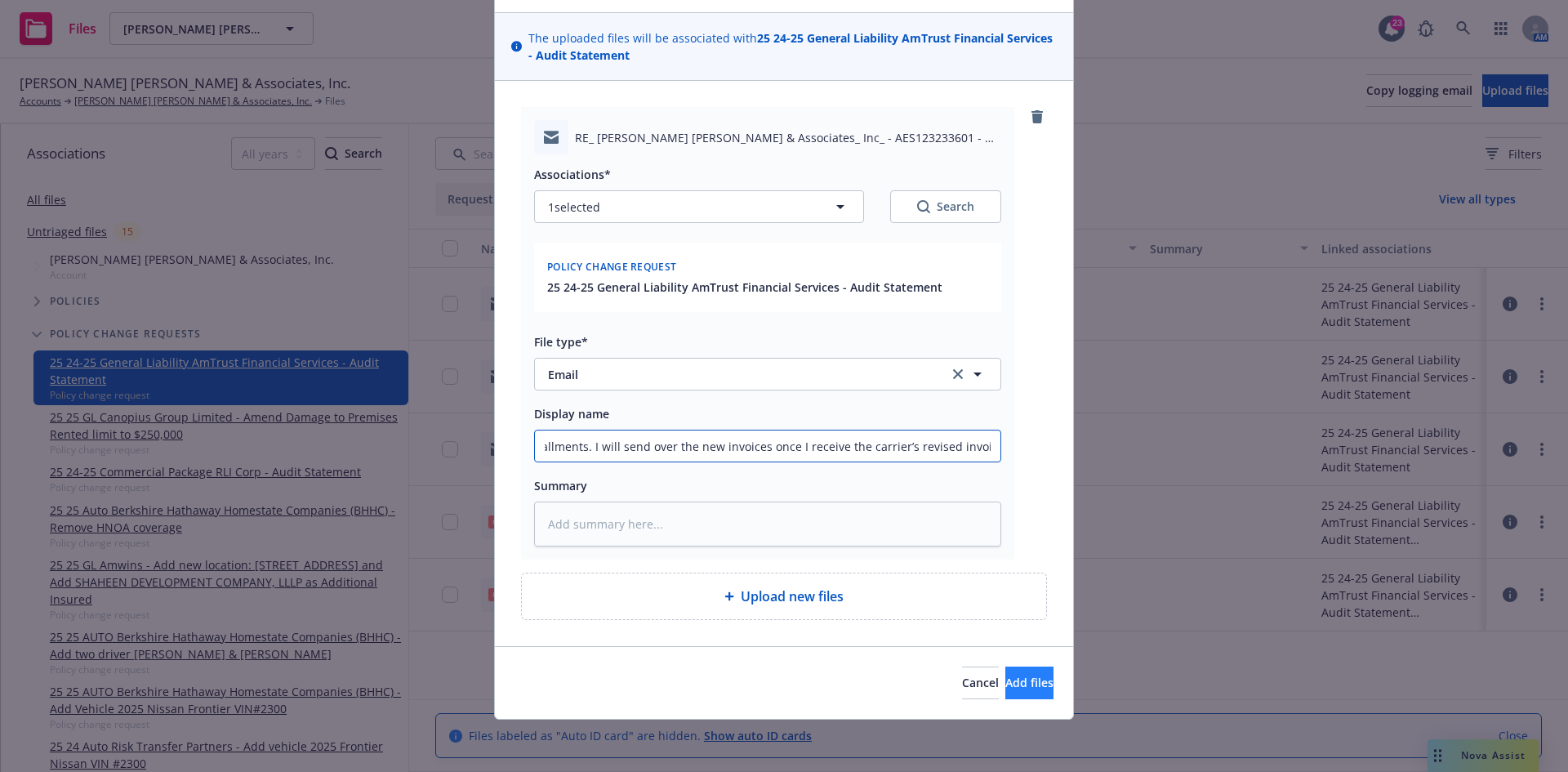
type input "F/RTP - The carrier has approved 3 installments. I will send over the new invoi…"
click at [1005, 679] on span "Add files" at bounding box center [1029, 682] width 48 height 16
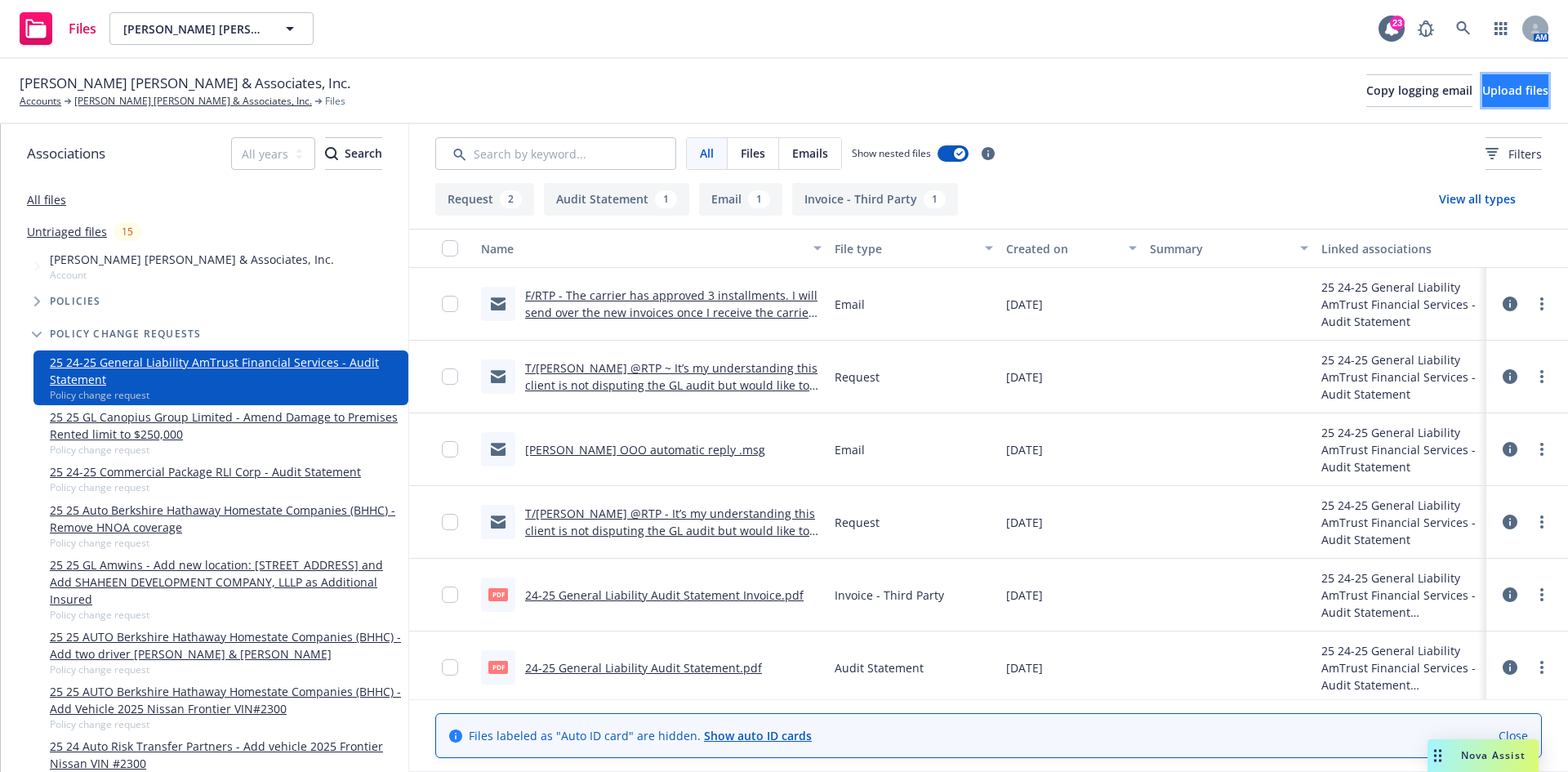
click at [1487, 104] on button "Upload files" at bounding box center [1516, 90] width 66 height 33
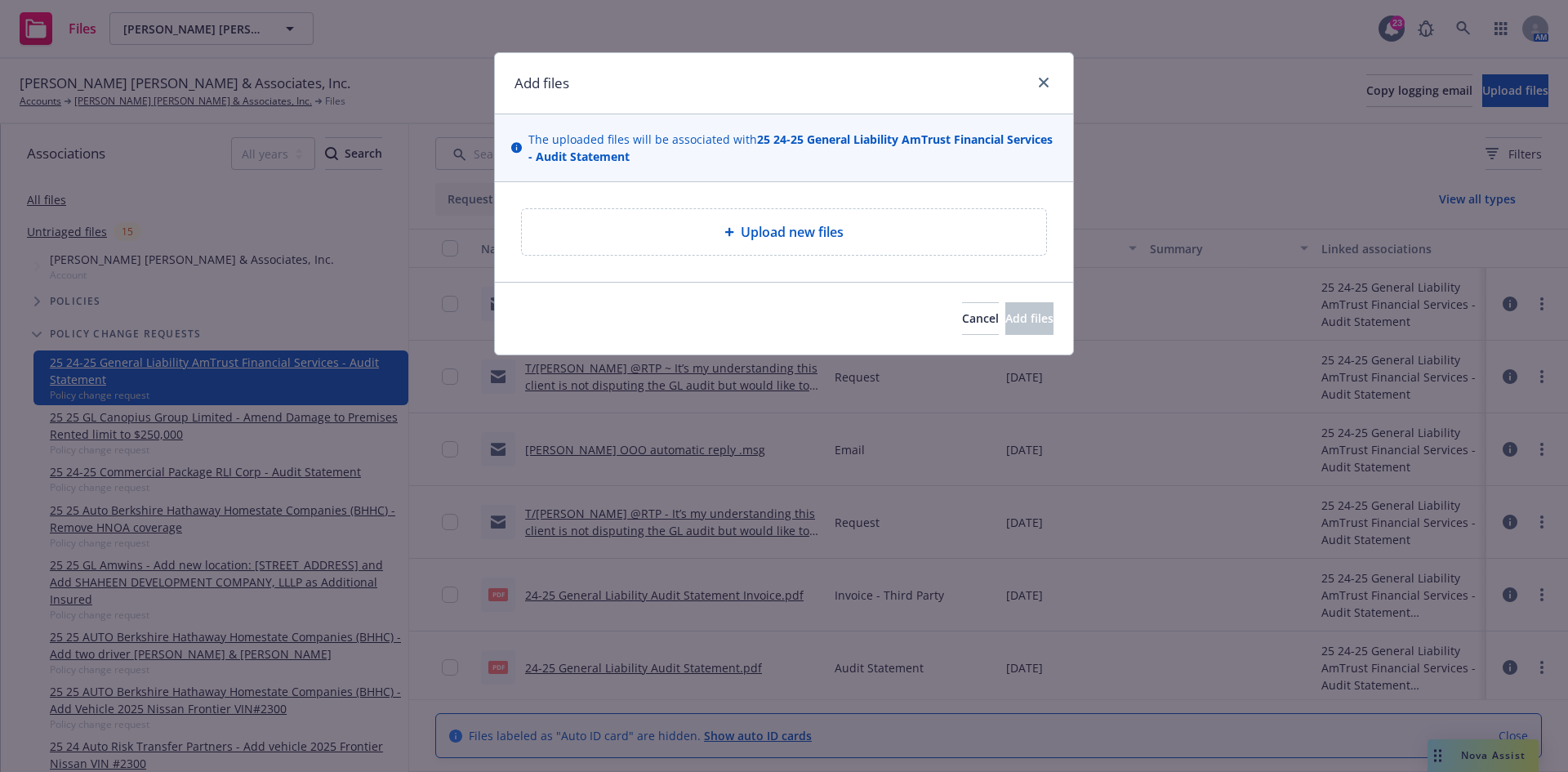
type textarea "x"
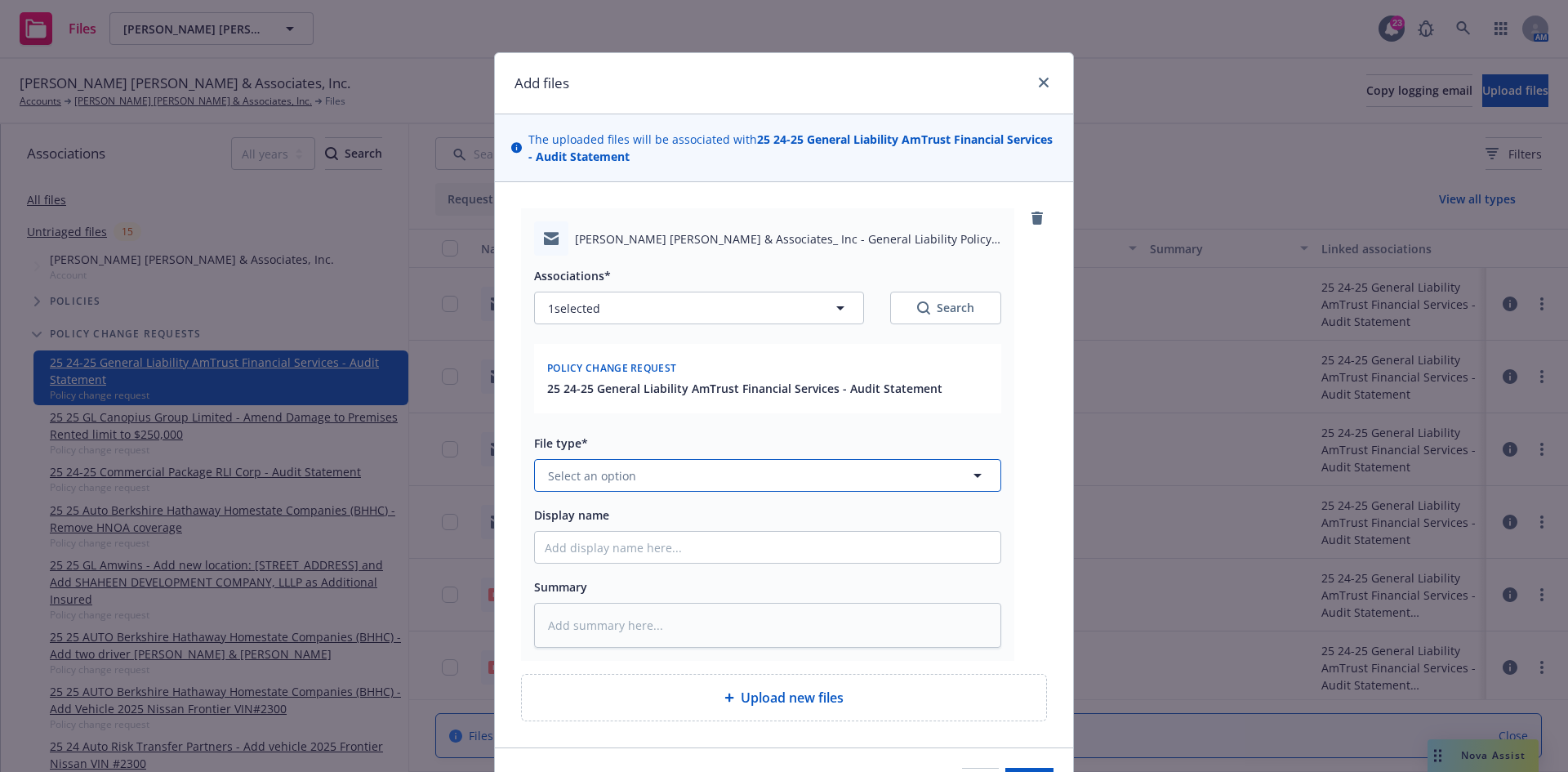
click at [604, 481] on span "Select an option" at bounding box center [591, 475] width 88 height 17
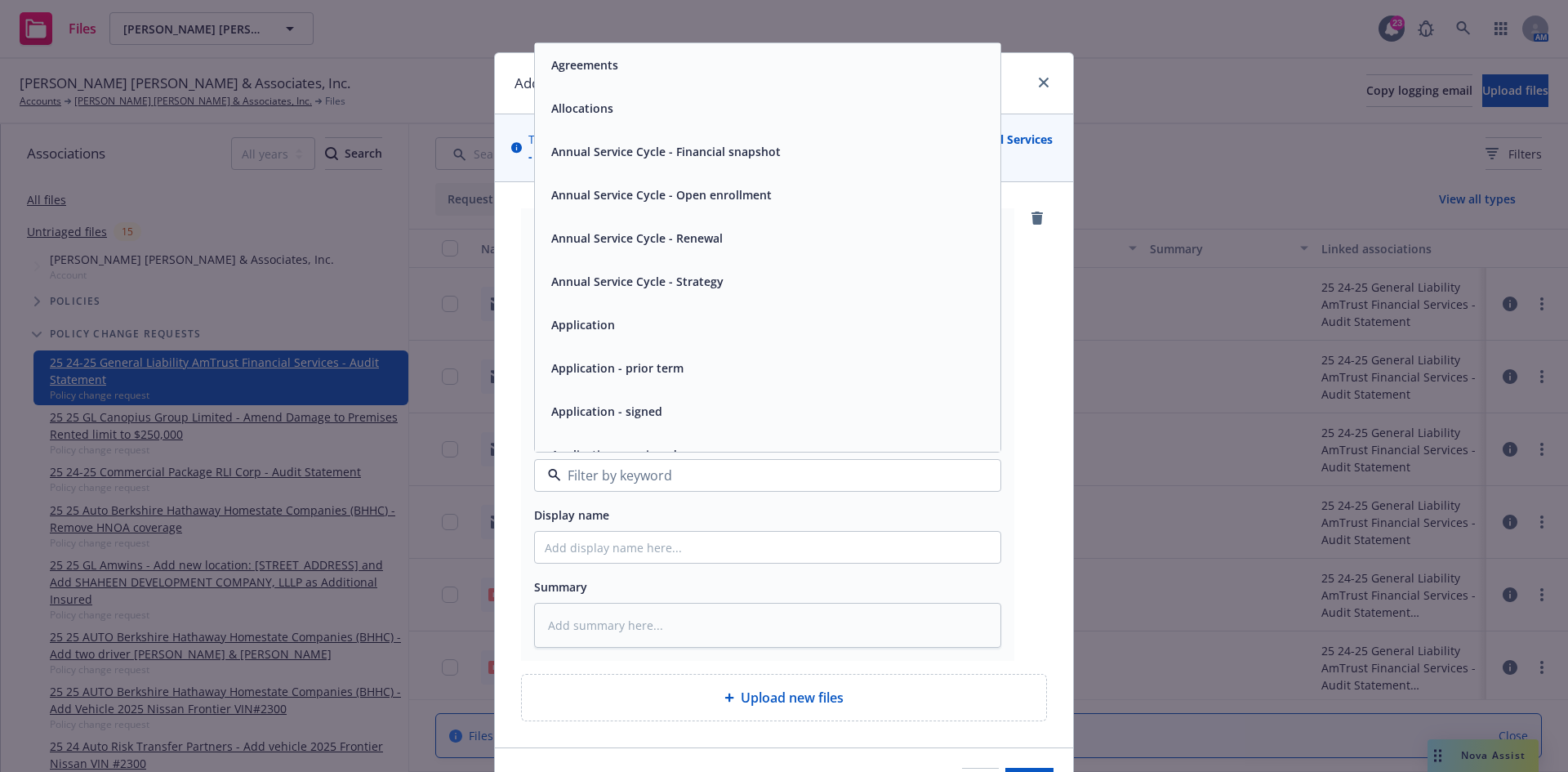
type input "E"
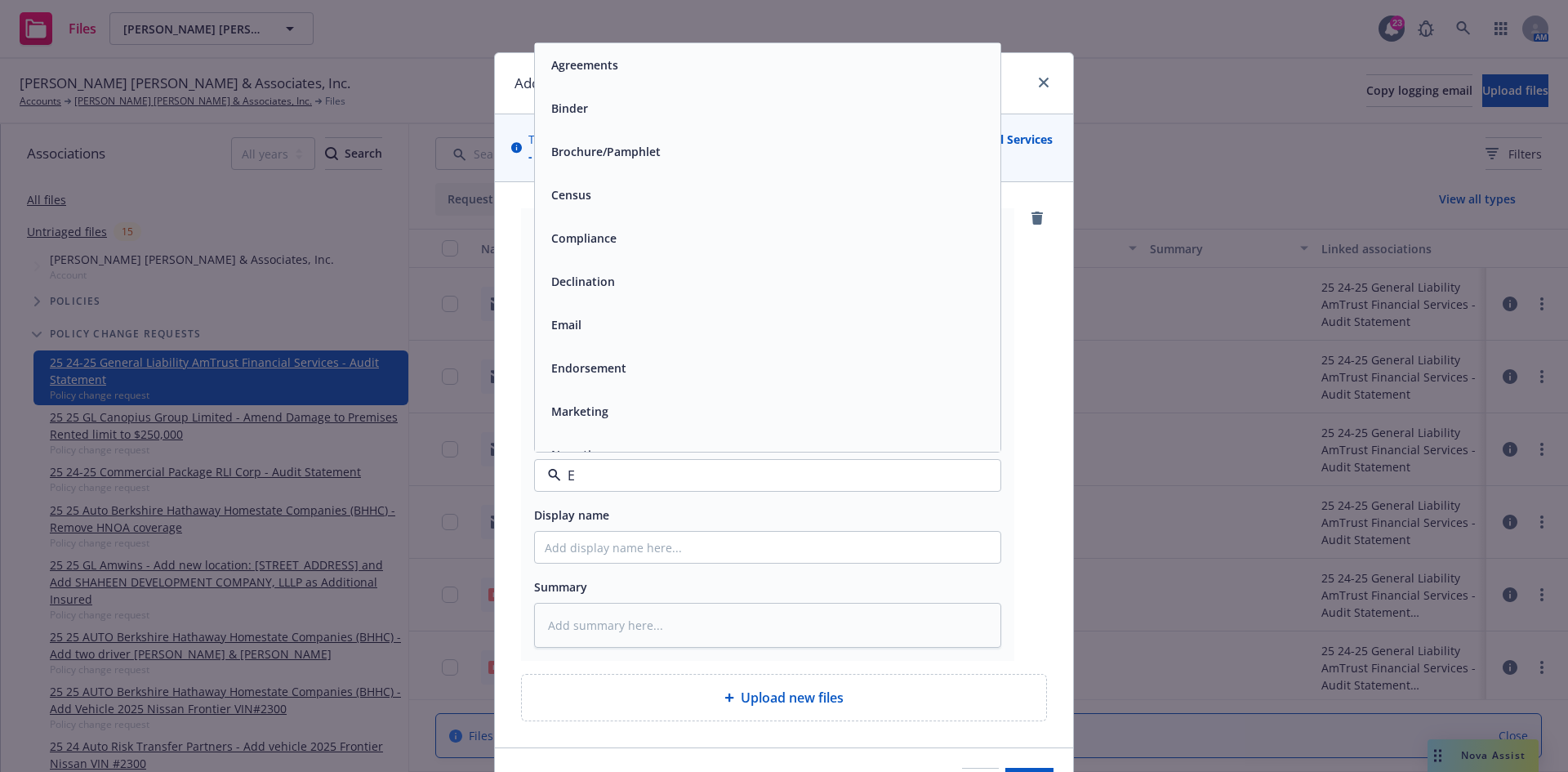
click at [603, 334] on div "Email" at bounding box center [767, 324] width 446 height 24
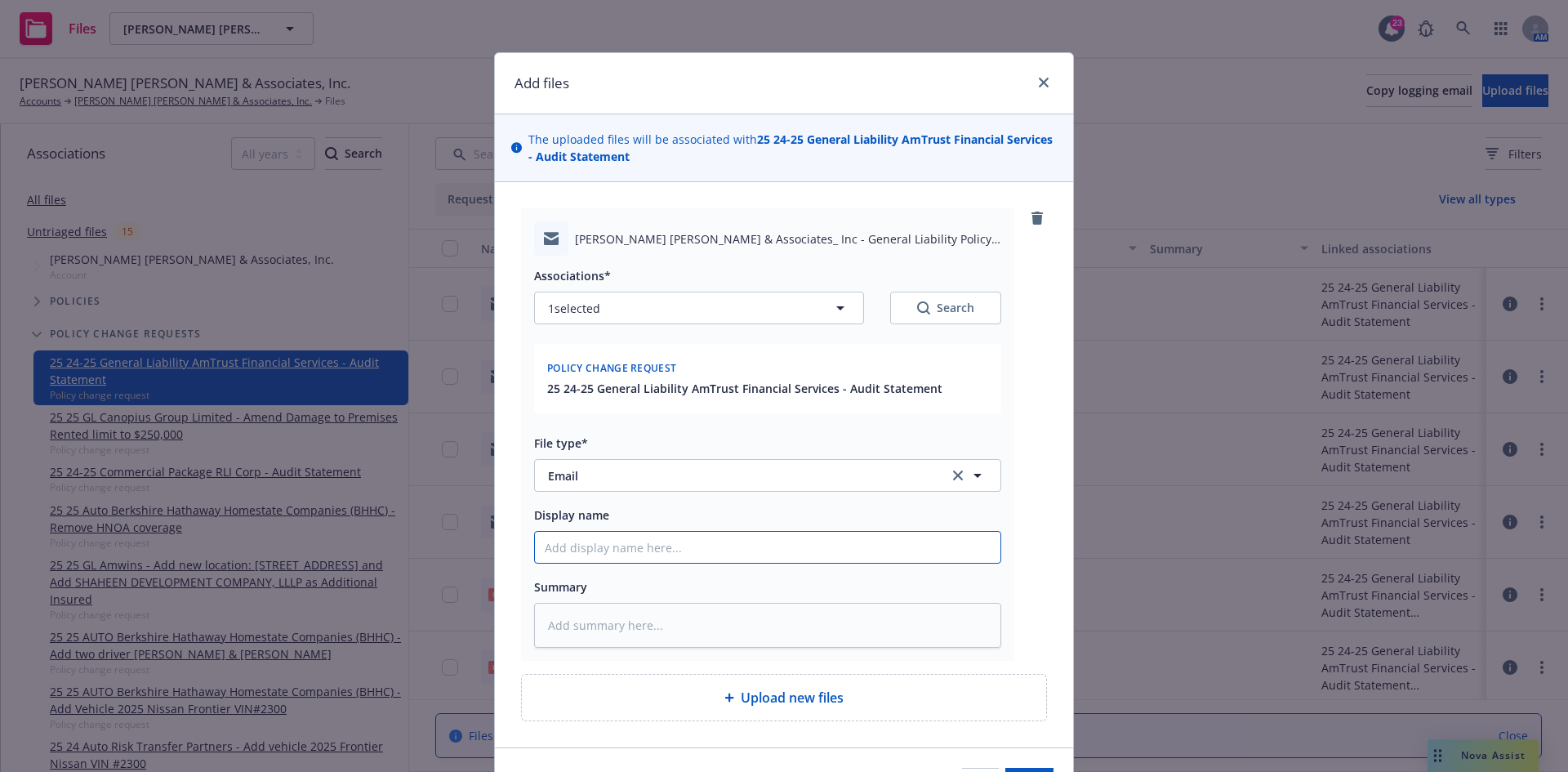
click at [587, 558] on input "Display name" at bounding box center [767, 547] width 466 height 31
type textarea "x"
type input "t"
type textarea "x"
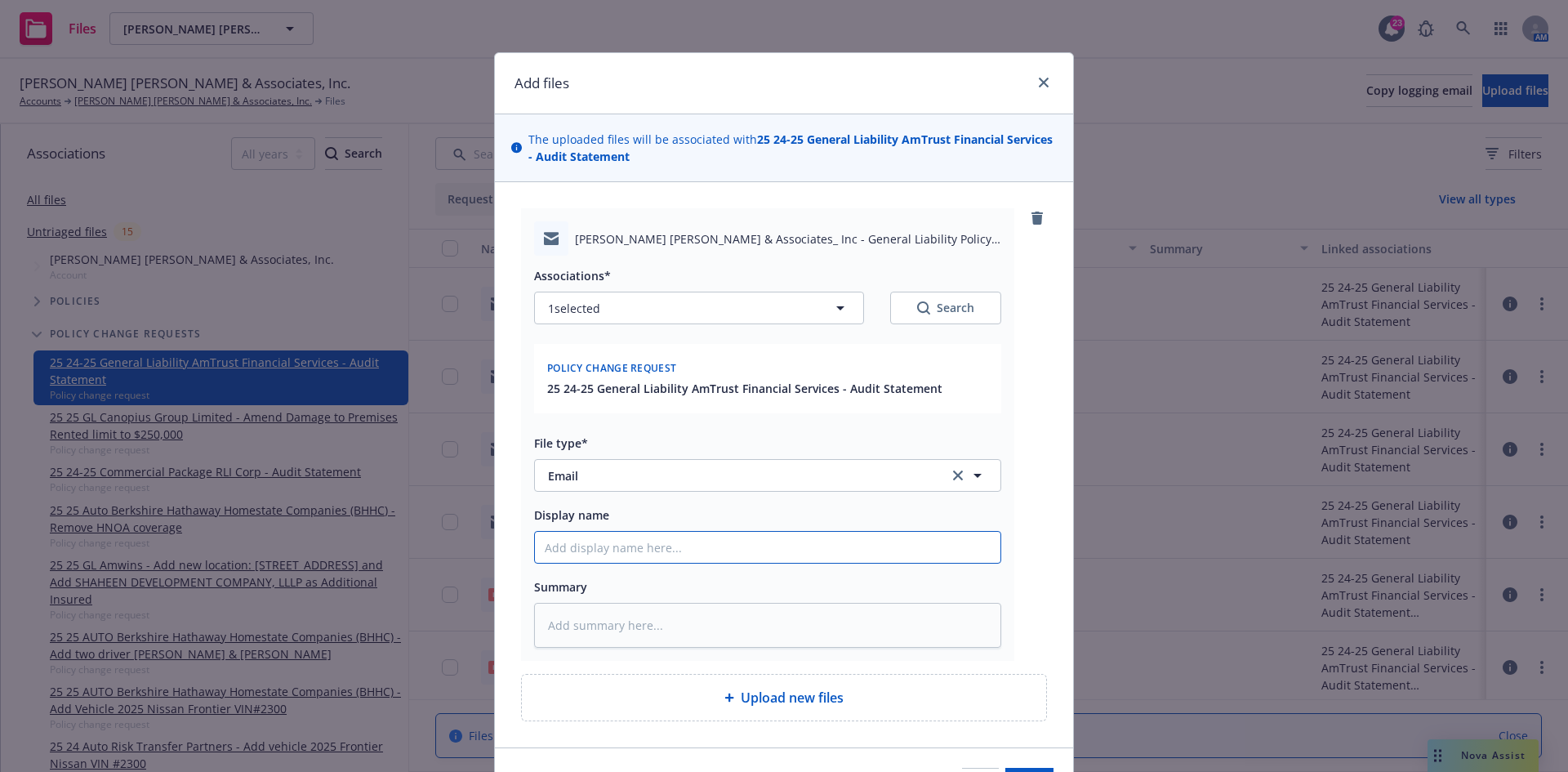
type input "T"
type textarea "x"
type input "T/"
type textarea "x"
type input "T/In"
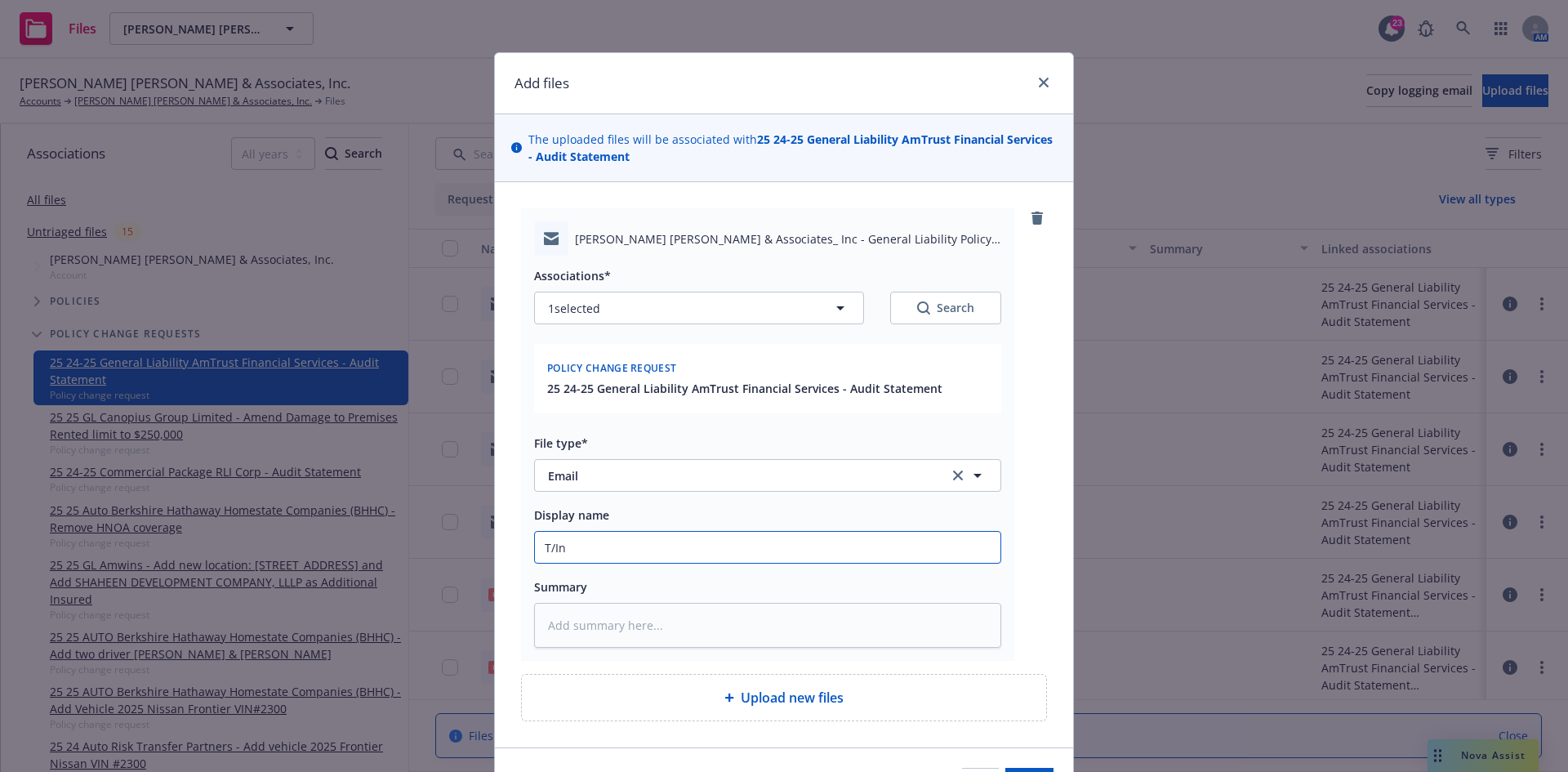
type textarea "x"
type input "T/Insu"
type textarea "x"
type input "T/Insur"
type textarea "x"
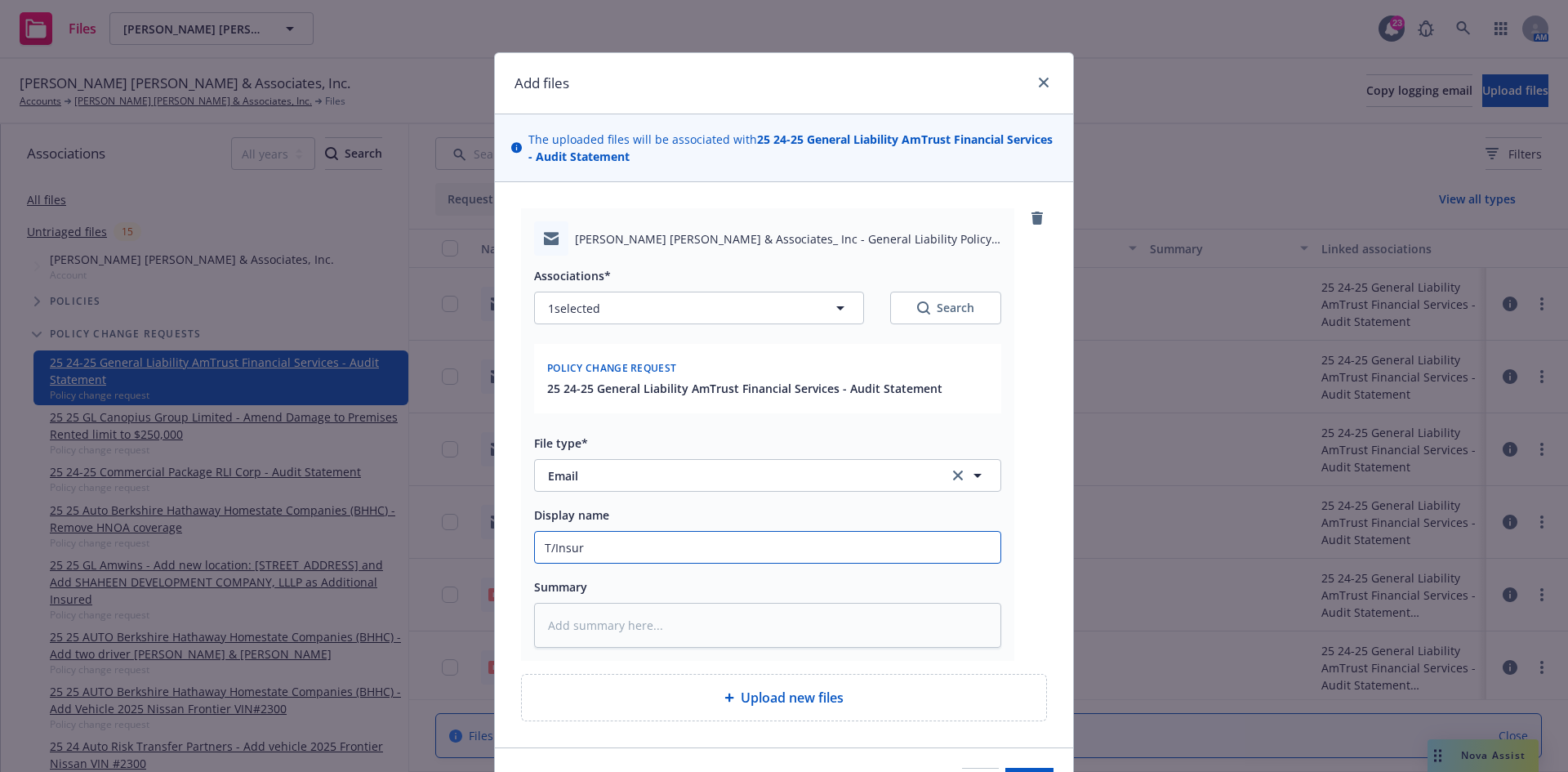
type input "T/Insure"
type textarea "x"
type input "T/Insured"
type textarea "x"
type input "T/Insured"
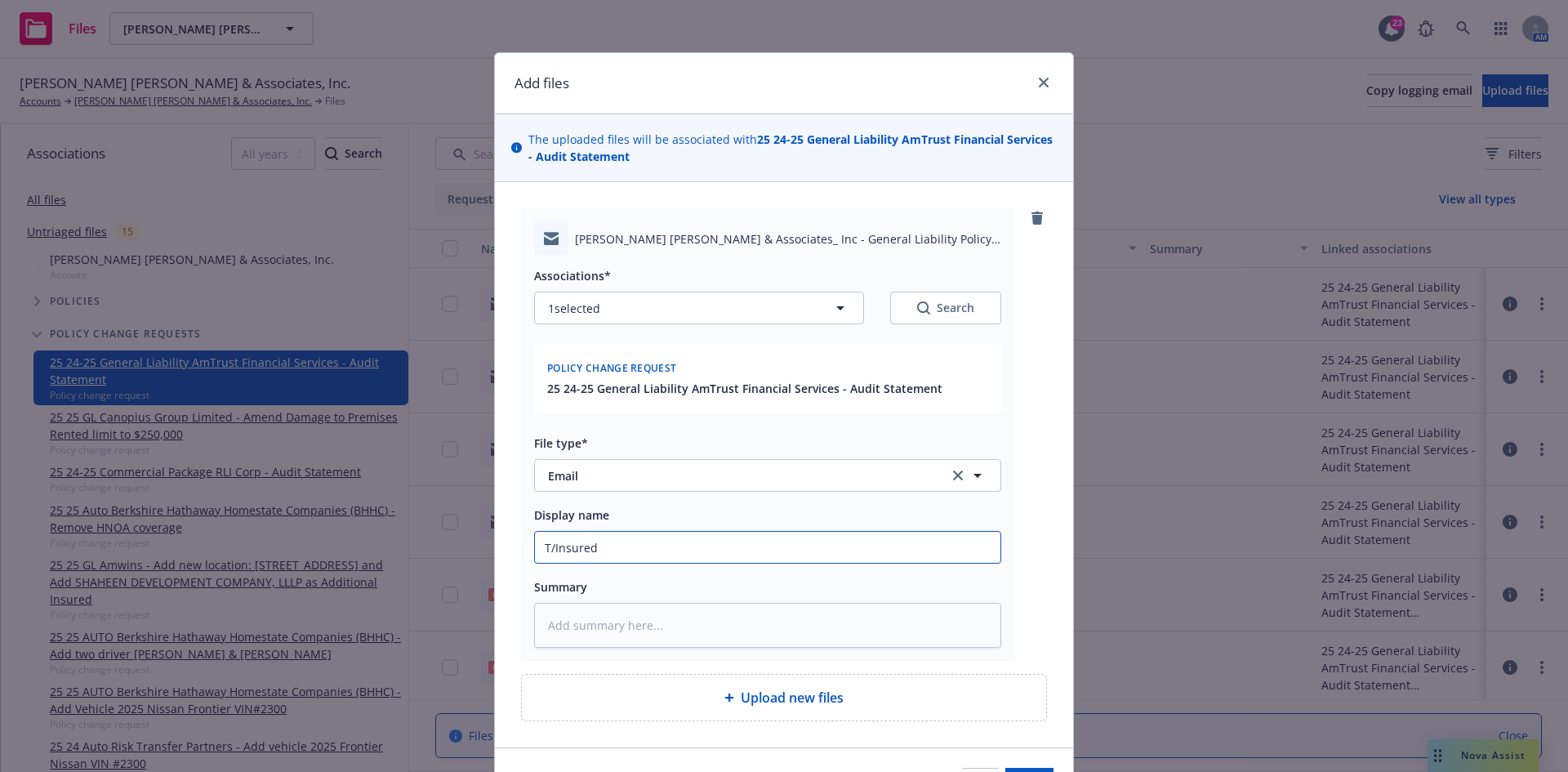
type textarea "x"
type input "T/Insured ~"
type textarea "x"
type input "T/Insured ~"
click at [691, 547] on input "T/Insured ~" at bounding box center [767, 547] width 466 height 31
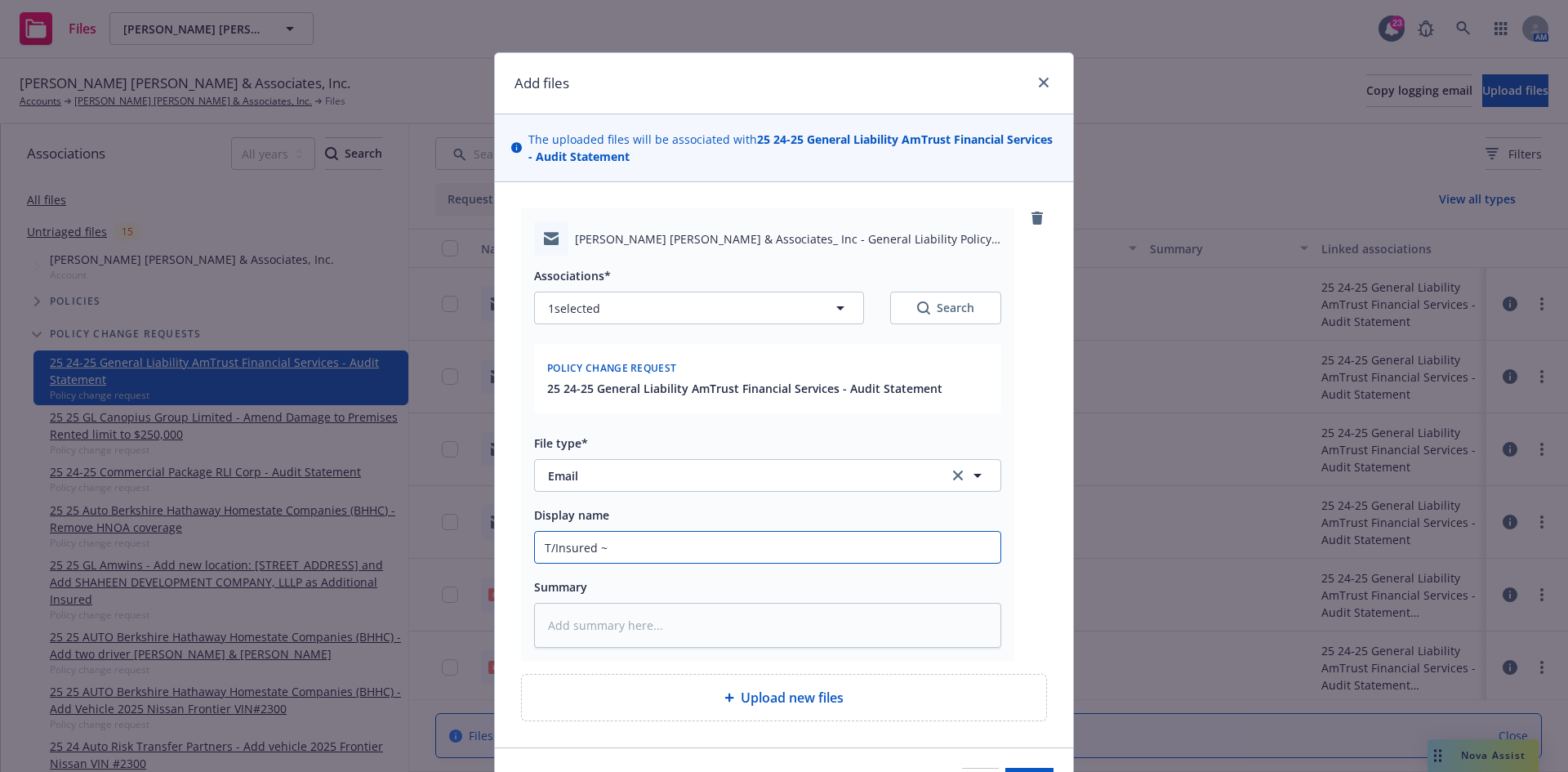
paste input "The General Liability carrier has approved a 3-installment payment plan for the…"
type textarea "x"
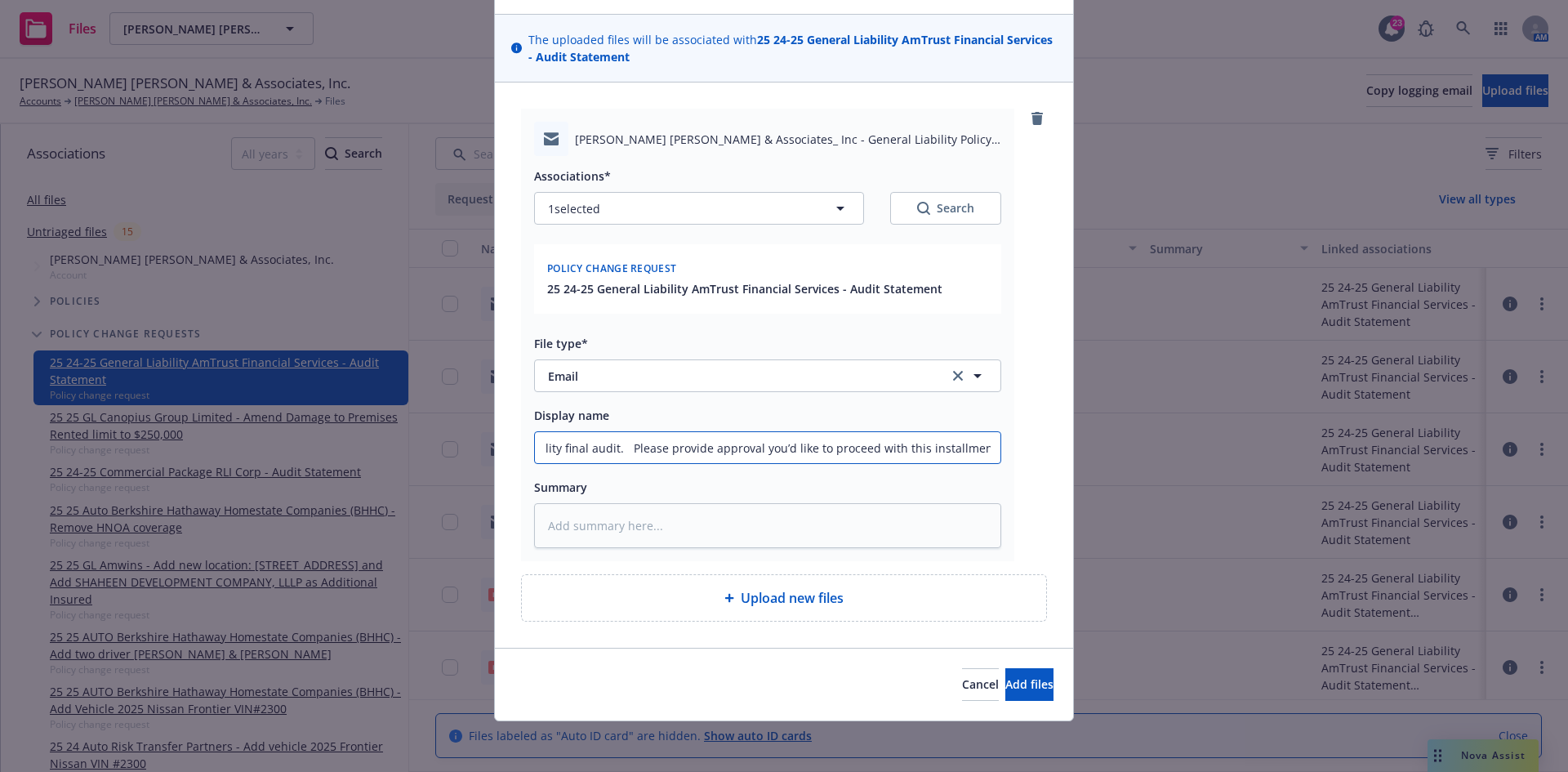
scroll to position [101, 0]
type input "T/Insured ~ The General Liability carrier has approved a 3-installment payment …"
click at [1005, 681] on span "Add files" at bounding box center [1029, 682] width 48 height 16
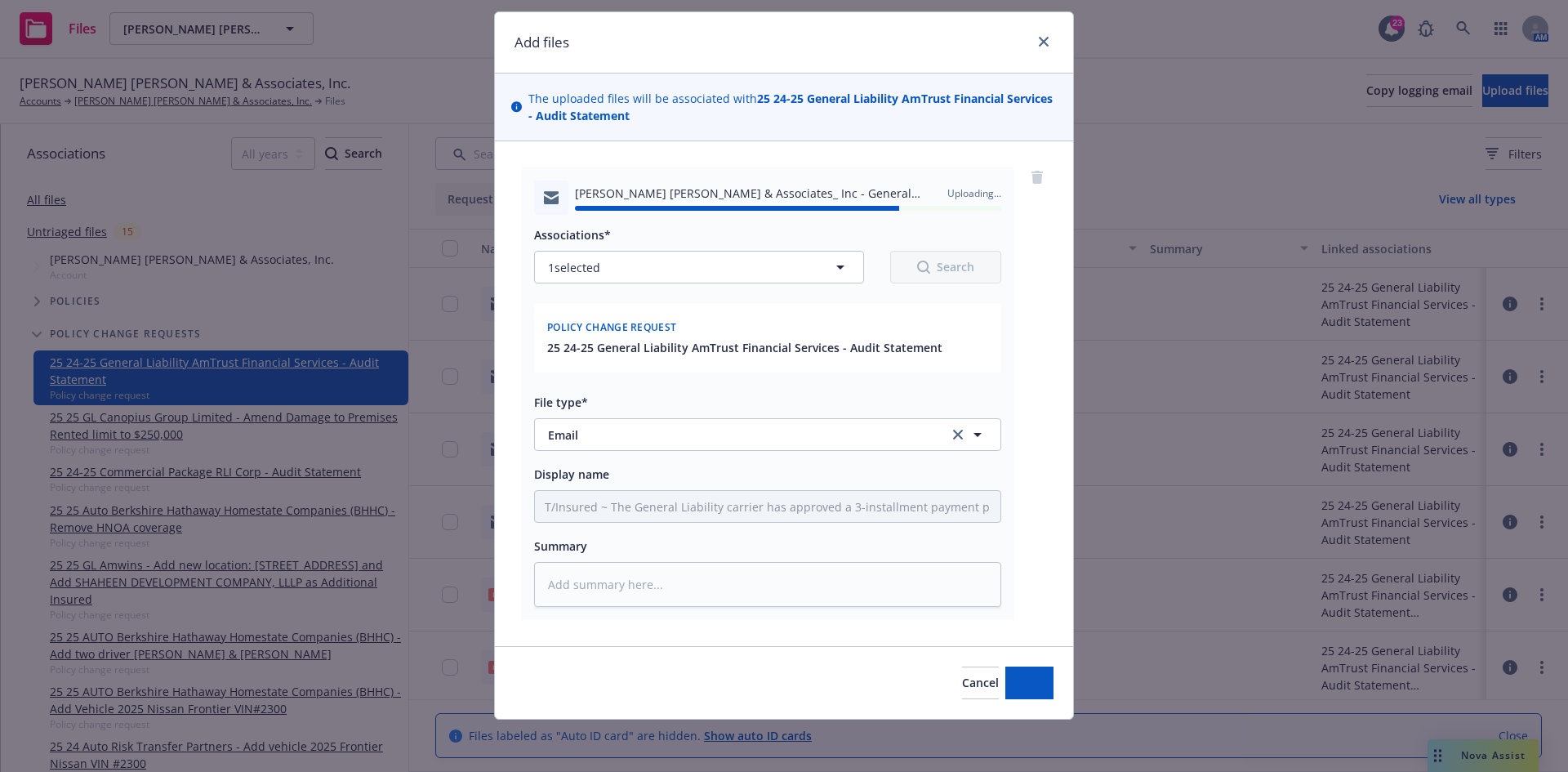
type textarea "x"
